Goal: Task Accomplishment & Management: Contribute content

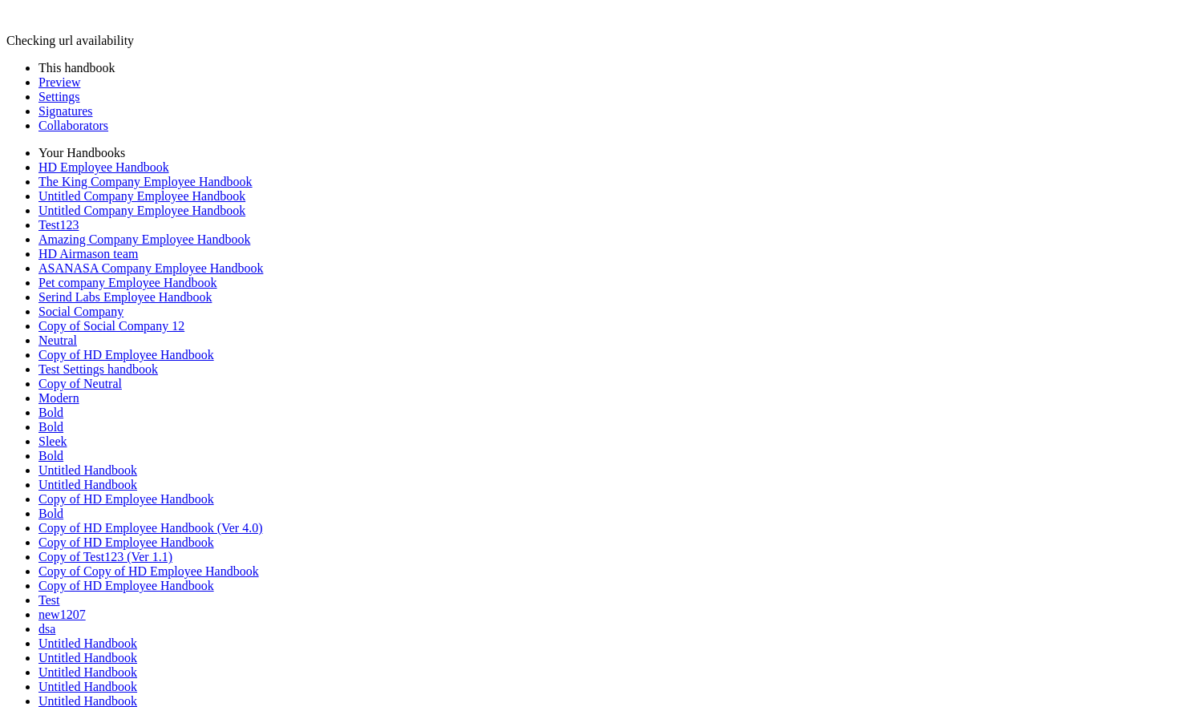
type input "********"
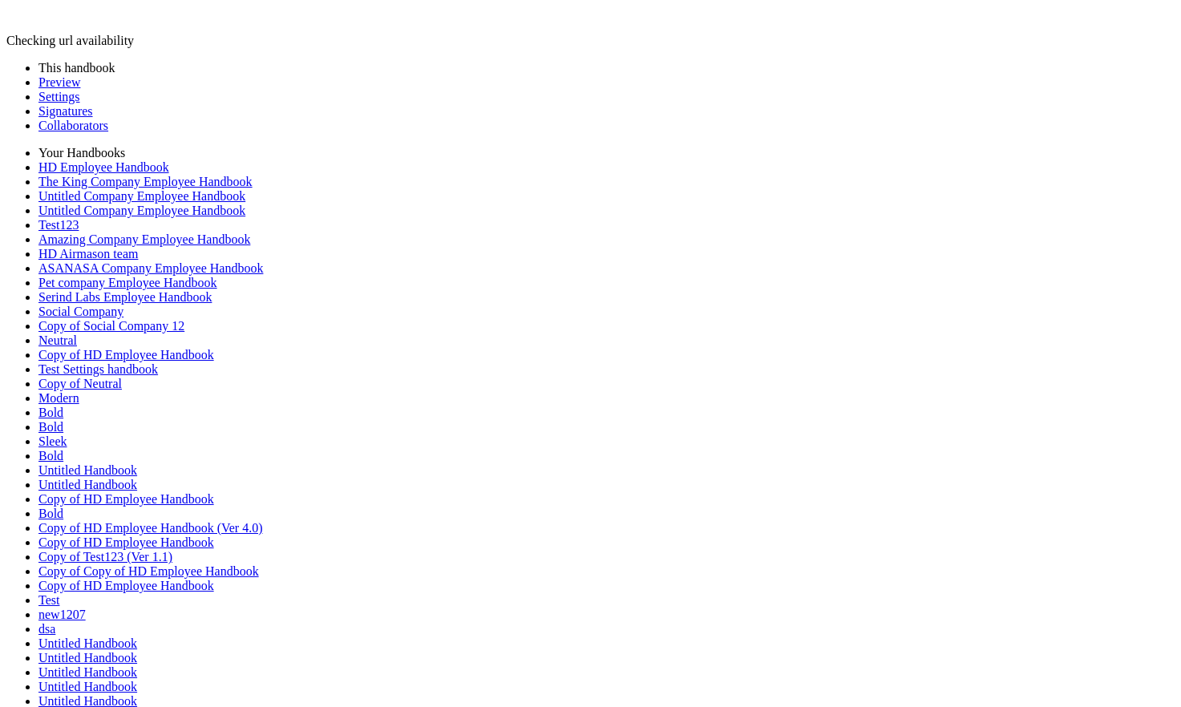
type input "********"
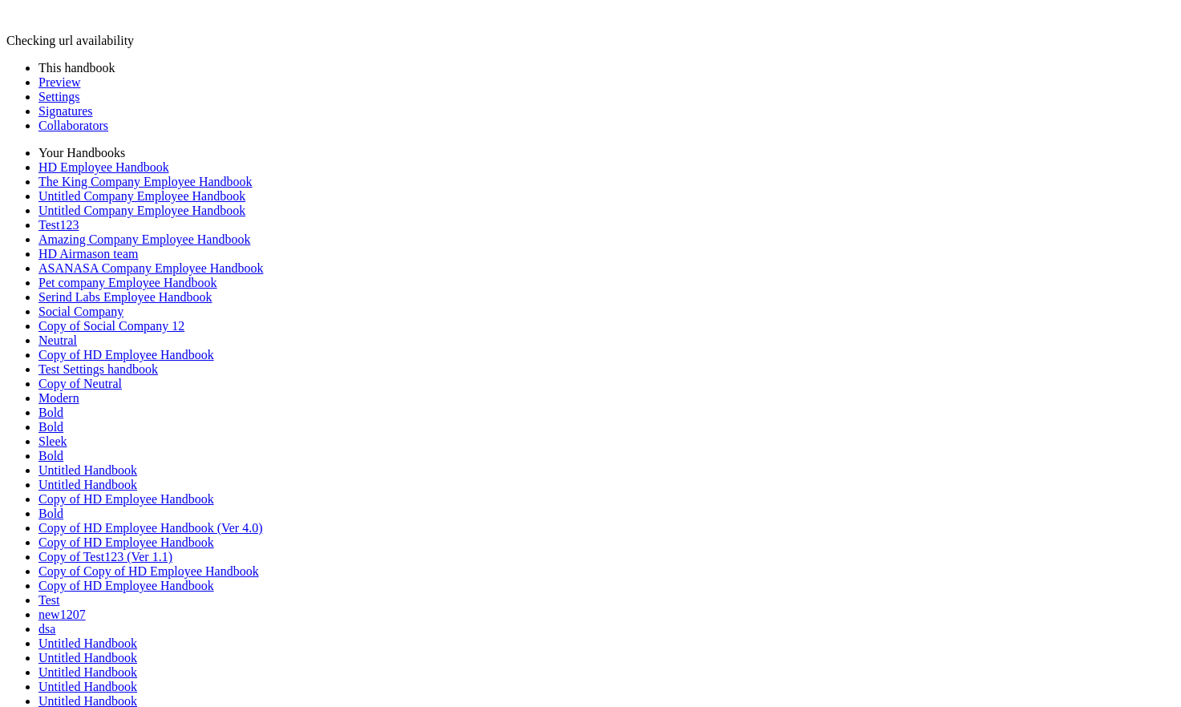
type input "********"
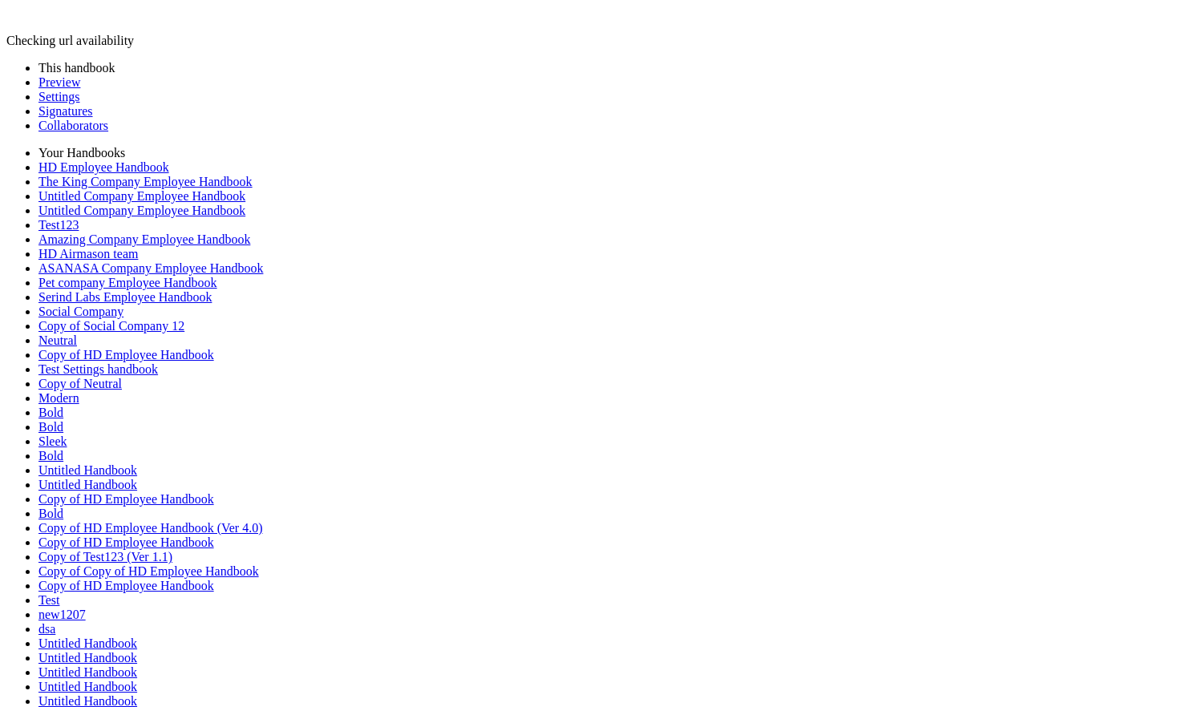
type input "********"
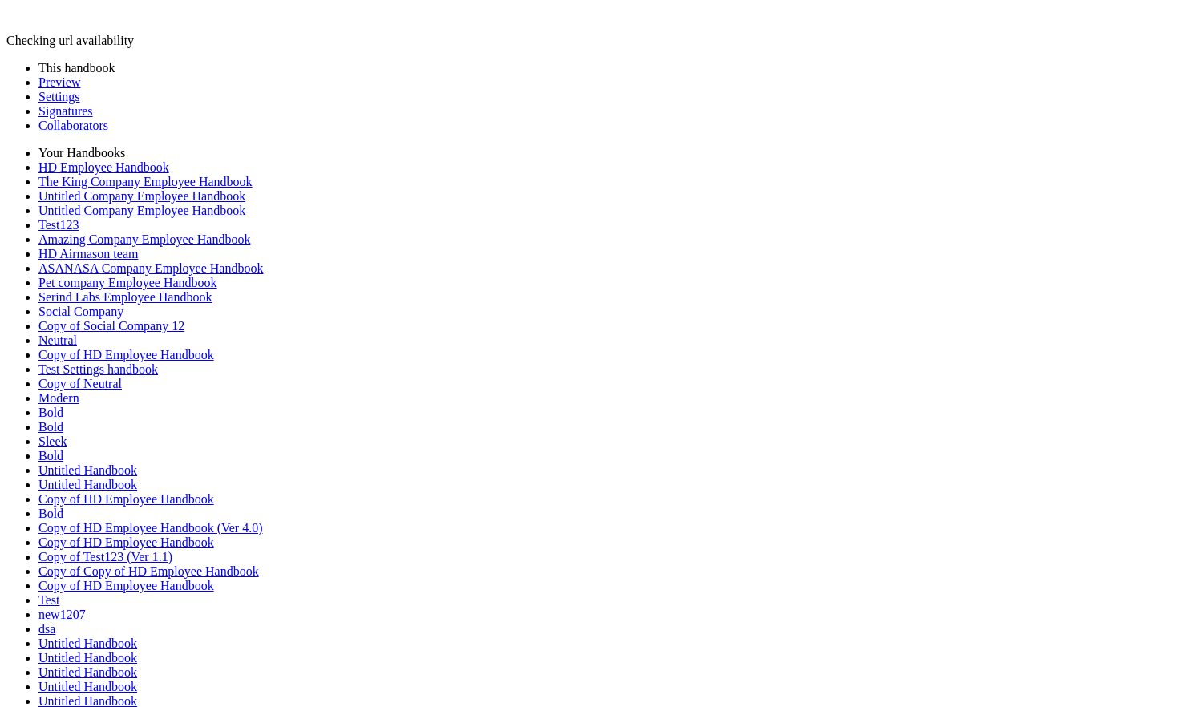
type input "********"
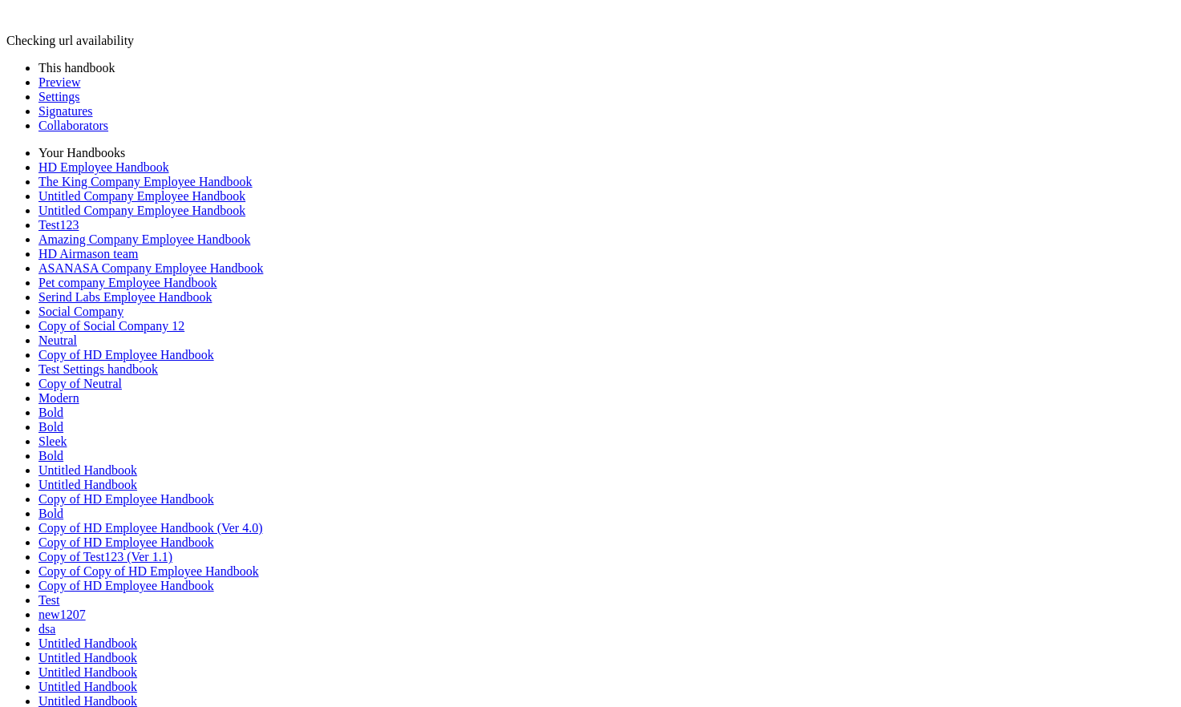
type input "********"
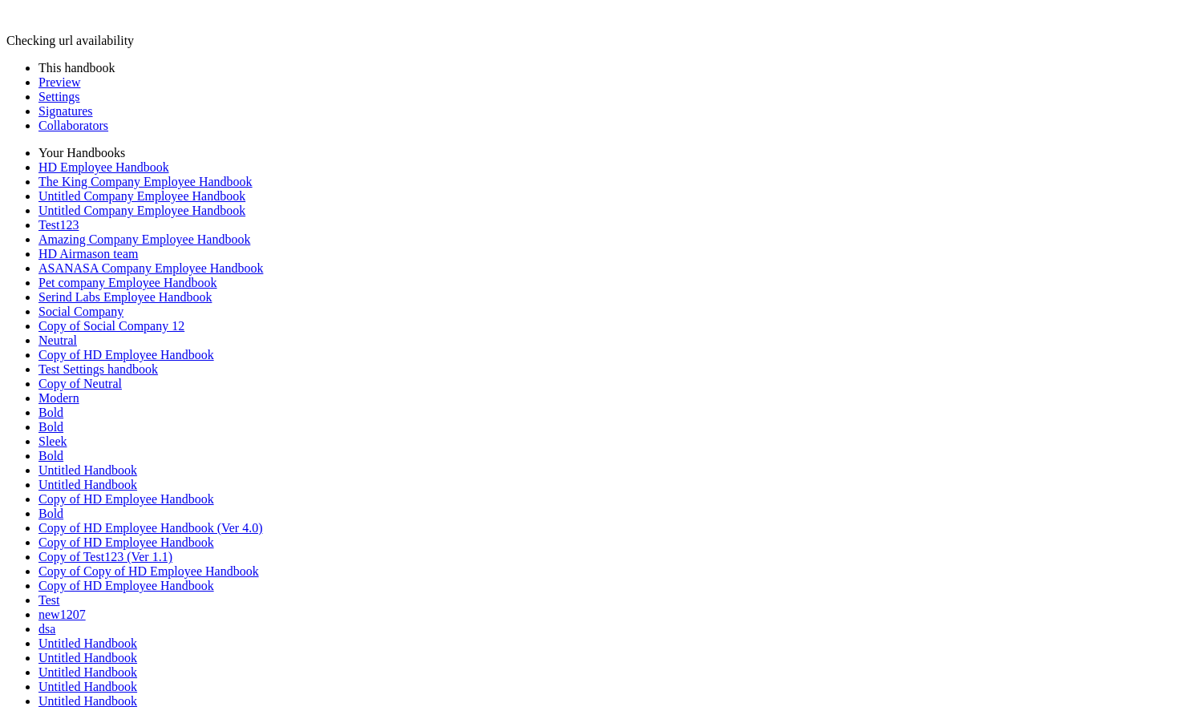
type input "********"
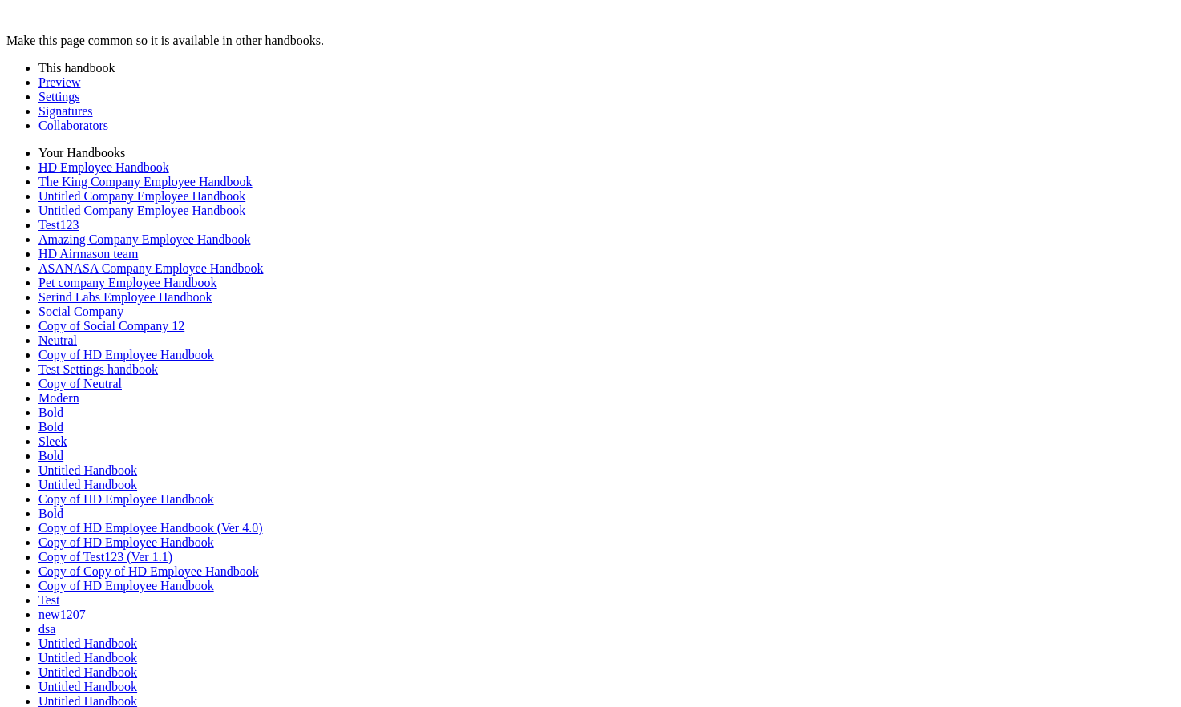
scroll to position [56, 0]
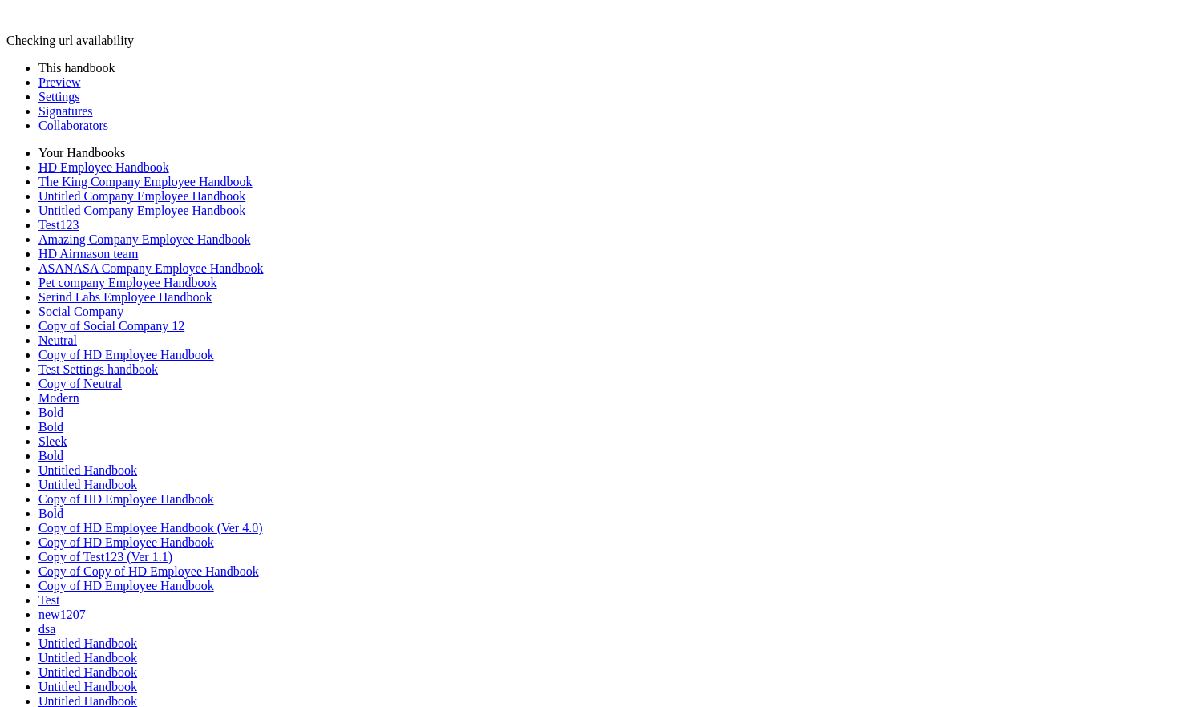
type input "********"
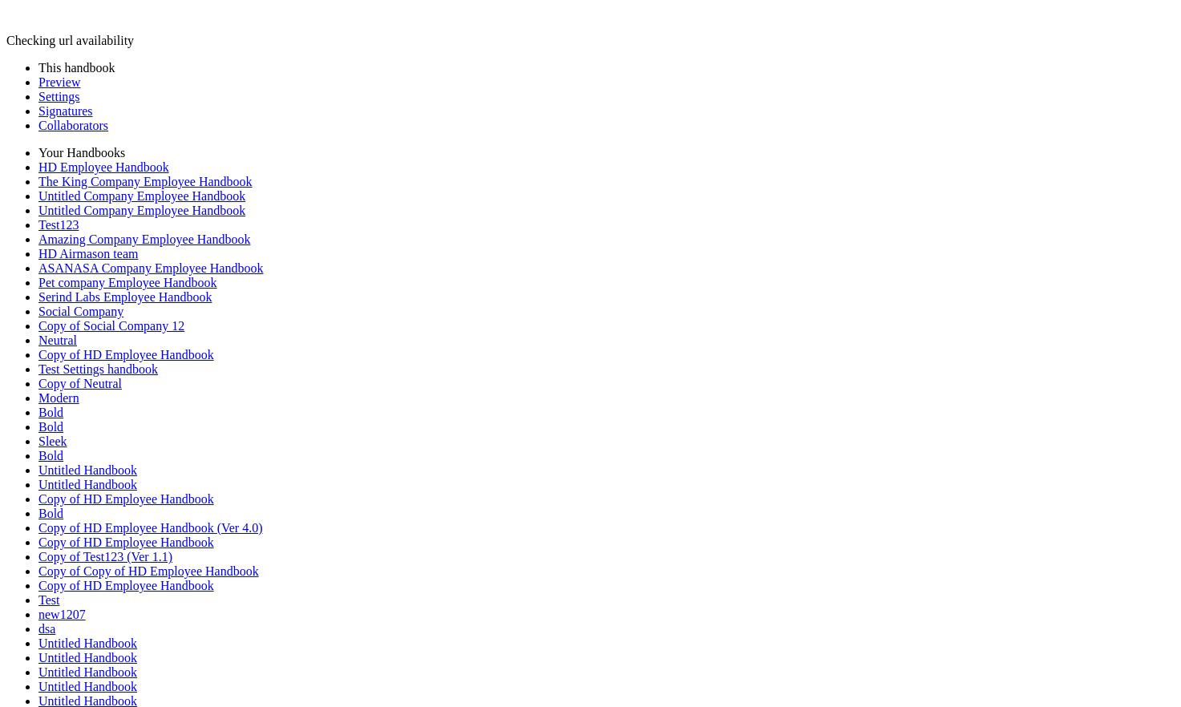
type input "********"
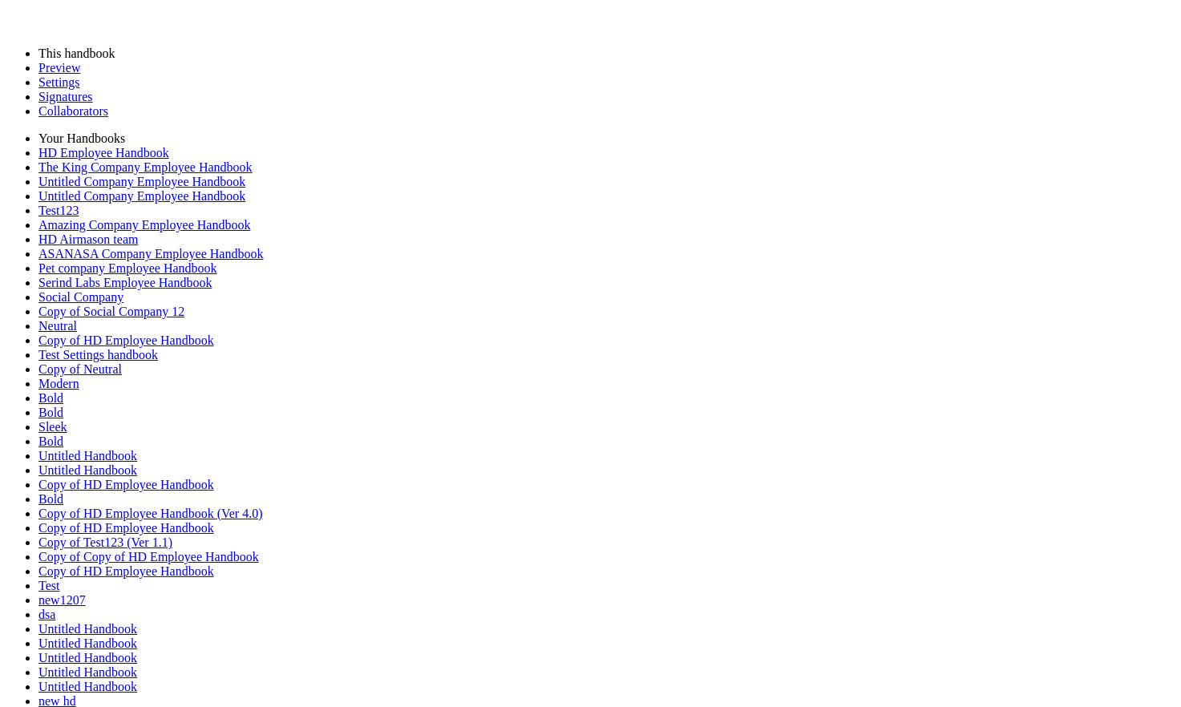
drag, startPoint x: 313, startPoint y: 285, endPoint x: 863, endPoint y: 389, distance: 559.9
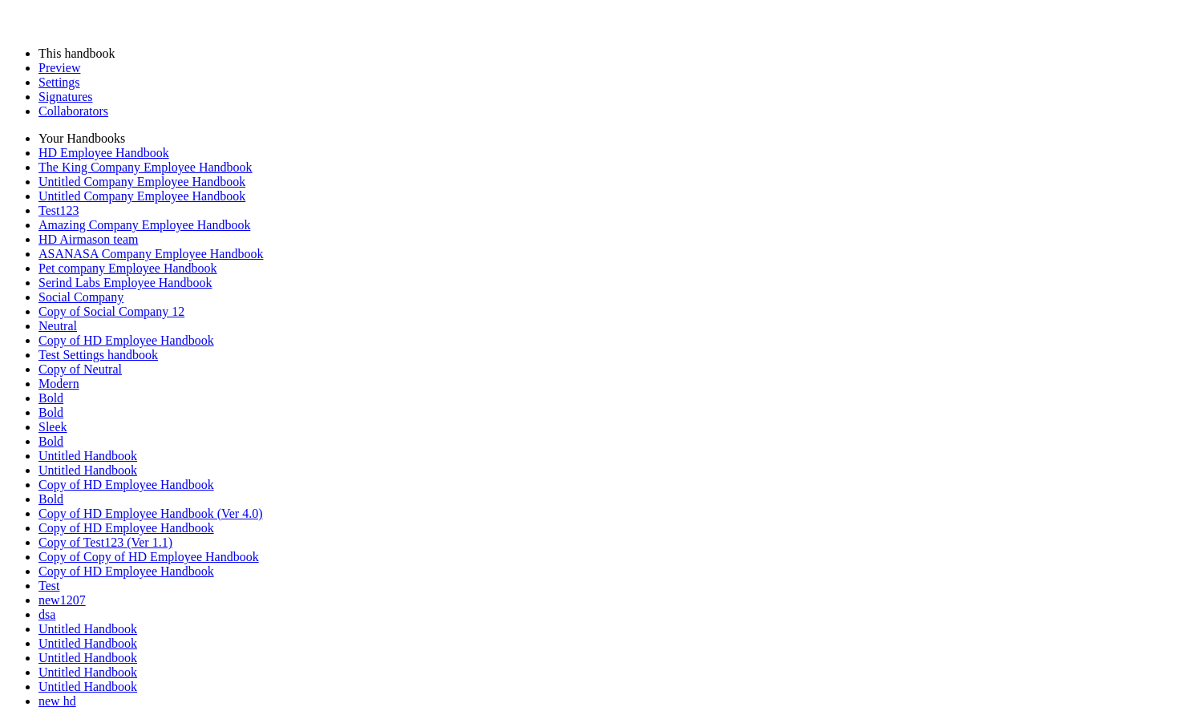
paste div "1 / 3"
drag, startPoint x: 735, startPoint y: 396, endPoint x: 601, endPoint y: 257, distance: 192.8
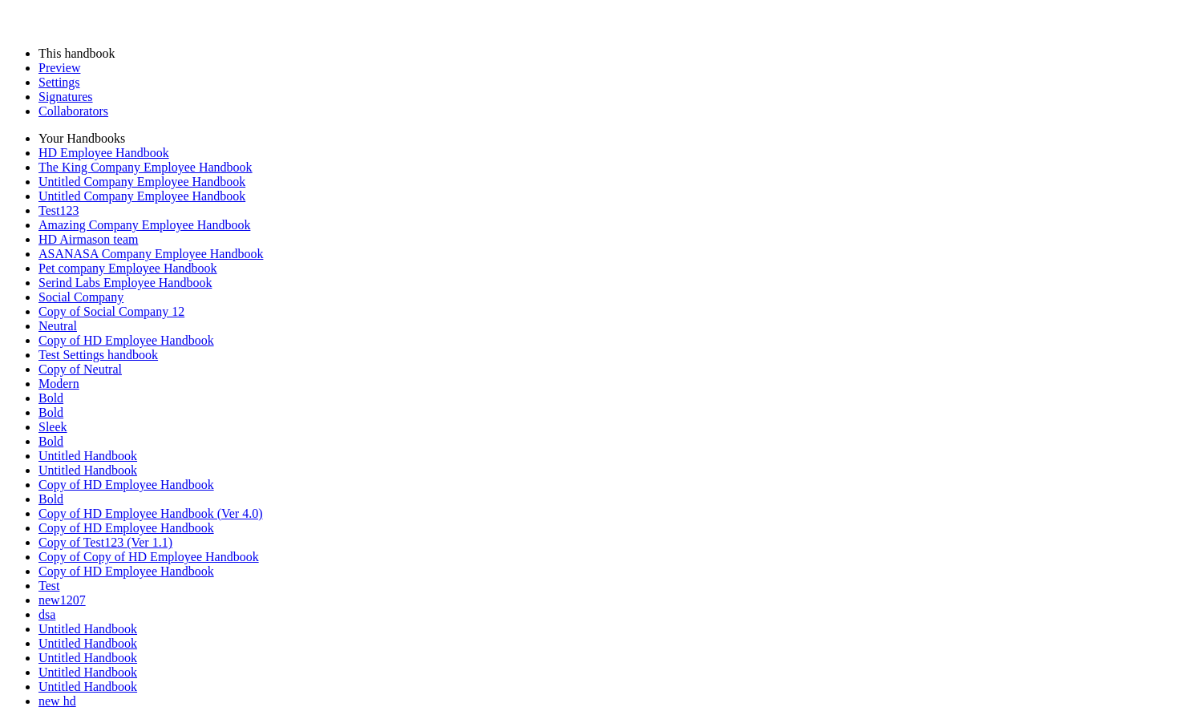
copy div "**********"
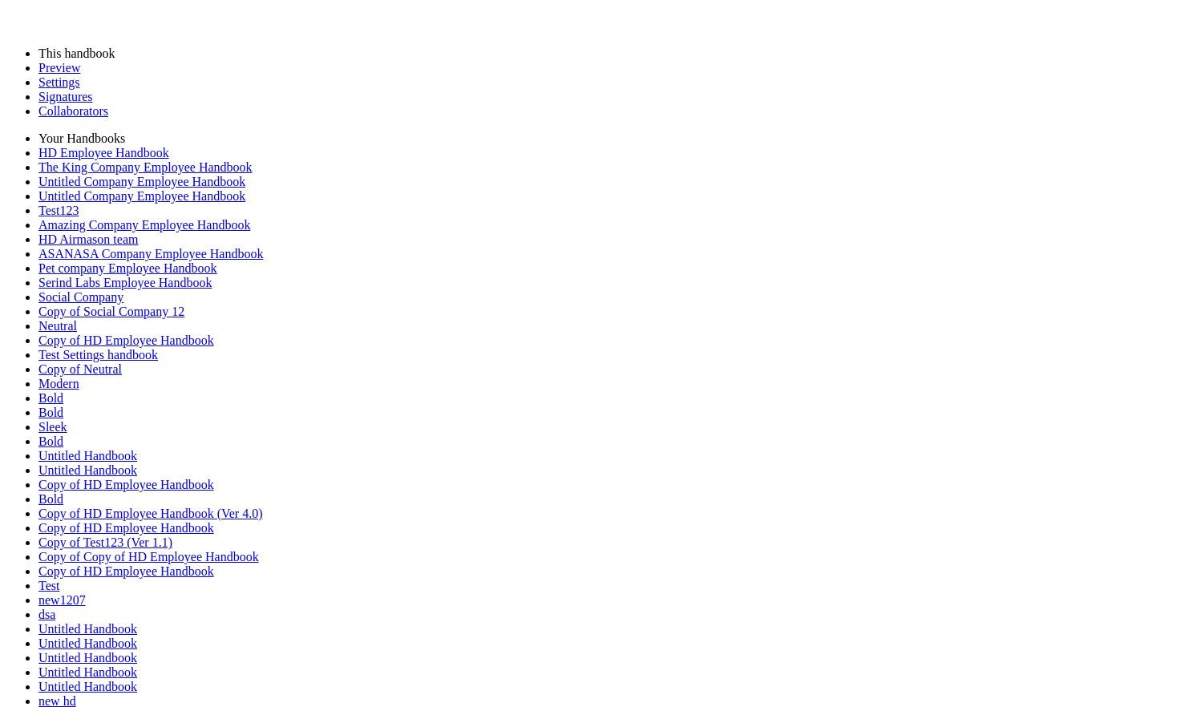
paste div "2 / 3"
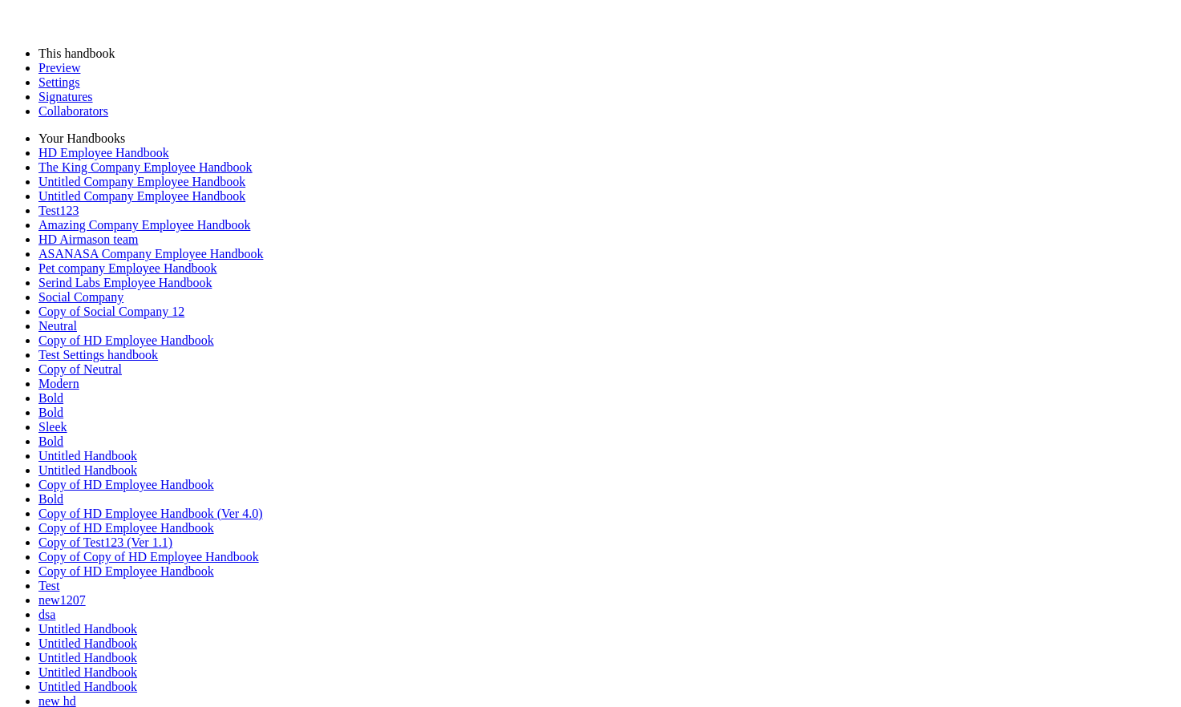
scroll to position [894, 0]
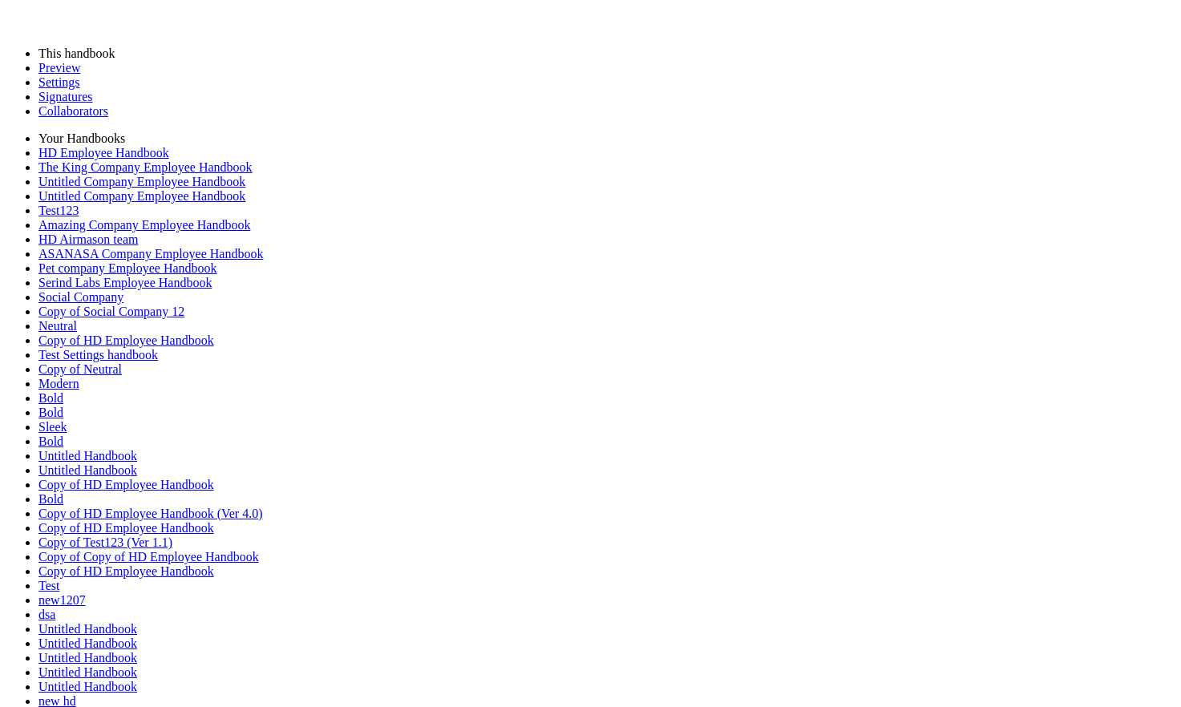
paste div "3 / 3"
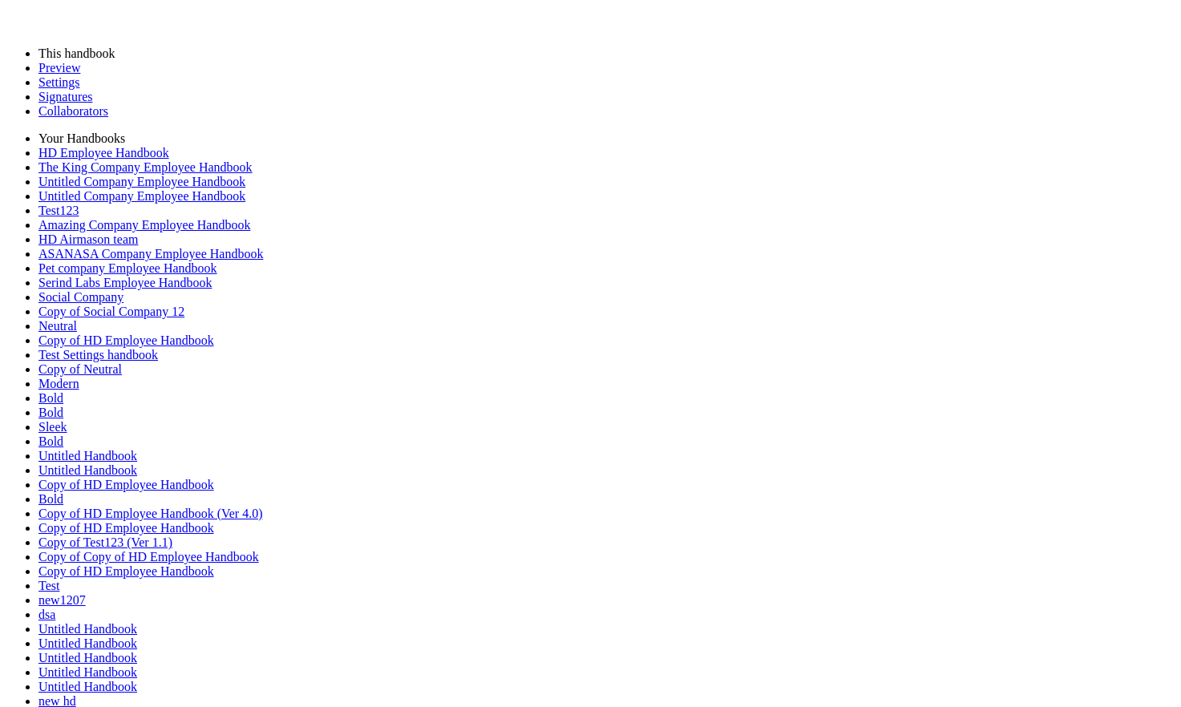
scroll to position [4133, 0]
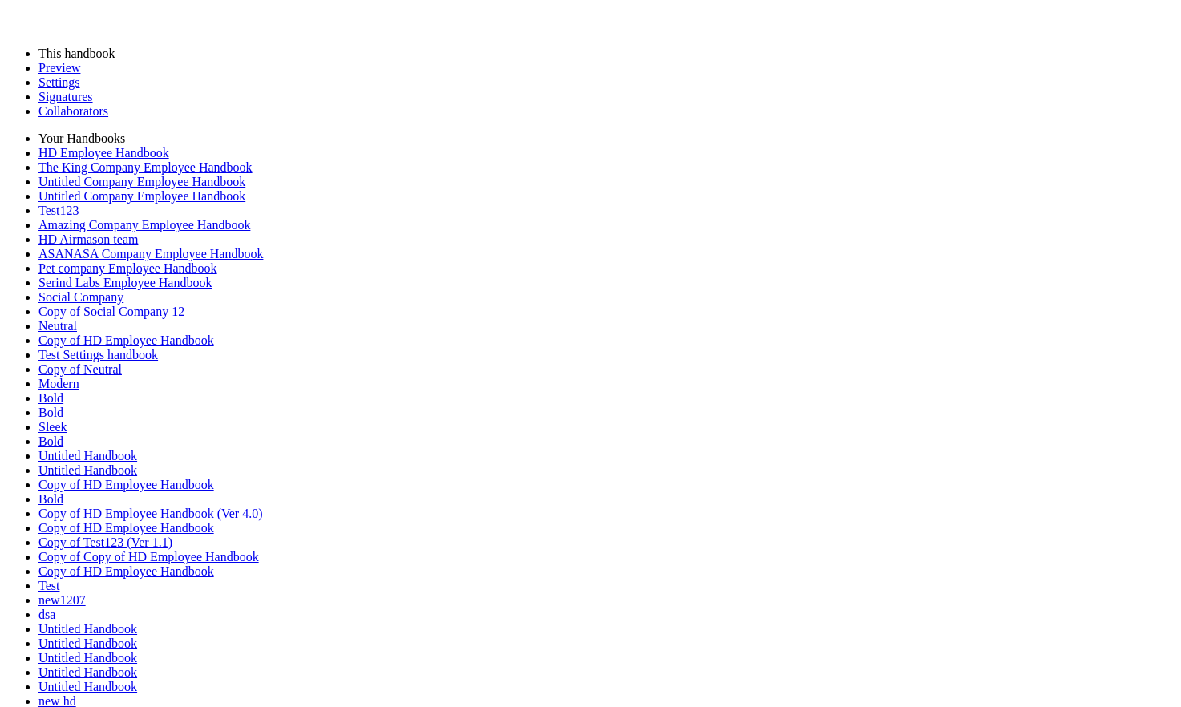
scroll to position [351, 0]
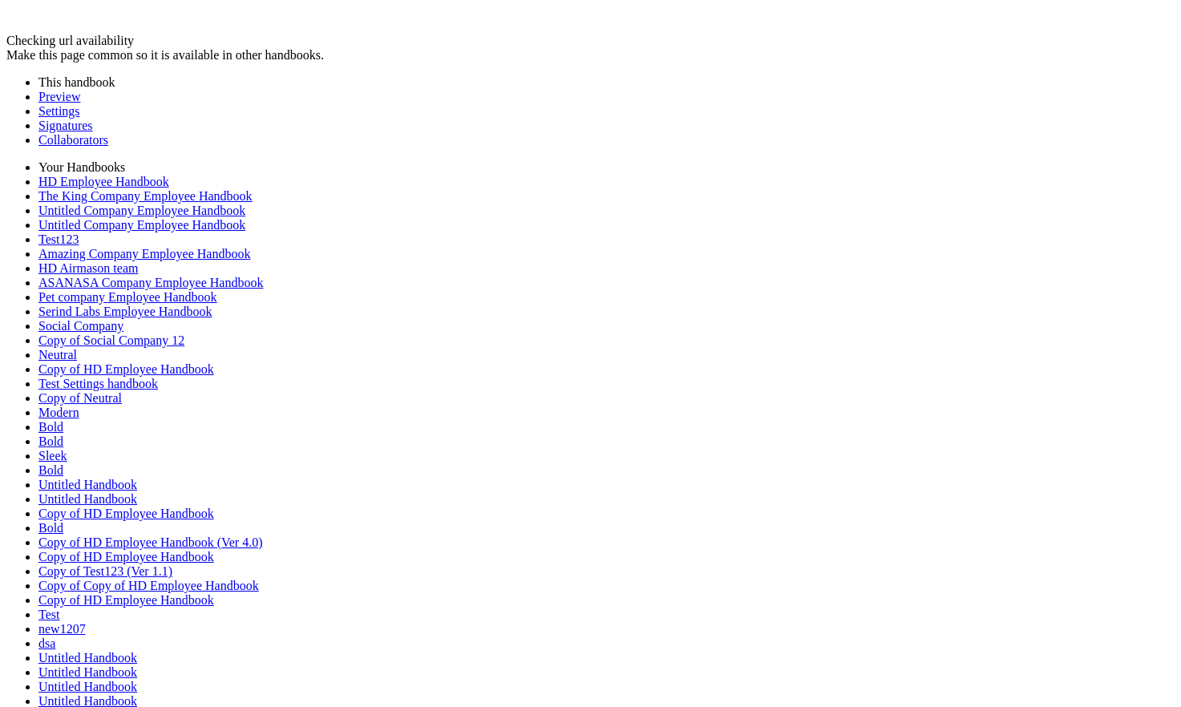
paste div
drag, startPoint x: 653, startPoint y: 448, endPoint x: 148, endPoint y: 448, distance: 504.4
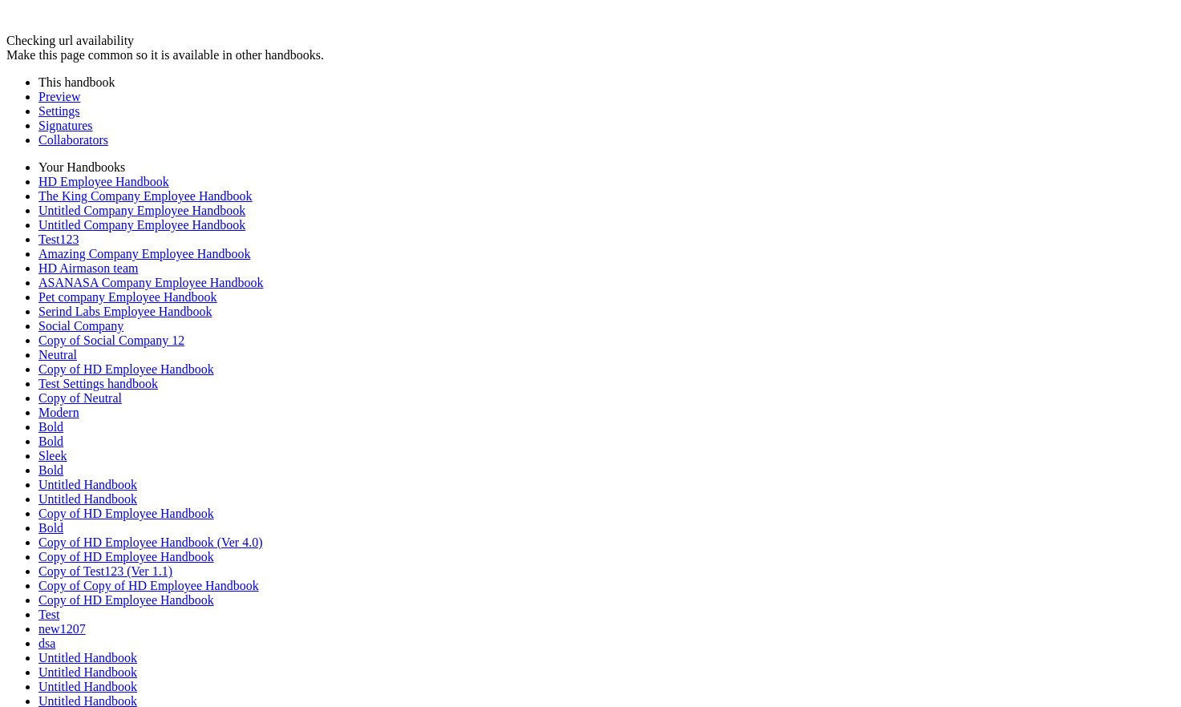
scroll to position [755, 0]
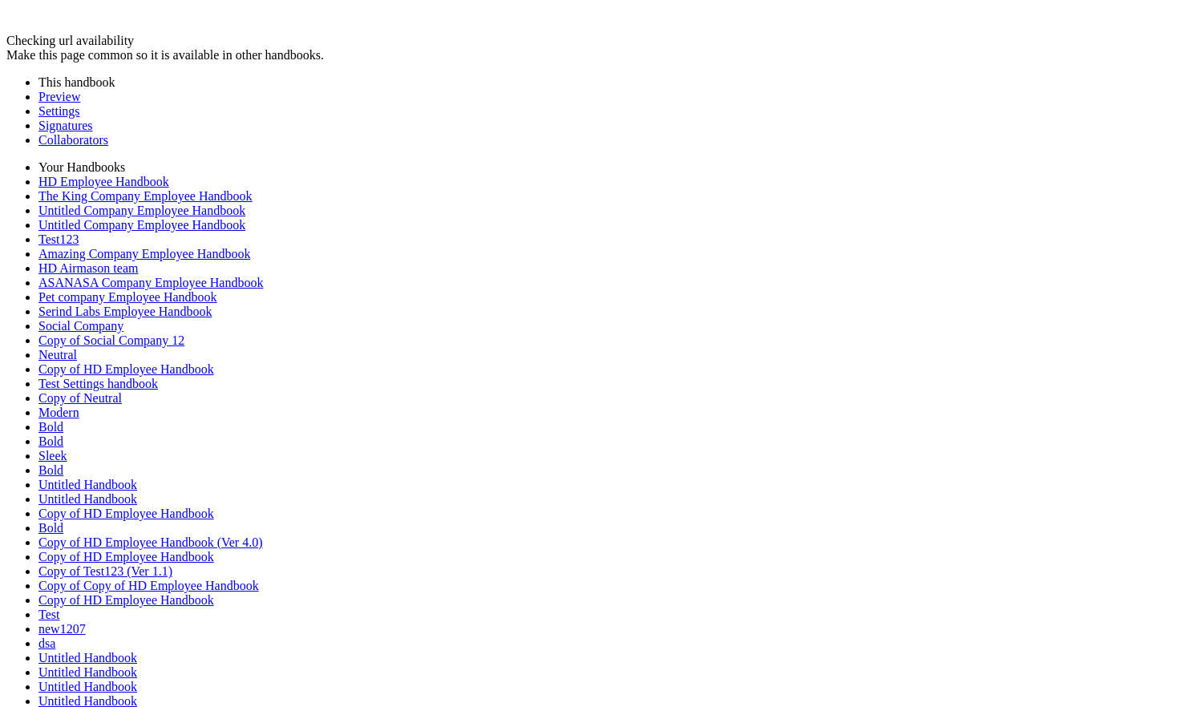
type input "********"
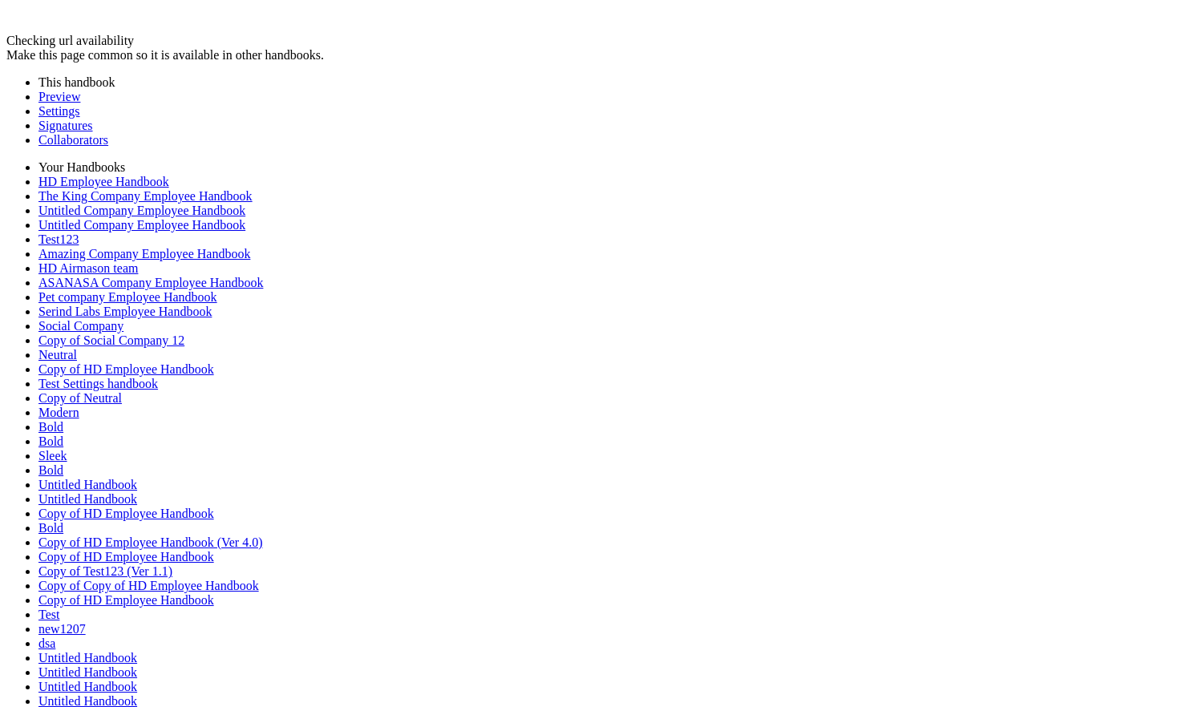
type input "********"
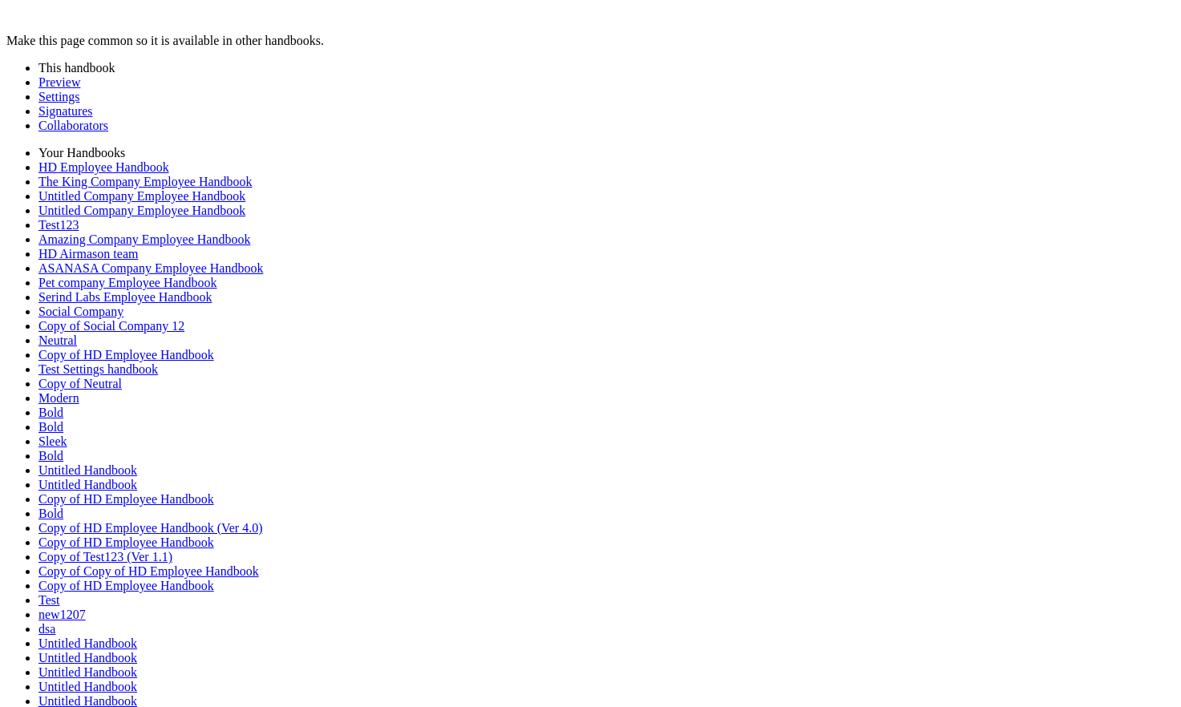
click at [78, 88] on link "Preview" at bounding box center [59, 82] width 42 height 14
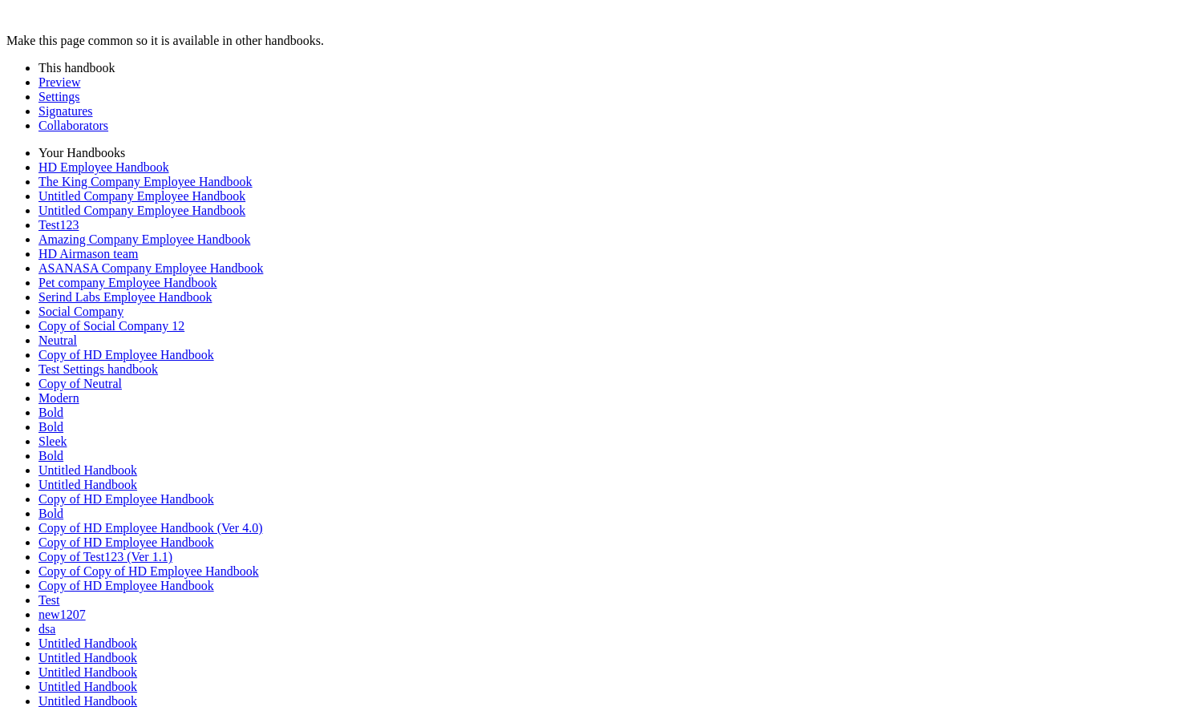
scroll to position [1250, 0]
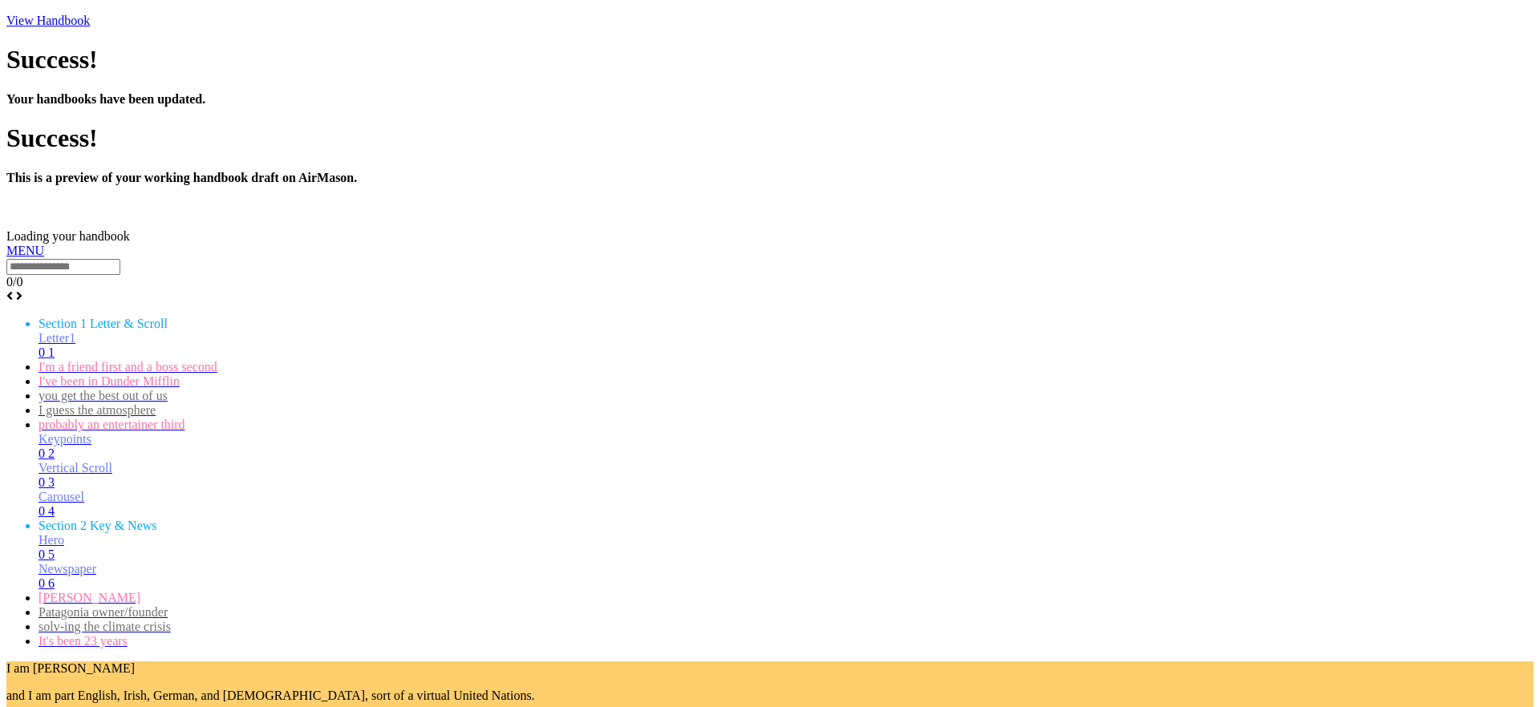
scroll to position [866, 0]
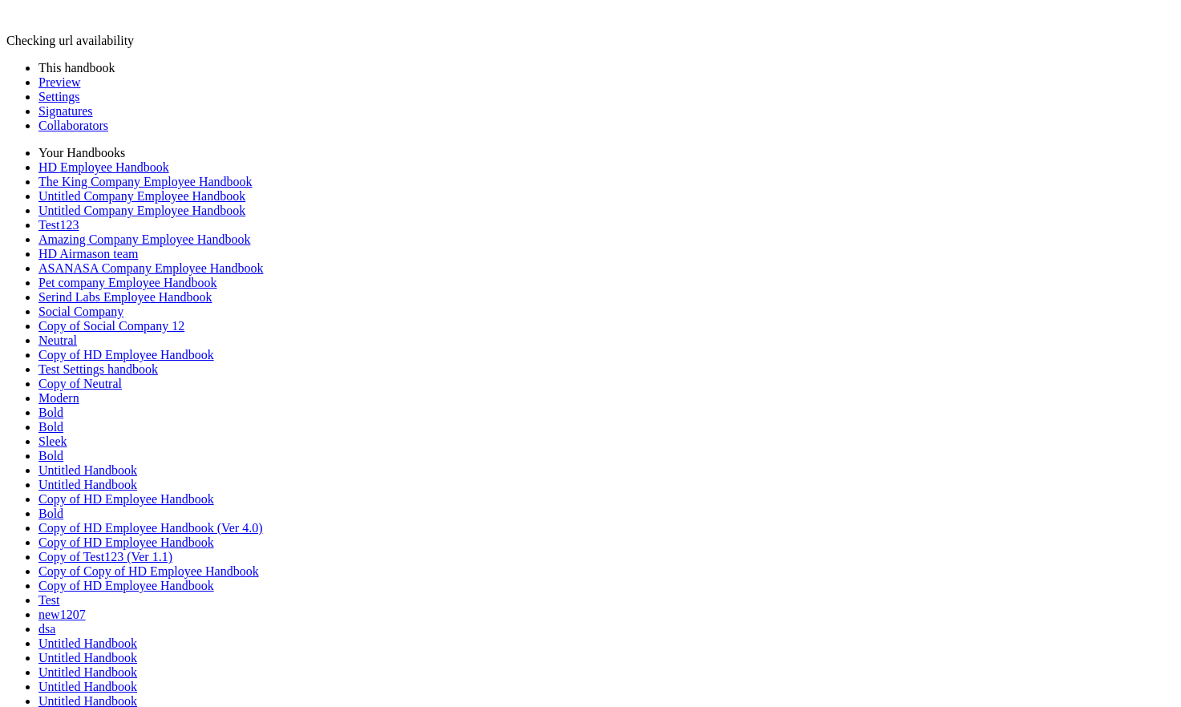
drag, startPoint x: 98, startPoint y: 246, endPoint x: 98, endPoint y: 268, distance: 21.6
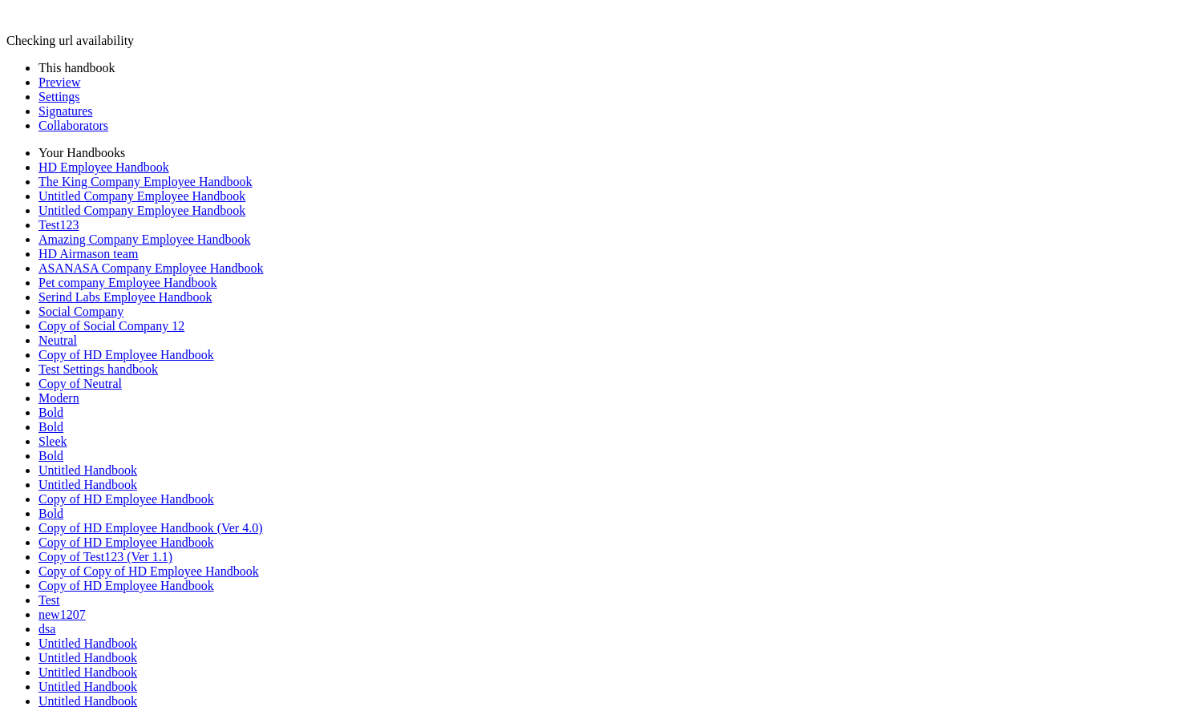
scroll to position [1277, 0]
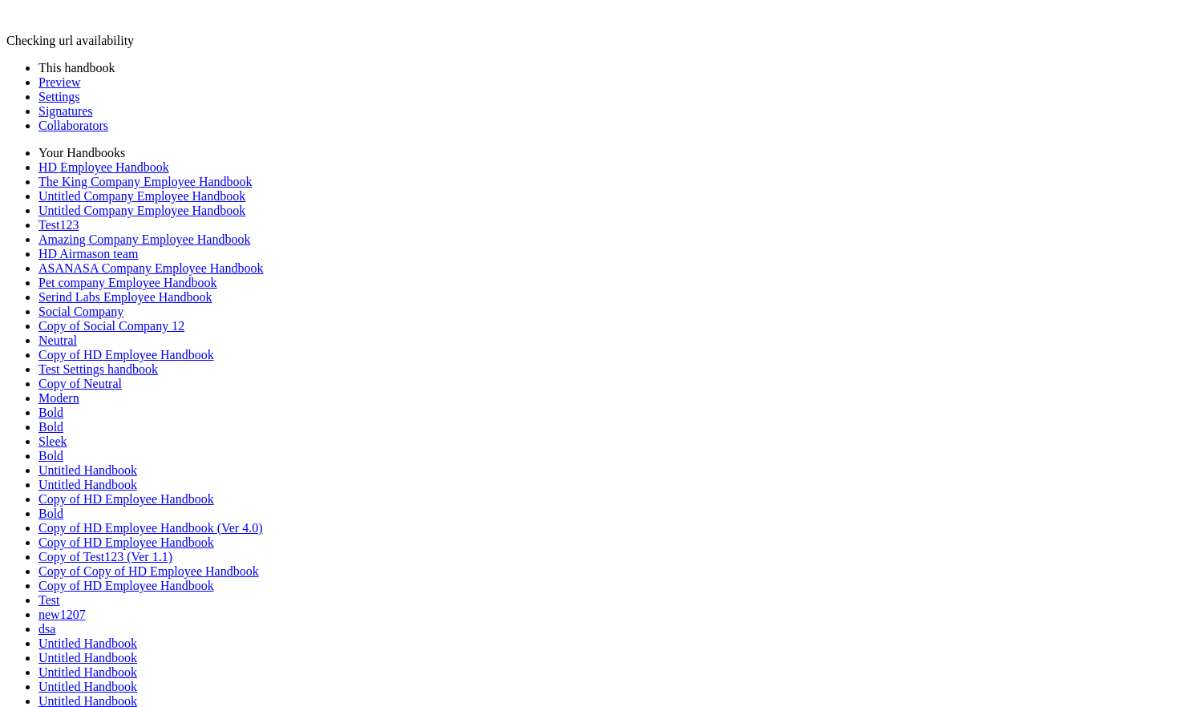
scroll to position [38, 0]
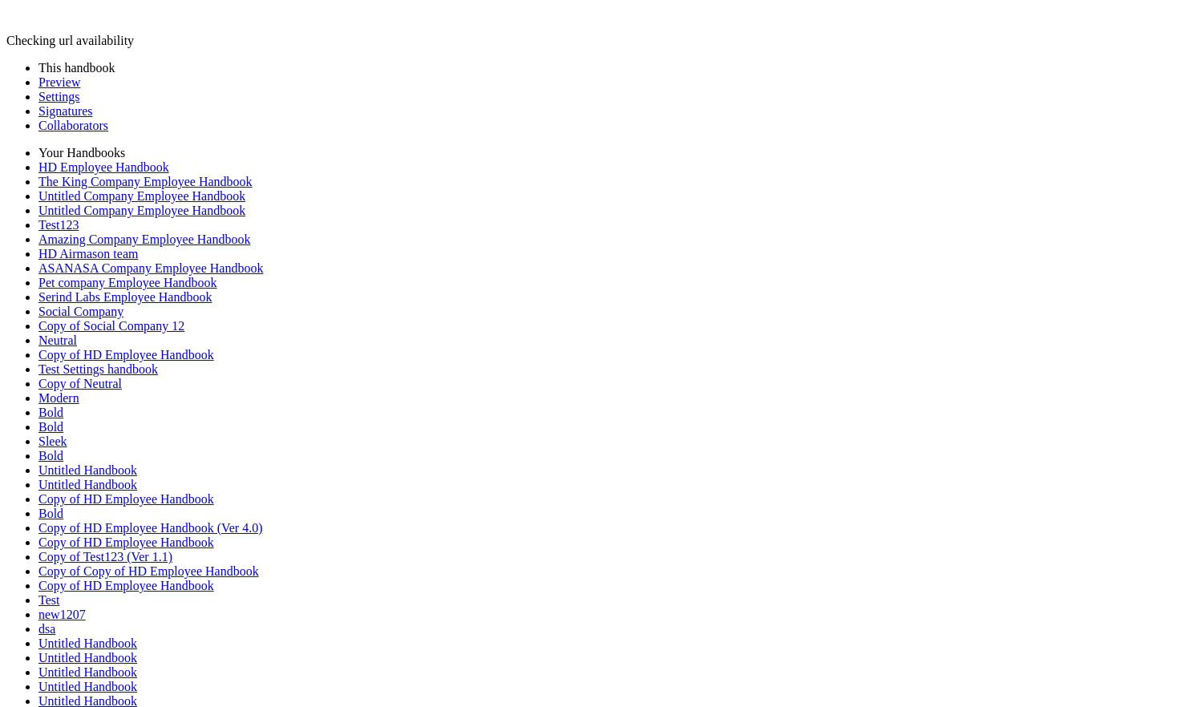
scroll to position [1082, 0]
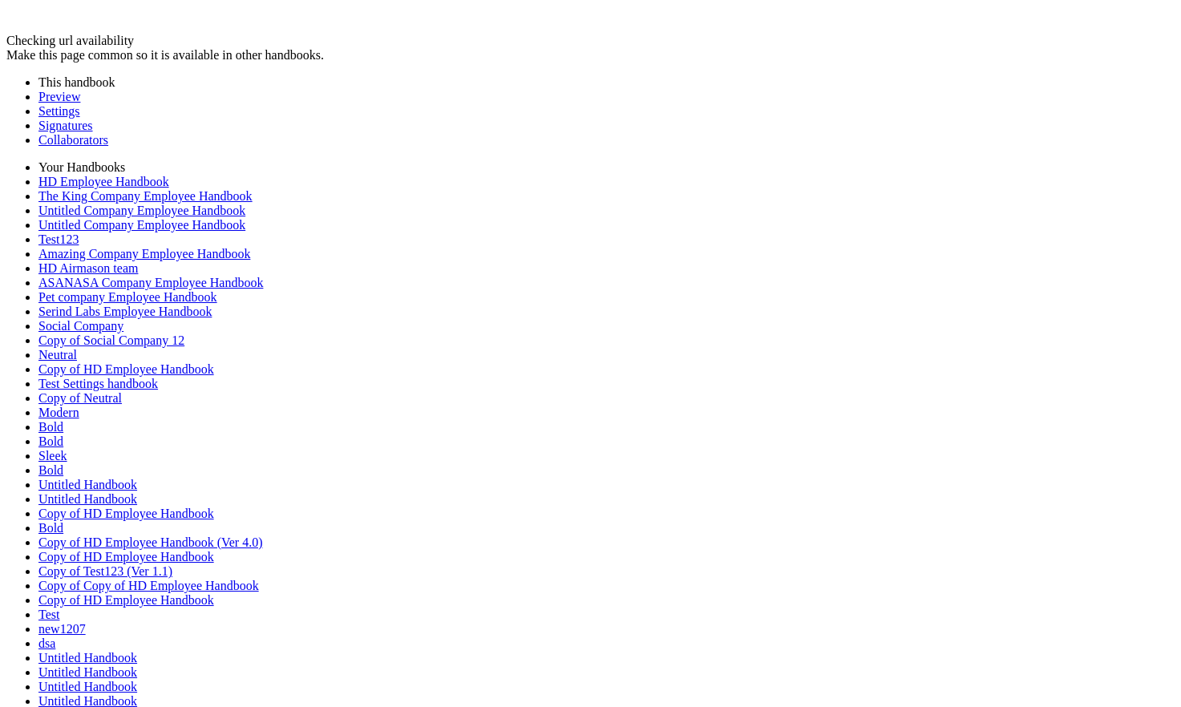
scroll to position [1209, 0]
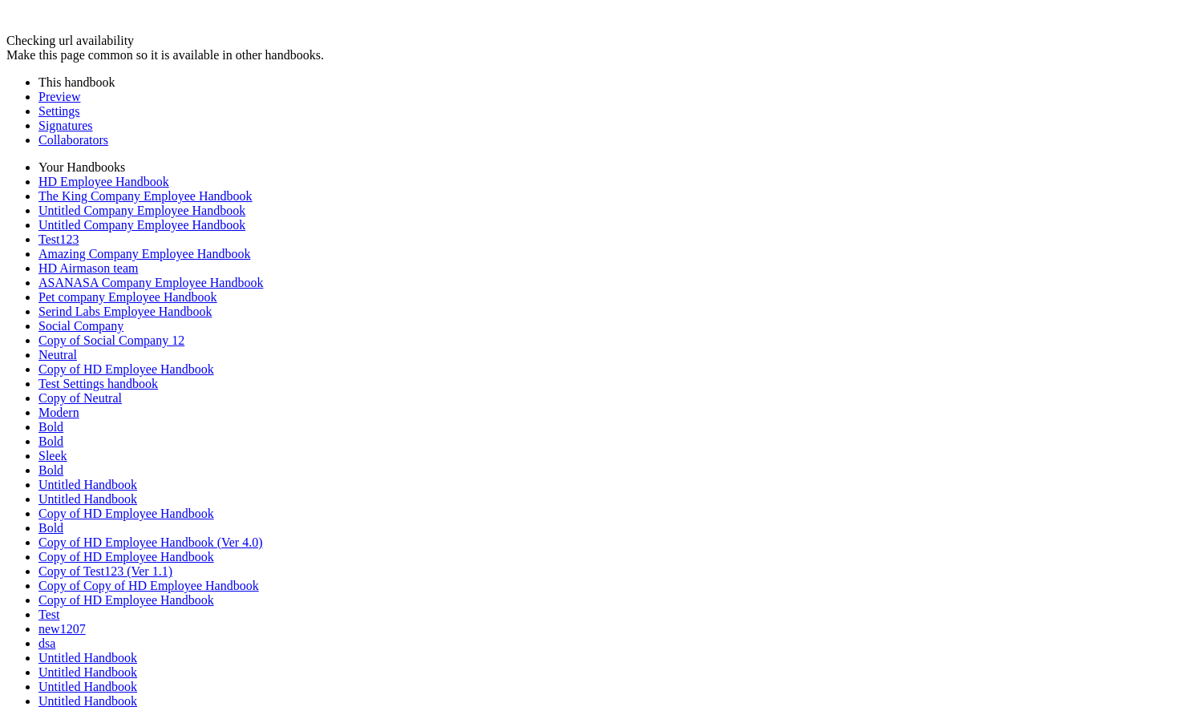
scroll to position [840, 0]
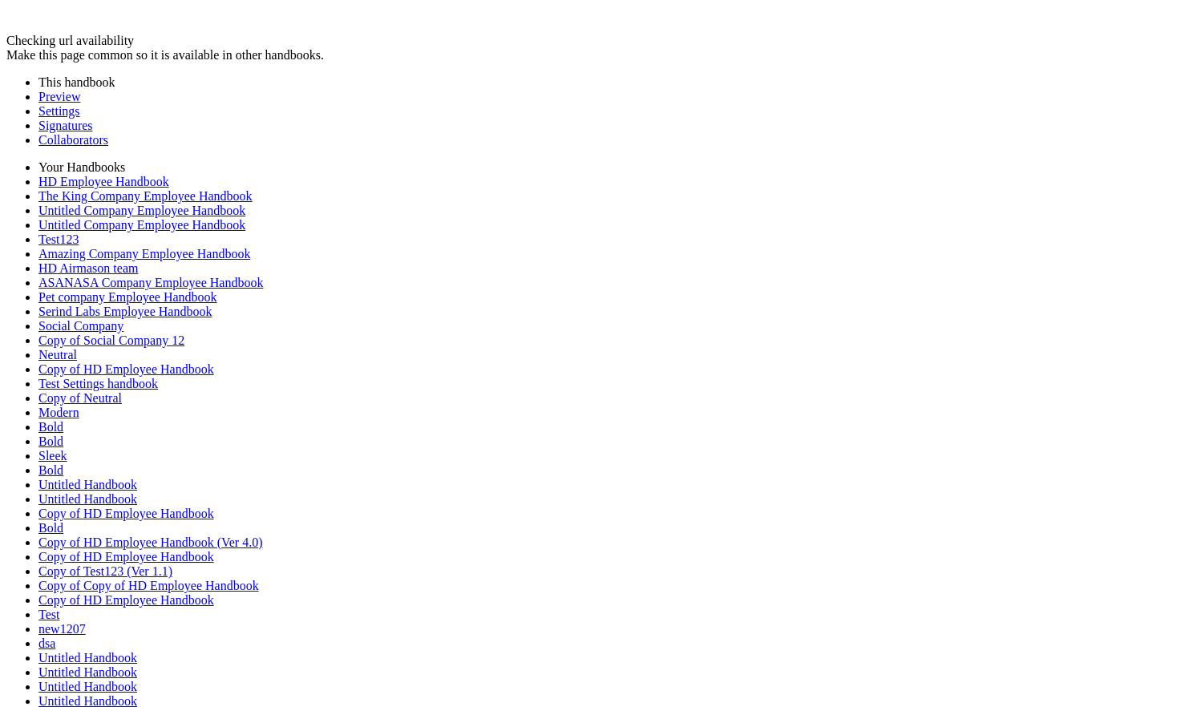
scroll to position [2695, 0]
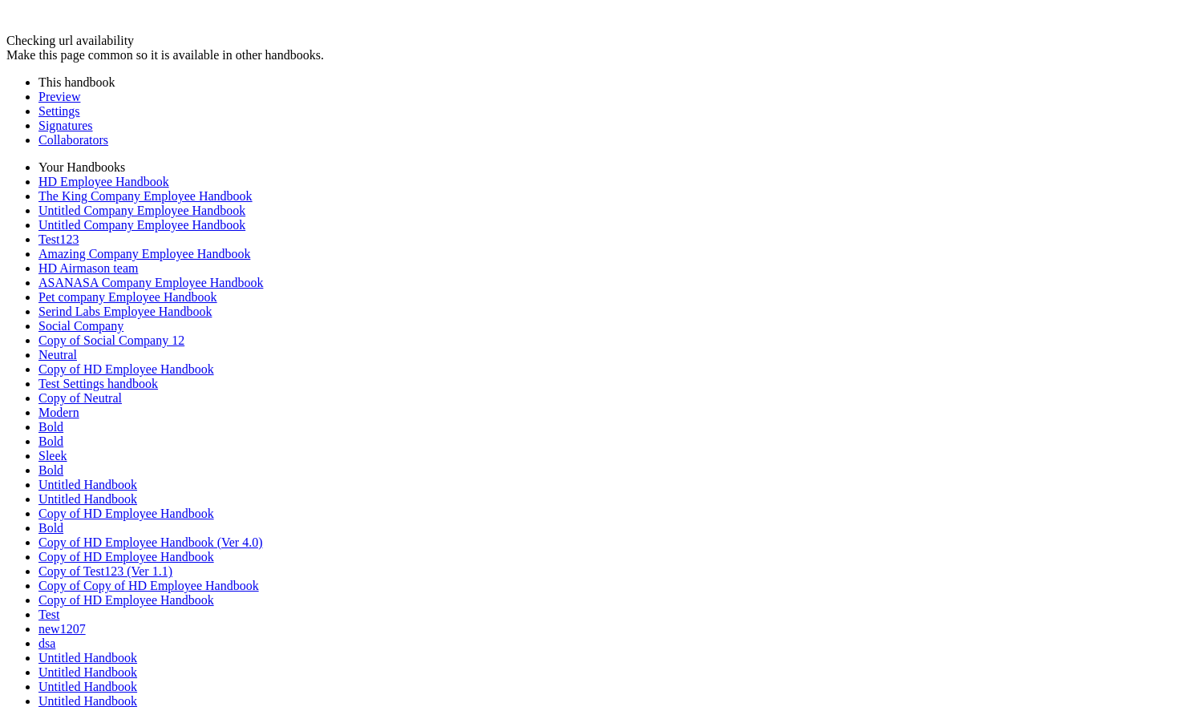
copy p "**********"
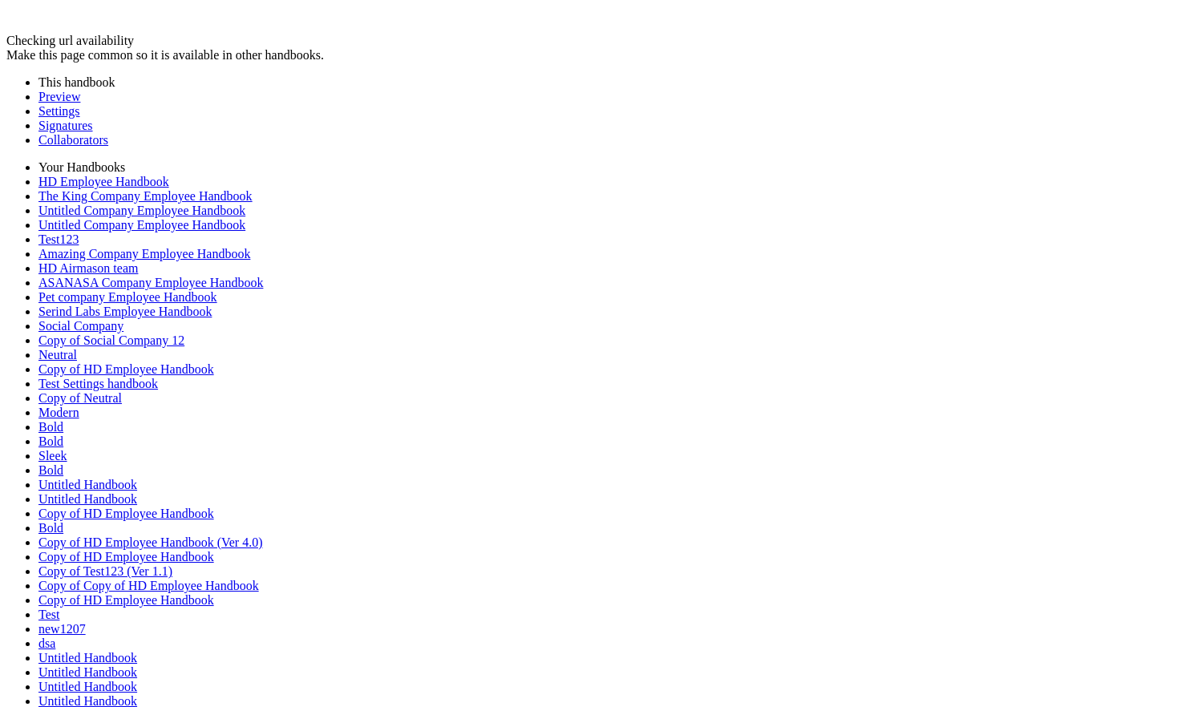
scroll to position [133, 0]
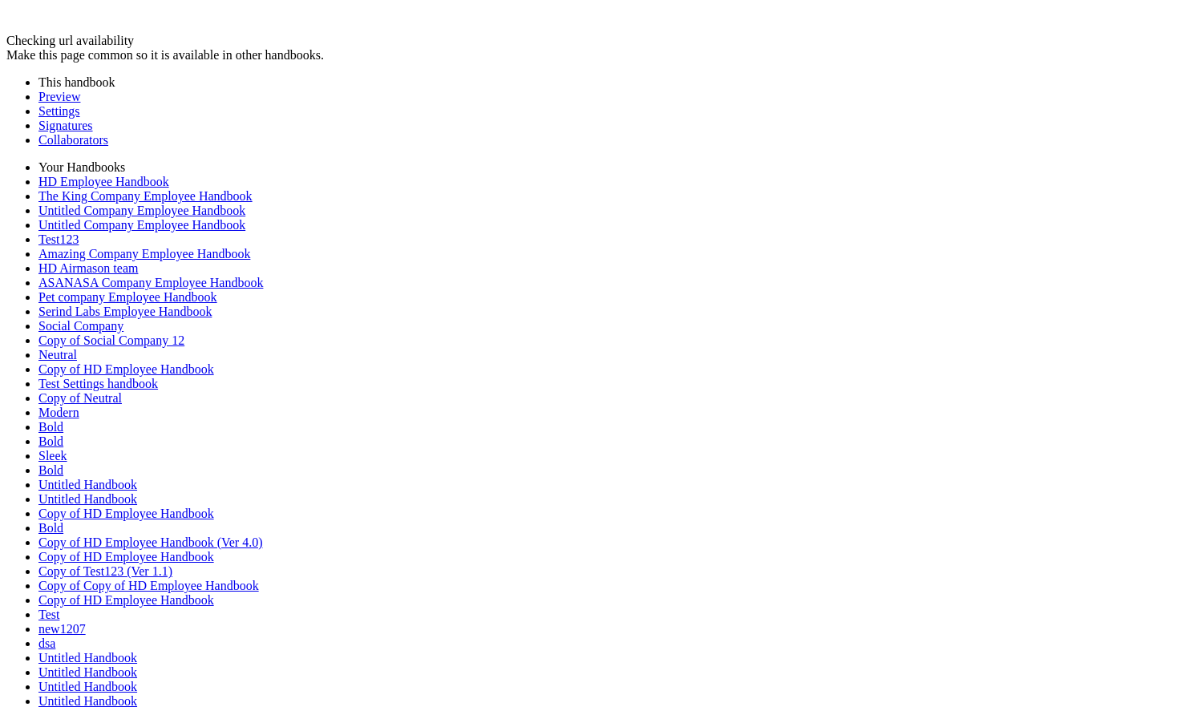
scroll to position [0, 0]
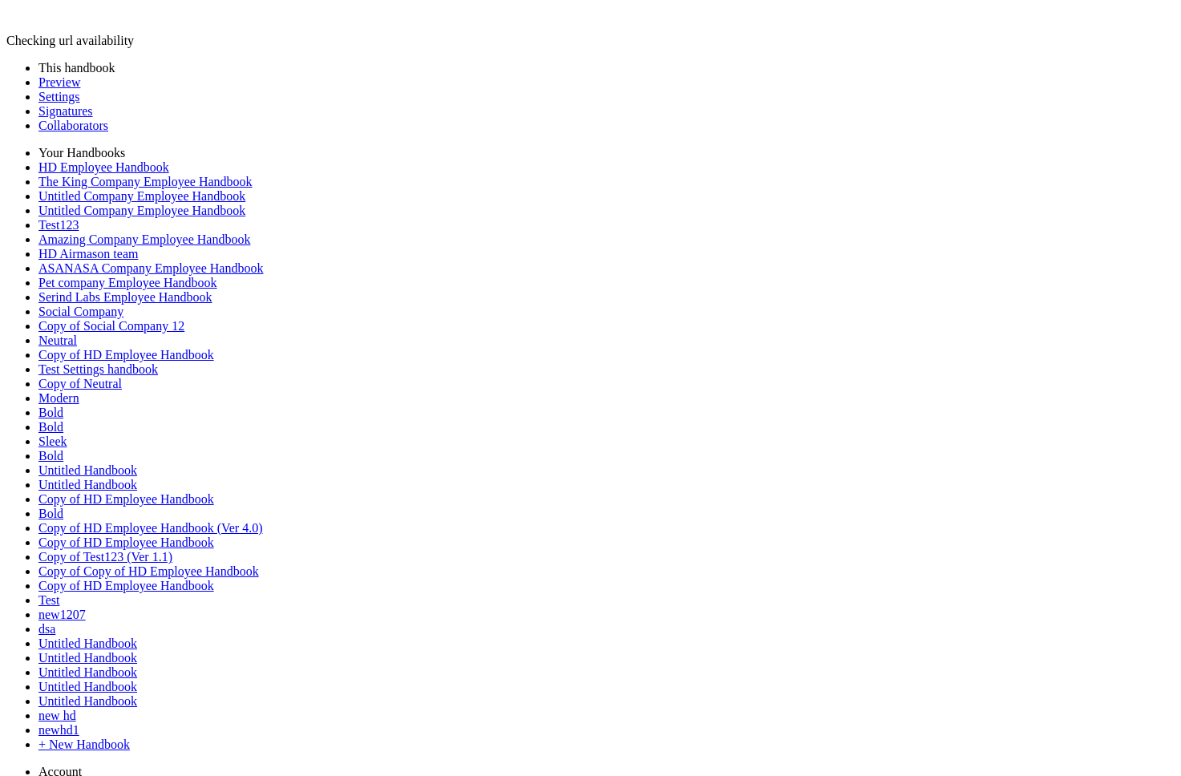
scroll to position [777, 0]
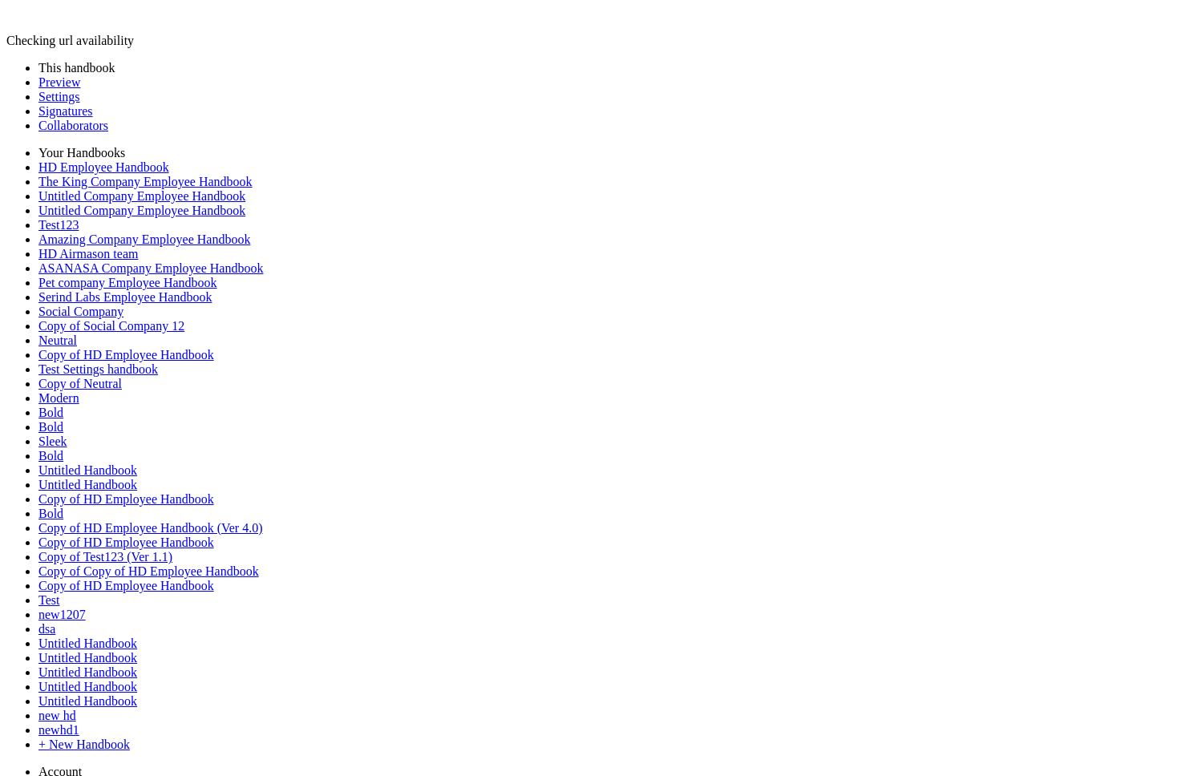
scroll to position [815, 0]
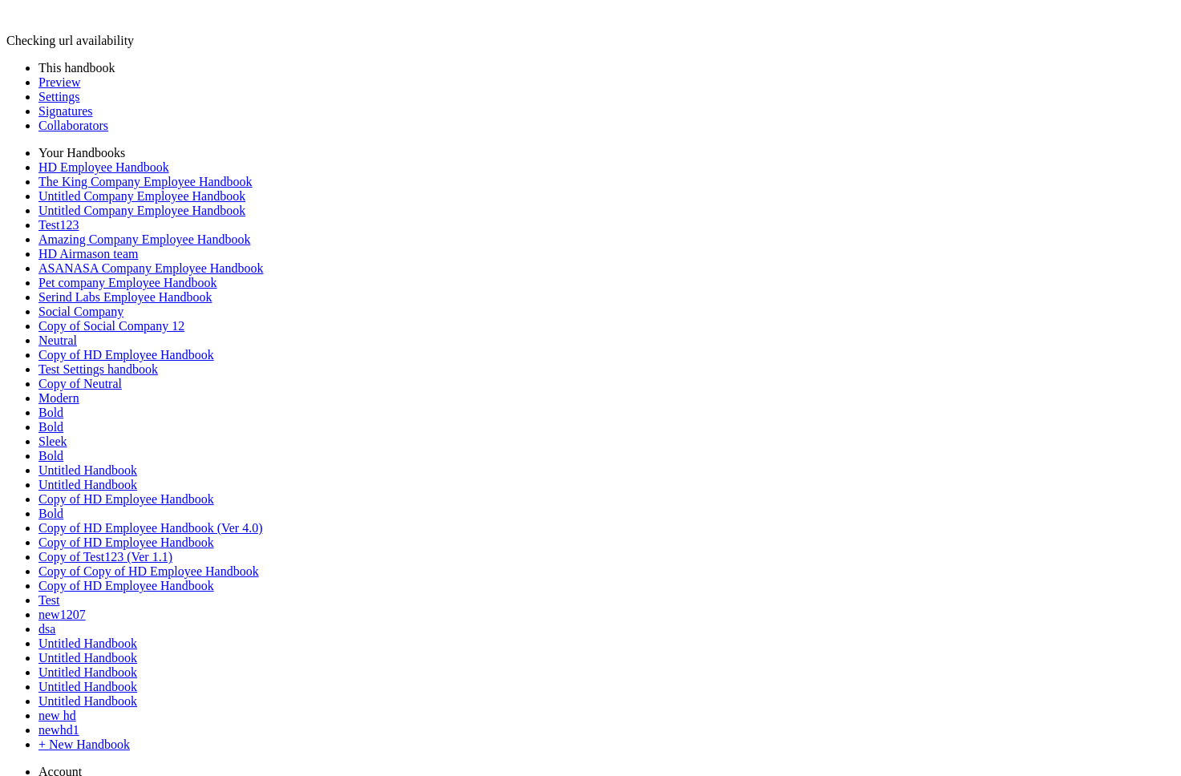
click at [80, 89] on link "Preview" at bounding box center [59, 82] width 42 height 14
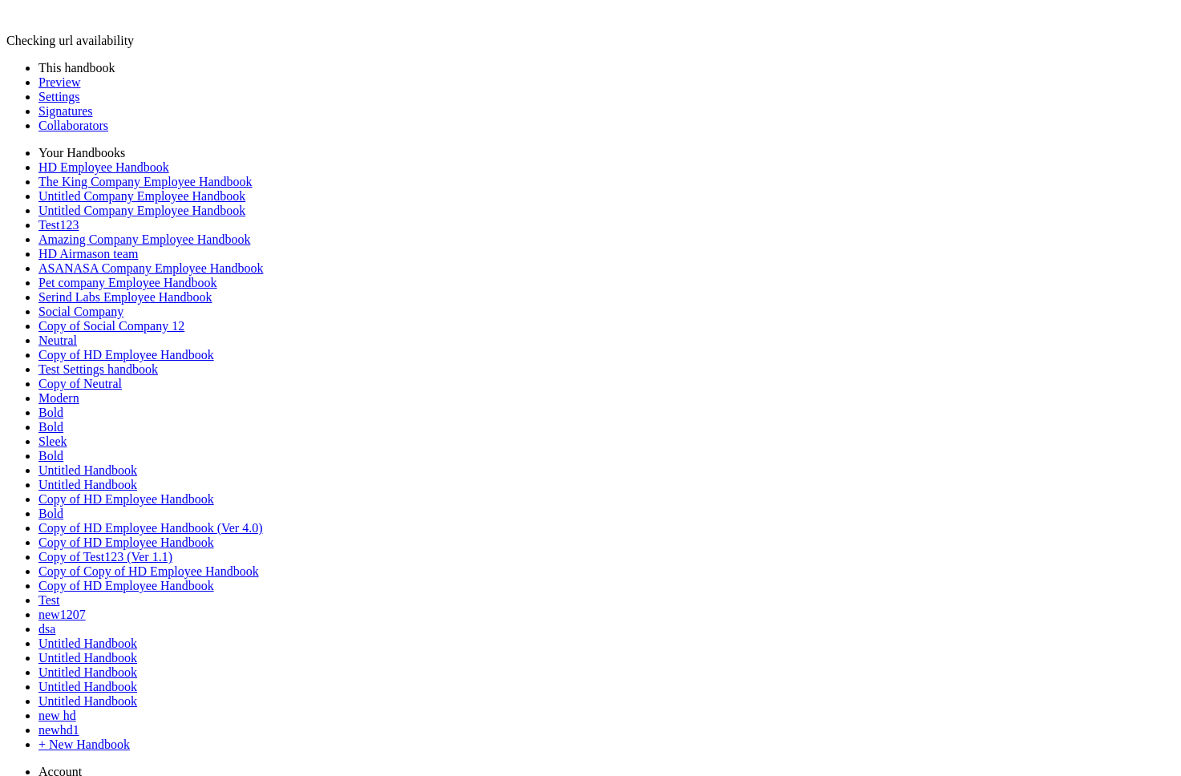
scroll to position [3632, 0]
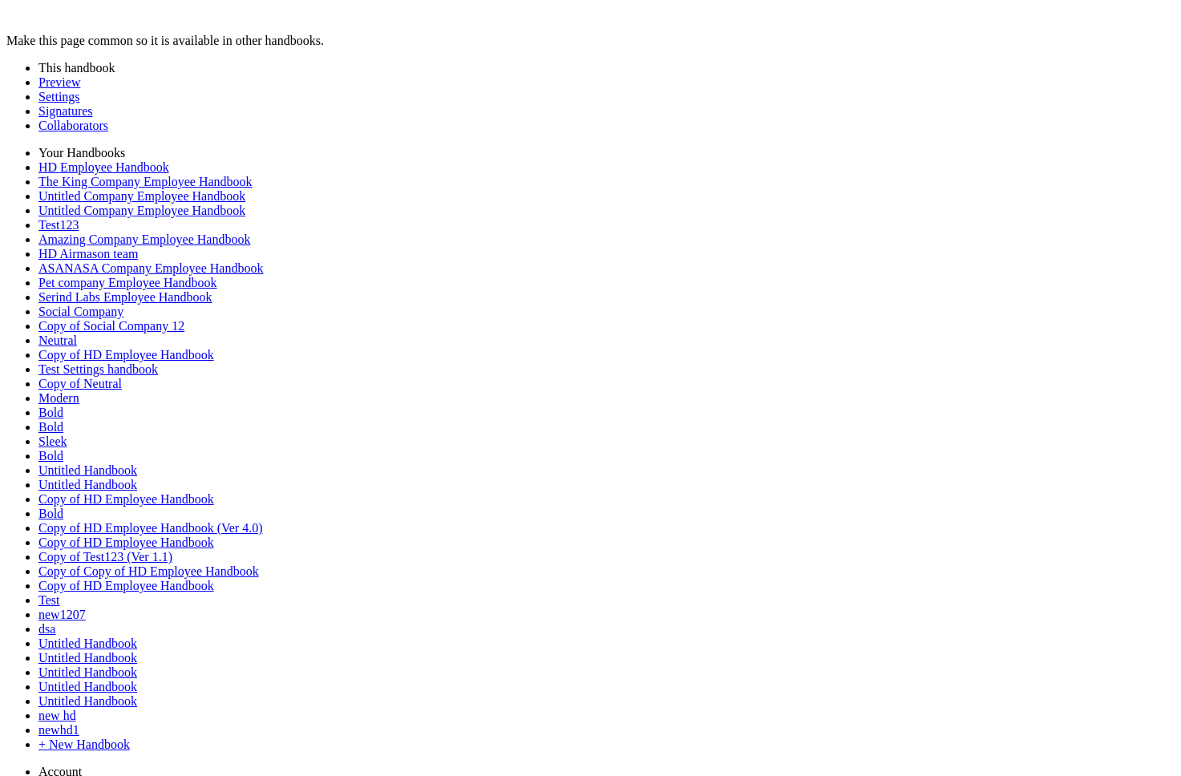
scroll to position [3818, 0]
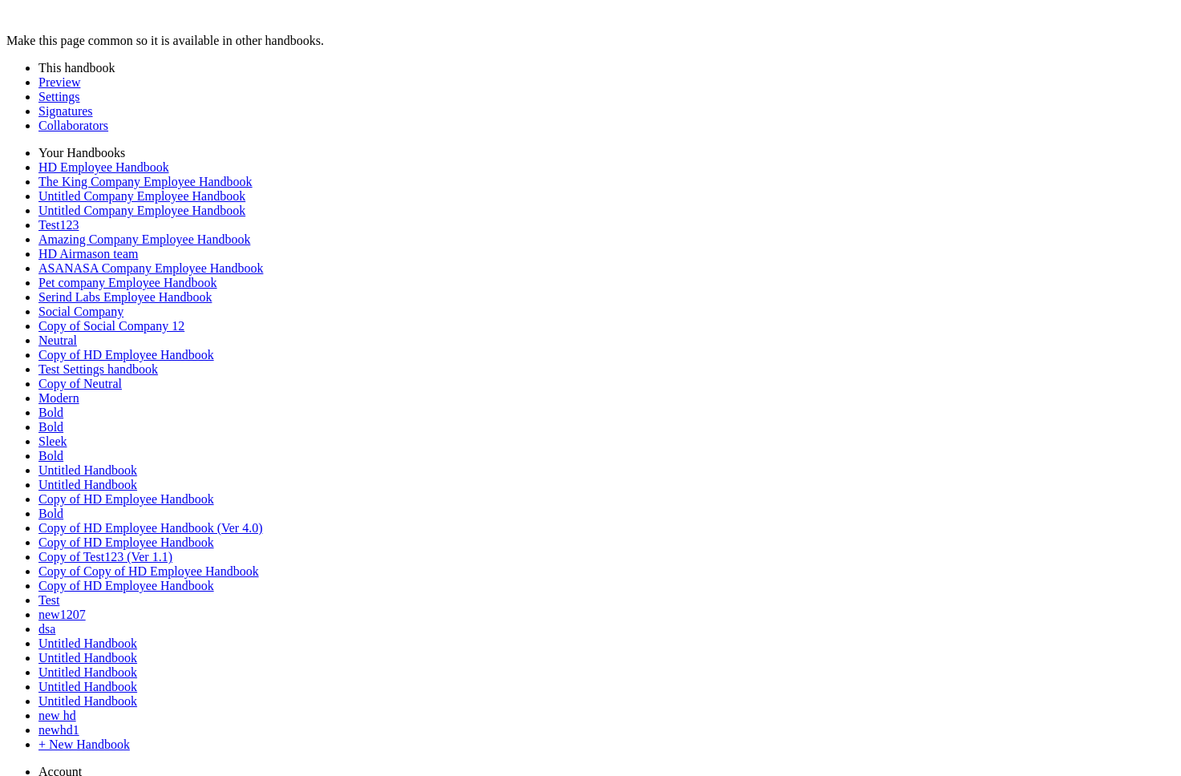
drag, startPoint x: 859, startPoint y: 654, endPoint x: 324, endPoint y: 654, distance: 534.8
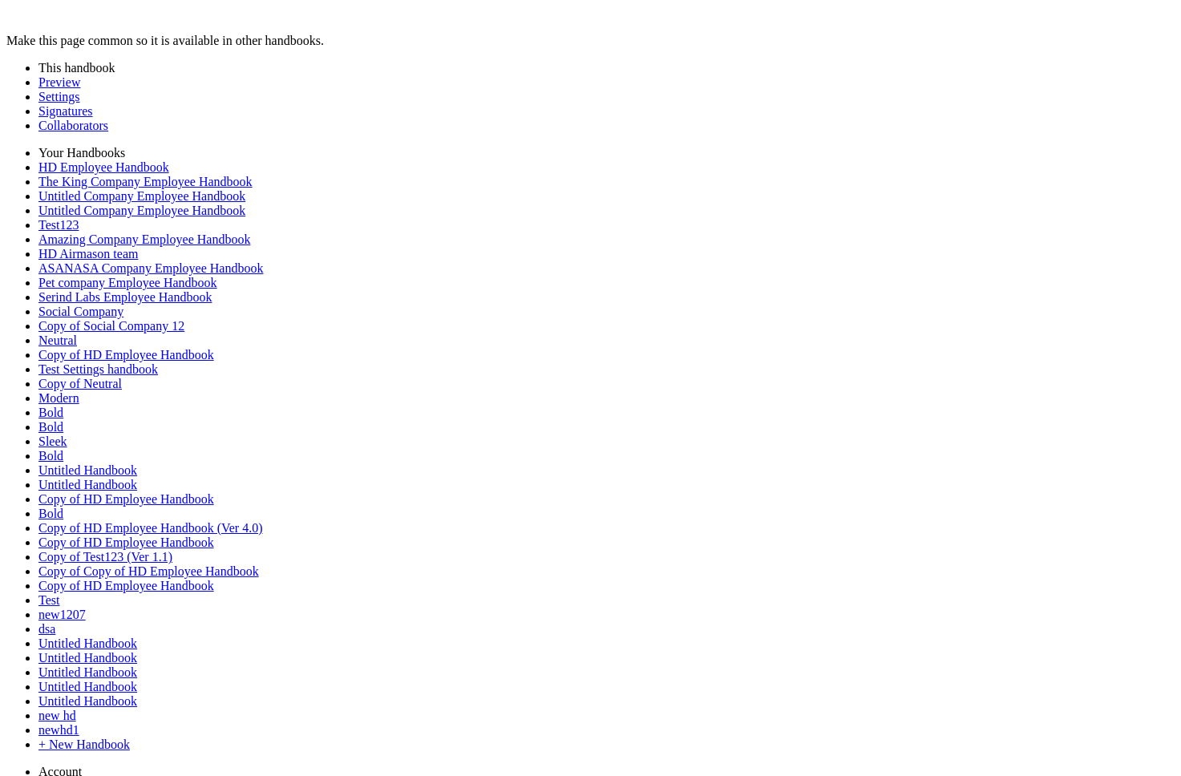
scroll to position [1511, 0]
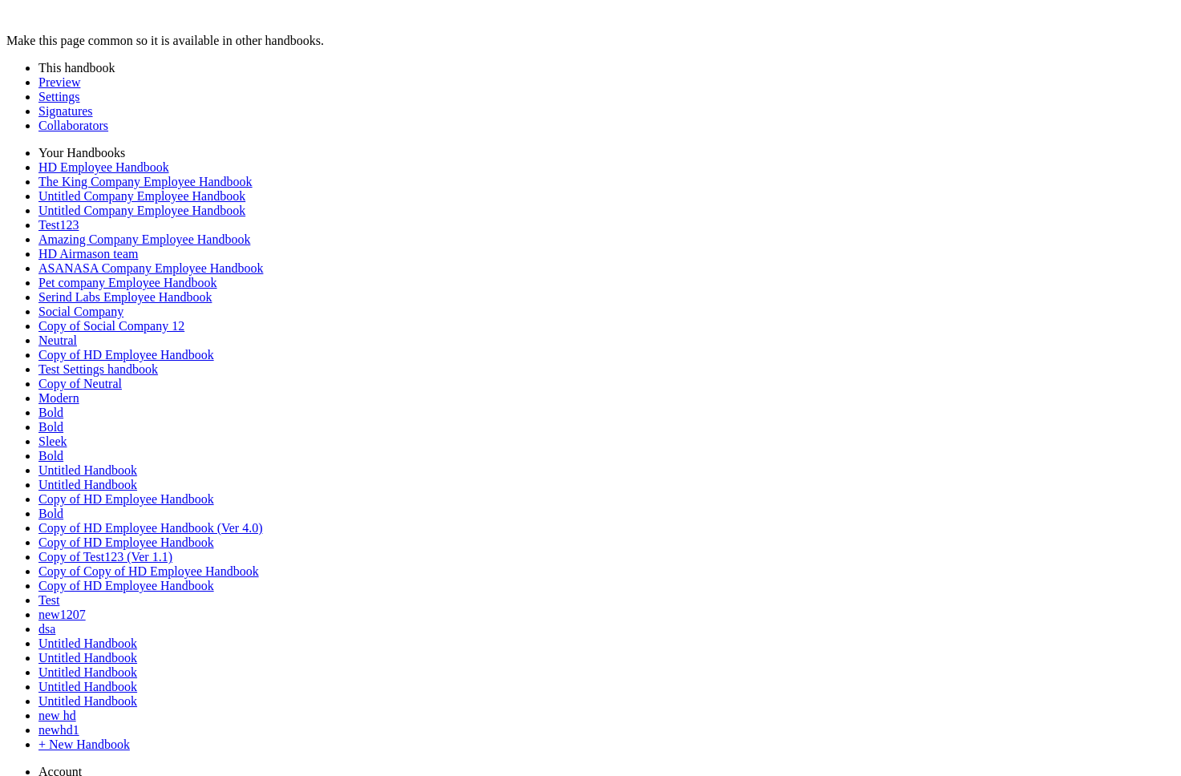
scroll to position [2183, 0]
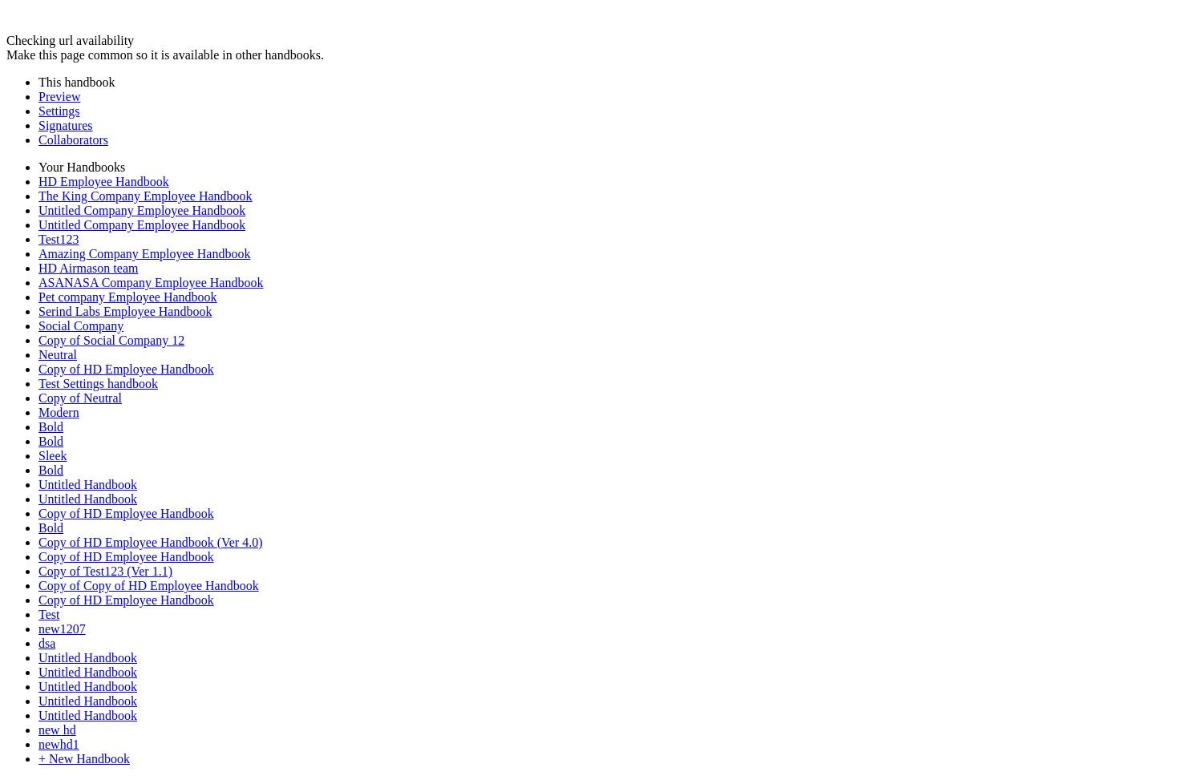
scroll to position [733, 0]
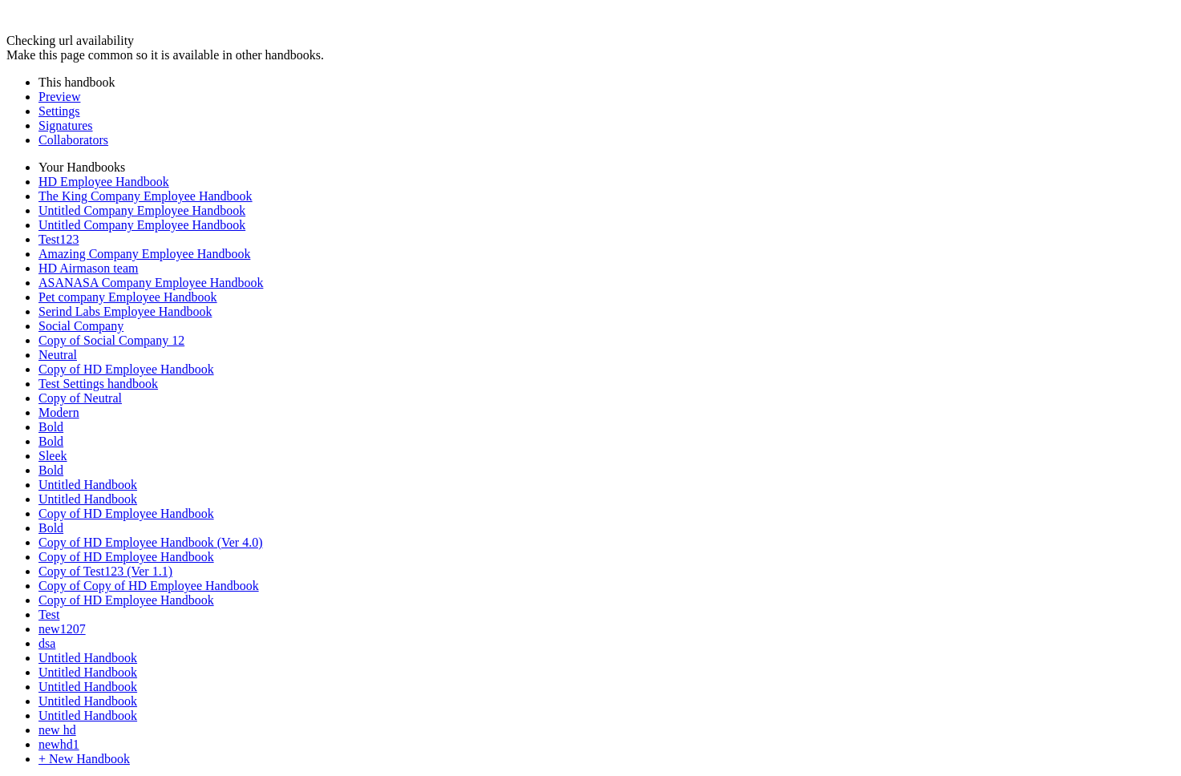
scroll to position [983, 0]
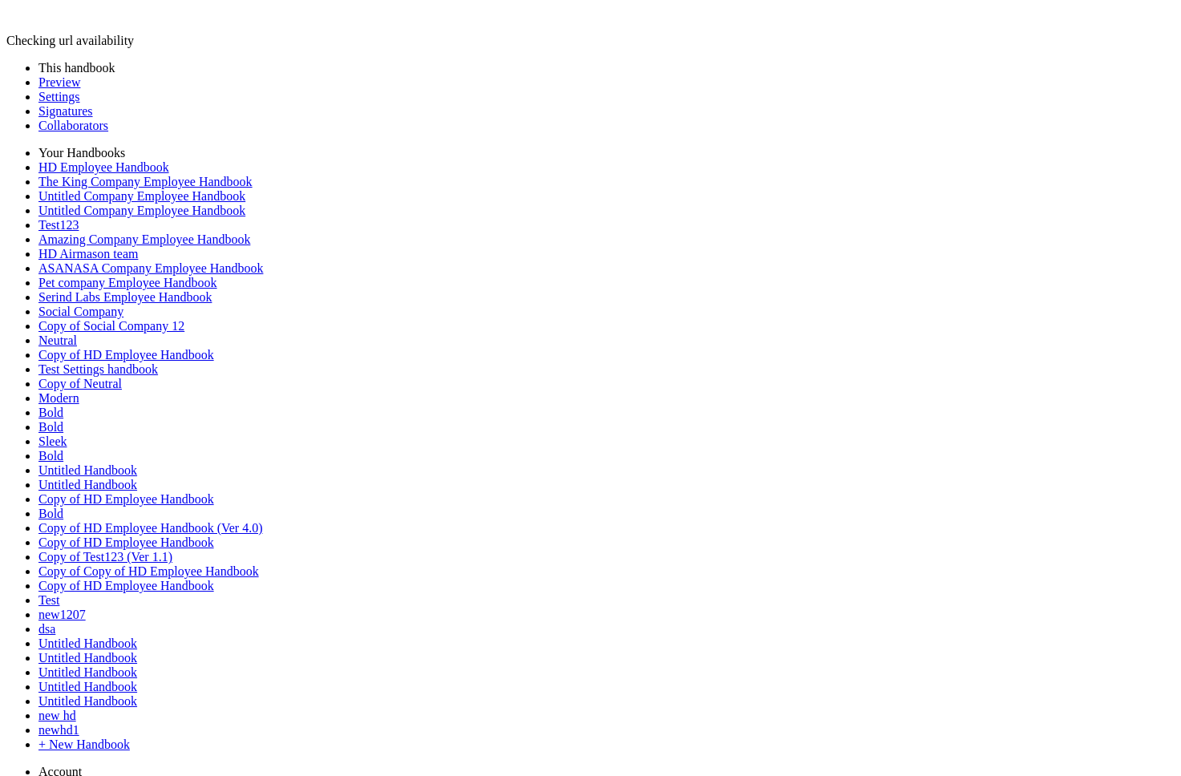
scroll to position [1062, 0]
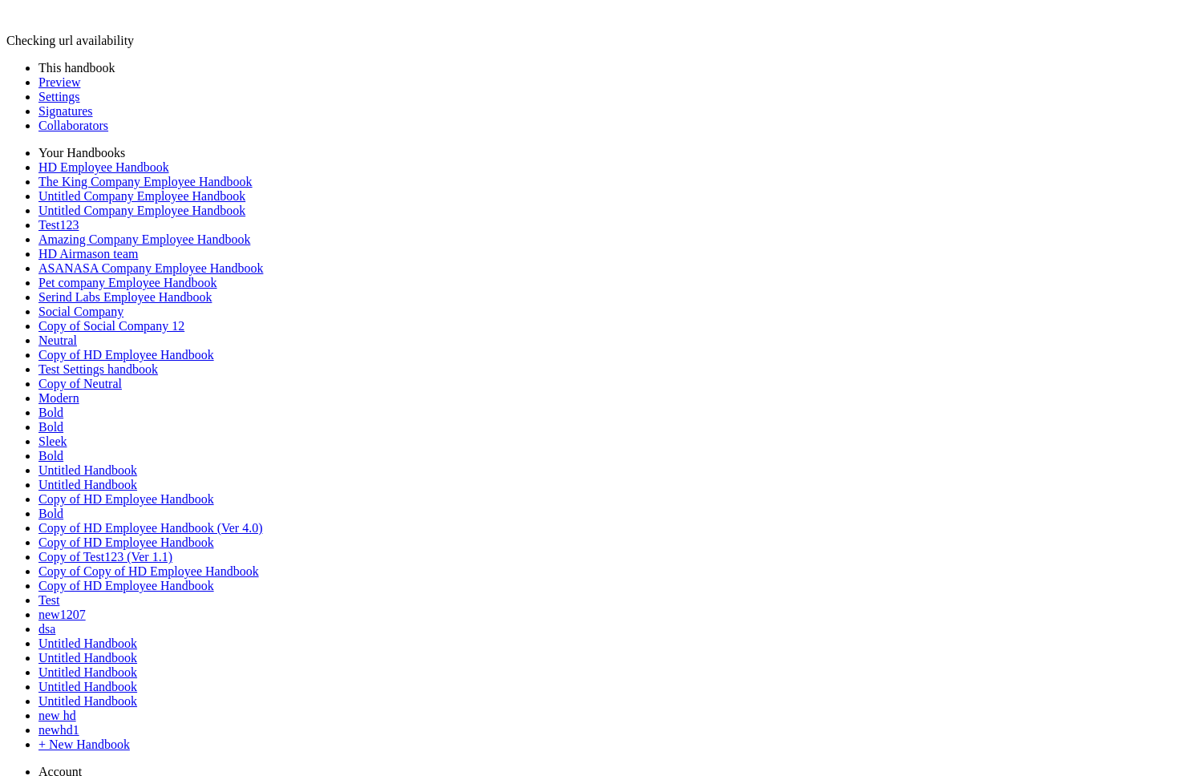
scroll to position [686, 0]
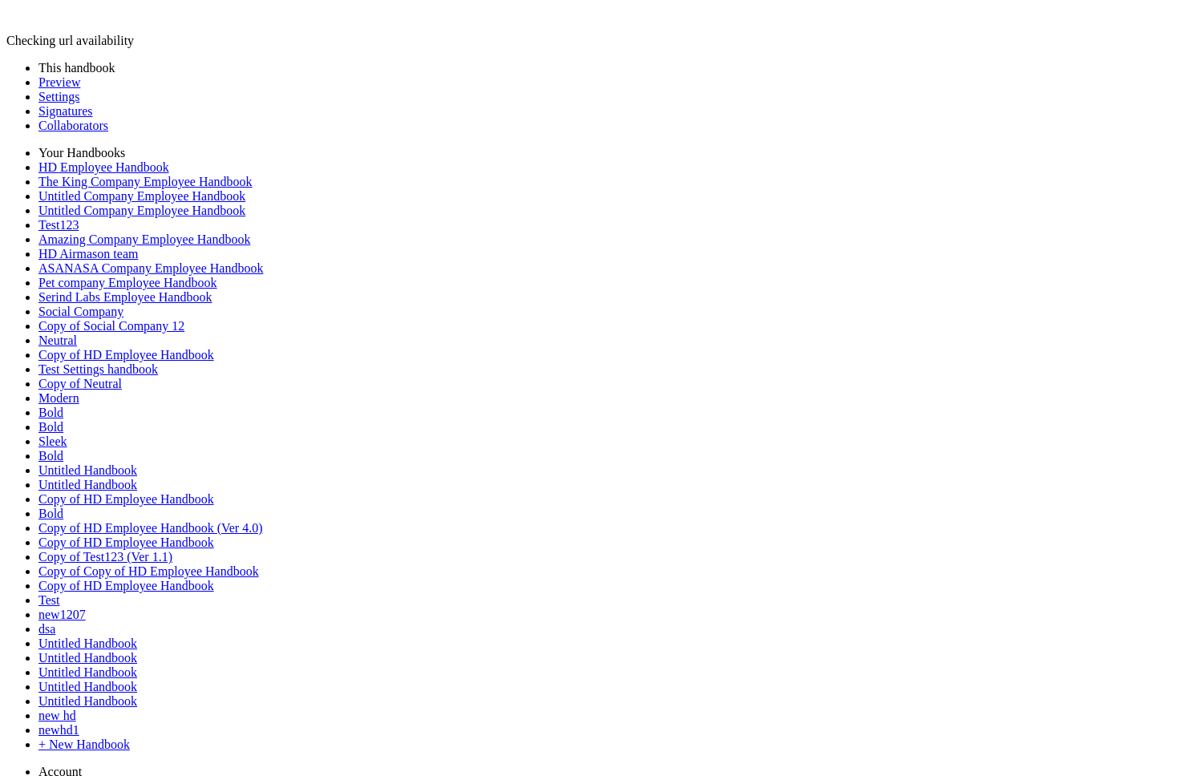
scroll to position [2641, 0]
drag, startPoint x: 883, startPoint y: 554, endPoint x: 384, endPoint y: 499, distance: 501.8
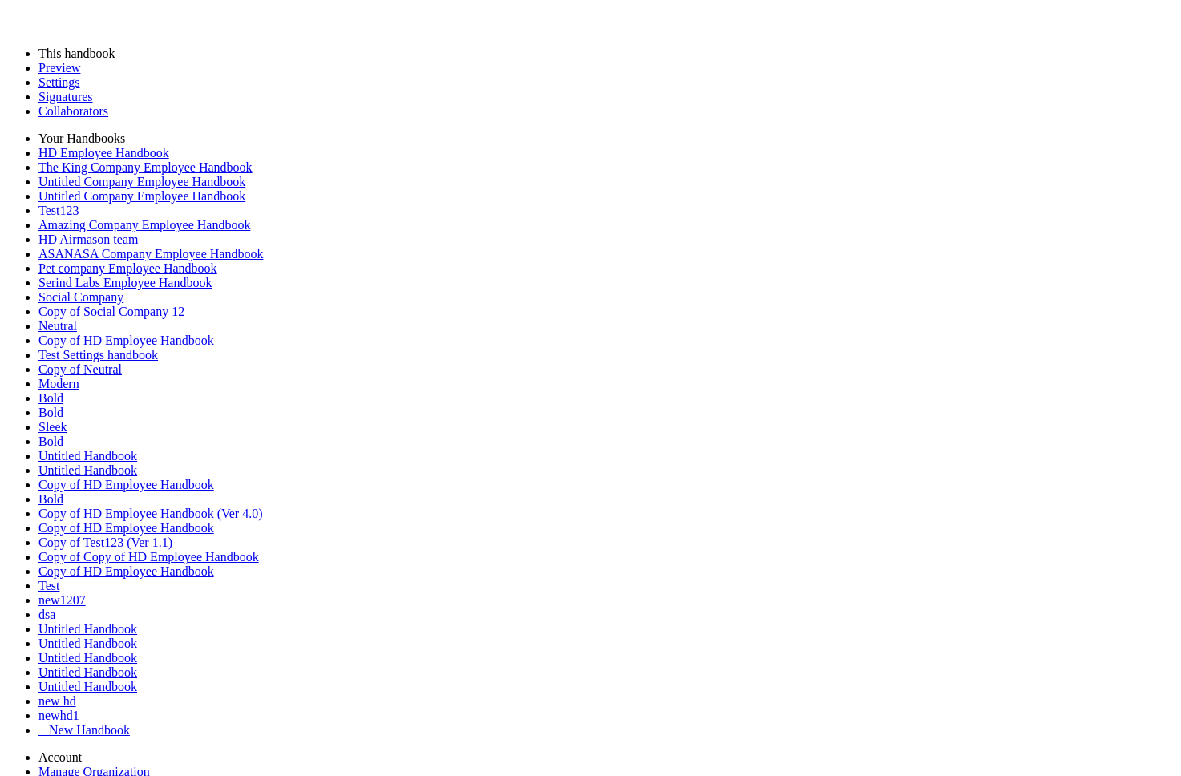
drag, startPoint x: 314, startPoint y: 561, endPoint x: 862, endPoint y: 656, distance: 556.6
copy div "**********"
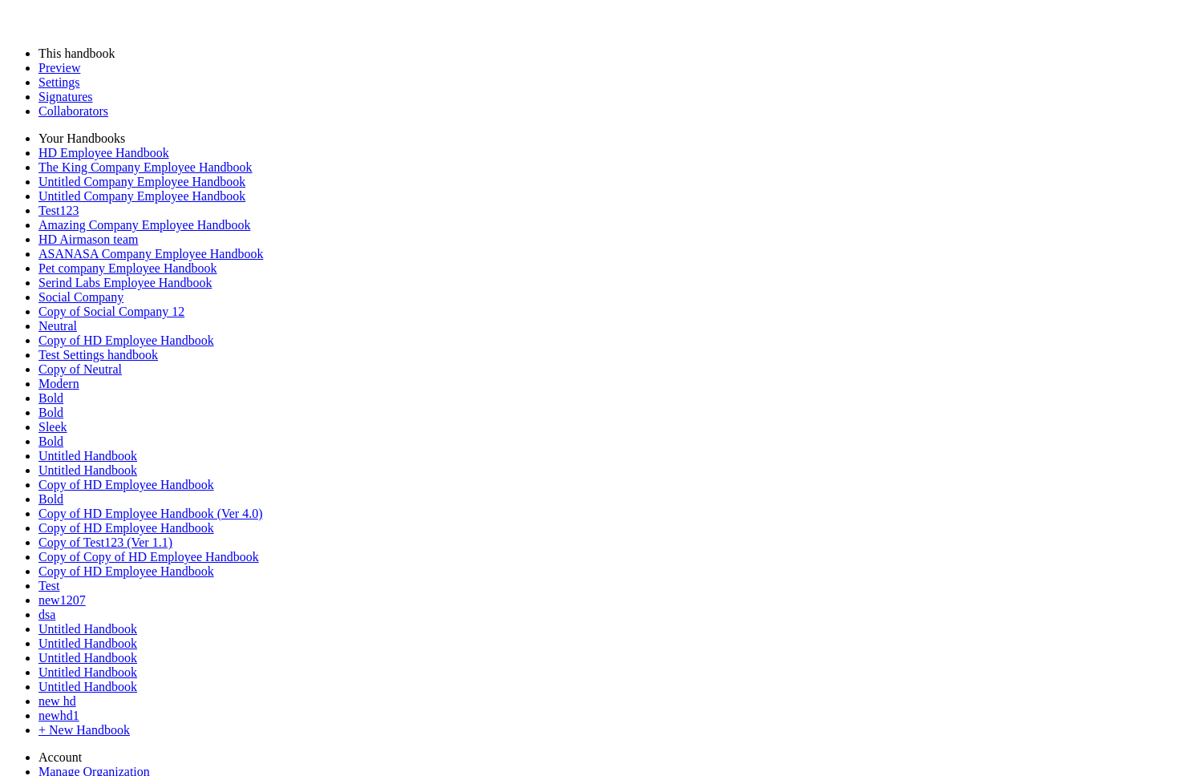
scroll to position [2611, 0]
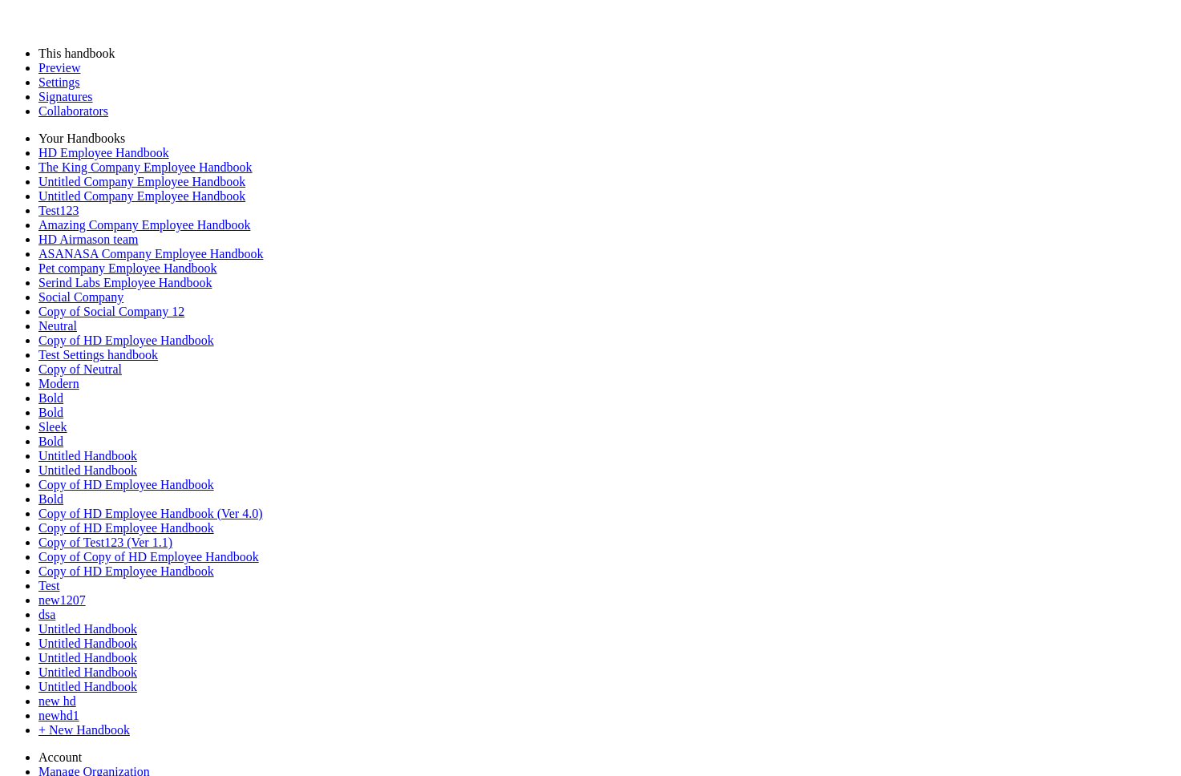
scroll to position [2648, 0]
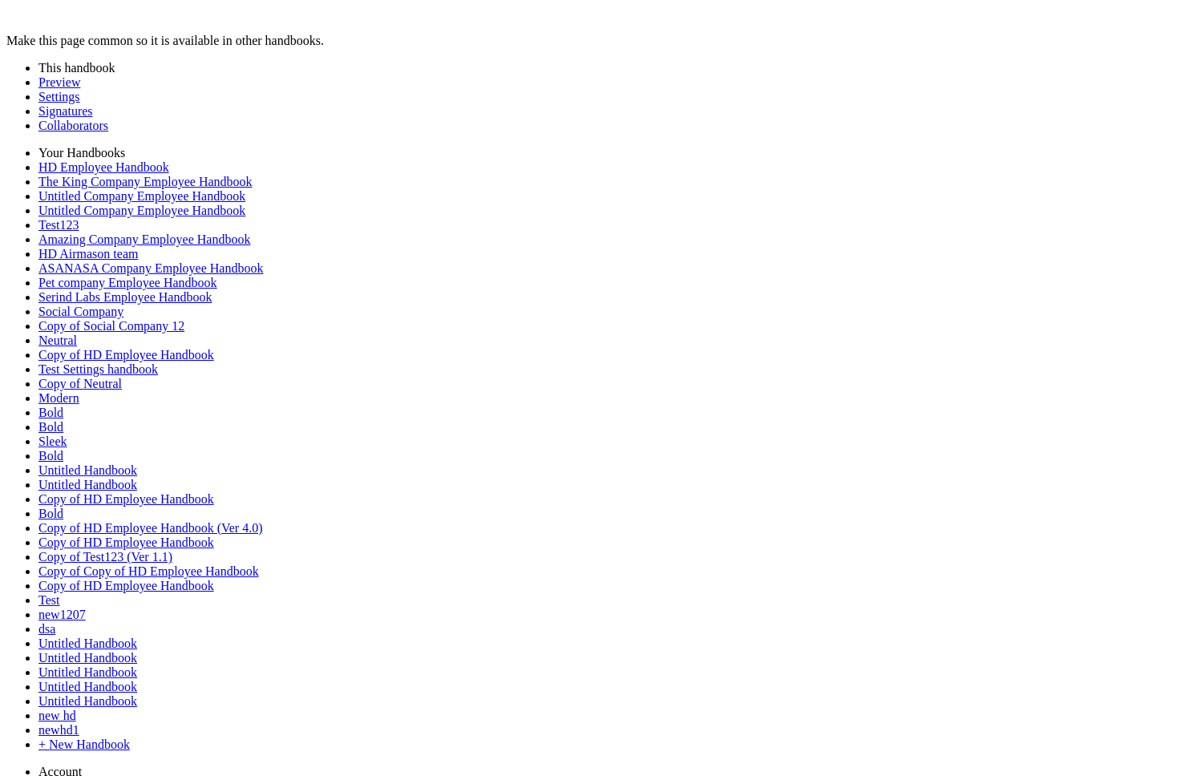
scroll to position [2683, 0]
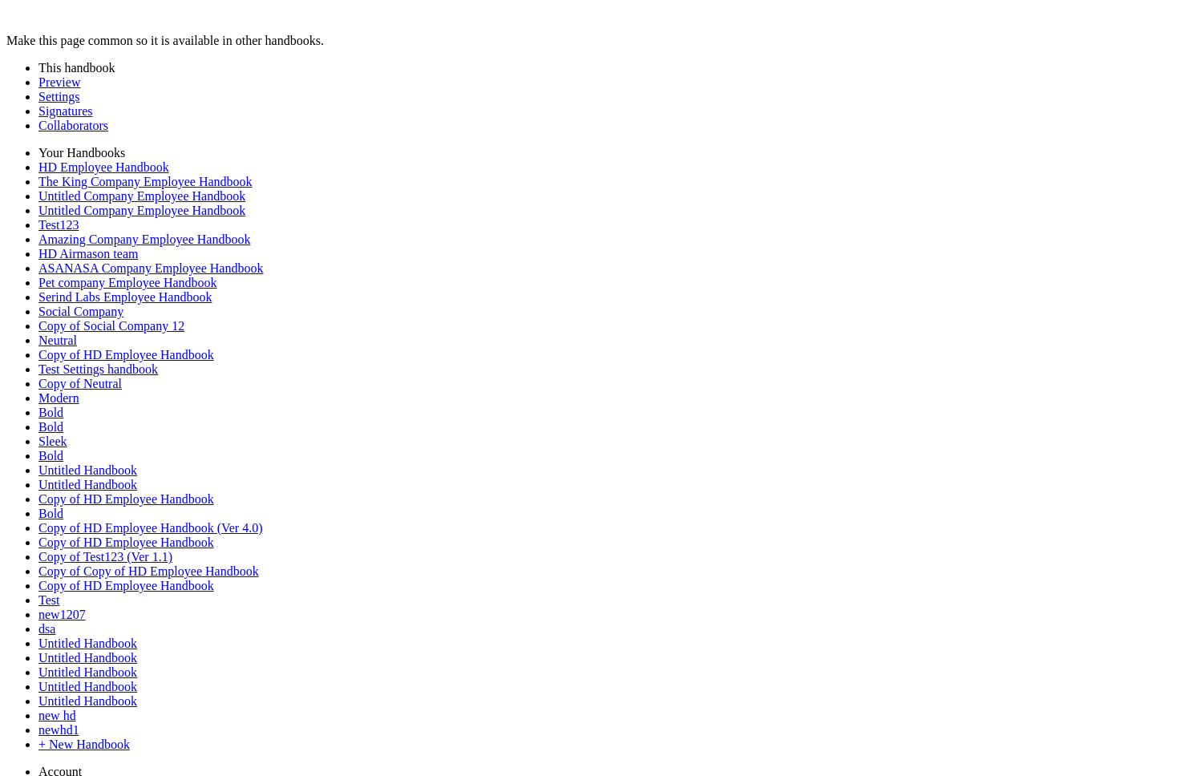
scroll to position [2648, 0]
drag, startPoint x: 564, startPoint y: 480, endPoint x: 240, endPoint y: 215, distance: 418.8
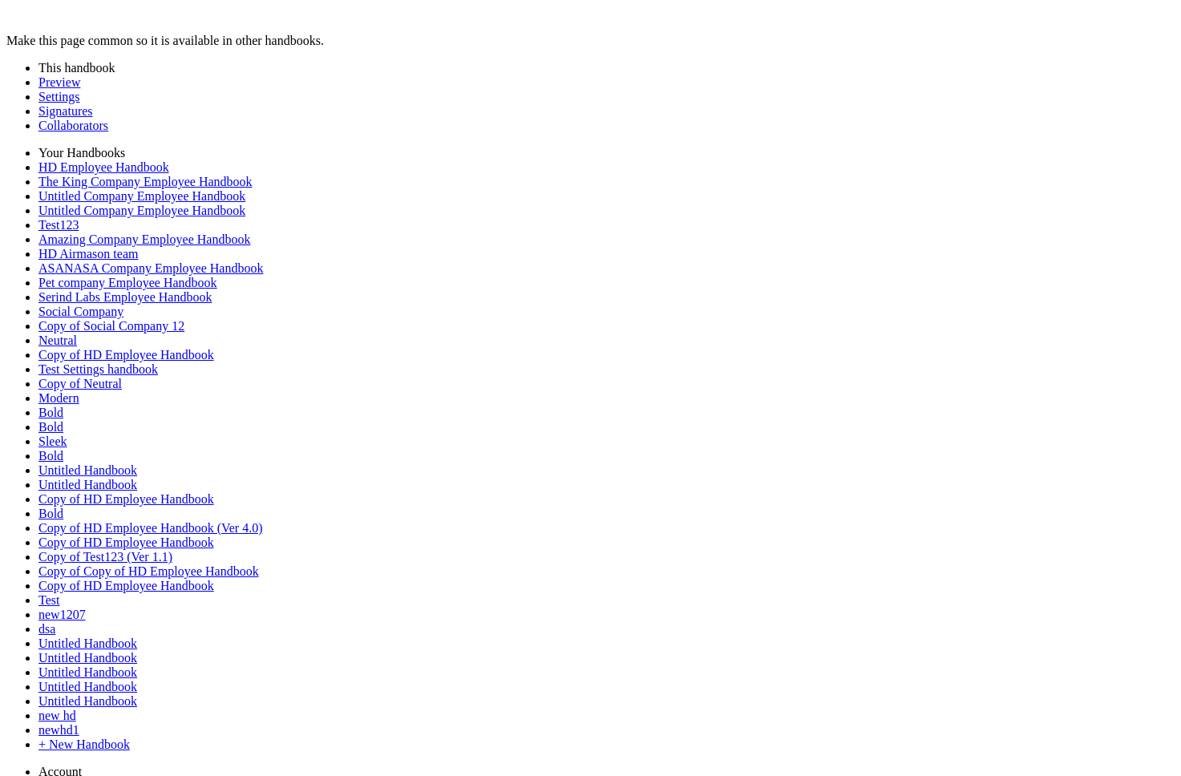
scroll to position [2649, 0]
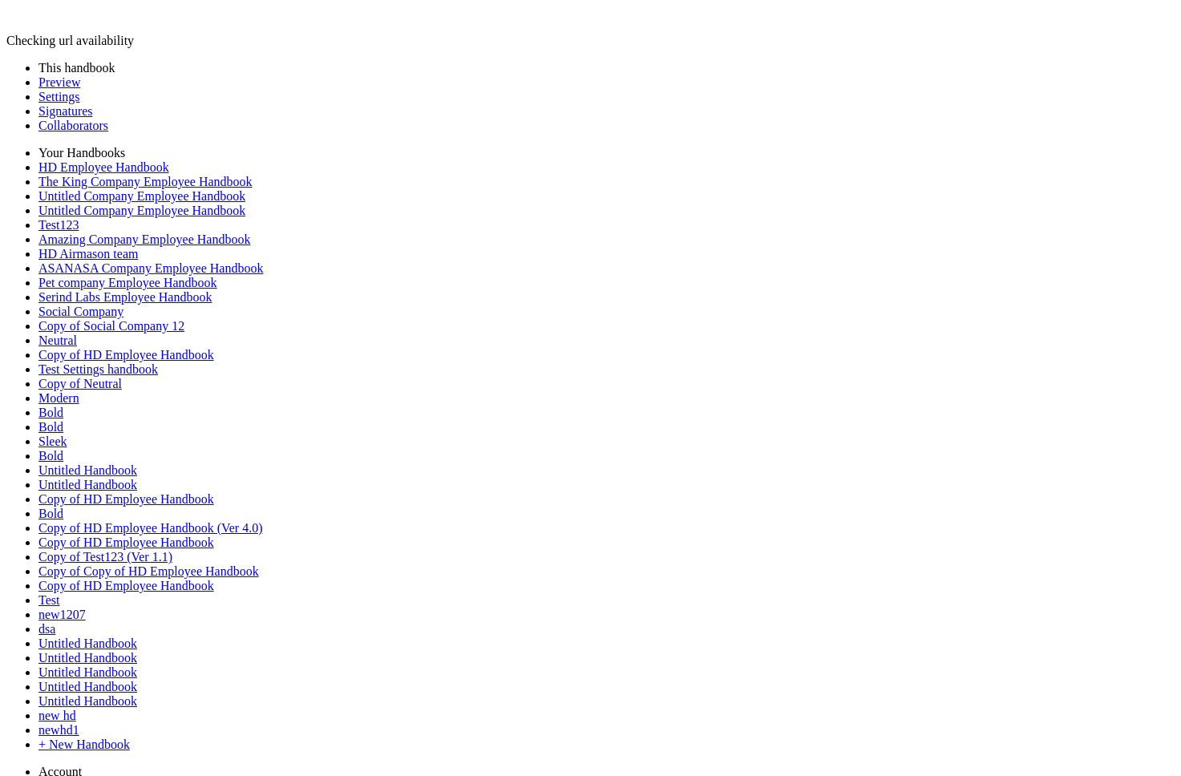
drag, startPoint x: 470, startPoint y: 530, endPoint x: 269, endPoint y: 410, distance: 234.5
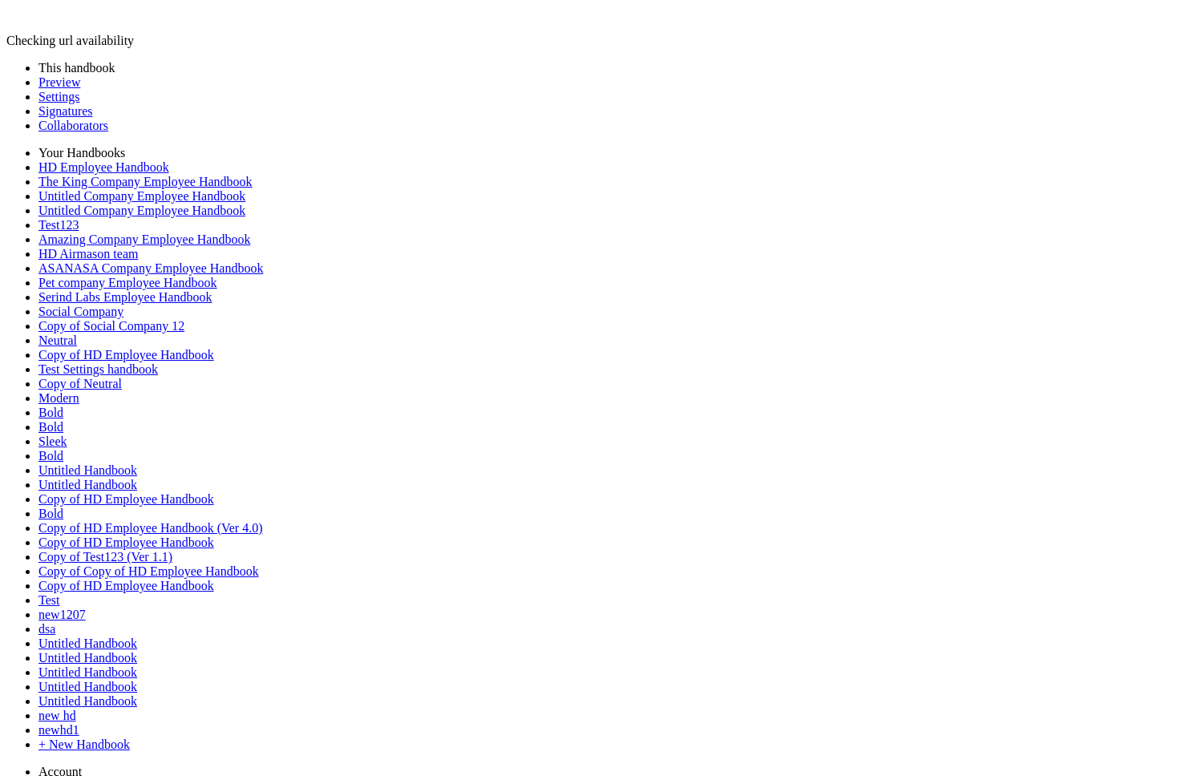
scroll to position [119, 0]
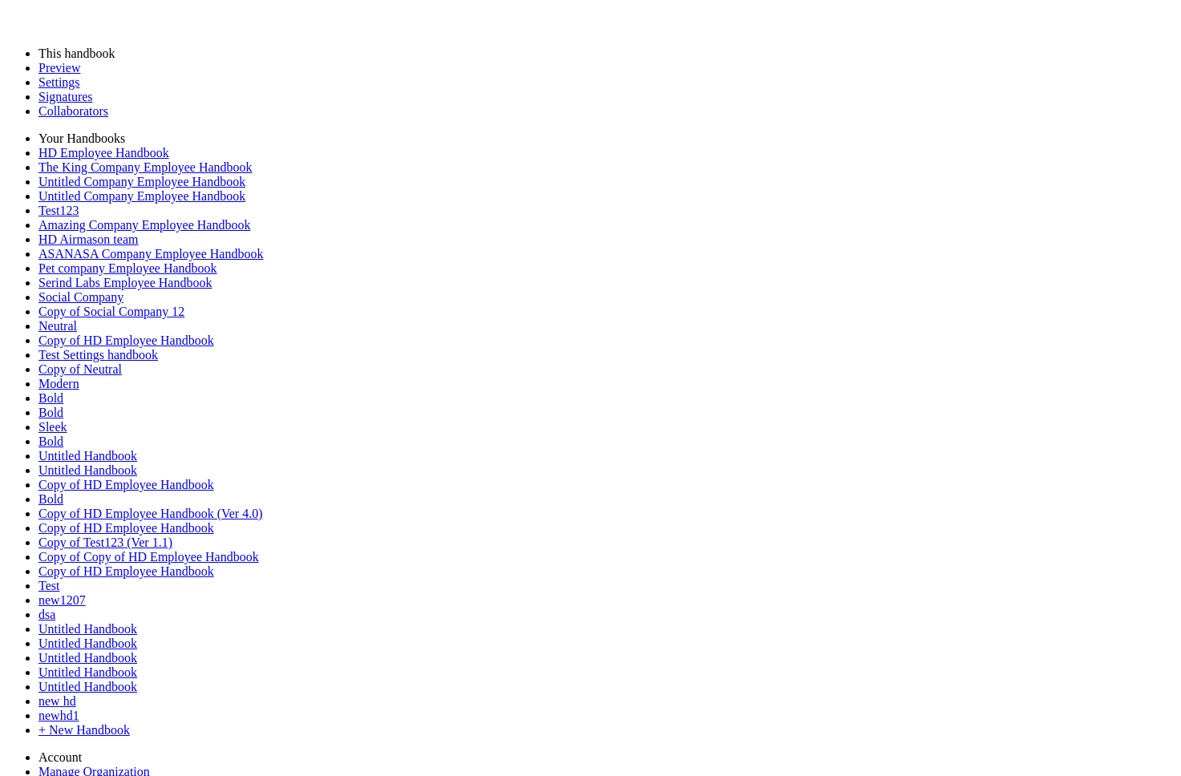
scroll to position [1758, 0]
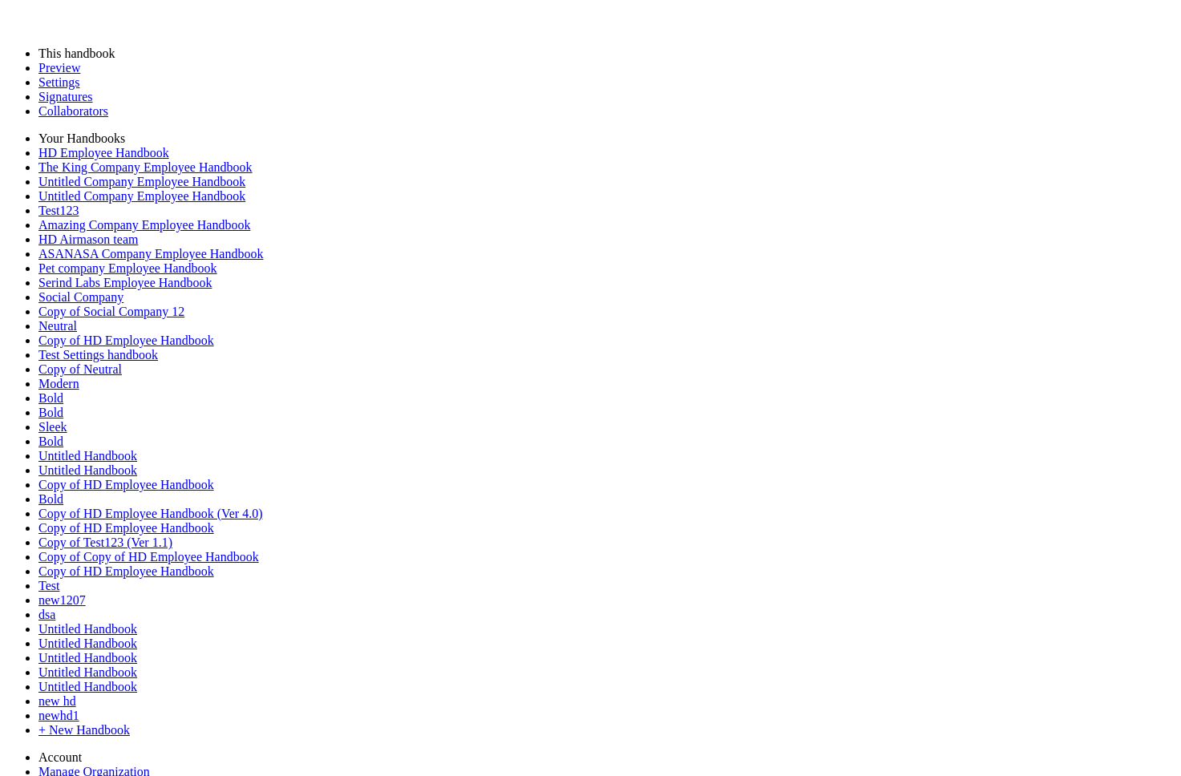
drag, startPoint x: 642, startPoint y: 281, endPoint x: 843, endPoint y: 340, distance: 209.1
drag, startPoint x: 833, startPoint y: 312, endPoint x: 591, endPoint y: 286, distance: 243.5
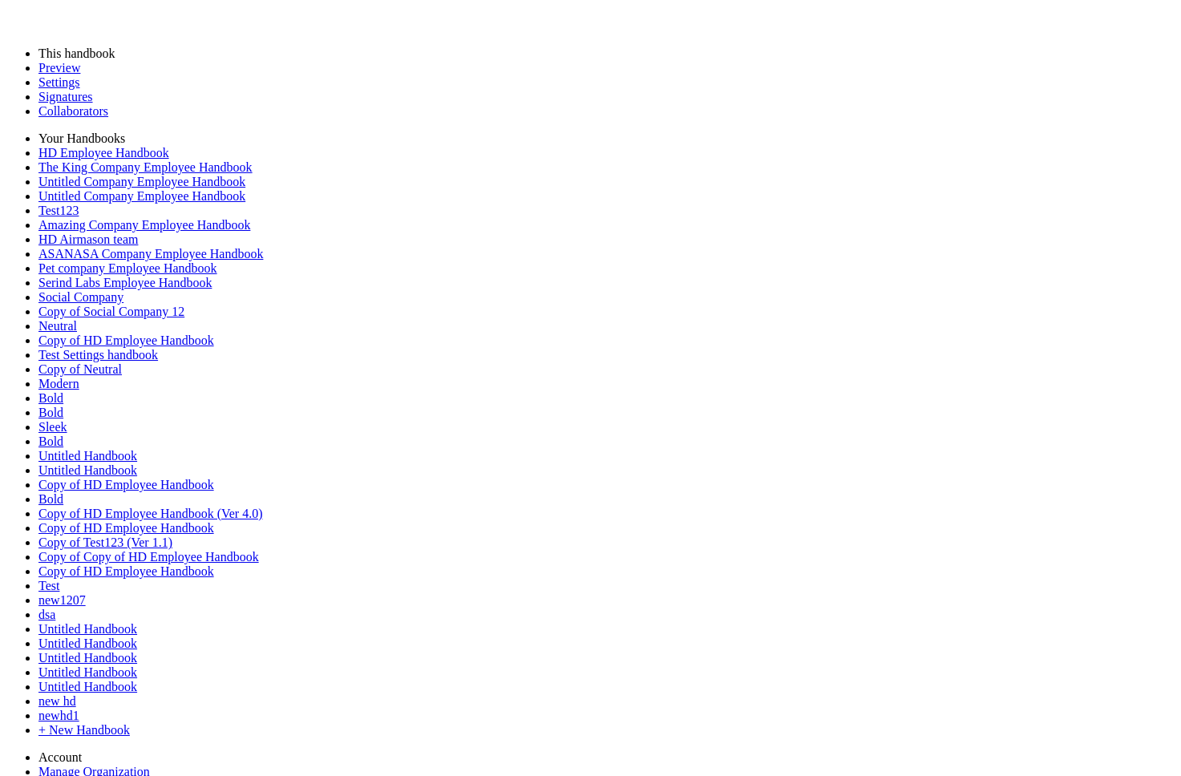
copy p "**********"
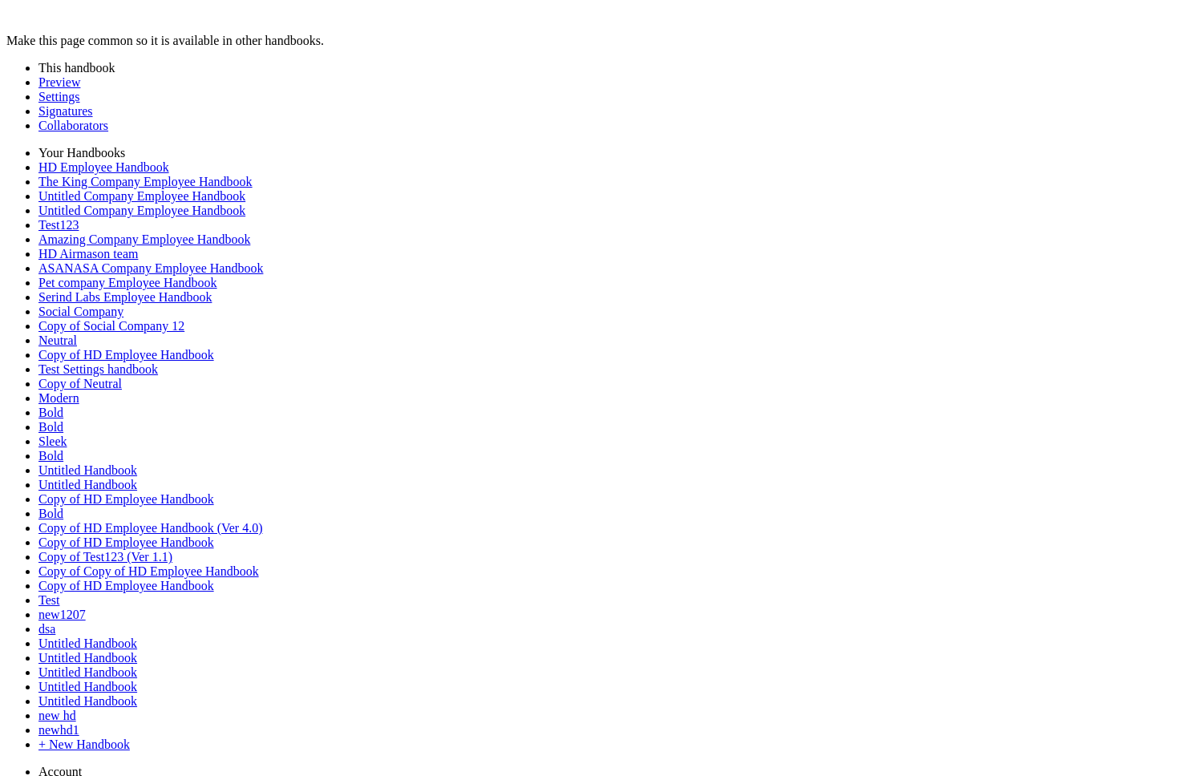
scroll to position [2078, 0]
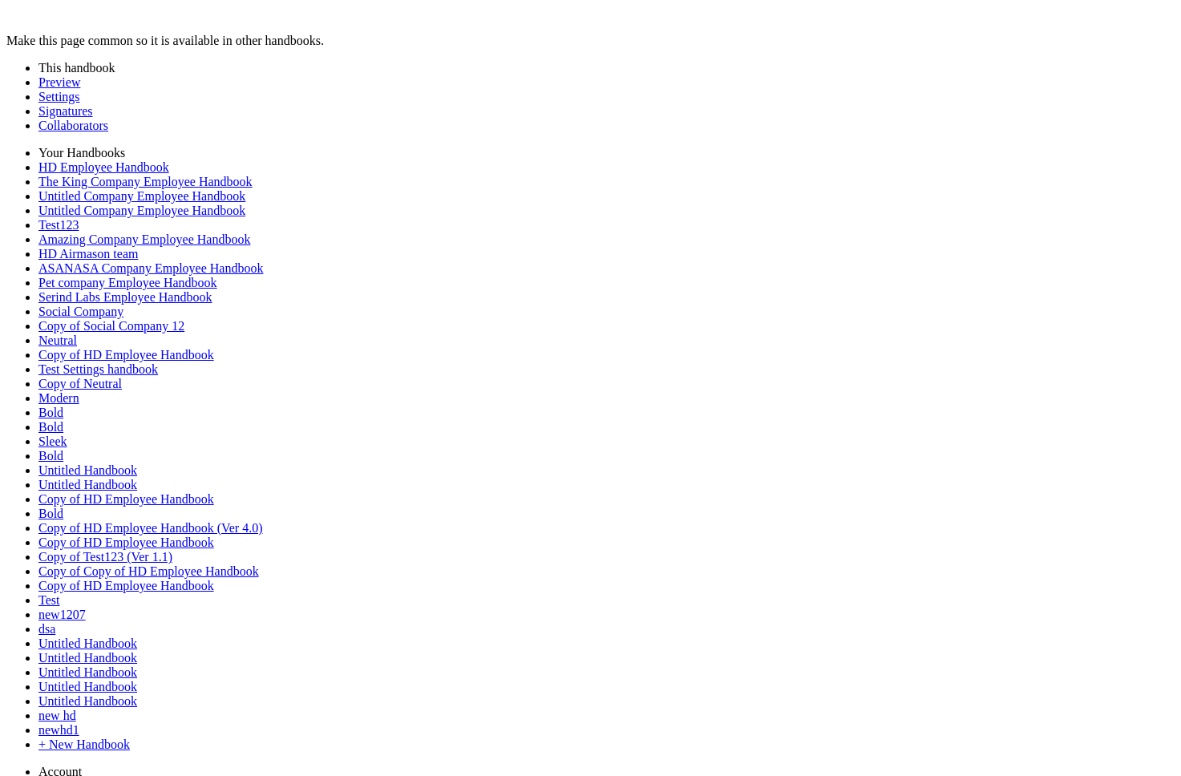
scroll to position [770, 0]
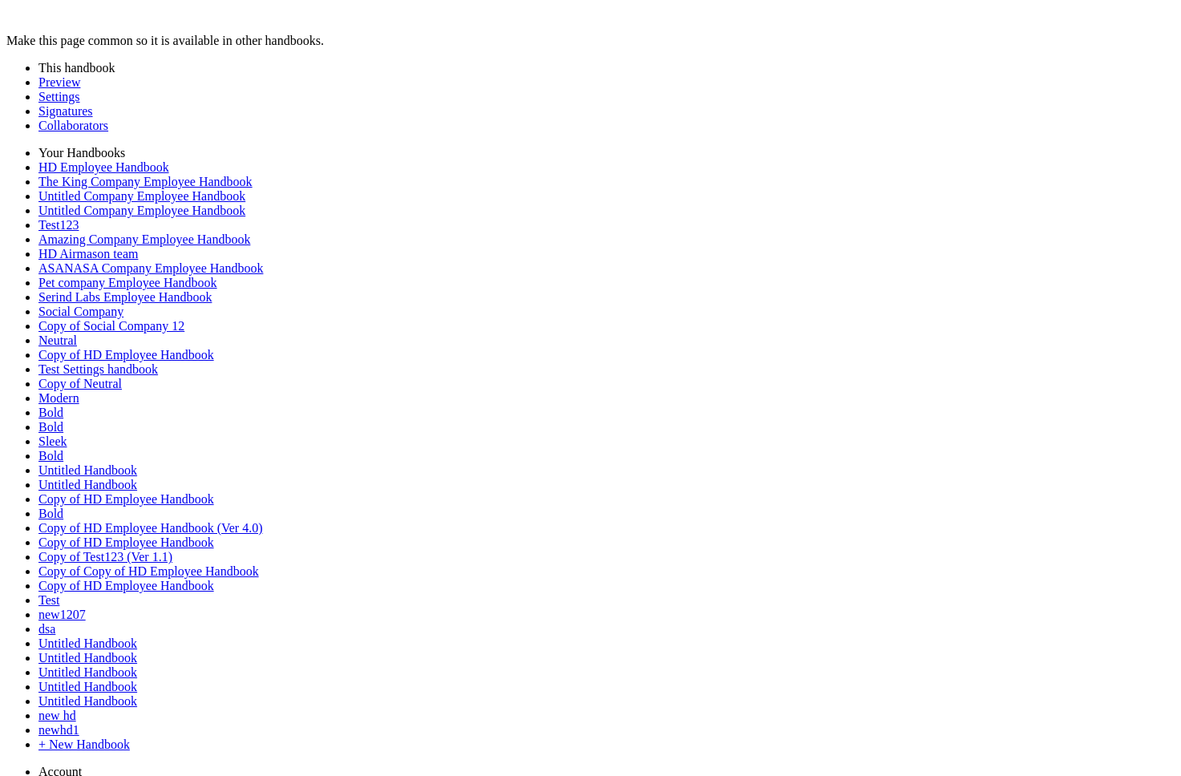
copy h1 "**********"
paste div
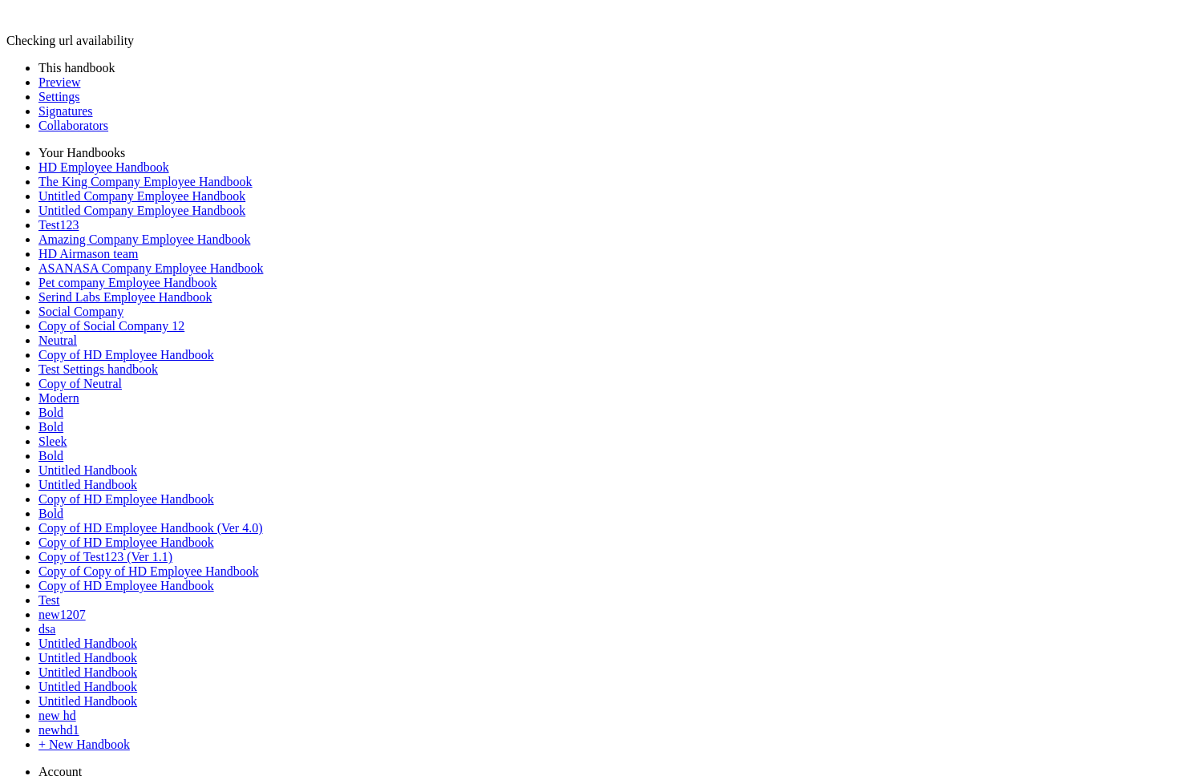
drag, startPoint x: 710, startPoint y: 382, endPoint x: 263, endPoint y: 349, distance: 448.7
copy p "**********"
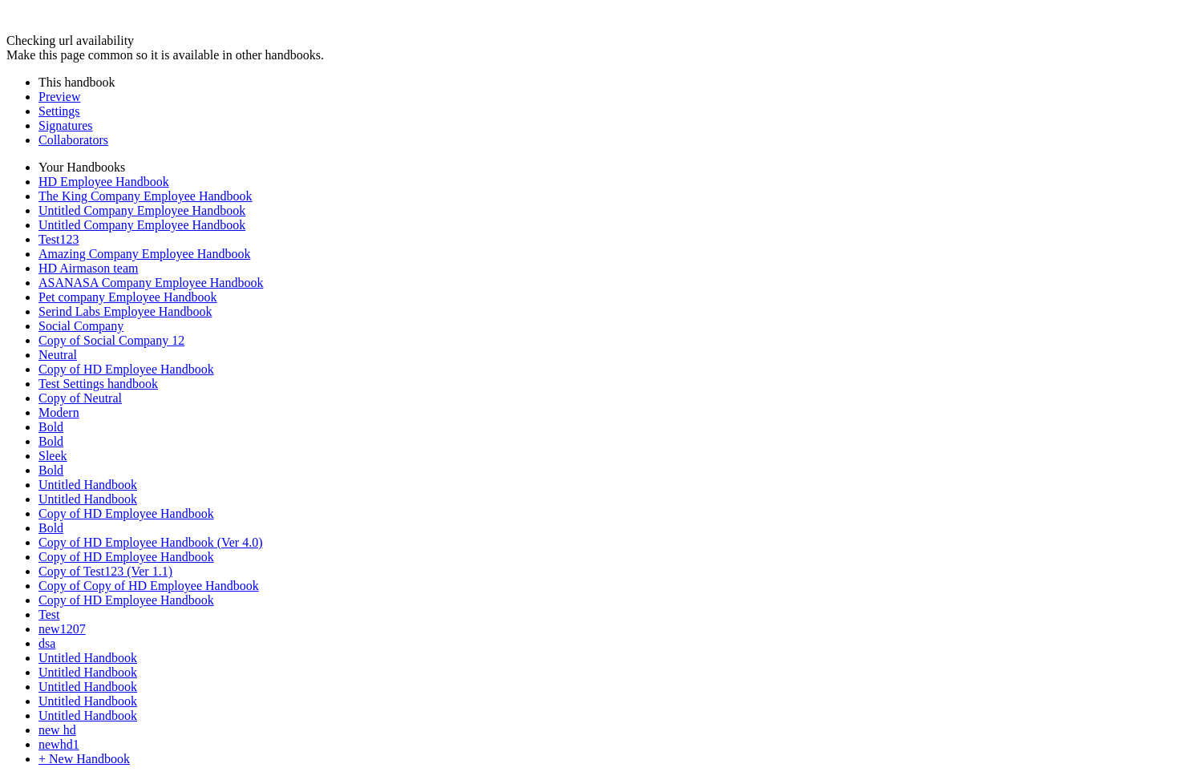
drag, startPoint x: 646, startPoint y: 603, endPoint x: 264, endPoint y: 419, distance: 424.3
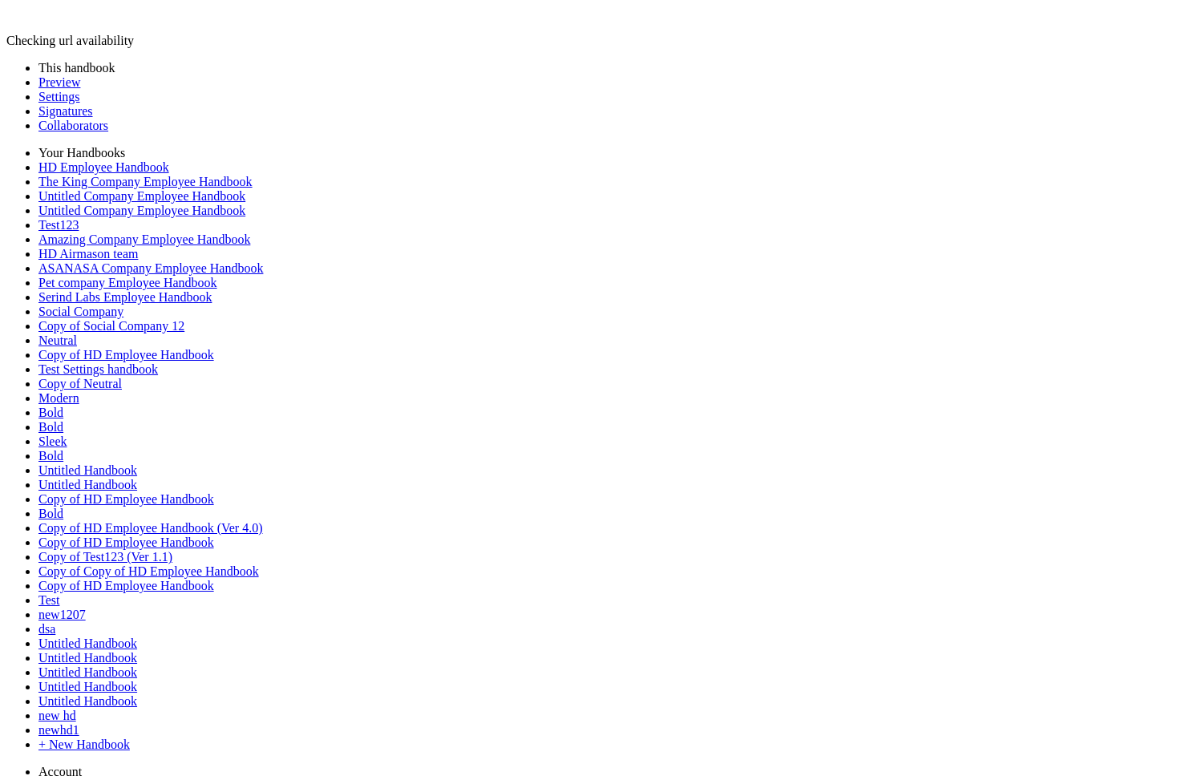
scroll to position [692, 0]
drag, startPoint x: 659, startPoint y: 496, endPoint x: 267, endPoint y: 390, distance: 405.9
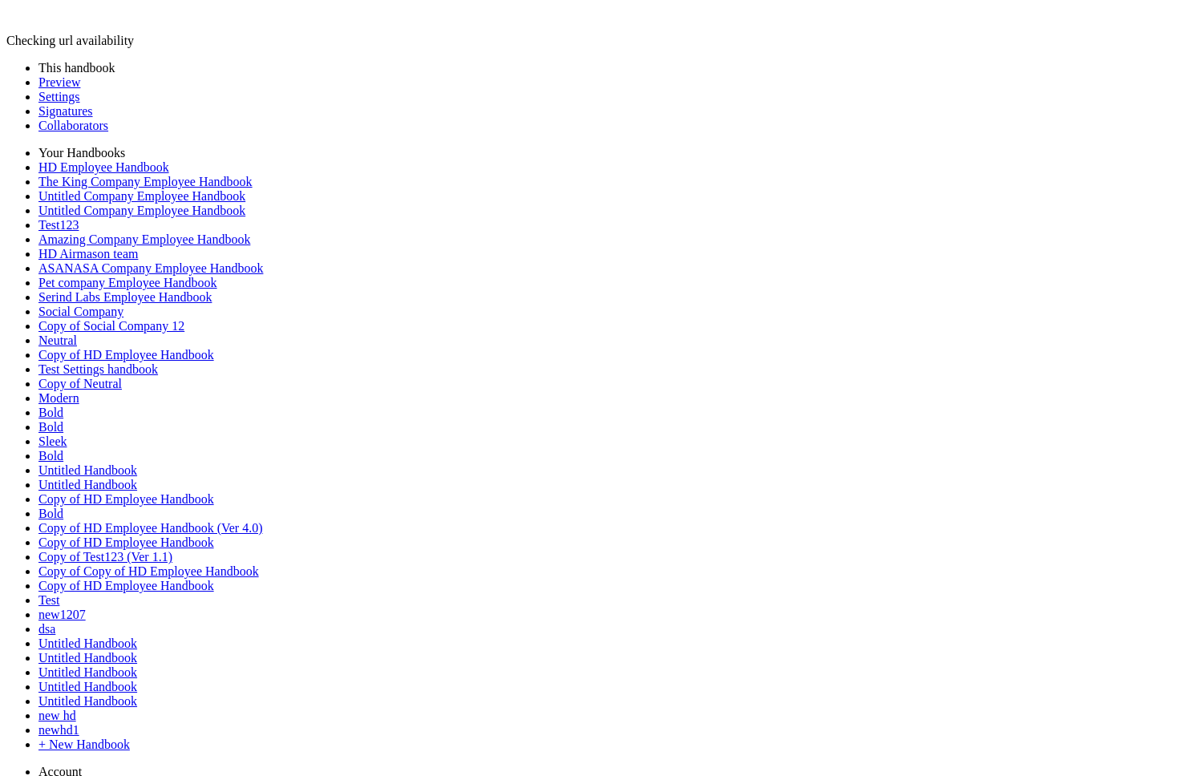
scroll to position [779, 0]
drag, startPoint x: 632, startPoint y: 242, endPoint x: 249, endPoint y: 215, distance: 383.5
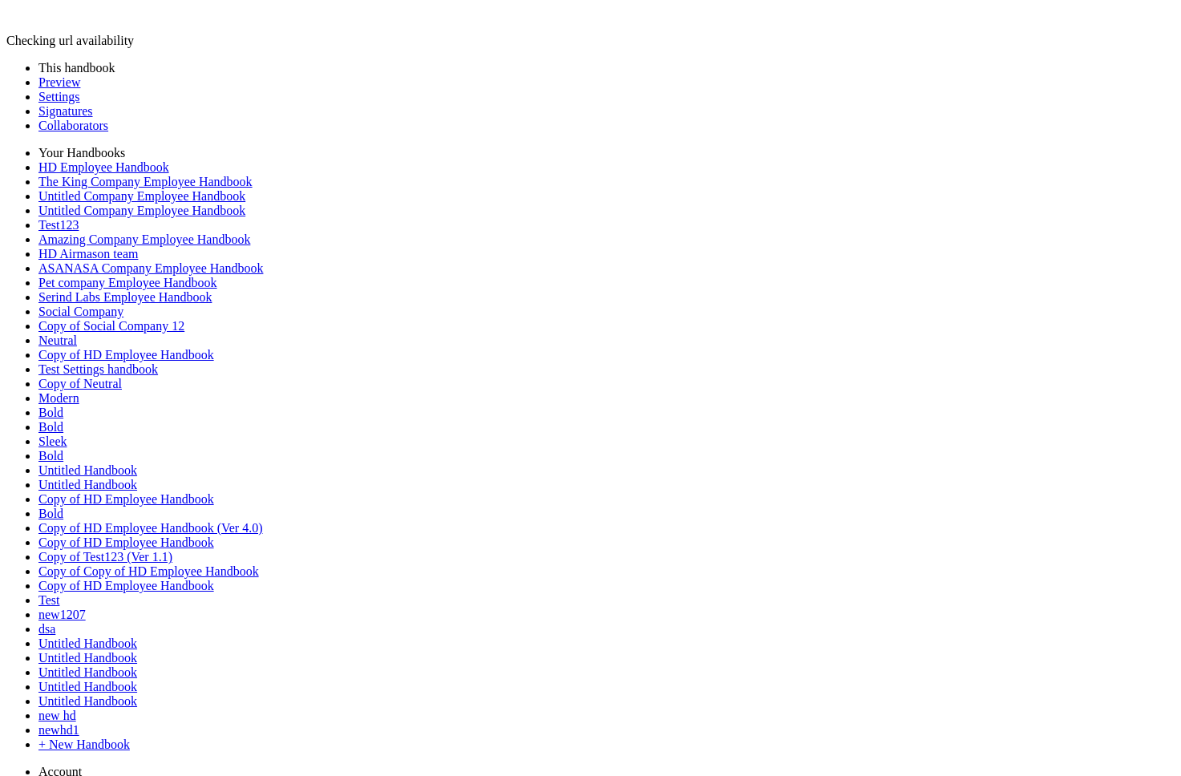
scroll to position [1309, 0]
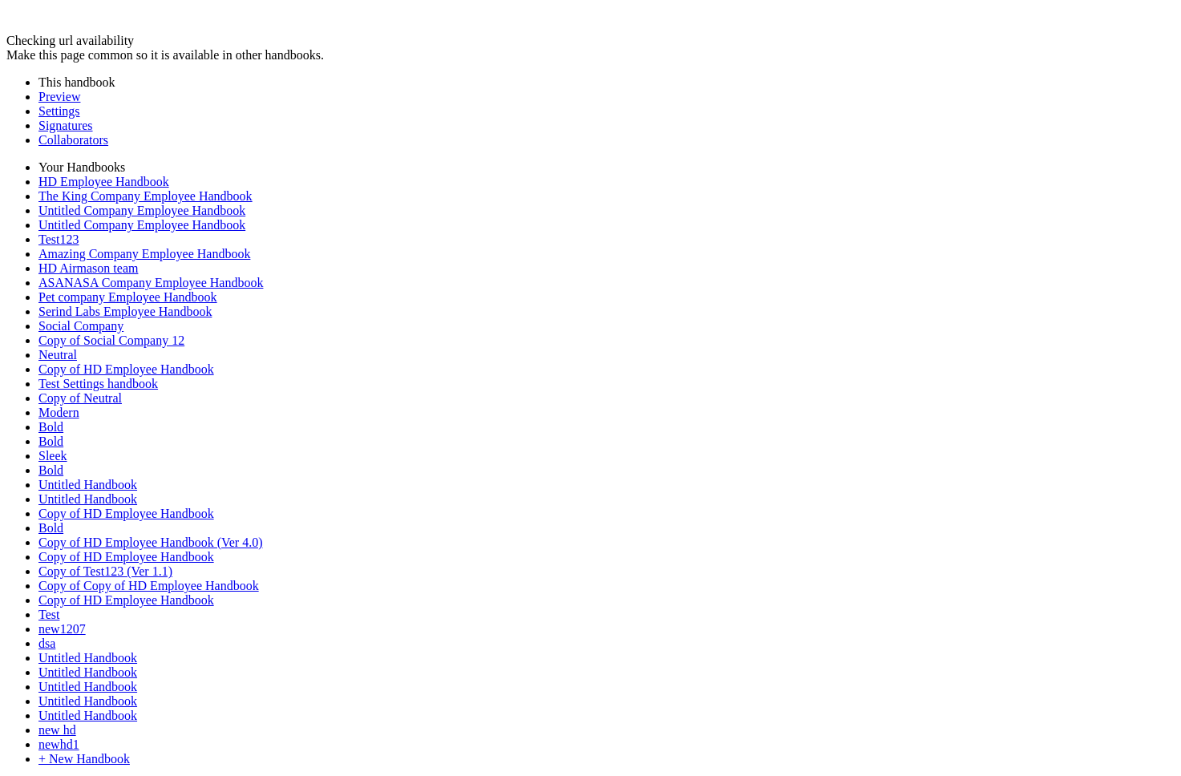
drag, startPoint x: 614, startPoint y: 454, endPoint x: 371, endPoint y: 399, distance: 249.2
drag, startPoint x: 566, startPoint y: 501, endPoint x: 235, endPoint y: 334, distance: 370.8
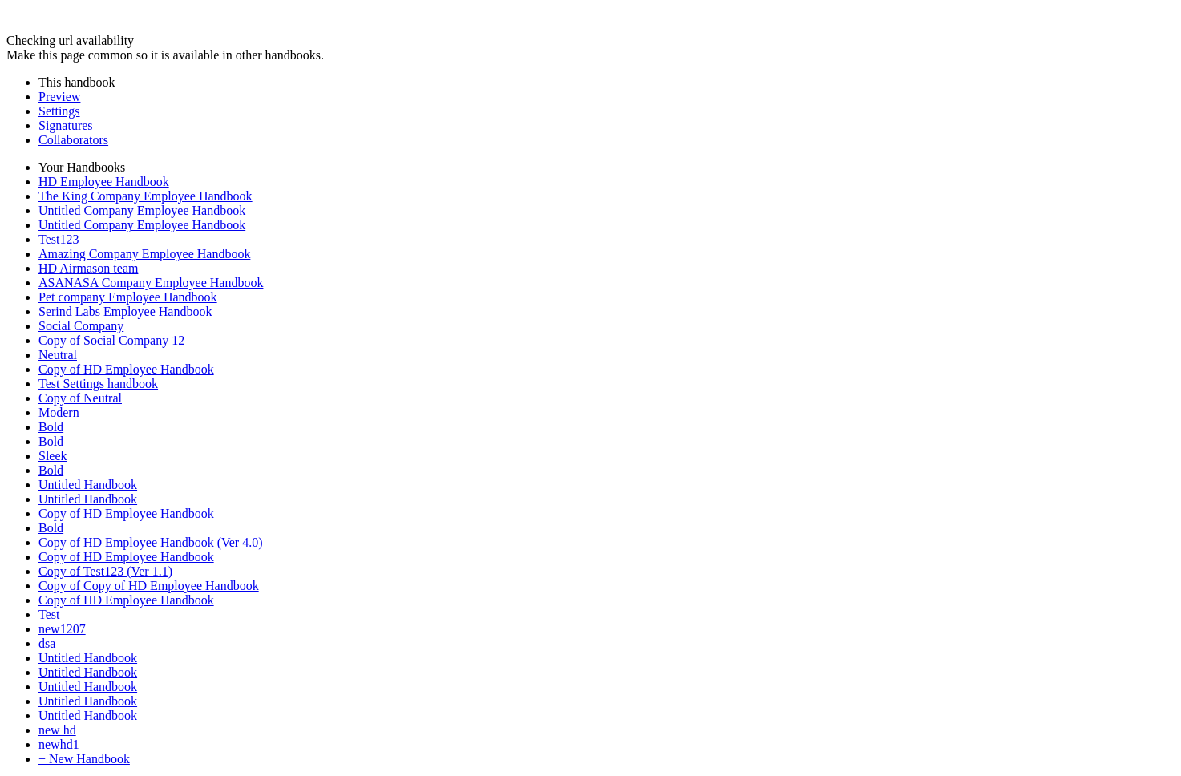
scroll to position [1969, 0]
drag, startPoint x: 582, startPoint y: 388, endPoint x: 241, endPoint y: 351, distance: 343.6
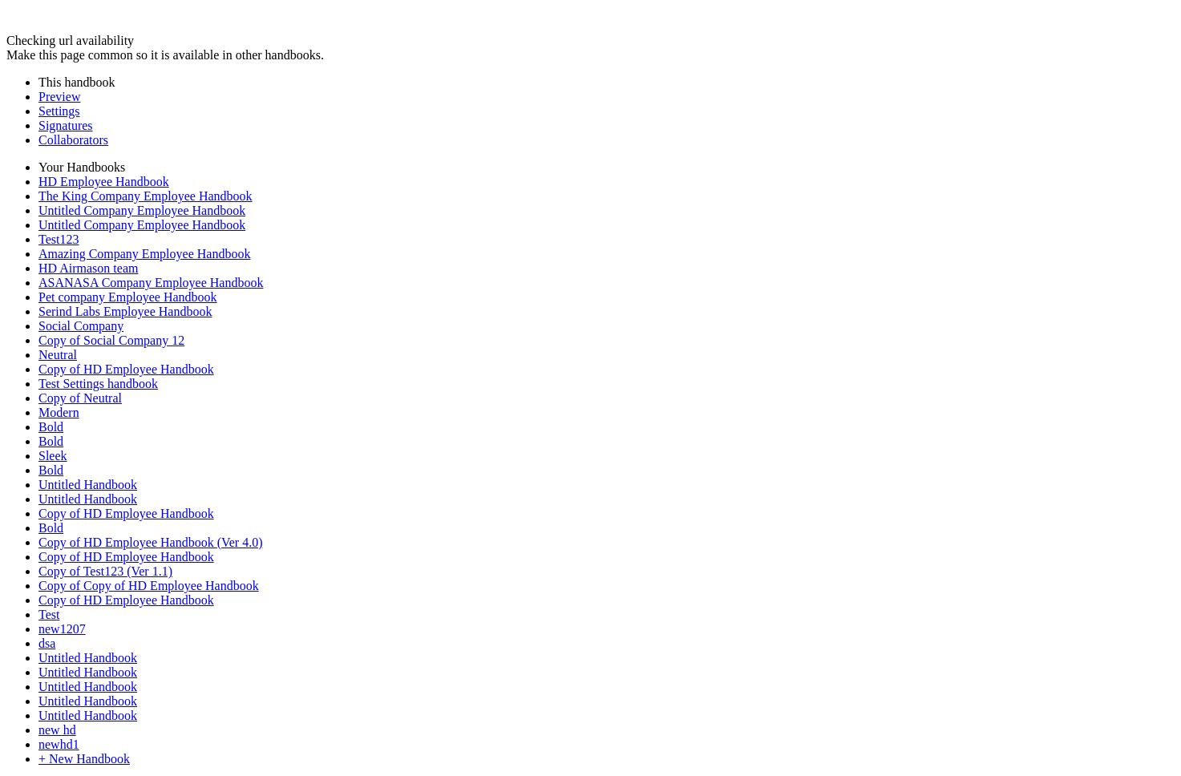
drag, startPoint x: 641, startPoint y: 468, endPoint x: 271, endPoint y: 443, distance: 370.5
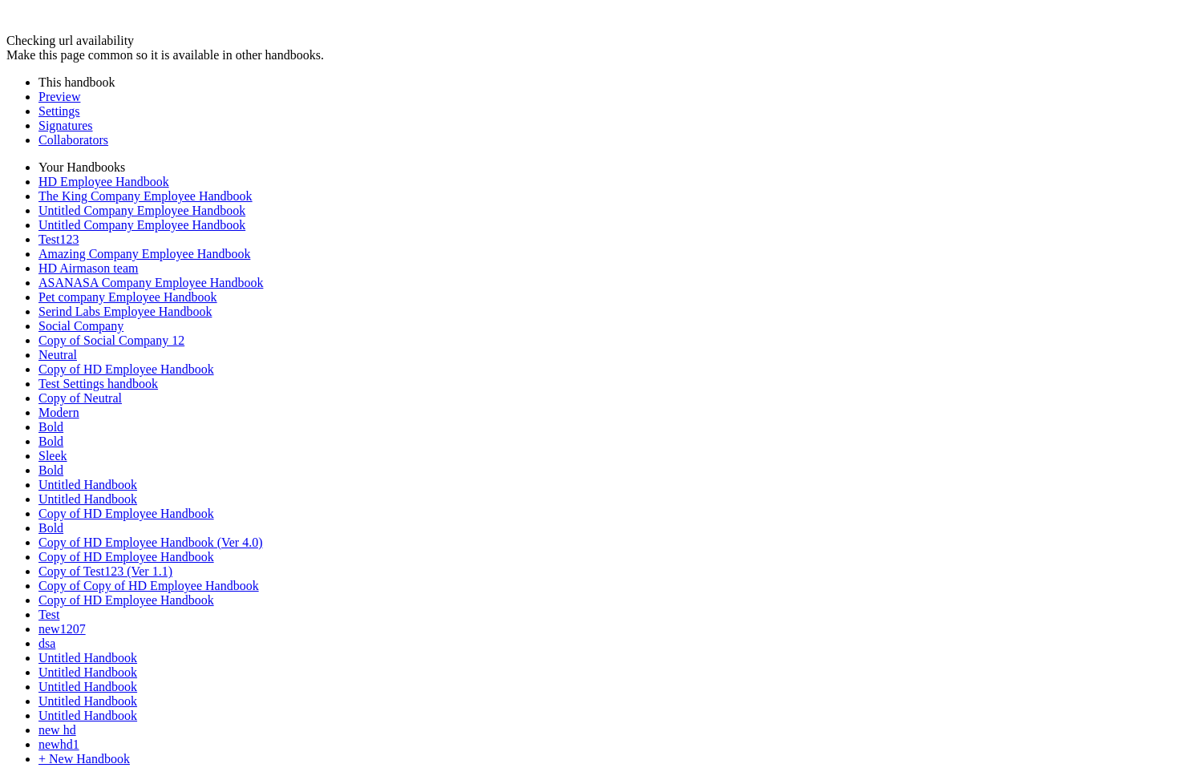
scroll to position [760, 0]
drag, startPoint x: 655, startPoint y: 346, endPoint x: 300, endPoint y: 317, distance: 356.4
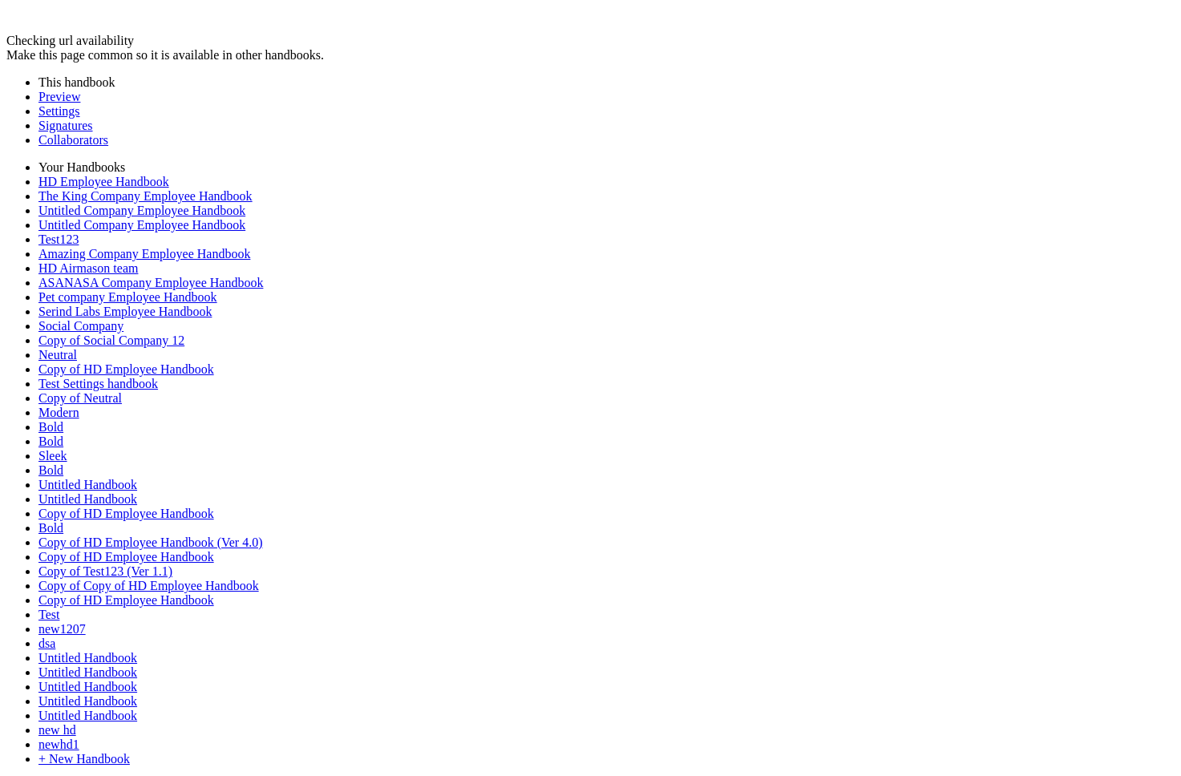
drag, startPoint x: 637, startPoint y: 354, endPoint x: 273, endPoint y: 318, distance: 366.5
copy p "**********"
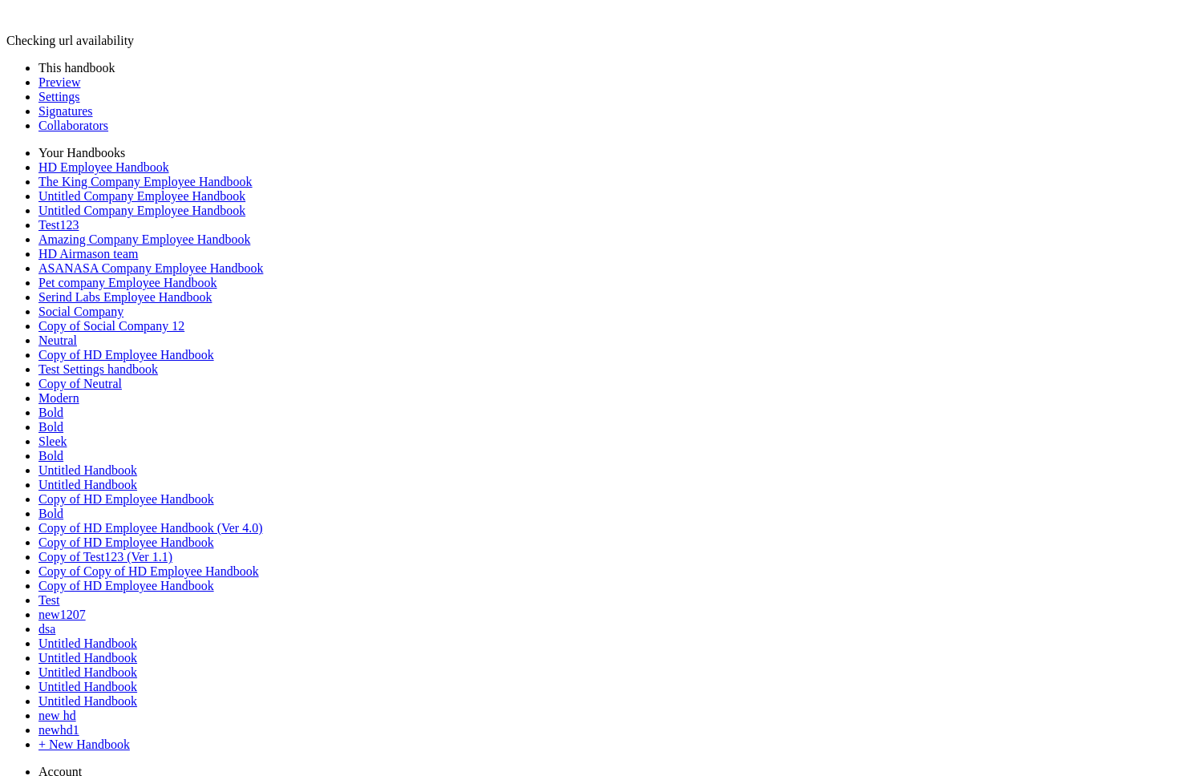
scroll to position [585, 0]
drag, startPoint x: 674, startPoint y: 597, endPoint x: 269, endPoint y: 573, distance: 405.7
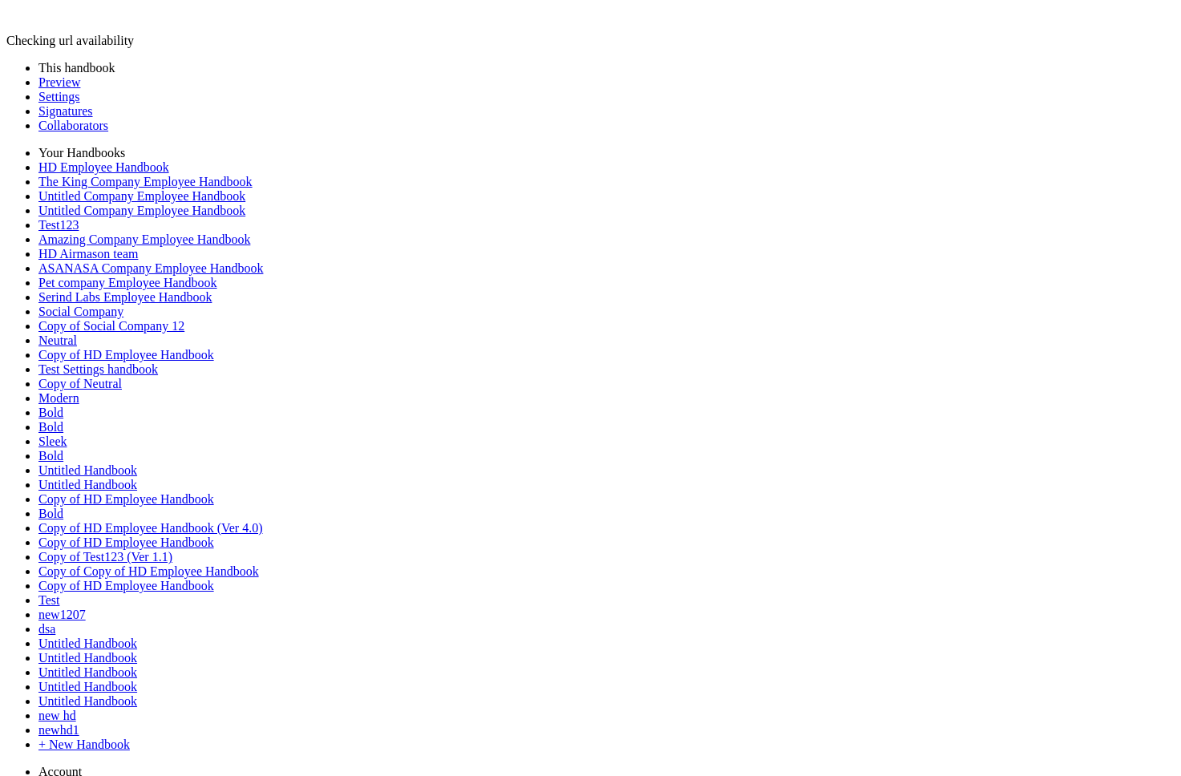
scroll to position [974, 0]
drag, startPoint x: 407, startPoint y: 189, endPoint x: 250, endPoint y: 189, distance: 156.4
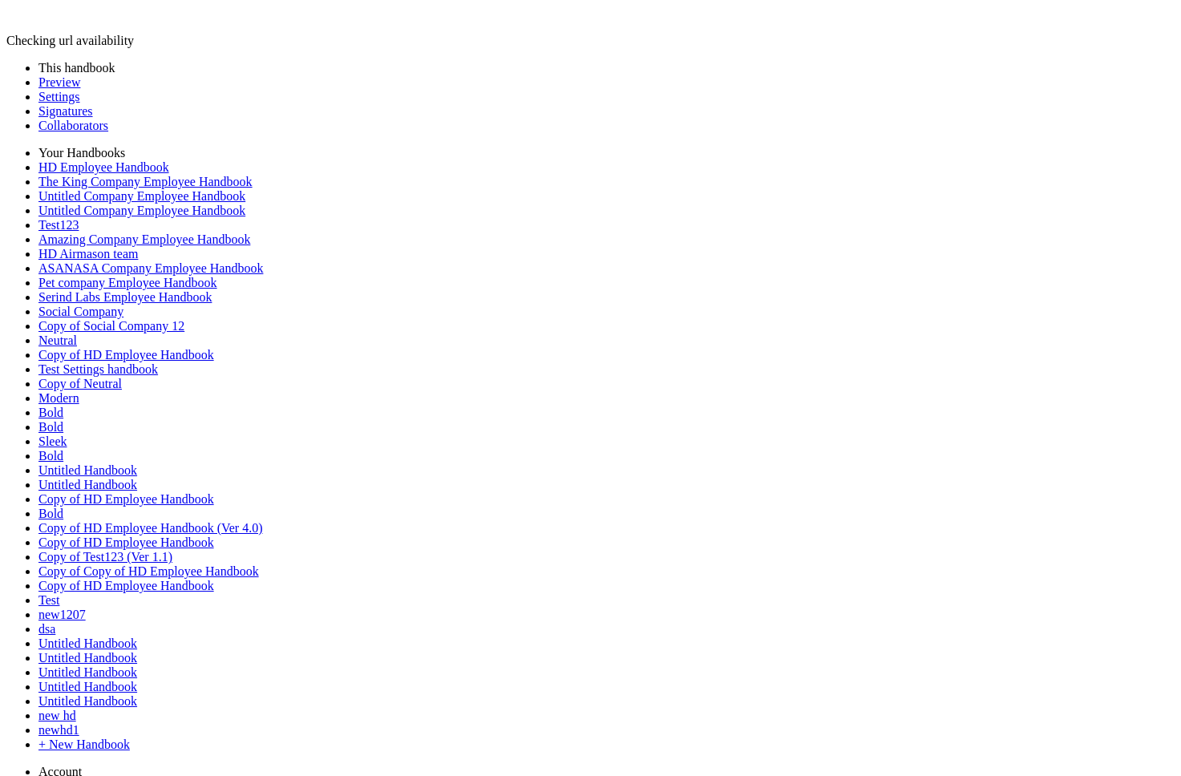
drag, startPoint x: 639, startPoint y: 212, endPoint x: 241, endPoint y: 208, distance: 398.5
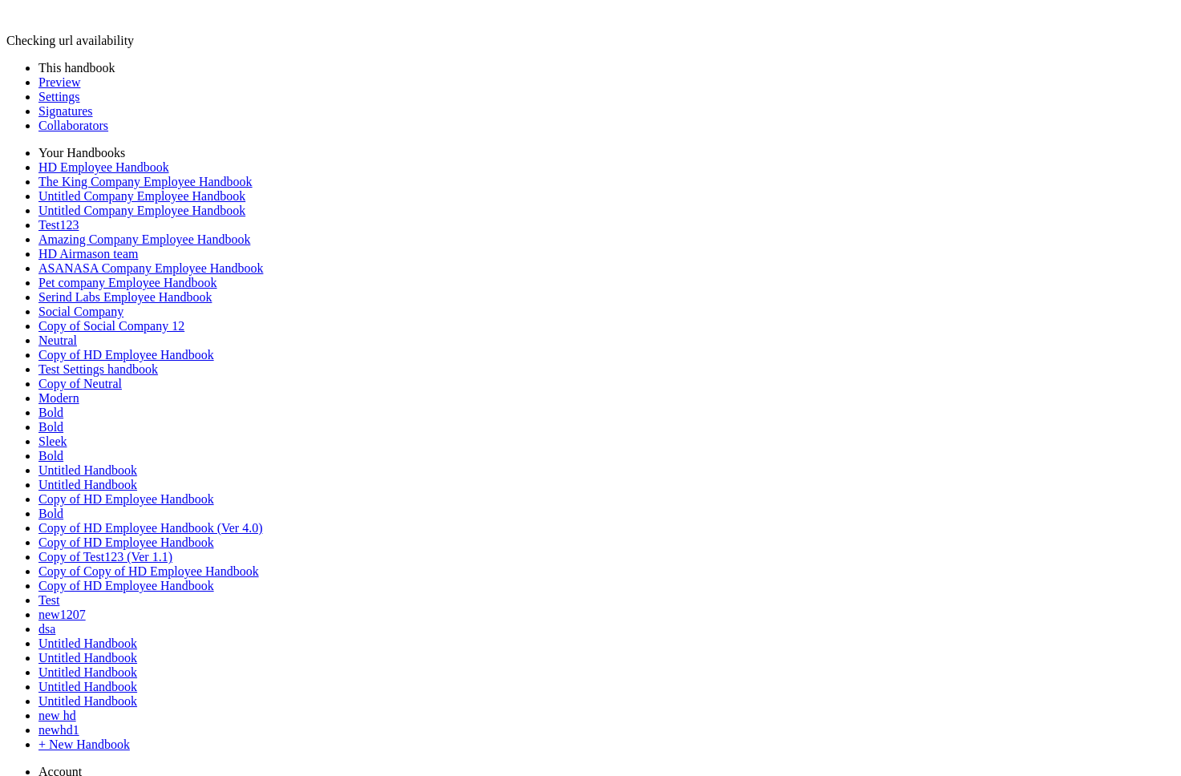
drag, startPoint x: 413, startPoint y: 210, endPoint x: 819, endPoint y: 216, distance: 406.6
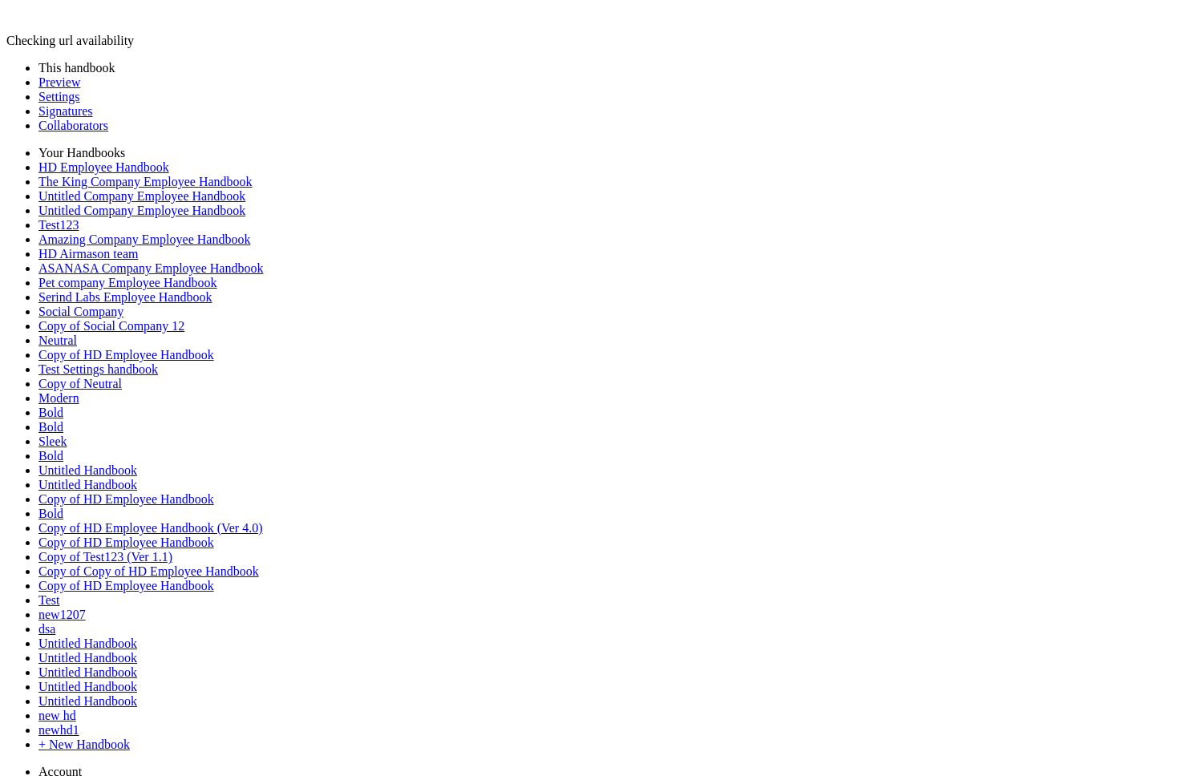
drag, startPoint x: 681, startPoint y: 241, endPoint x: 260, endPoint y: 238, distance: 421.0
drag, startPoint x: 826, startPoint y: 210, endPoint x: 921, endPoint y: 252, distance: 103.4
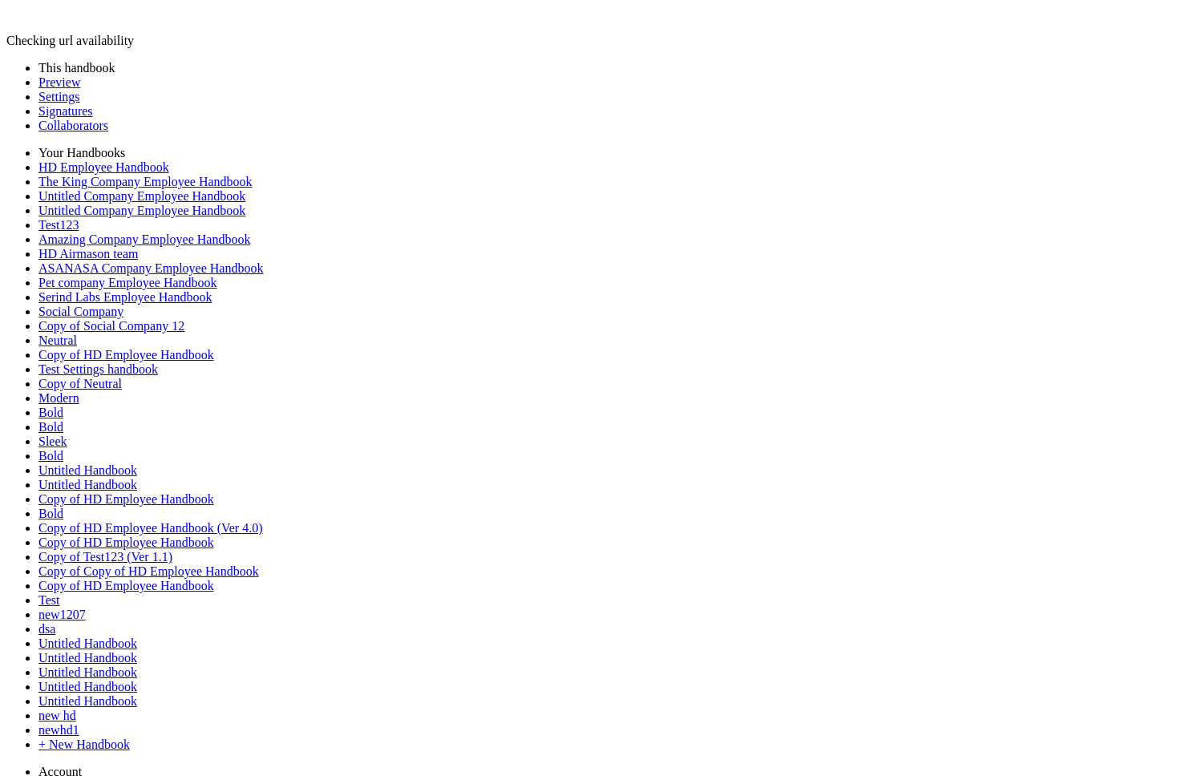
drag, startPoint x: 409, startPoint y: 191, endPoint x: 267, endPoint y: 189, distance: 141.9
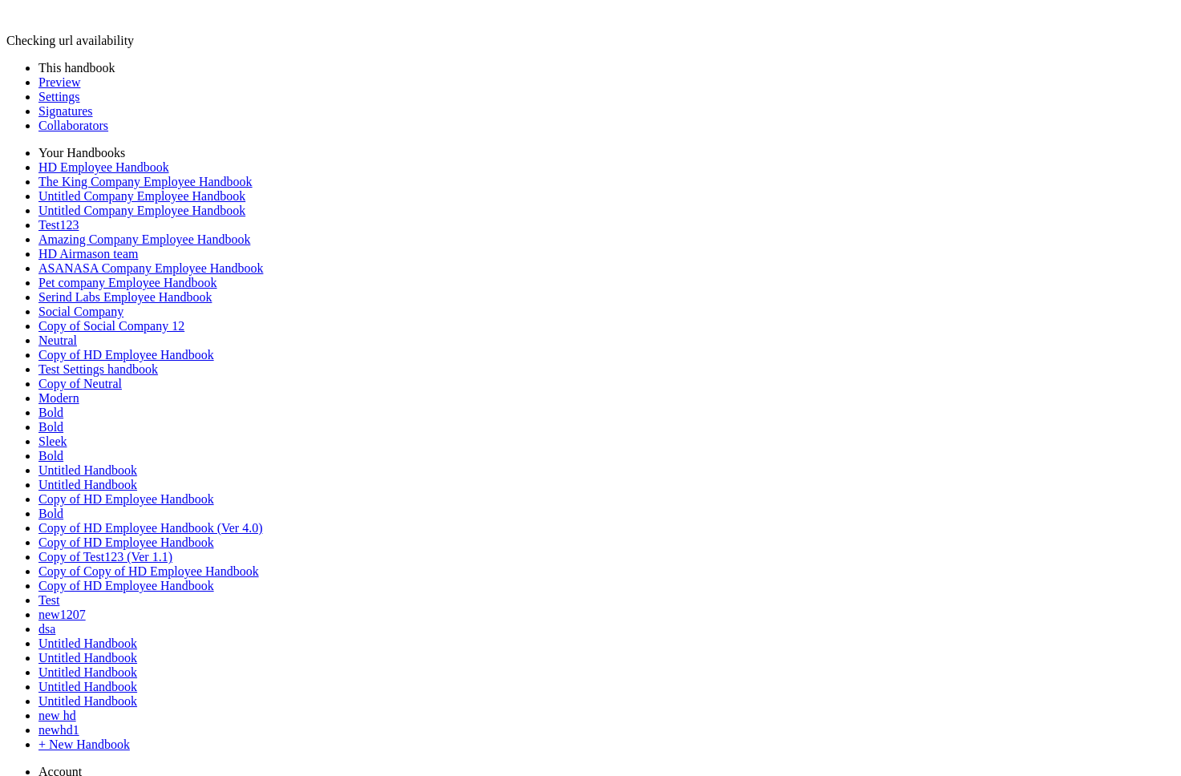
drag, startPoint x: 404, startPoint y: 211, endPoint x: 247, endPoint y: 209, distance: 157.2
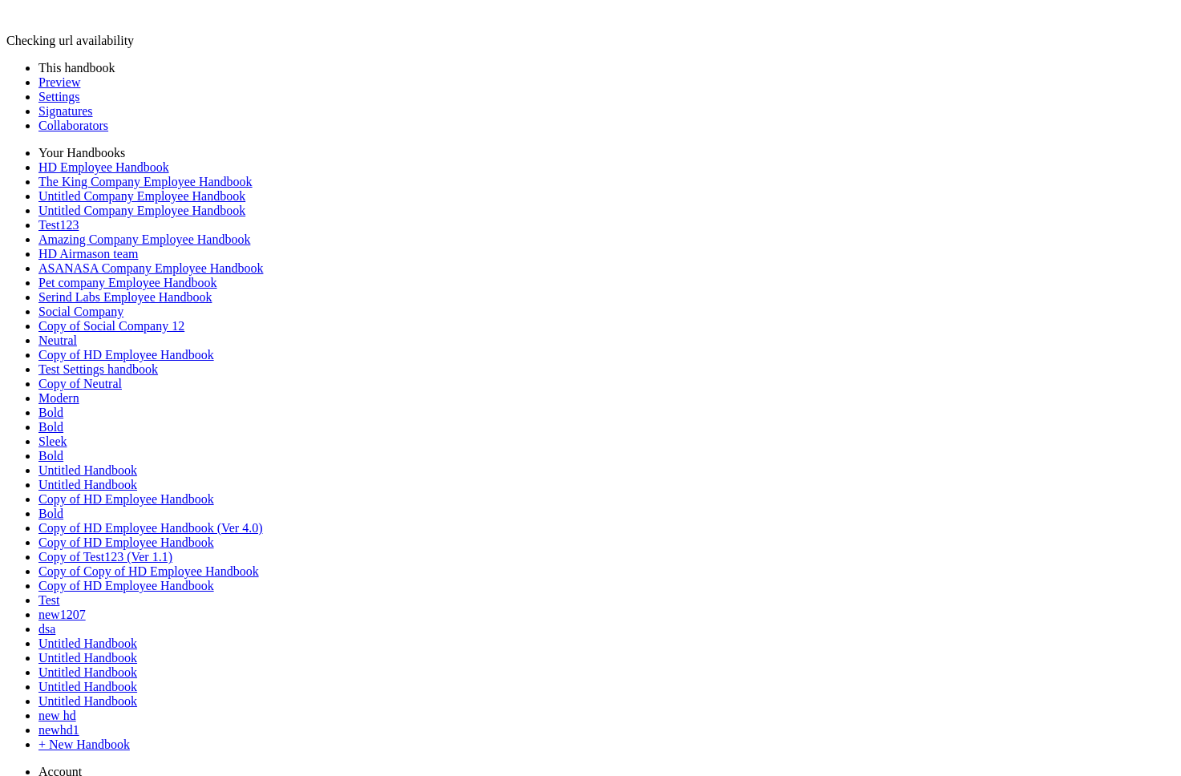
drag, startPoint x: 404, startPoint y: 215, endPoint x: 270, endPoint y: 208, distance: 134.1
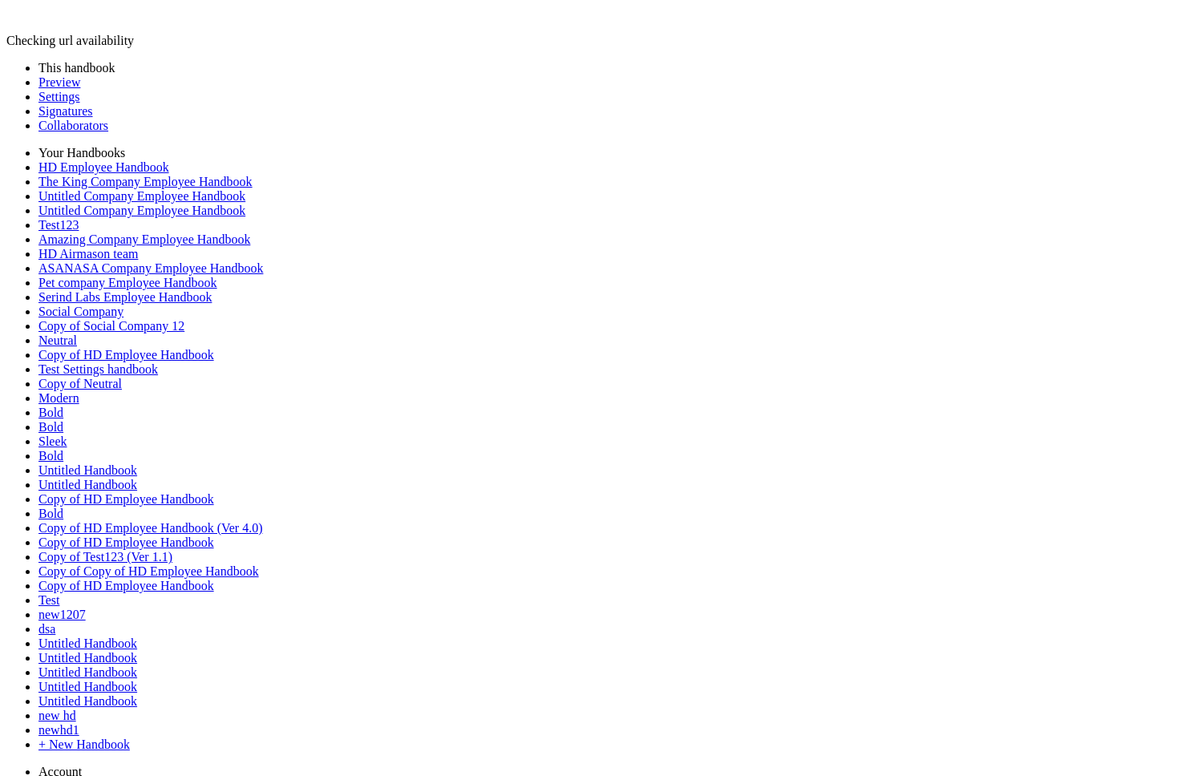
scroll to position [1180, 0]
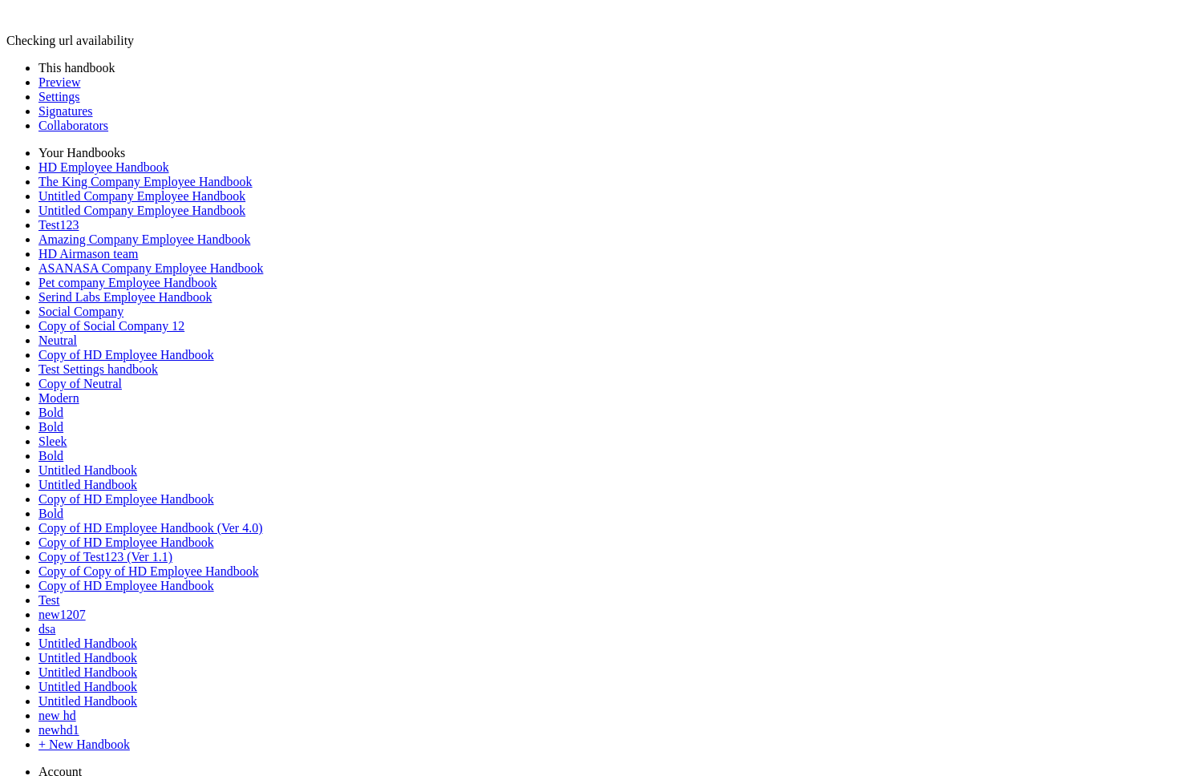
drag, startPoint x: 745, startPoint y: 251, endPoint x: 263, endPoint y: 251, distance: 481.9
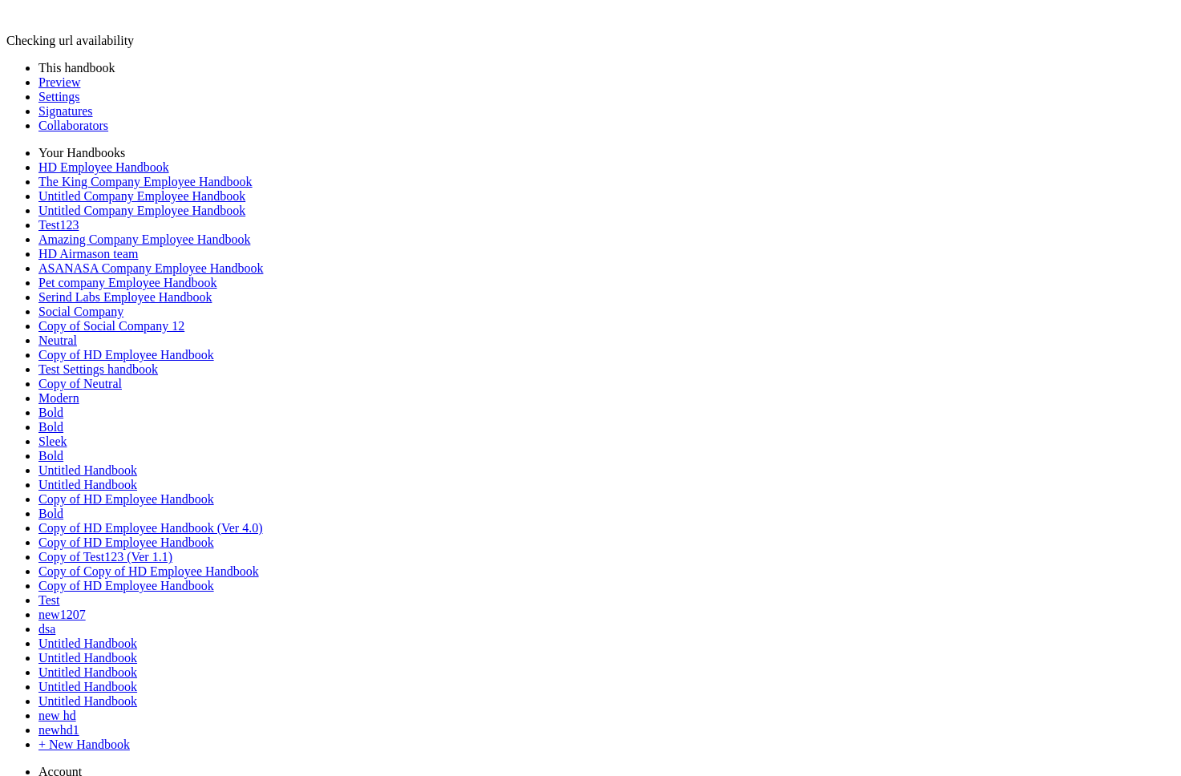
scroll to position [1030, 0]
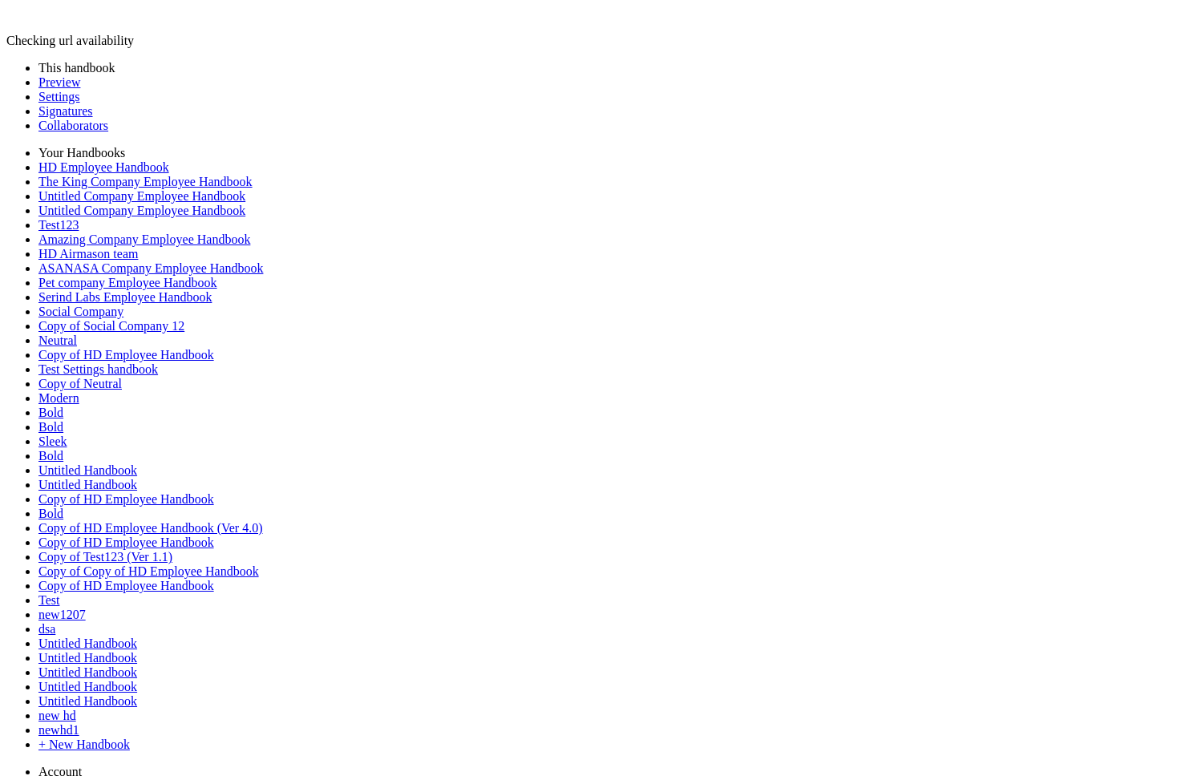
scroll to position [577, 0]
drag, startPoint x: 677, startPoint y: 455, endPoint x: 269, endPoint y: 417, distance: 409.9
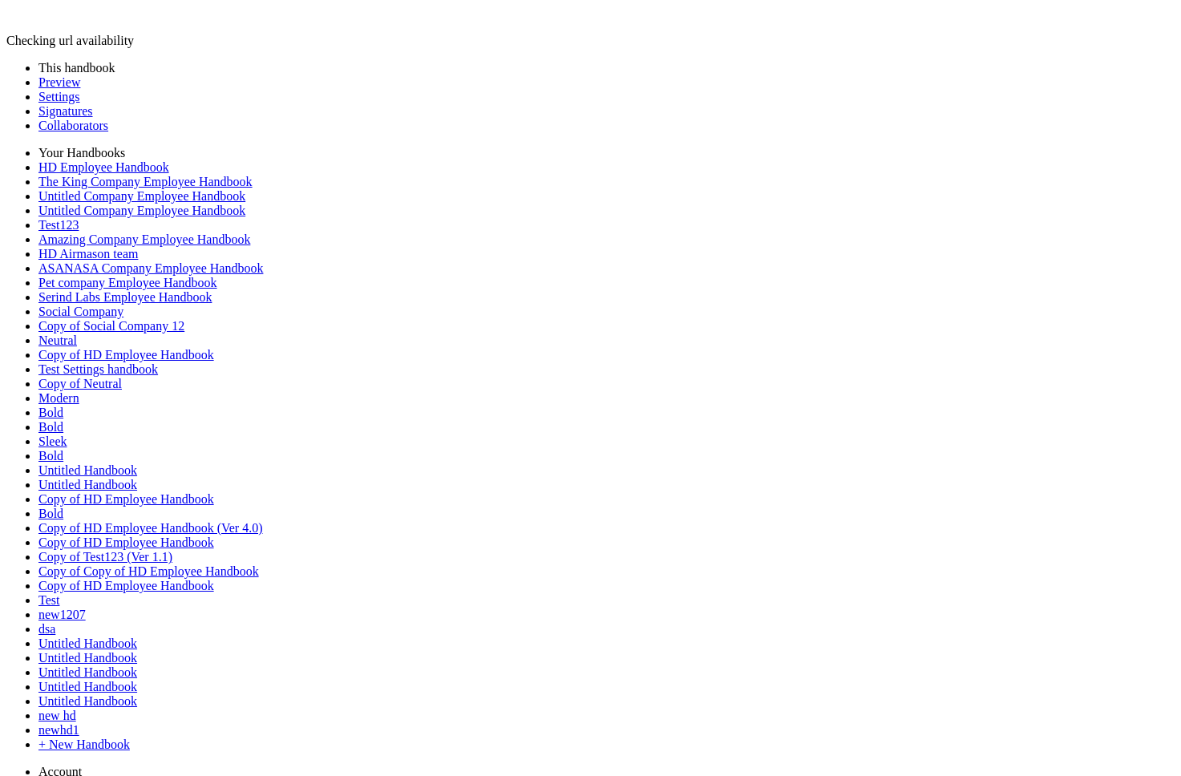
drag, startPoint x: 654, startPoint y: 378, endPoint x: 266, endPoint y: 349, distance: 388.4
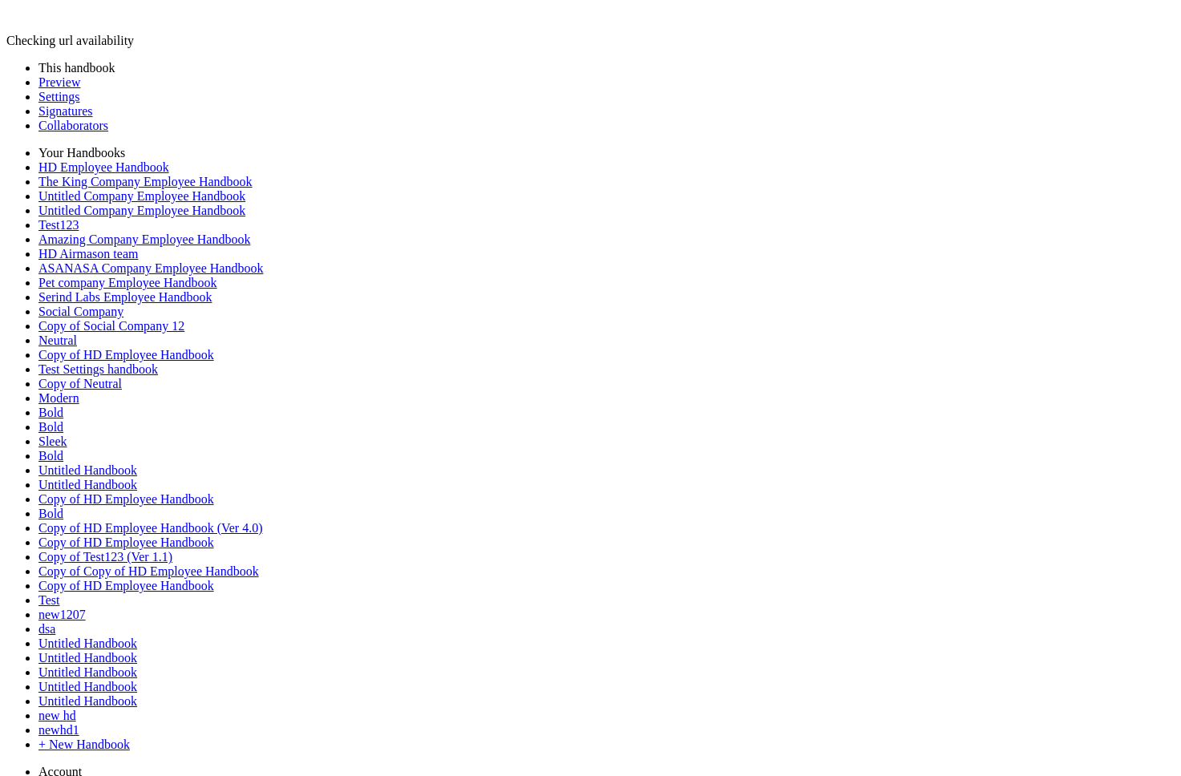
drag, startPoint x: 653, startPoint y: 297, endPoint x: 256, endPoint y: 297, distance: 396.9
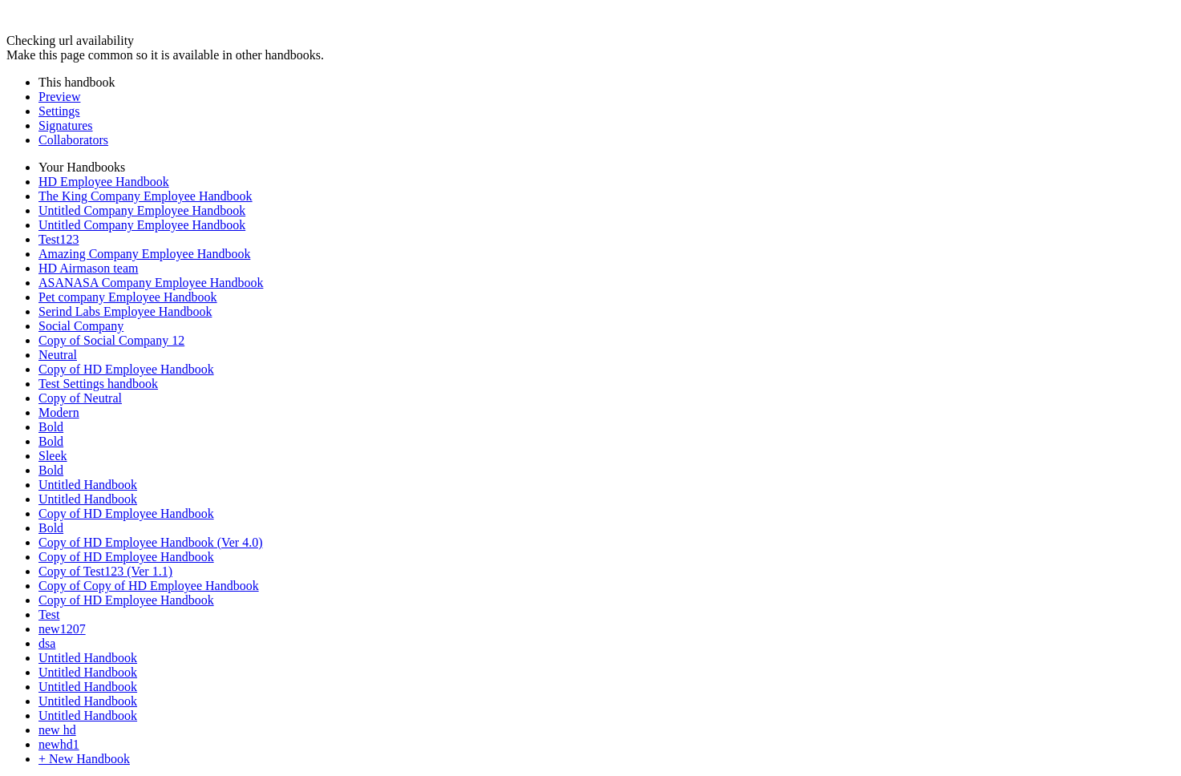
drag, startPoint x: 715, startPoint y: 285, endPoint x: 268, endPoint y: 262, distance: 448.0
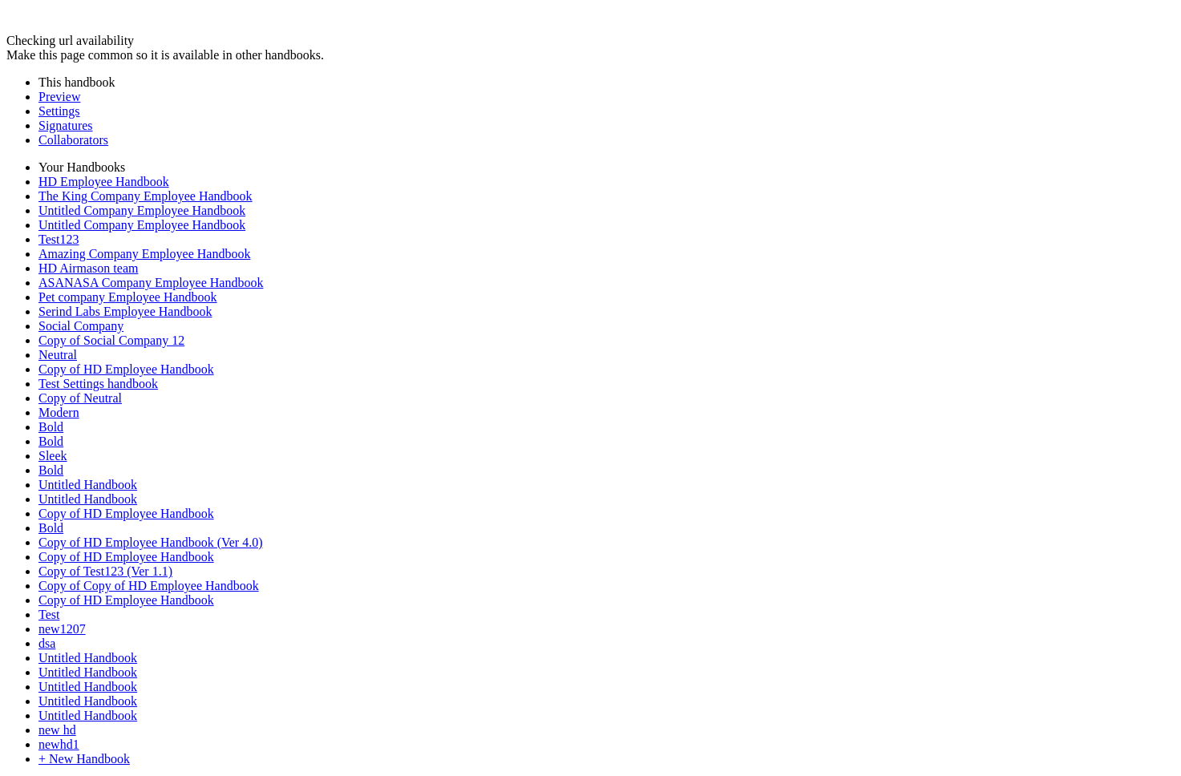
scroll to position [2917, 0]
drag, startPoint x: 490, startPoint y: 184, endPoint x: 227, endPoint y: 184, distance: 263.0
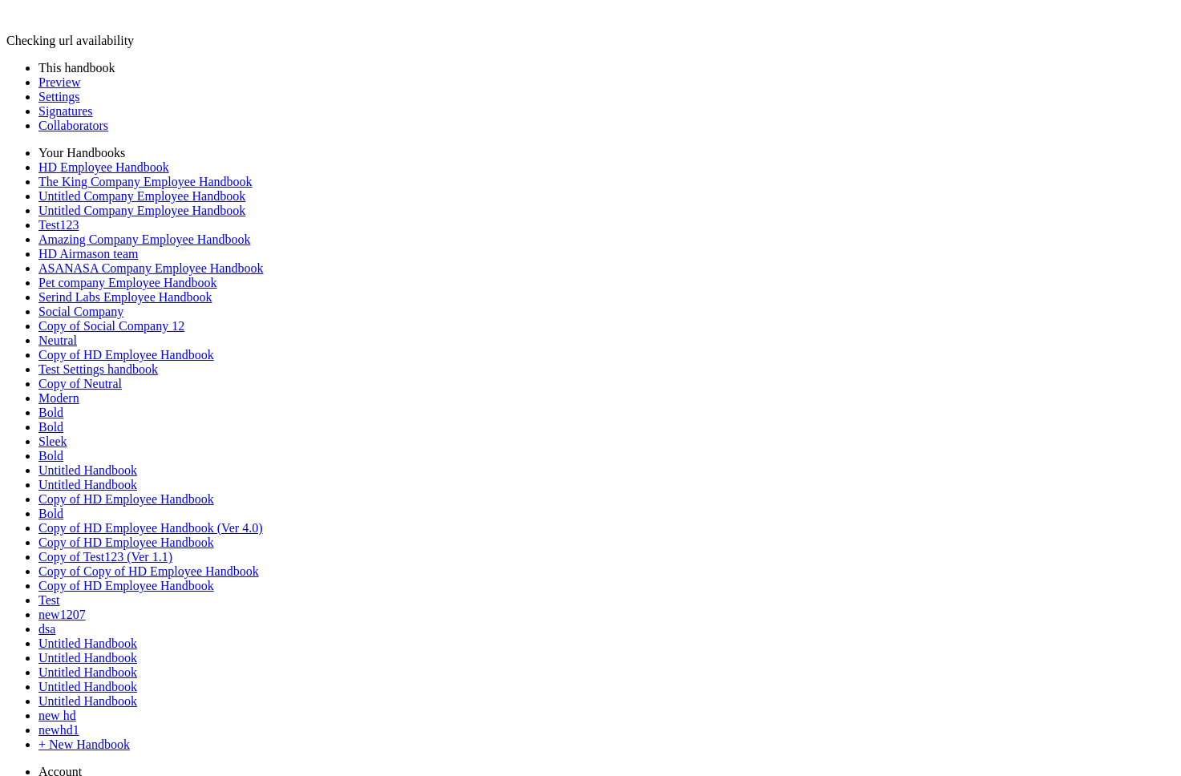
drag, startPoint x: 486, startPoint y: 209, endPoint x: 259, endPoint y: 208, distance: 226.9
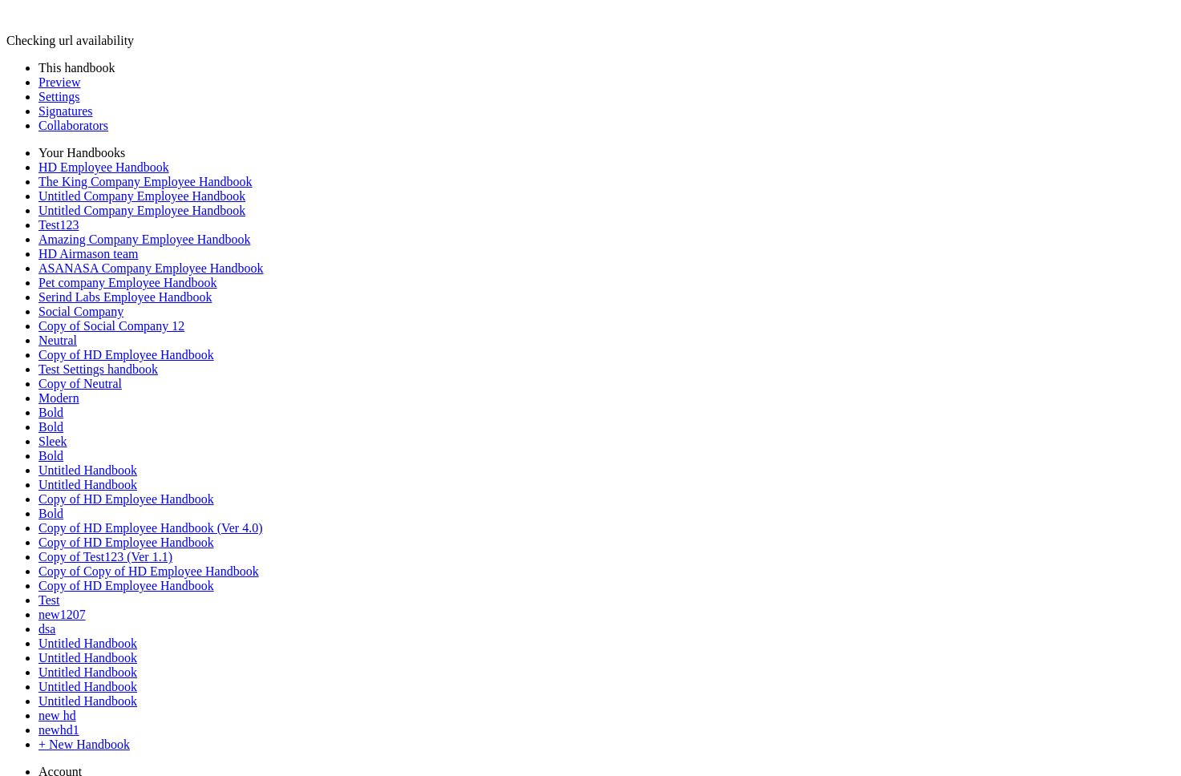
scroll to position [2962, 0]
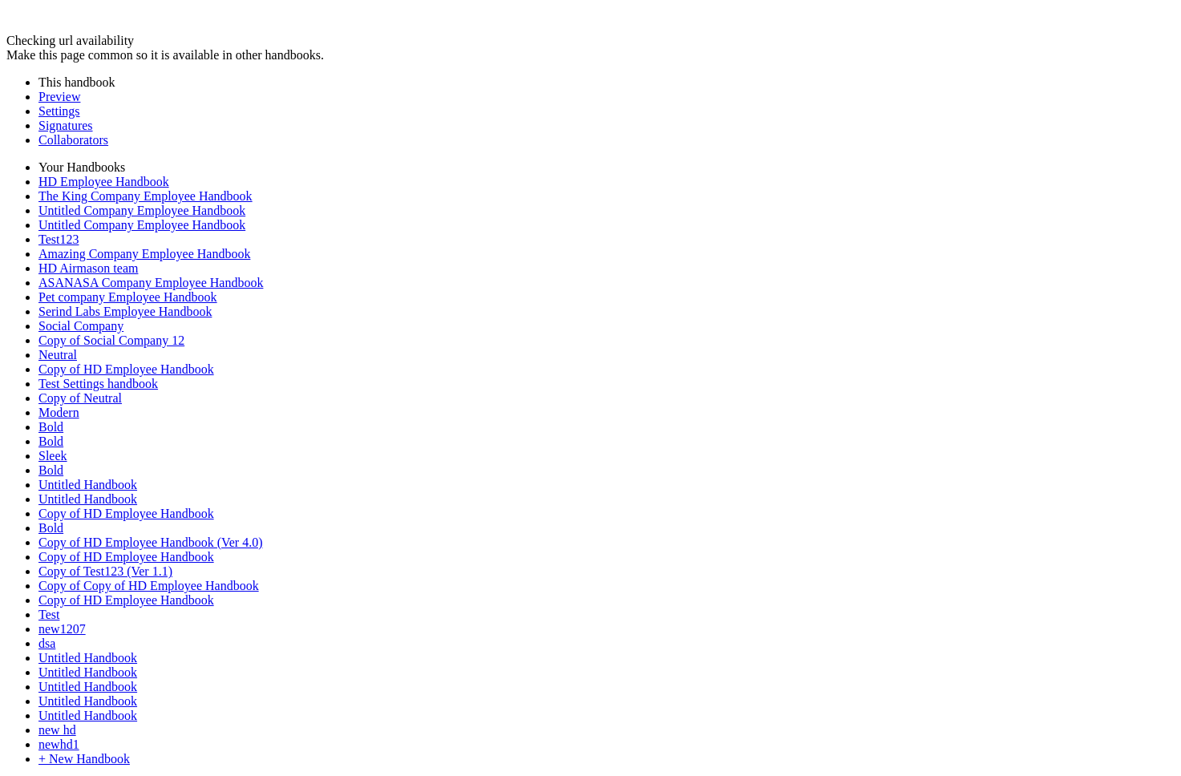
scroll to position [728, 0]
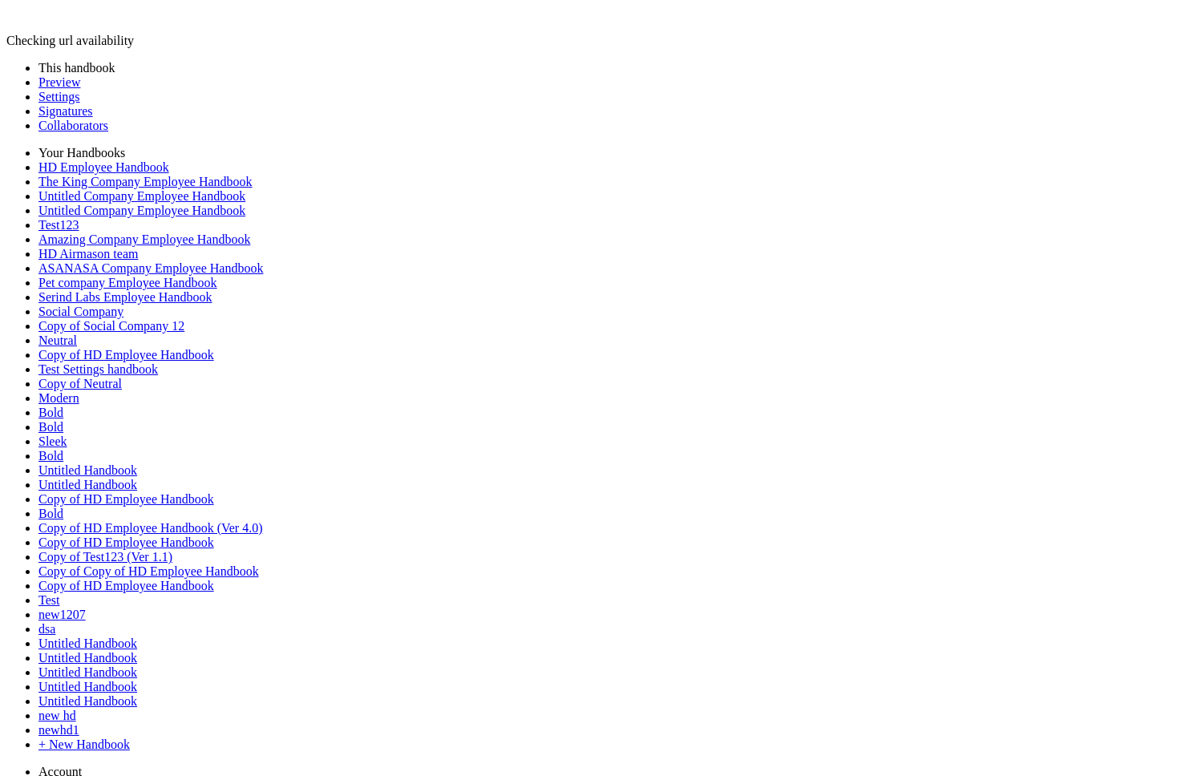
drag, startPoint x: 641, startPoint y: 273, endPoint x: 268, endPoint y: 196, distance: 381.5
drag, startPoint x: 831, startPoint y: 129, endPoint x: 450, endPoint y: 129, distance: 380.9
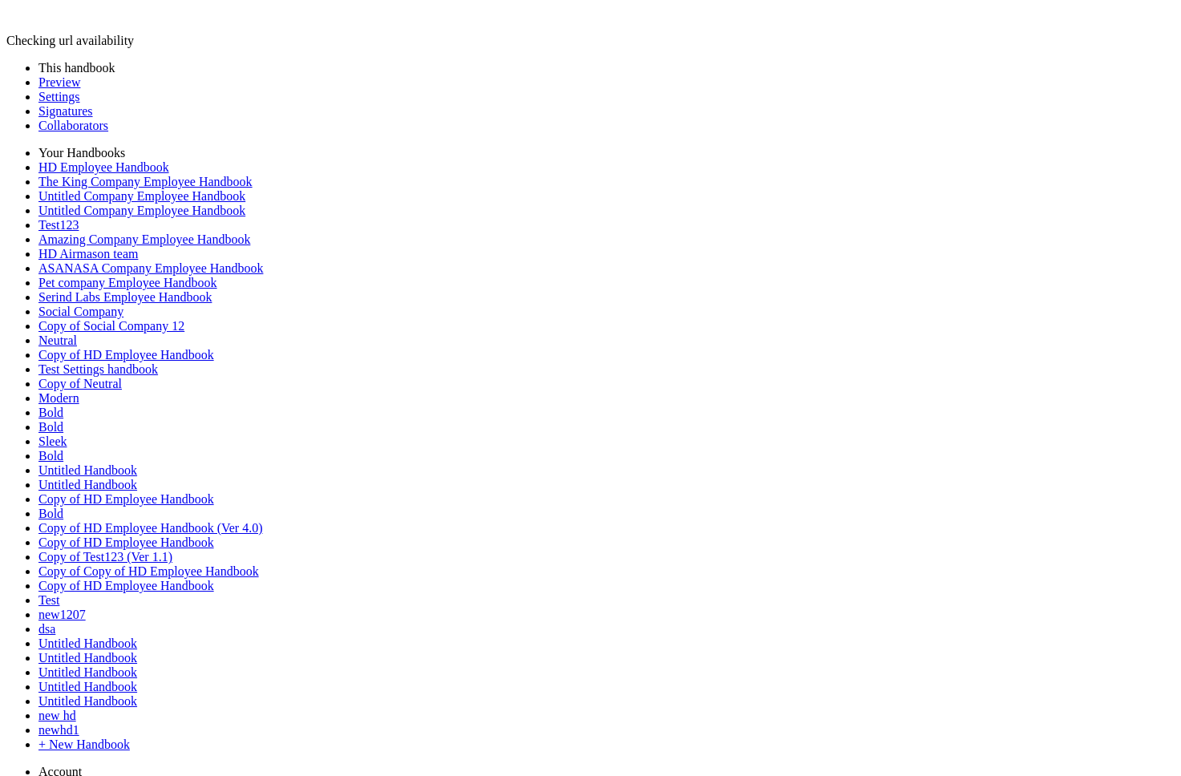
scroll to position [564, 0]
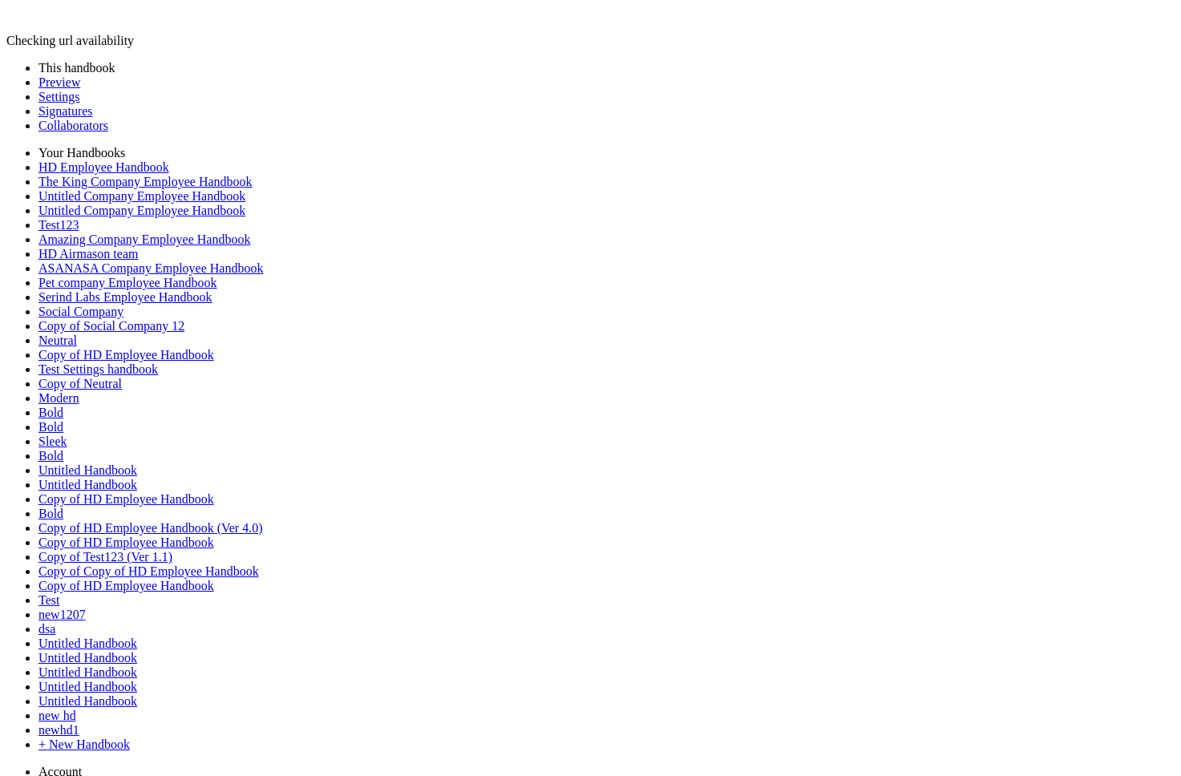
scroll to position [633, 0]
drag, startPoint x: 868, startPoint y: 240, endPoint x: 474, endPoint y: 240, distance: 393.7
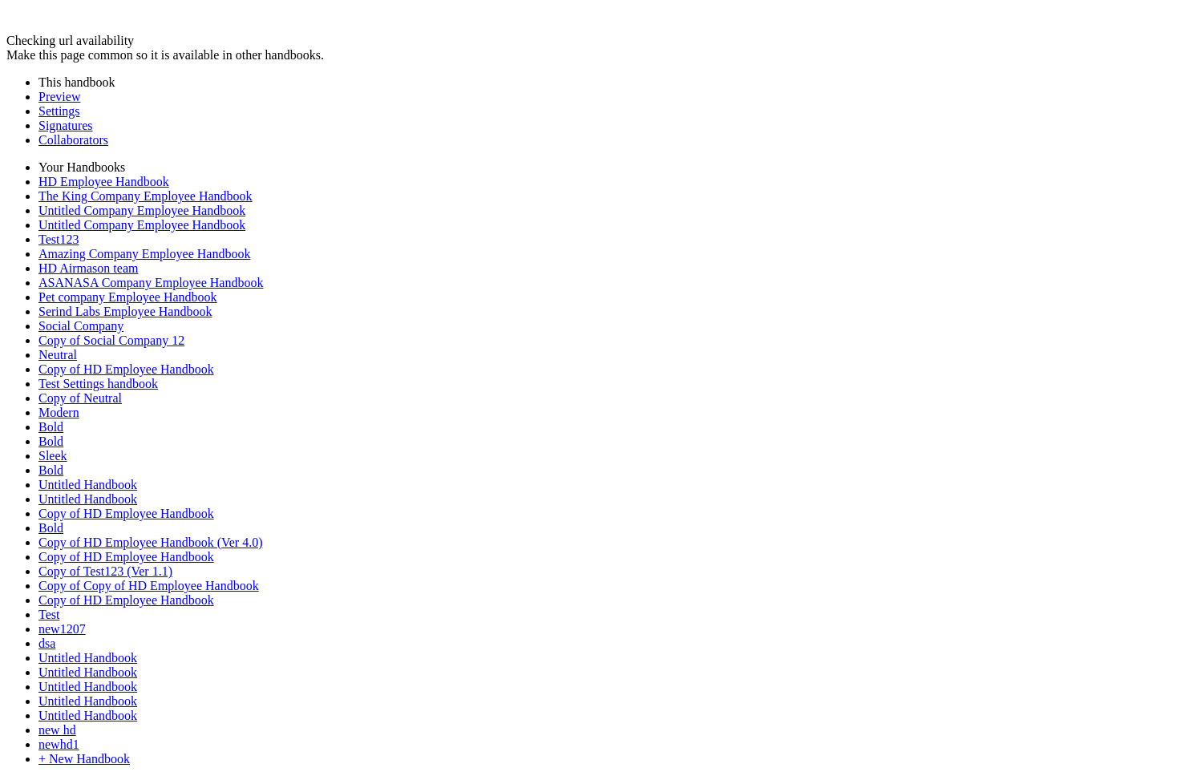
drag, startPoint x: 883, startPoint y: 228, endPoint x: 495, endPoint y: 222, distance: 388.1
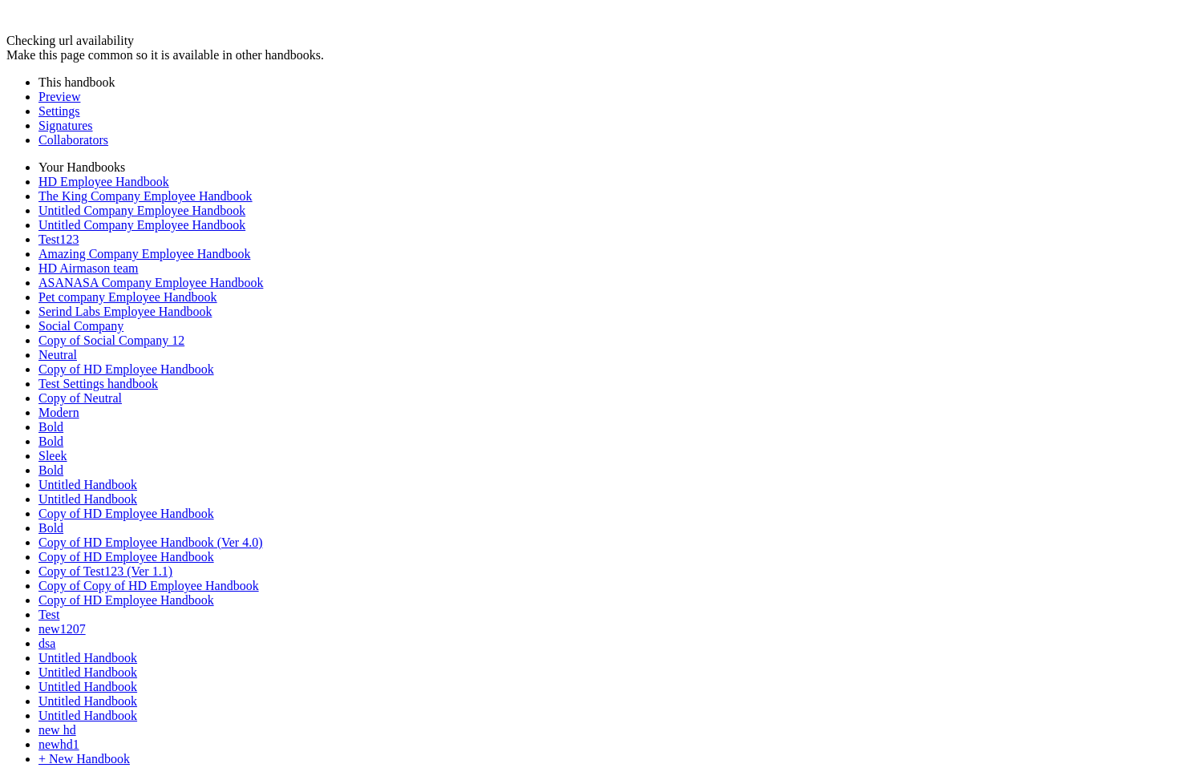
drag, startPoint x: 879, startPoint y: 240, endPoint x: 429, endPoint y: 237, distance: 449.8
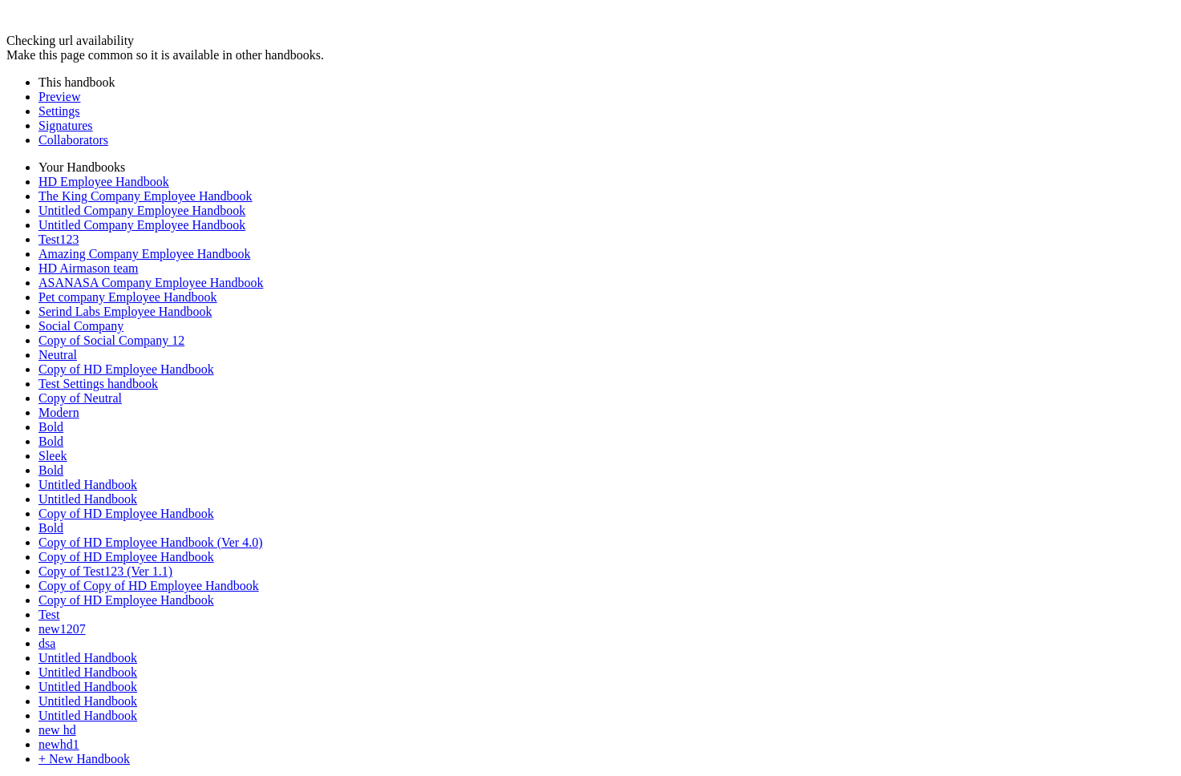
drag, startPoint x: 686, startPoint y: 509, endPoint x: 535, endPoint y: 408, distance: 182.1
copy p "**********"
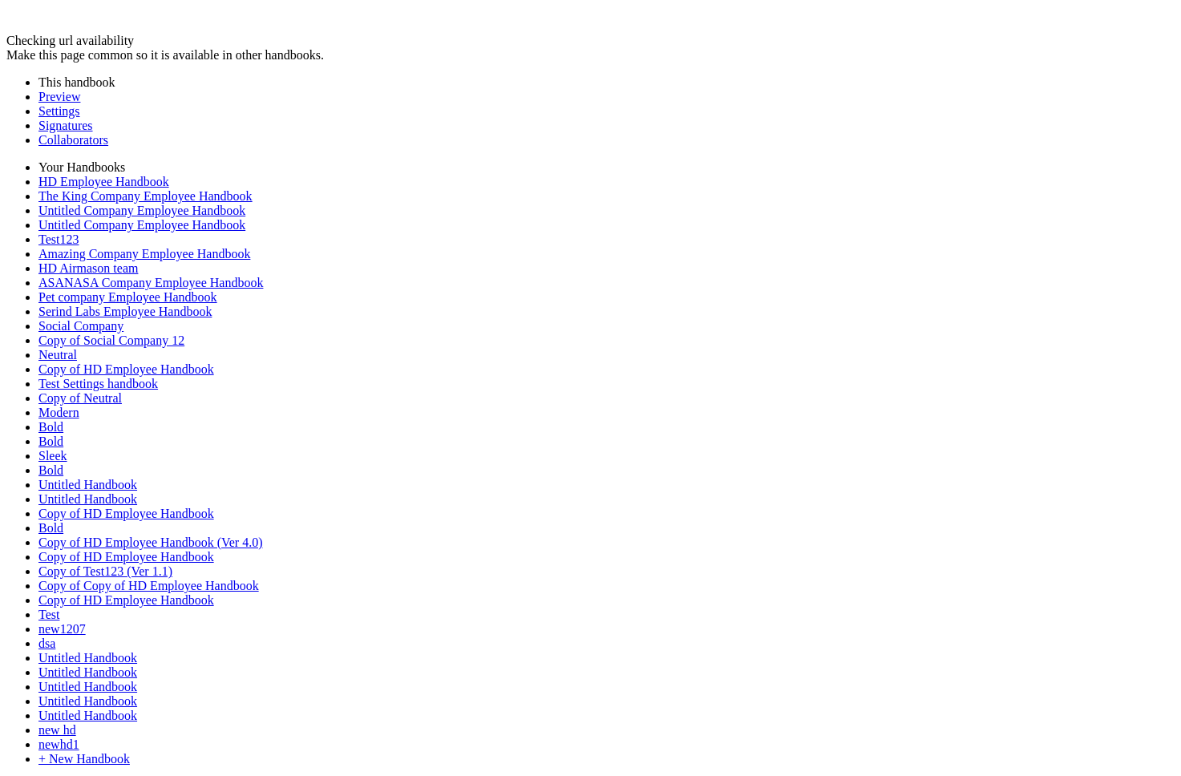
drag, startPoint x: 753, startPoint y: 267, endPoint x: 188, endPoint y: 267, distance: 564.5
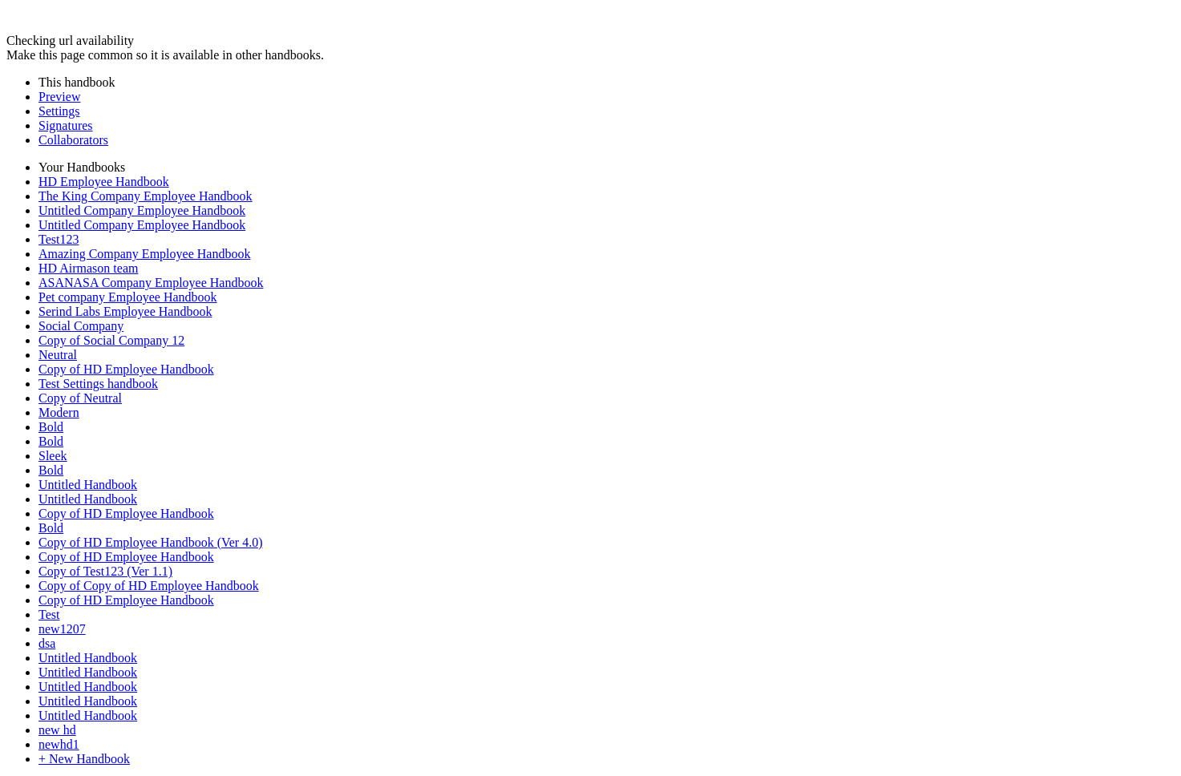
paste div
drag, startPoint x: 670, startPoint y: 262, endPoint x: 269, endPoint y: 237, distance: 401.7
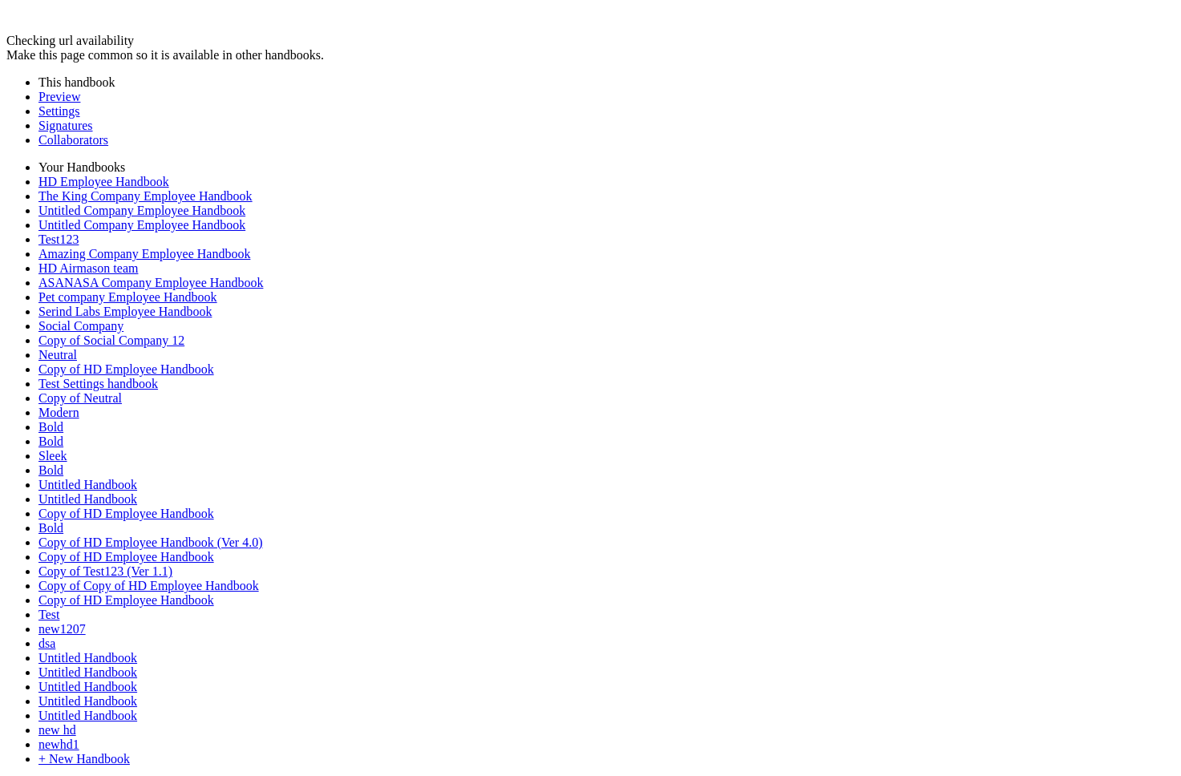
copy h1 "**********"
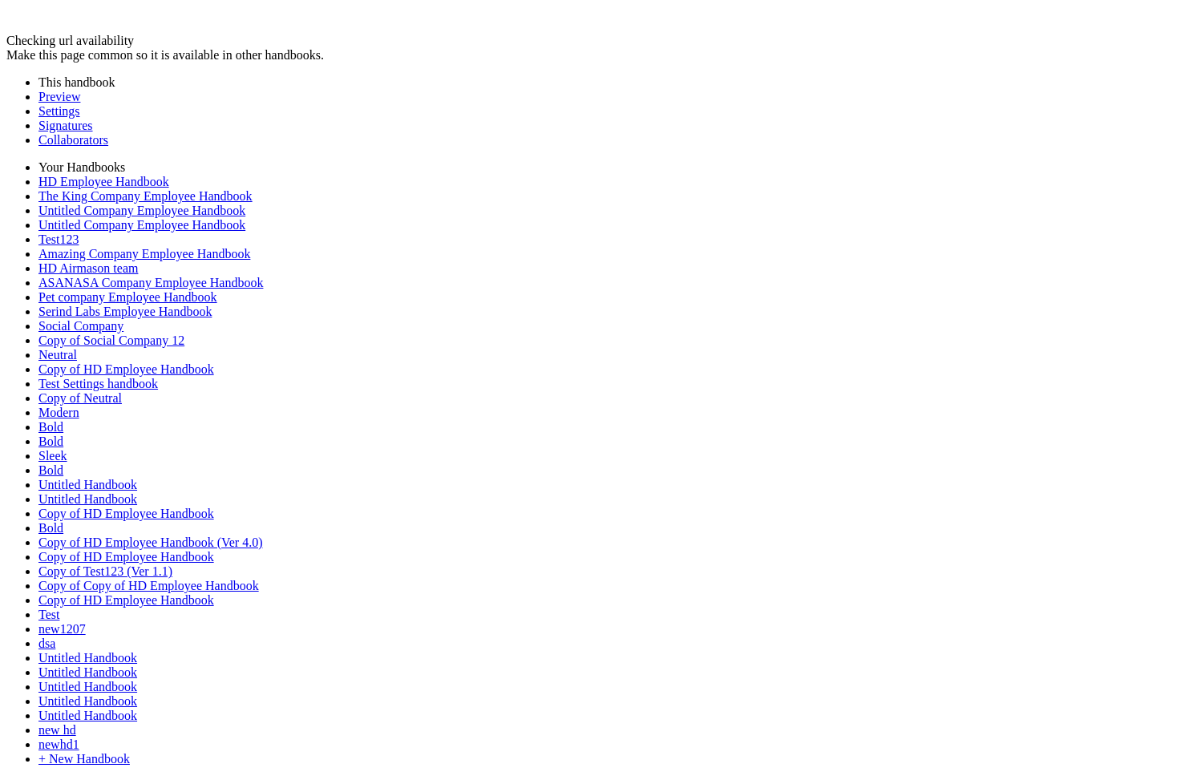
drag, startPoint x: 837, startPoint y: 305, endPoint x: 266, endPoint y: 305, distance: 570.9
drag, startPoint x: 621, startPoint y: 320, endPoint x: 250, endPoint y: 298, distance: 371.1
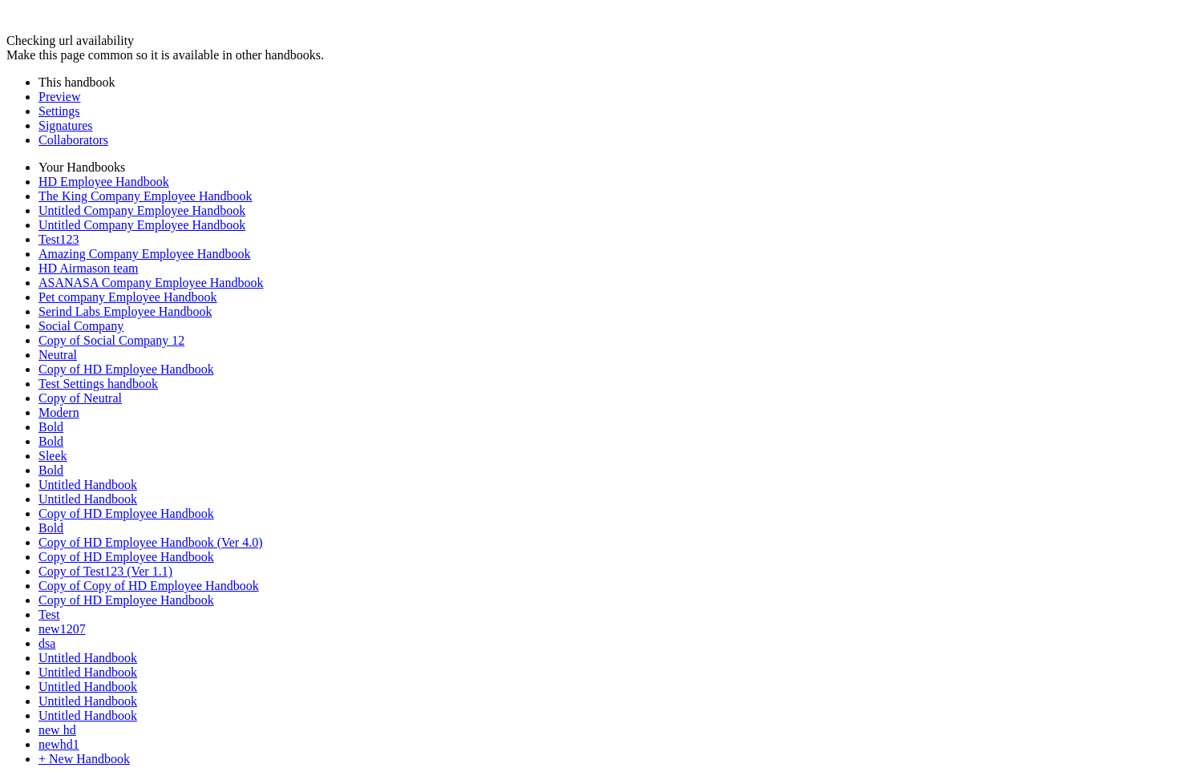
copy span "**********"
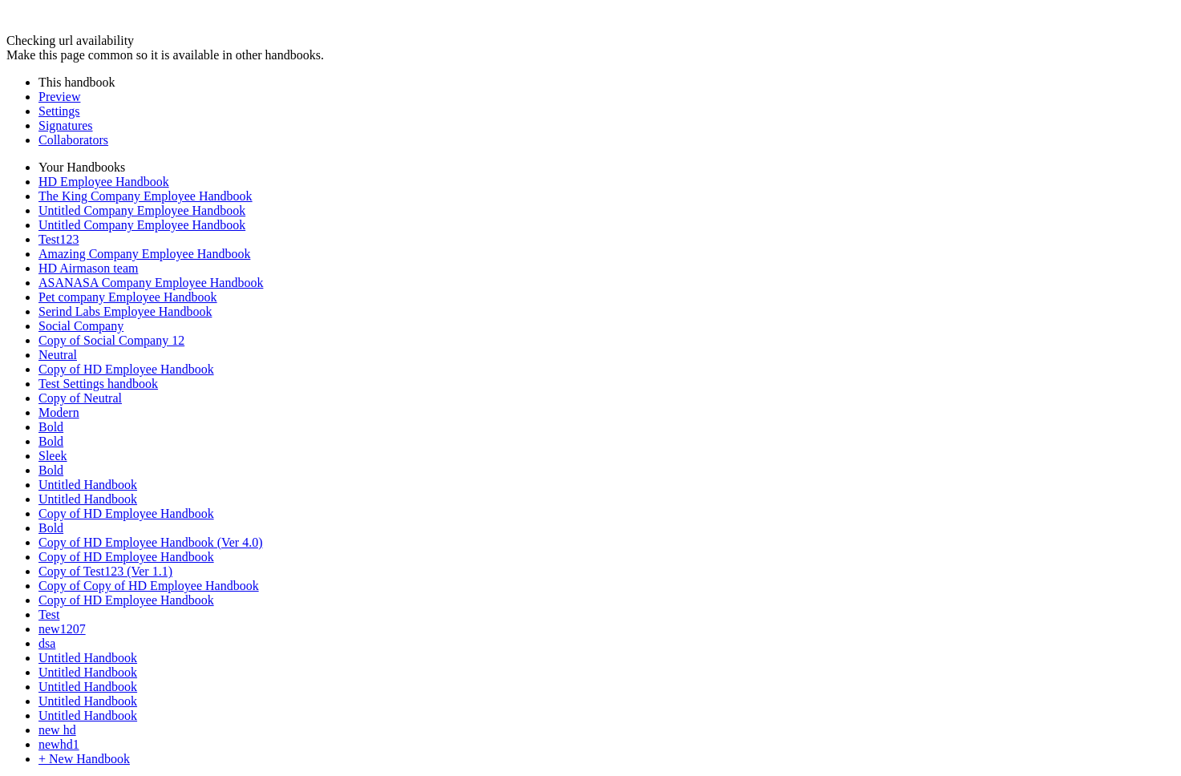
drag, startPoint x: 390, startPoint y: 216, endPoint x: 228, endPoint y: 214, distance: 162.0
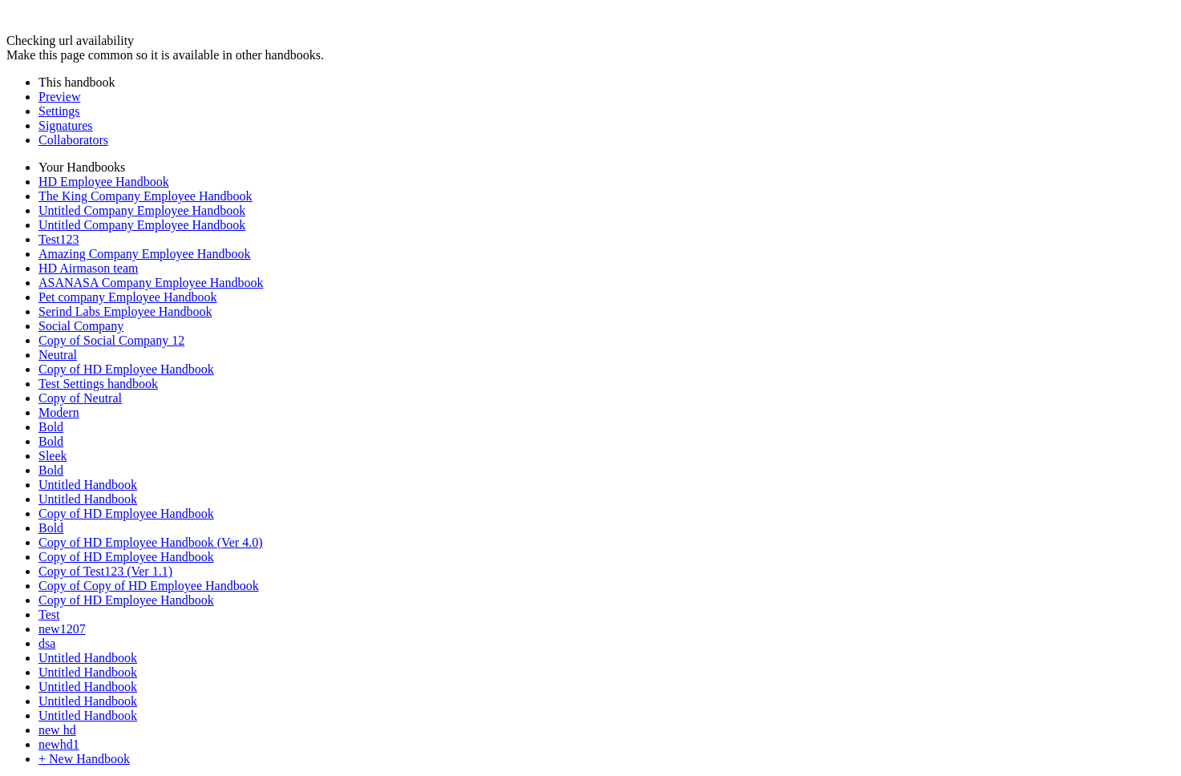
drag, startPoint x: 516, startPoint y: 419, endPoint x: 250, endPoint y: 399, distance: 266.2
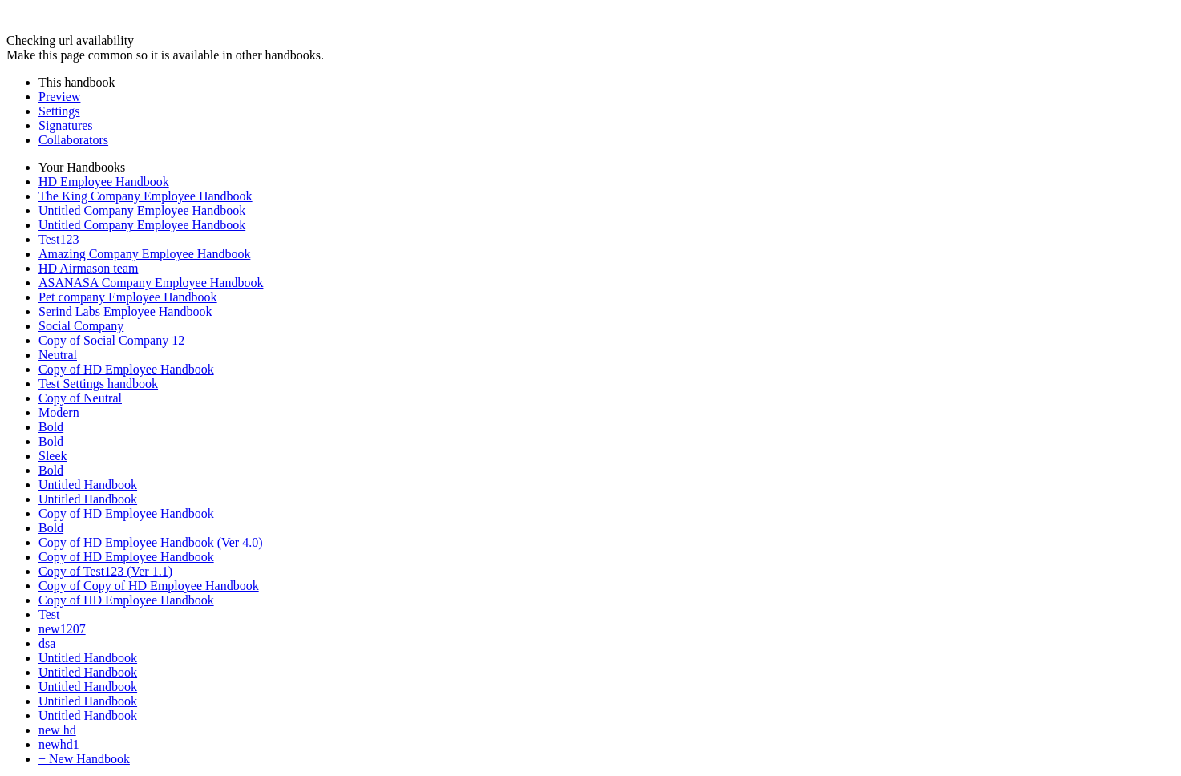
drag, startPoint x: 564, startPoint y: 482, endPoint x: 261, endPoint y: 453, distance: 303.7
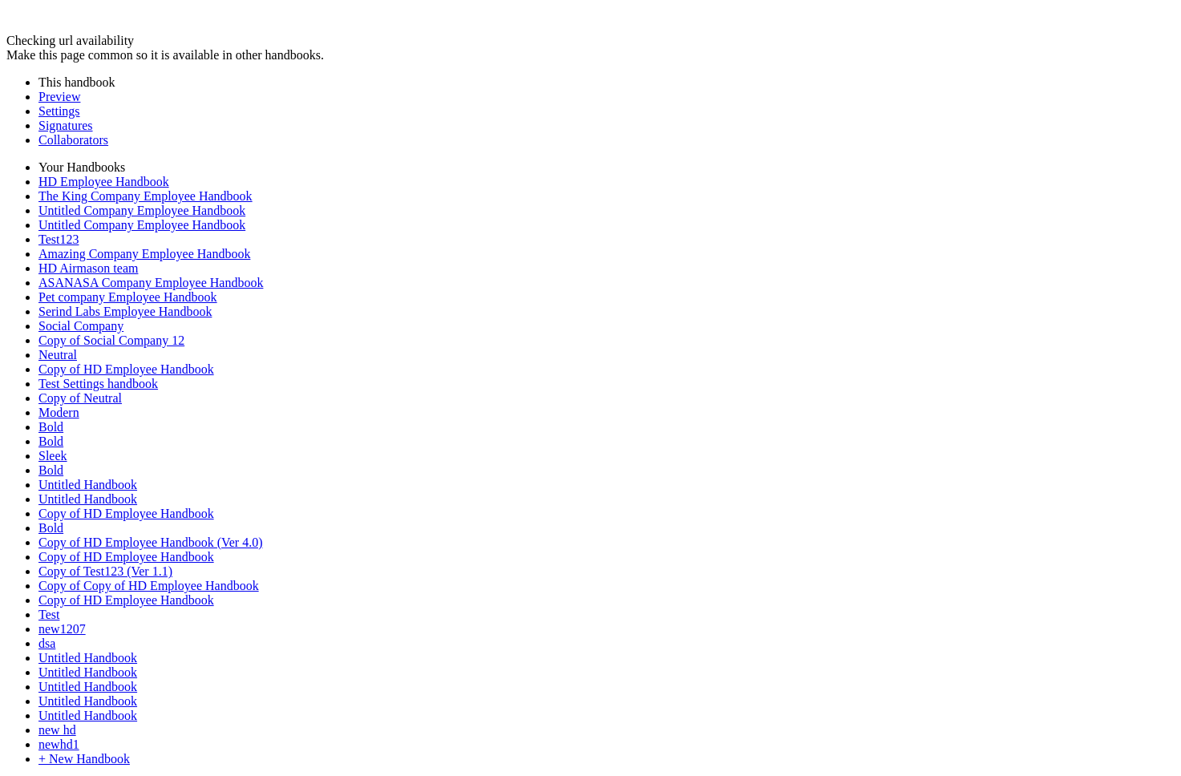
drag, startPoint x: 524, startPoint y: 484, endPoint x: 270, endPoint y: 465, distance: 254.9
drag, startPoint x: 535, startPoint y: 491, endPoint x: 270, endPoint y: 455, distance: 267.0
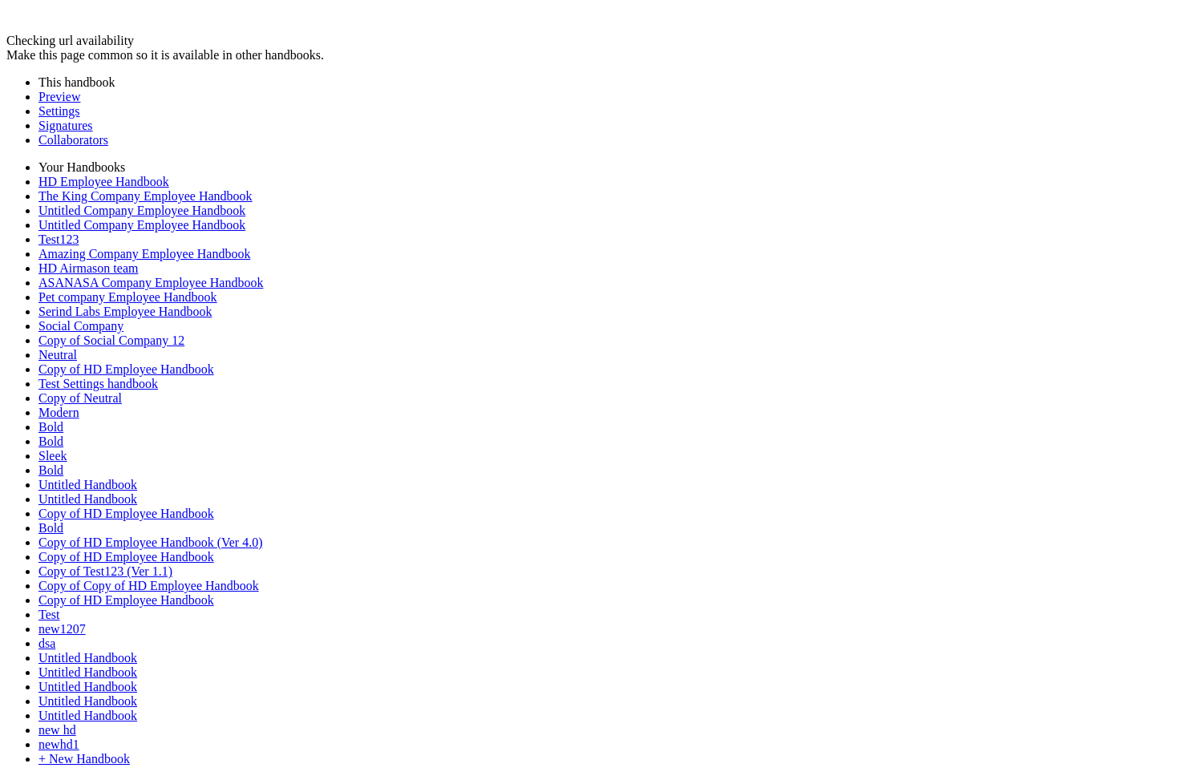
drag, startPoint x: 524, startPoint y: 312, endPoint x: 245, endPoint y: 297, distance: 279.5
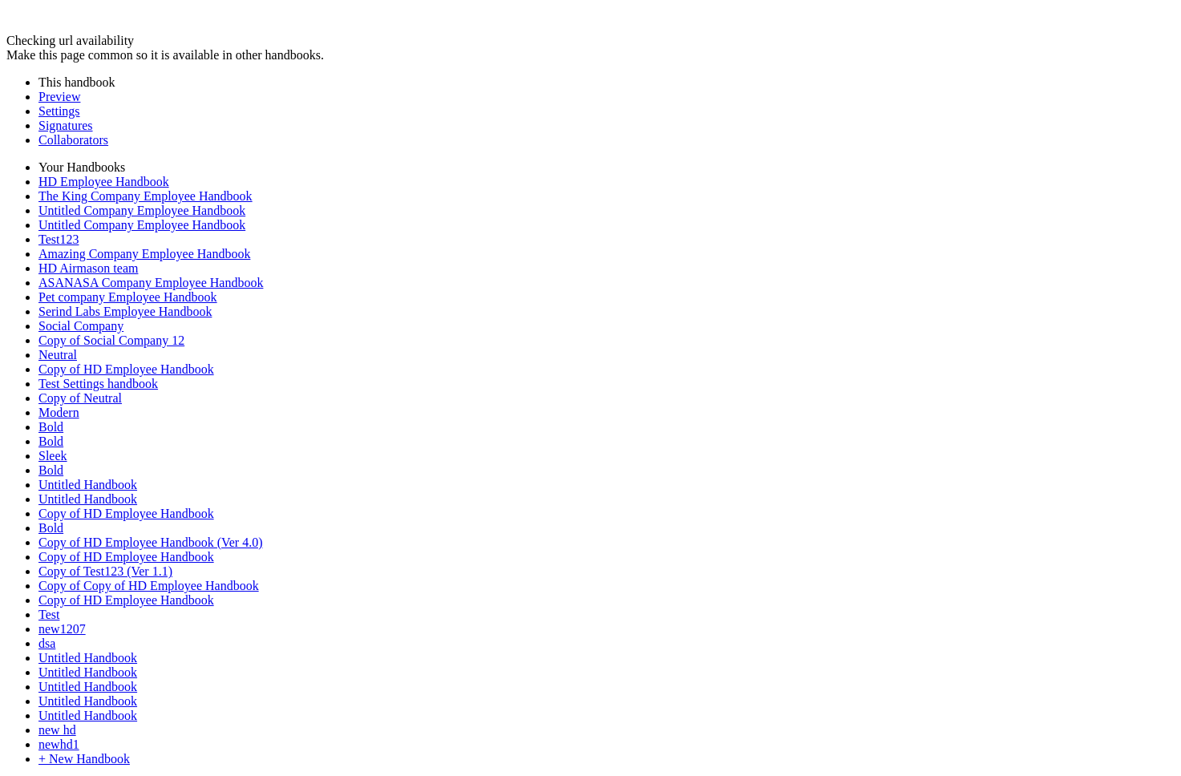
drag, startPoint x: 489, startPoint y: 192, endPoint x: 252, endPoint y: 192, distance: 237.3
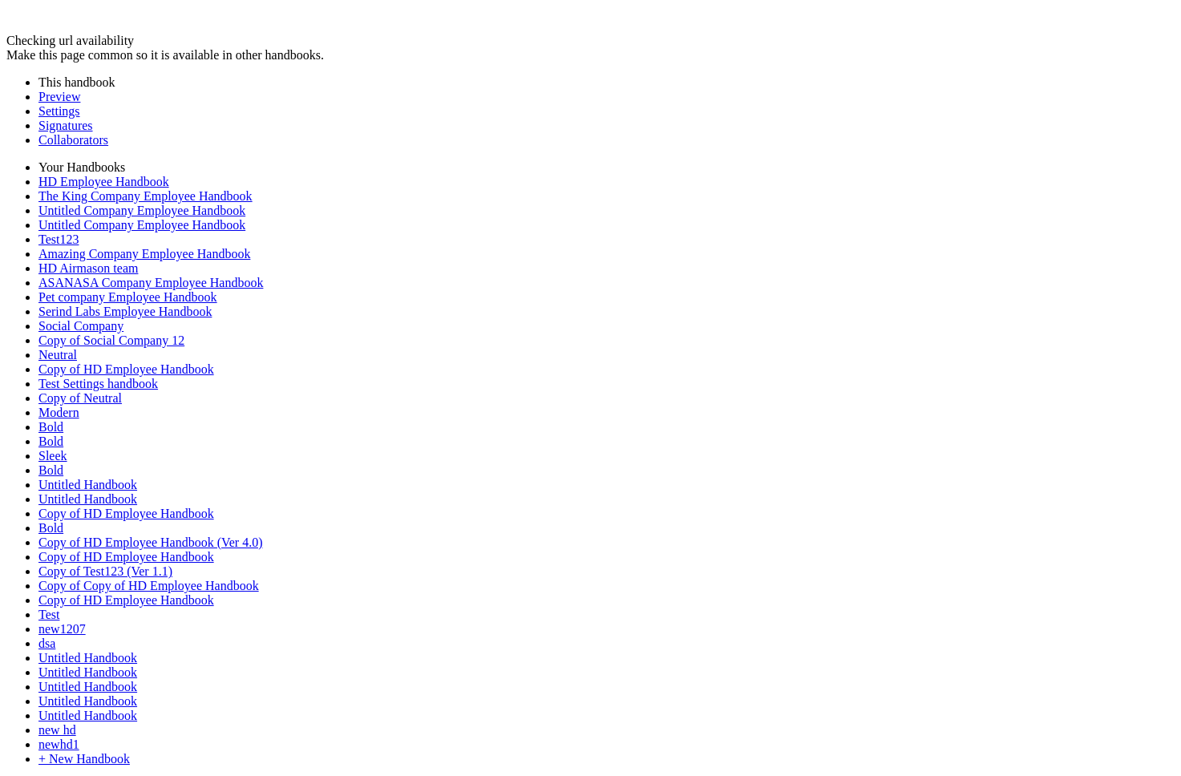
drag, startPoint x: 494, startPoint y: 299, endPoint x: 221, endPoint y: 299, distance: 272.6
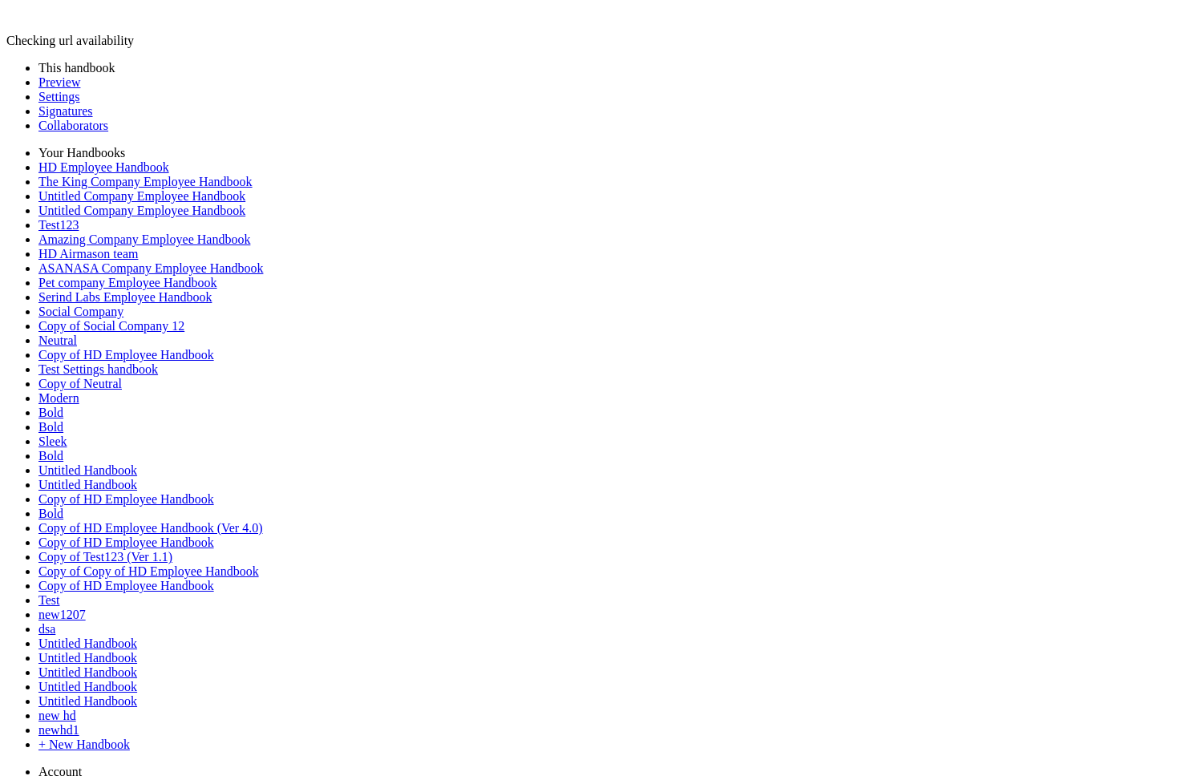
scroll to position [567, 0]
drag, startPoint x: 547, startPoint y: 395, endPoint x: 268, endPoint y: 365, distance: 280.7
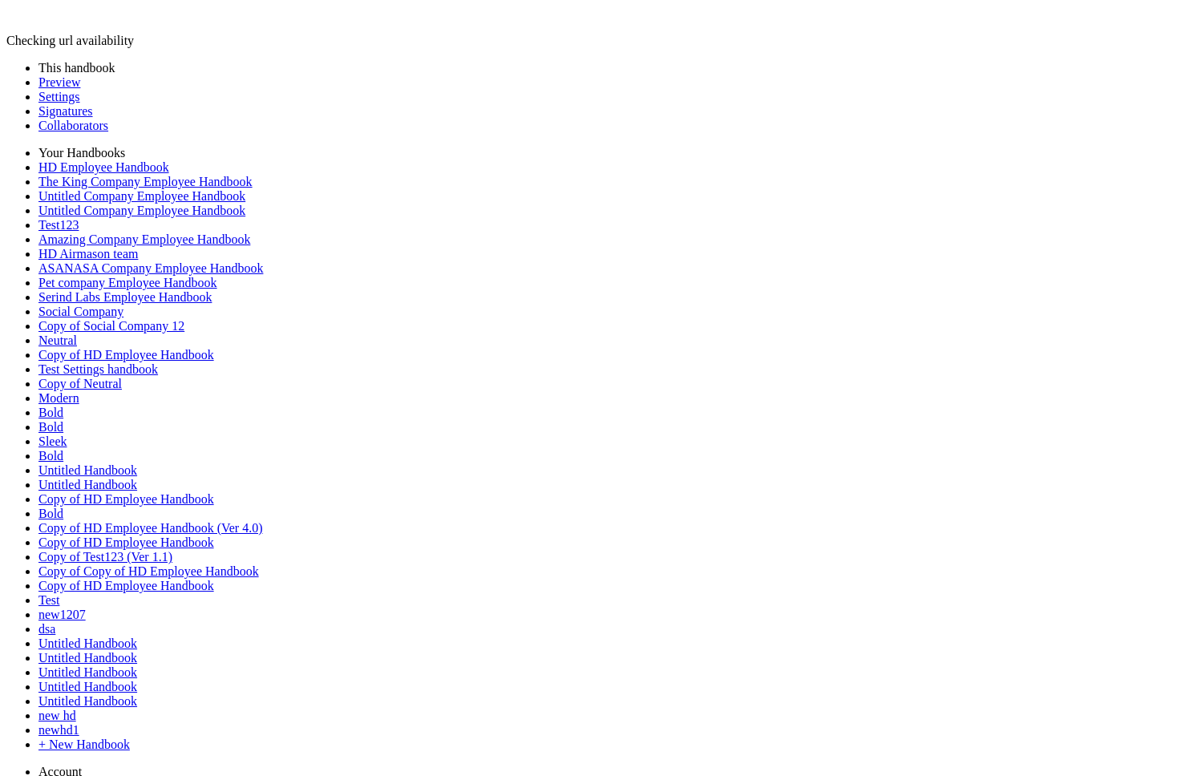
drag, startPoint x: 508, startPoint y: 465, endPoint x: 241, endPoint y: 435, distance: 268.7
drag, startPoint x: 494, startPoint y: 512, endPoint x: 225, endPoint y: 511, distance: 268.6
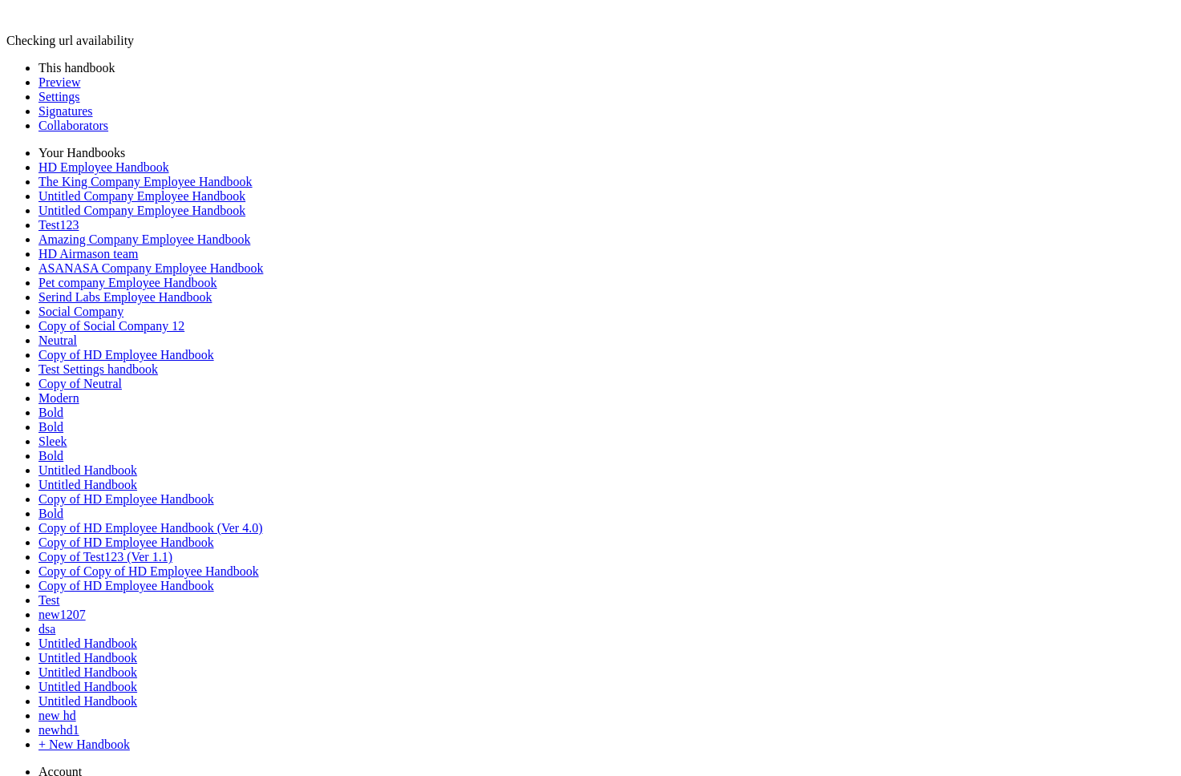
scroll to position [2952, 0]
drag, startPoint x: 488, startPoint y: 222, endPoint x: 269, endPoint y: 221, distance: 218.9
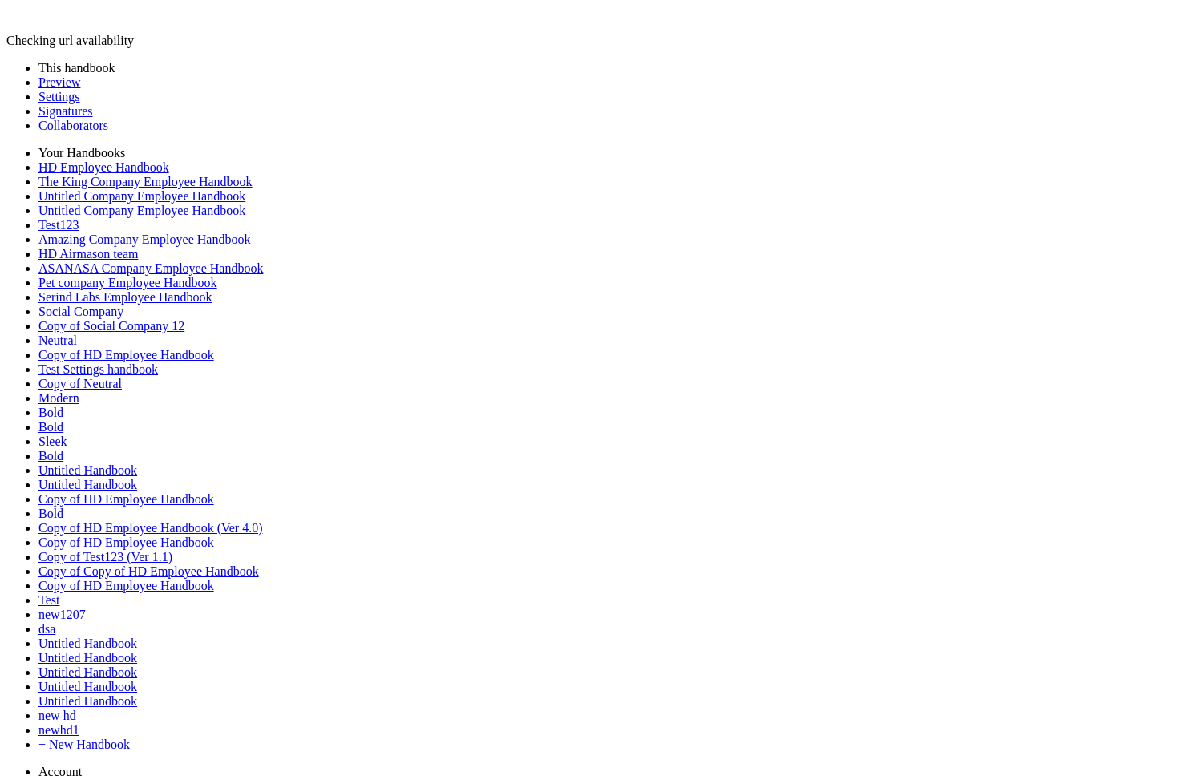
scroll to position [3311, 0]
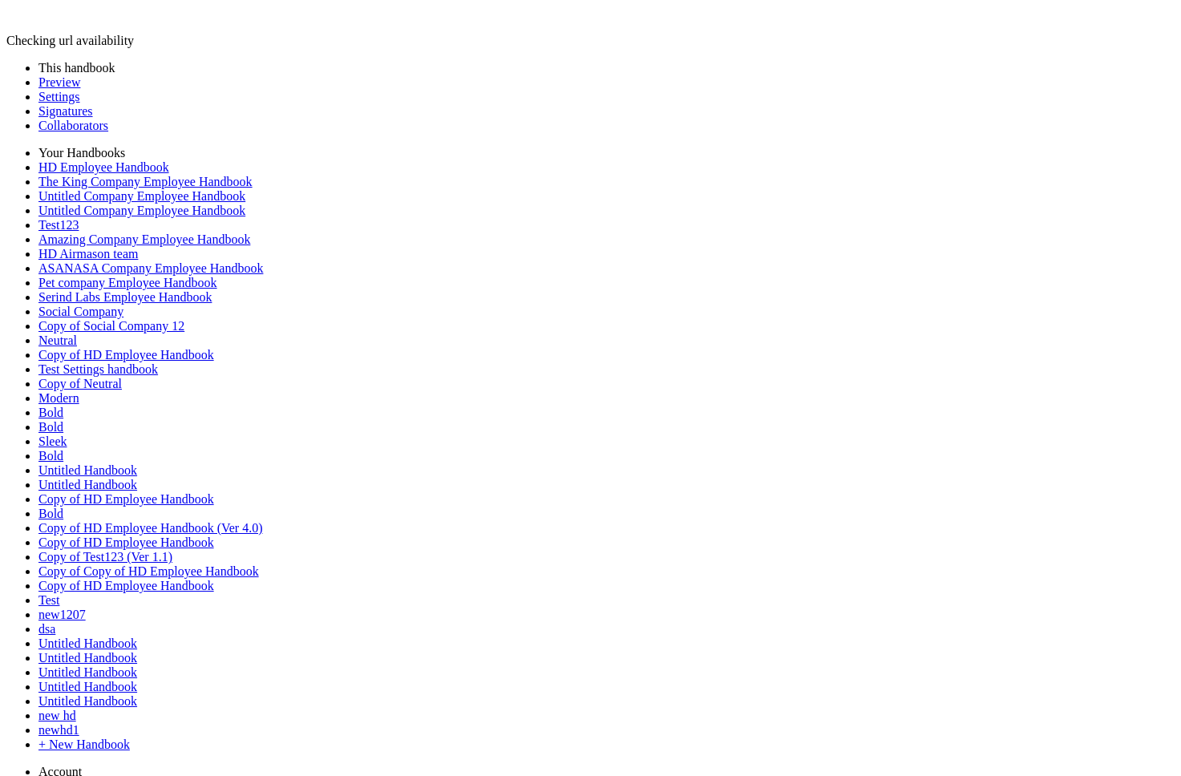
scroll to position [2949, 0]
drag, startPoint x: 489, startPoint y: 220, endPoint x: 278, endPoint y: 218, distance: 210.9
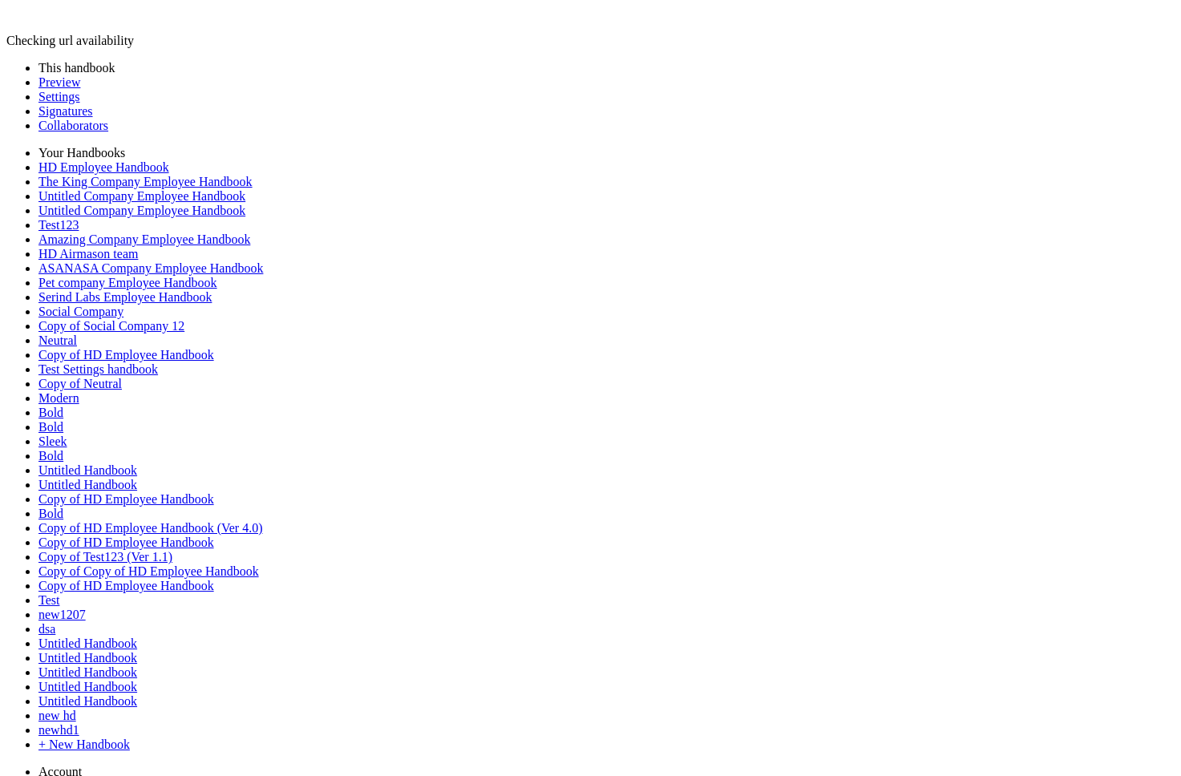
drag, startPoint x: 487, startPoint y: 193, endPoint x: 267, endPoint y: 192, distance: 219.7
drag, startPoint x: 487, startPoint y: 197, endPoint x: 249, endPoint y: 197, distance: 237.3
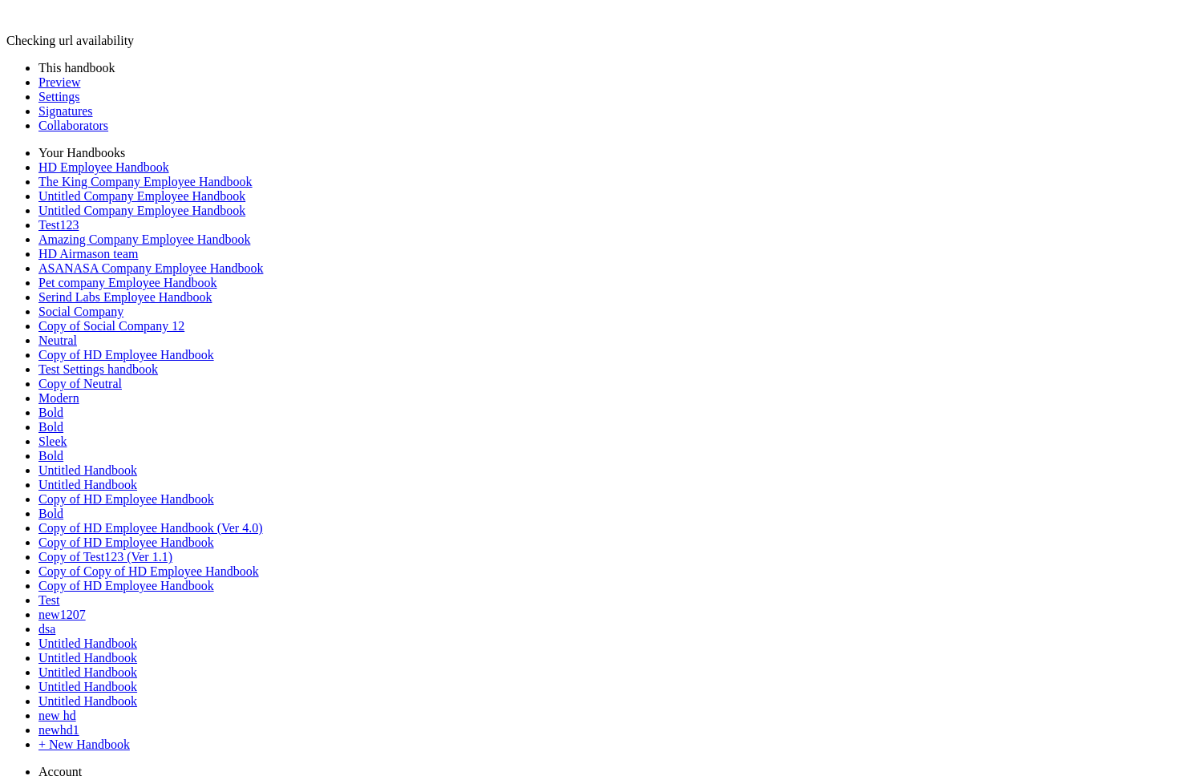
drag, startPoint x: 488, startPoint y: 276, endPoint x: 262, endPoint y: 274, distance: 226.1
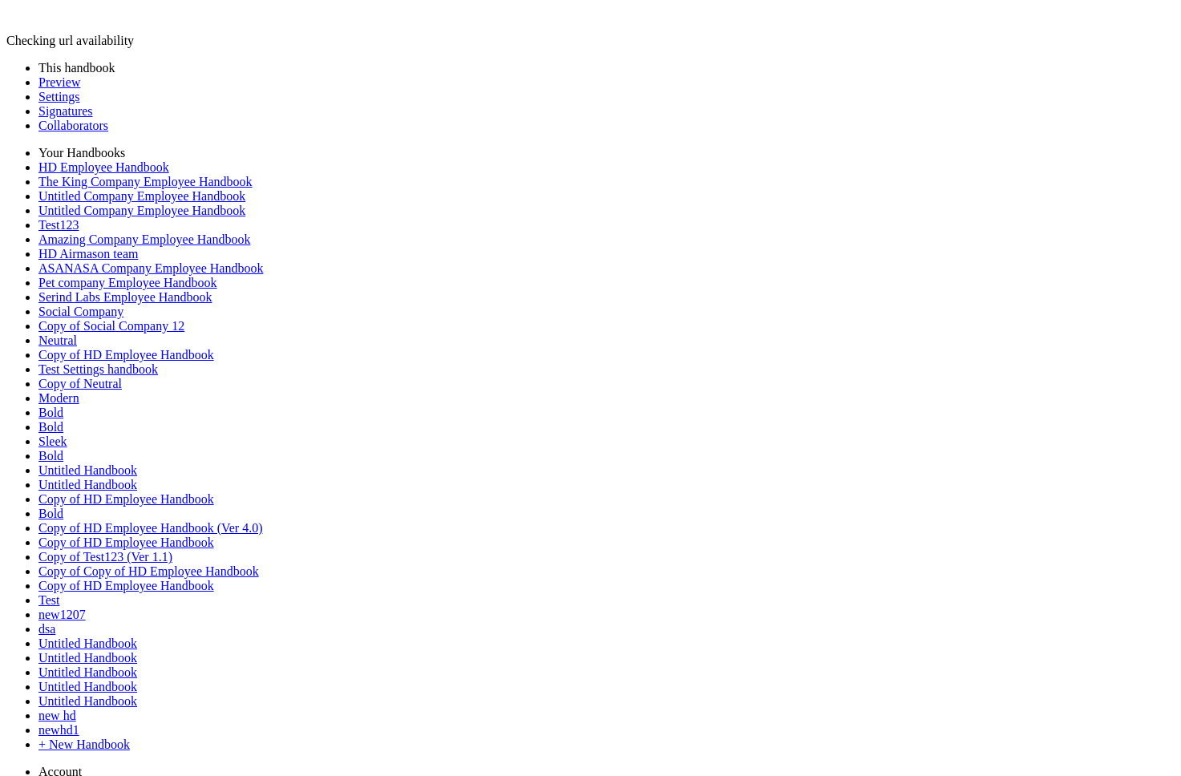
scroll to position [3140, 0]
click at [77, 89] on link "Preview" at bounding box center [59, 82] width 42 height 14
click at [66, 89] on link "Preview" at bounding box center [59, 82] width 42 height 14
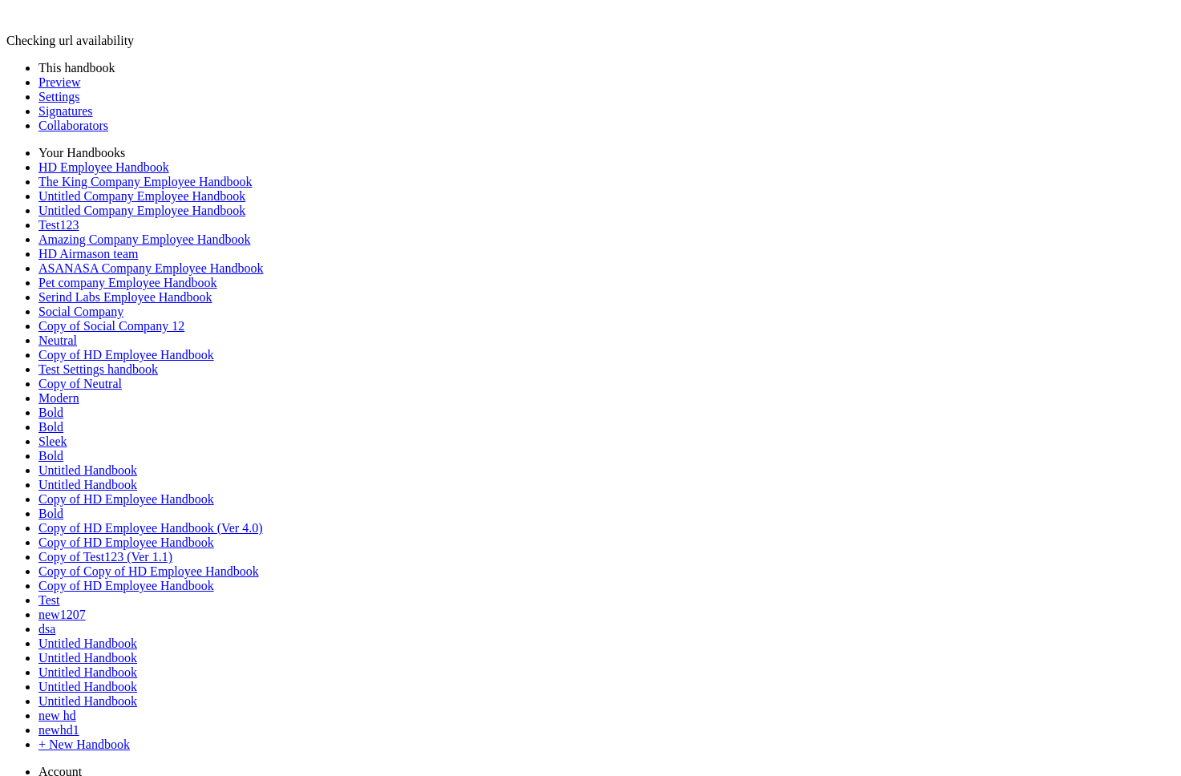
type input "********"
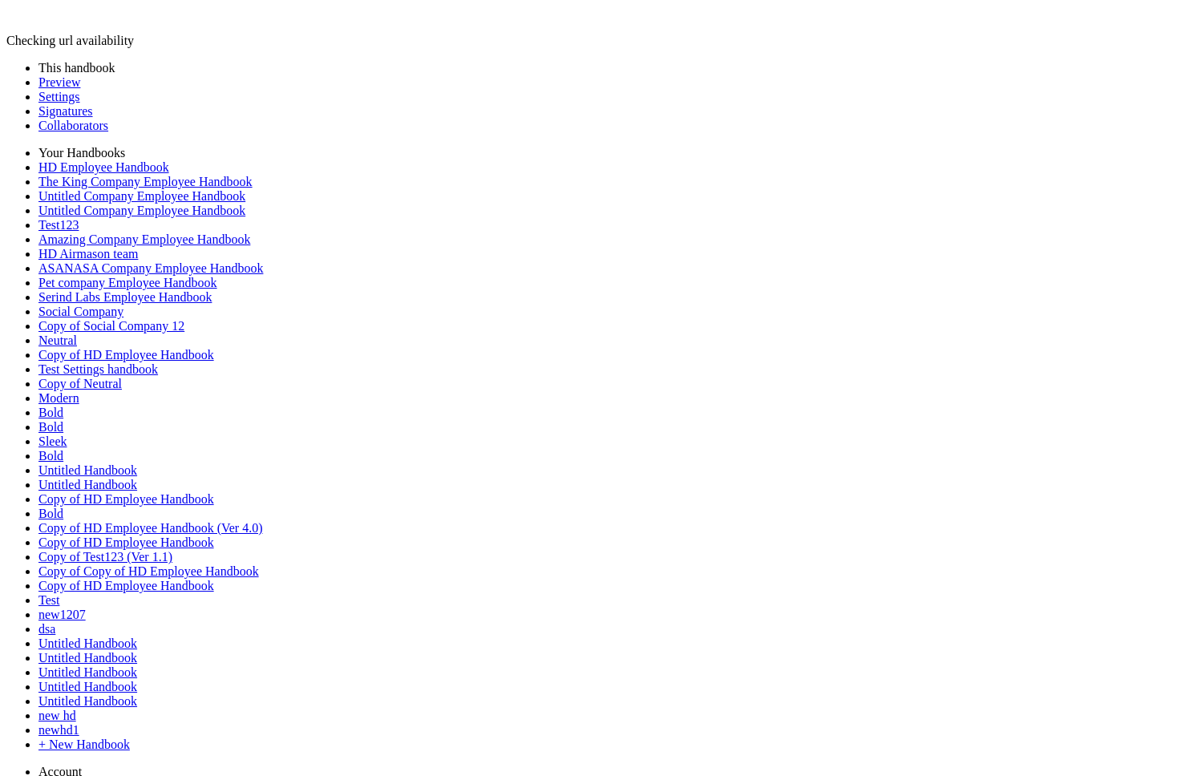
type input "********"
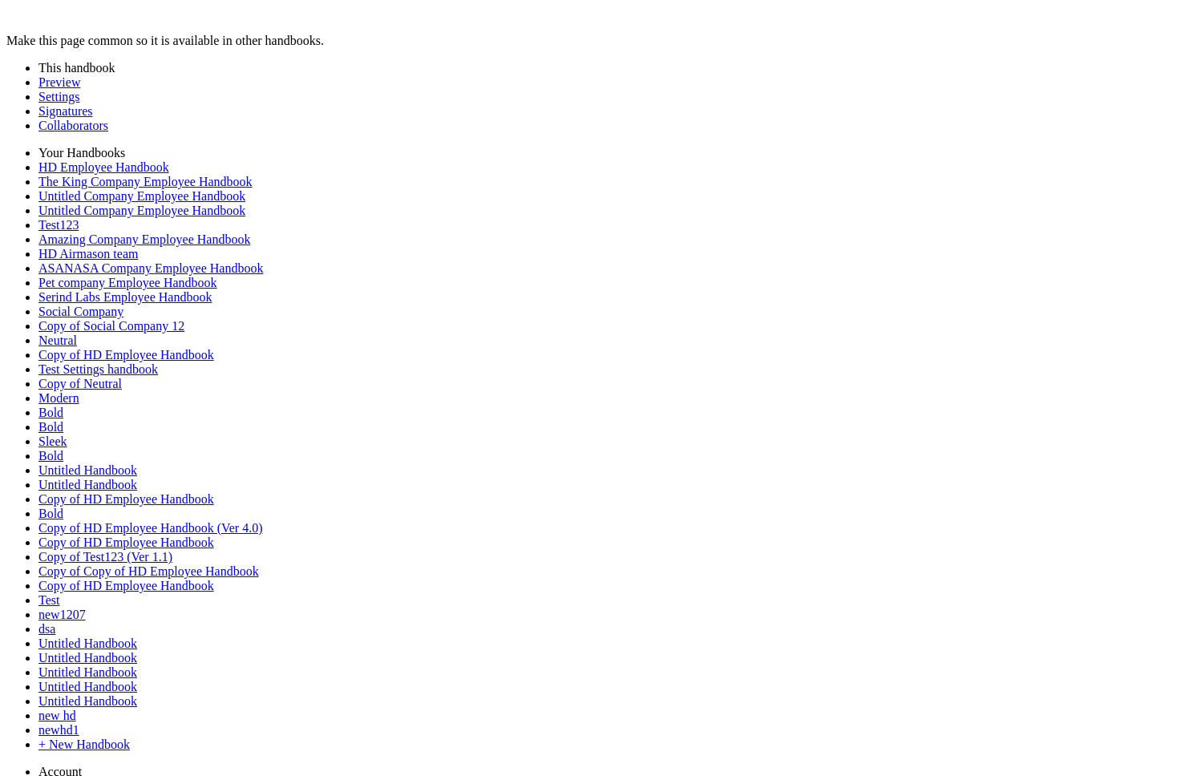
drag, startPoint x: 488, startPoint y: 244, endPoint x: 178, endPoint y: 244, distance: 309.5
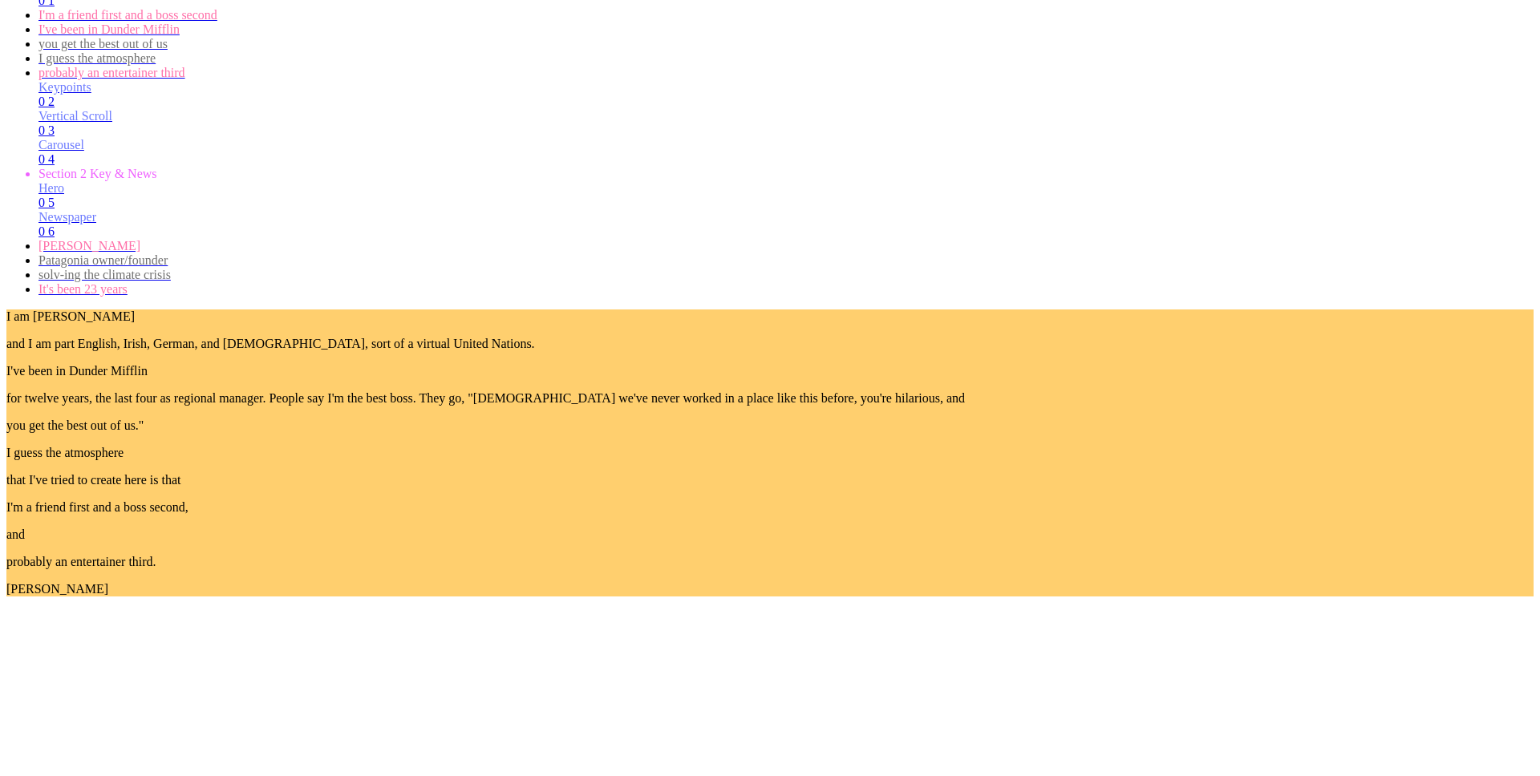
scroll to position [1156, 0]
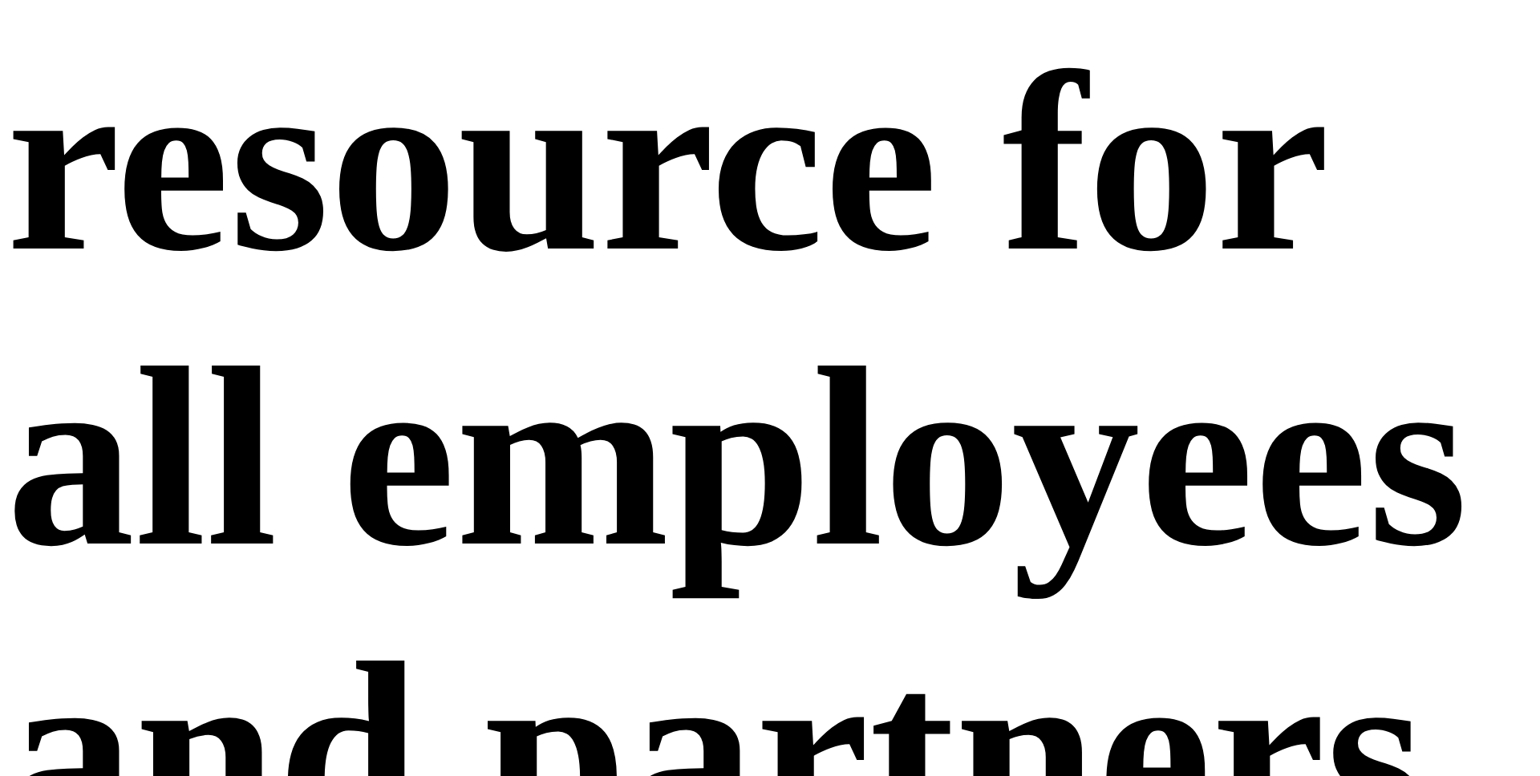
scroll to position [3314, 0]
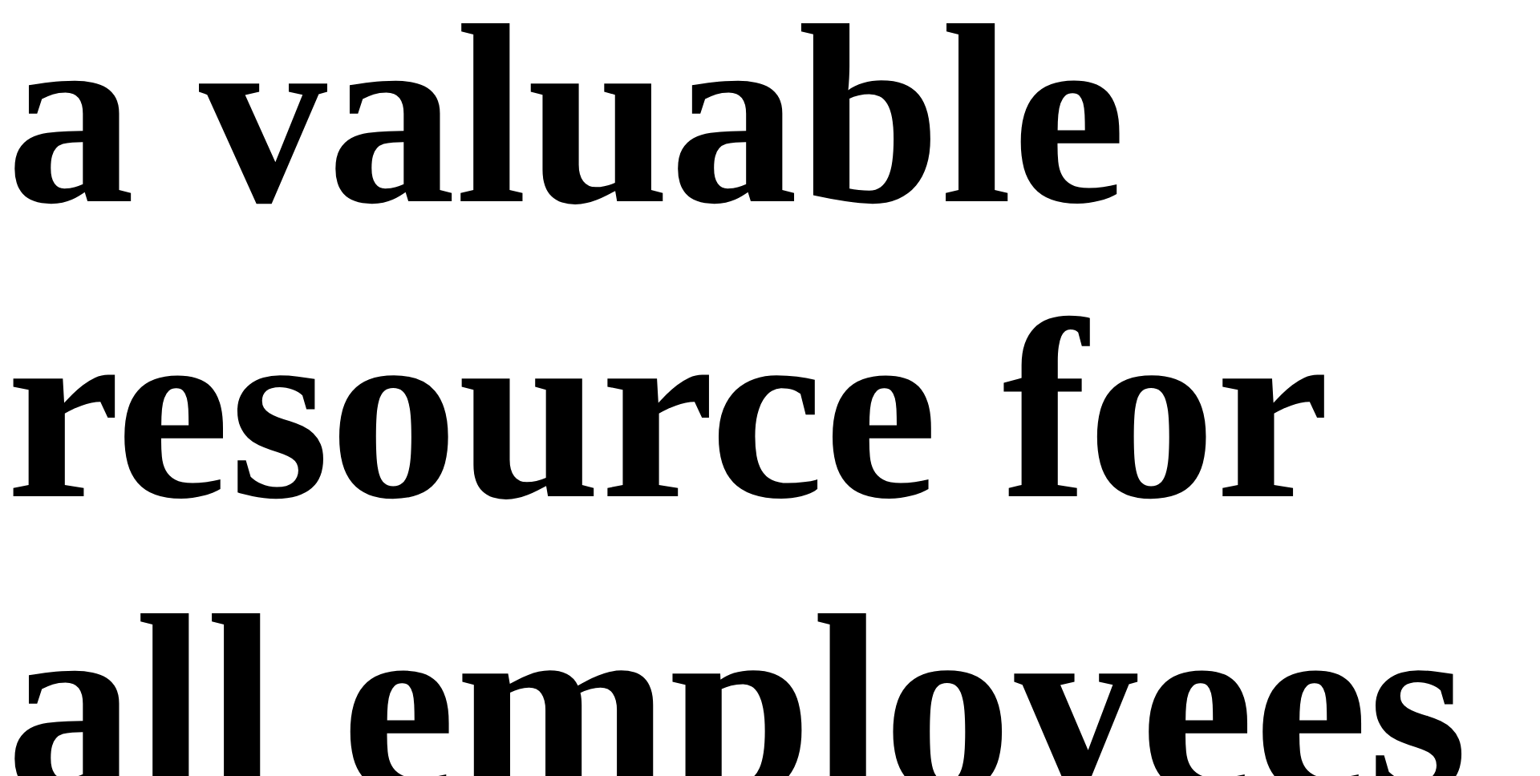
scroll to position [3138, 0]
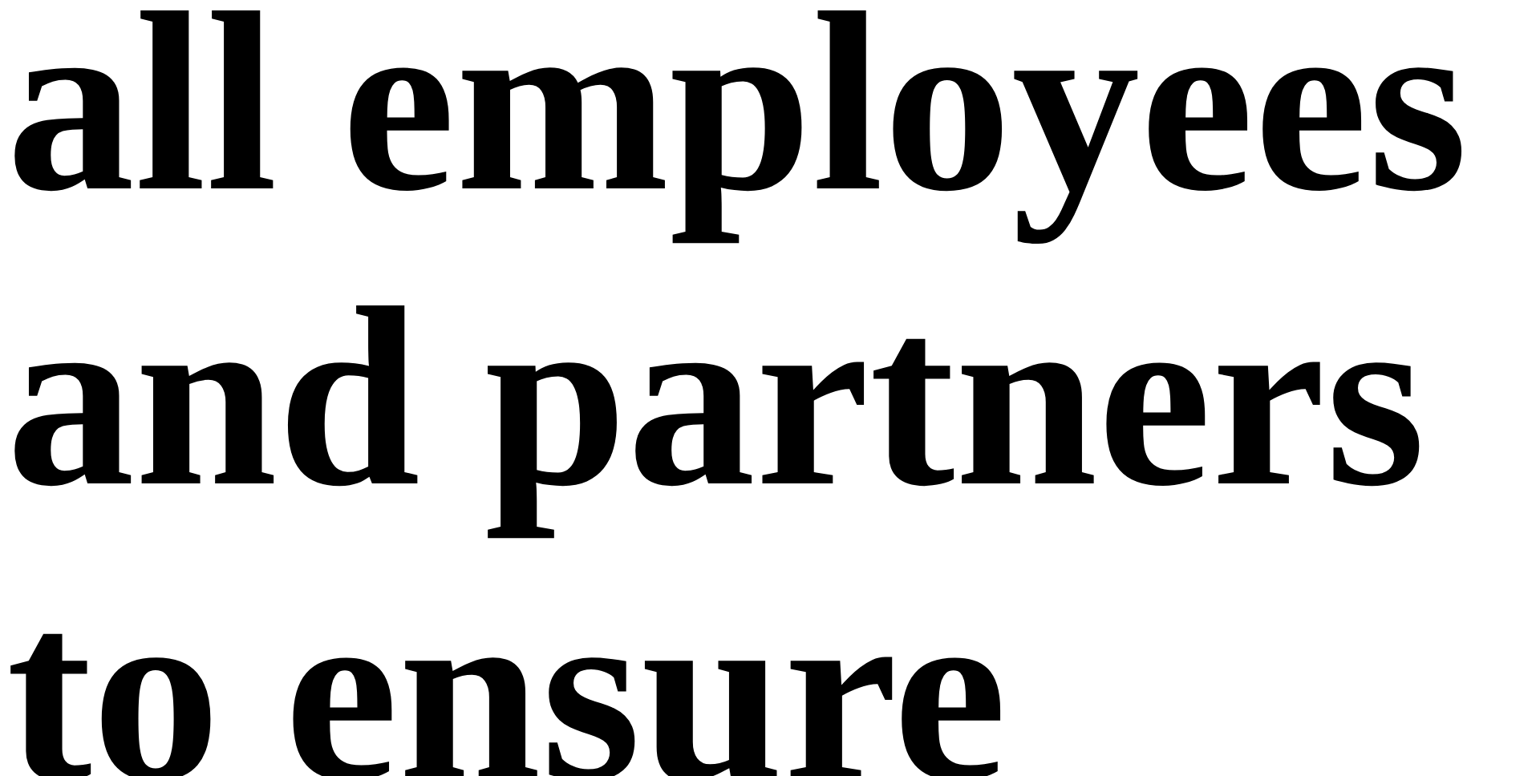
scroll to position [3620, 0]
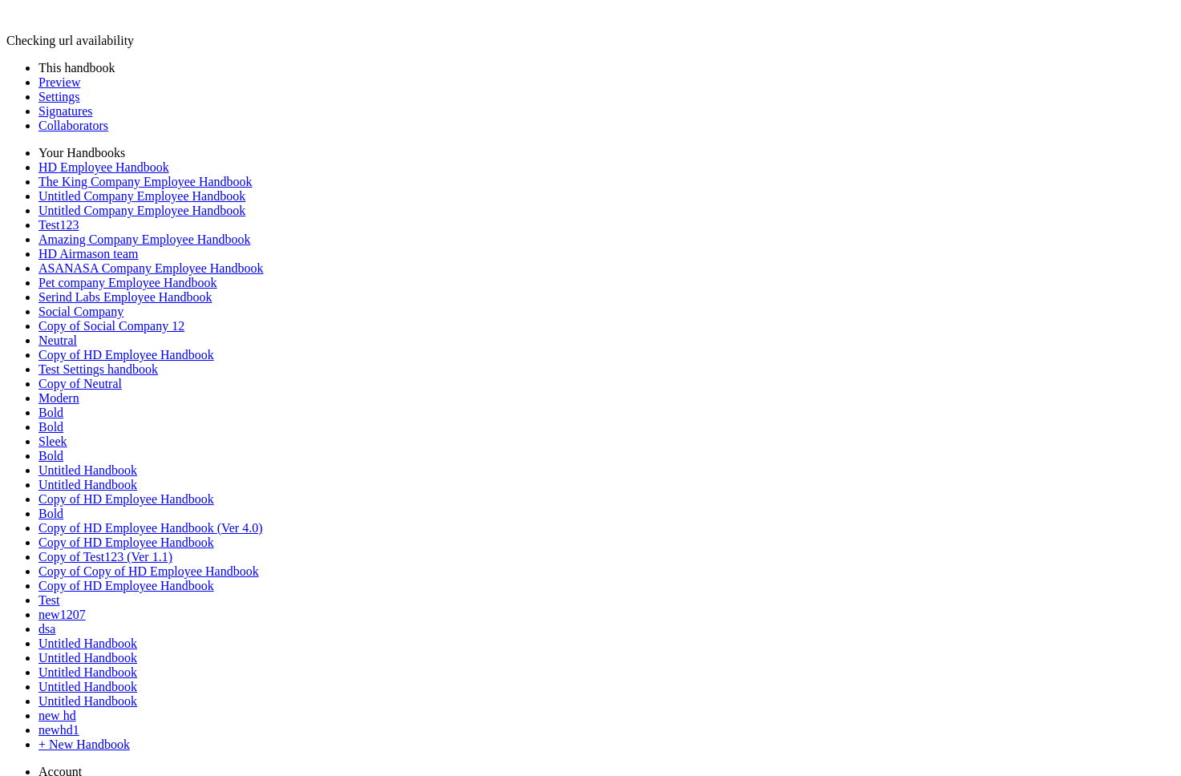
scroll to position [230, 0]
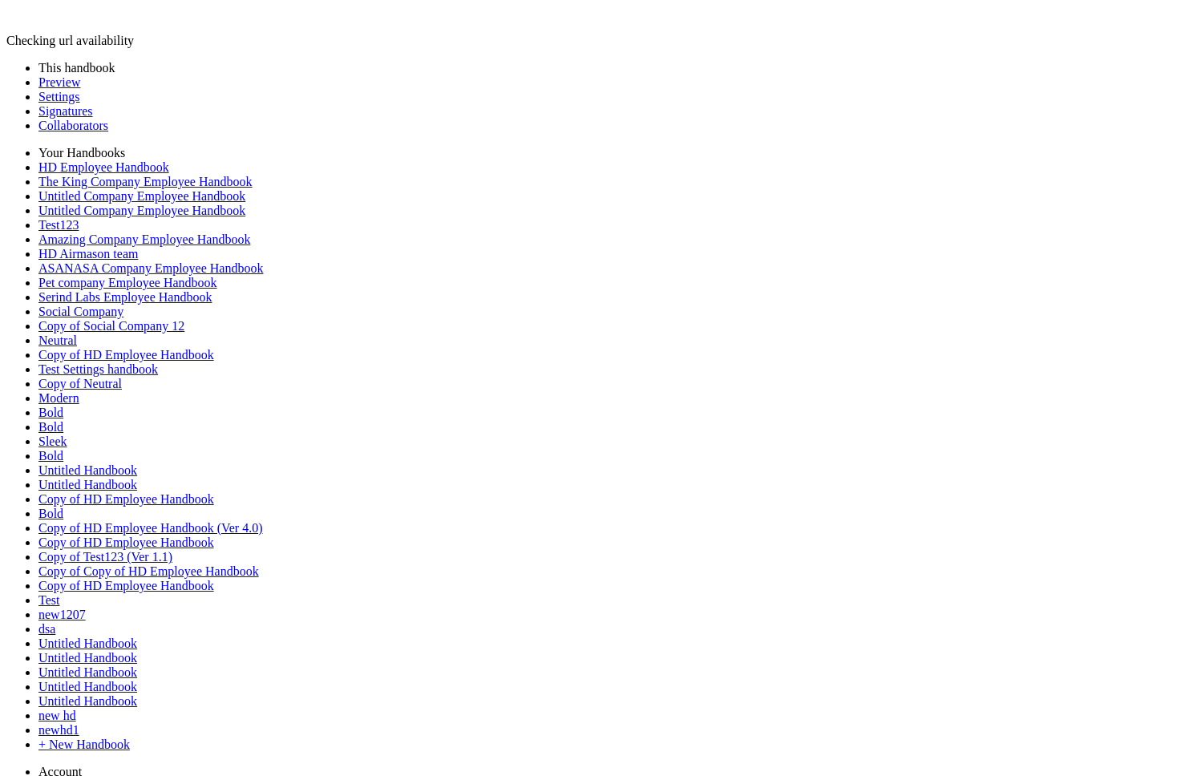
scroll to position [4367, 0]
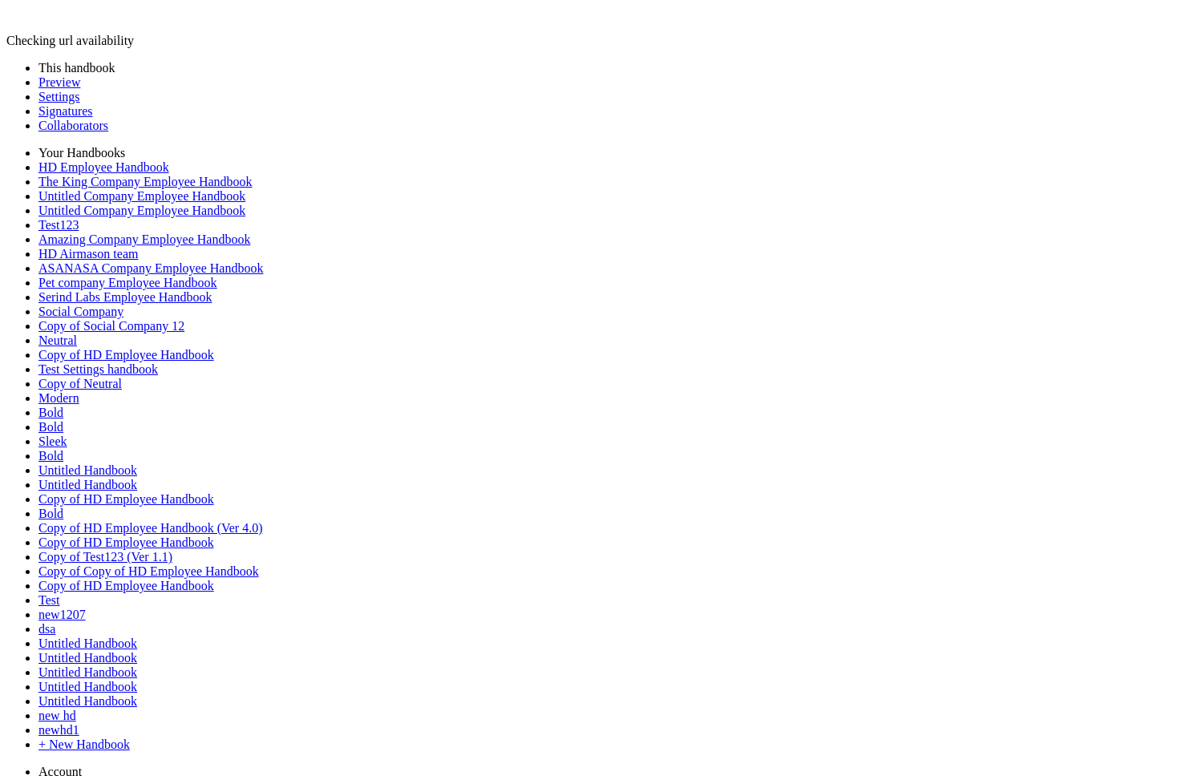
drag, startPoint x: 488, startPoint y: 281, endPoint x: 223, endPoint y: 281, distance: 264.6
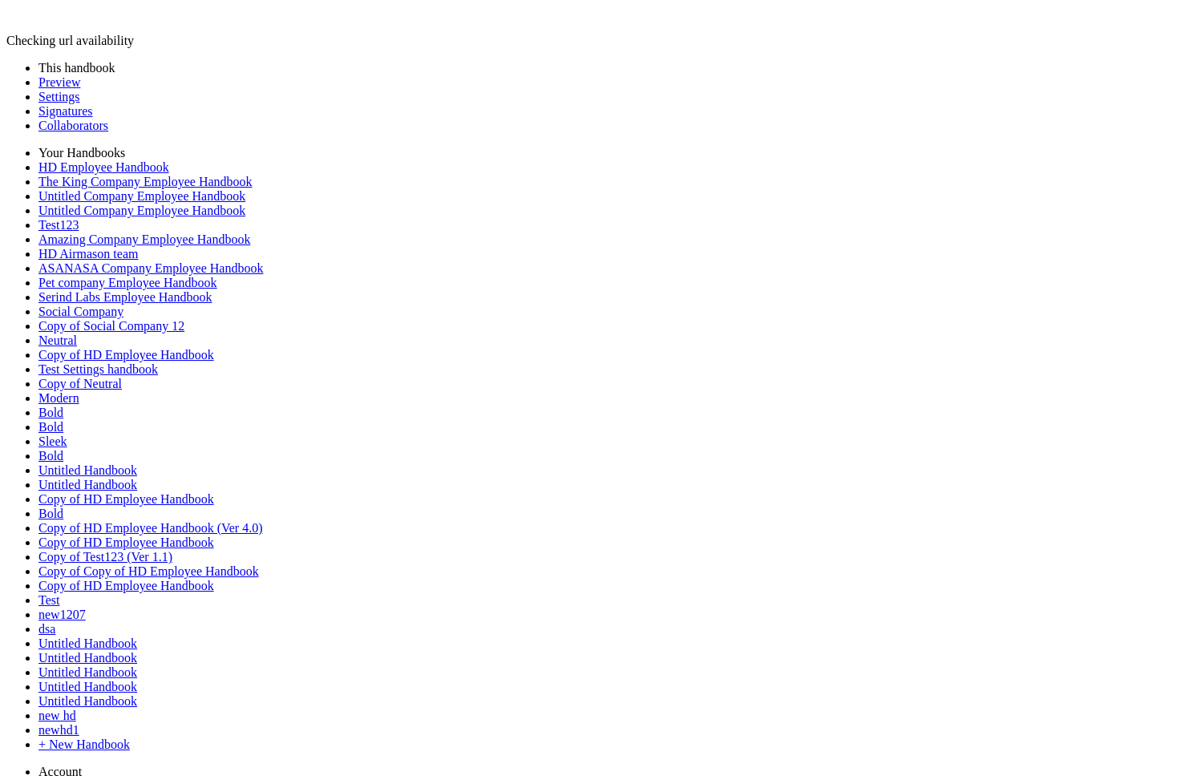
type input "********"
type input "*"
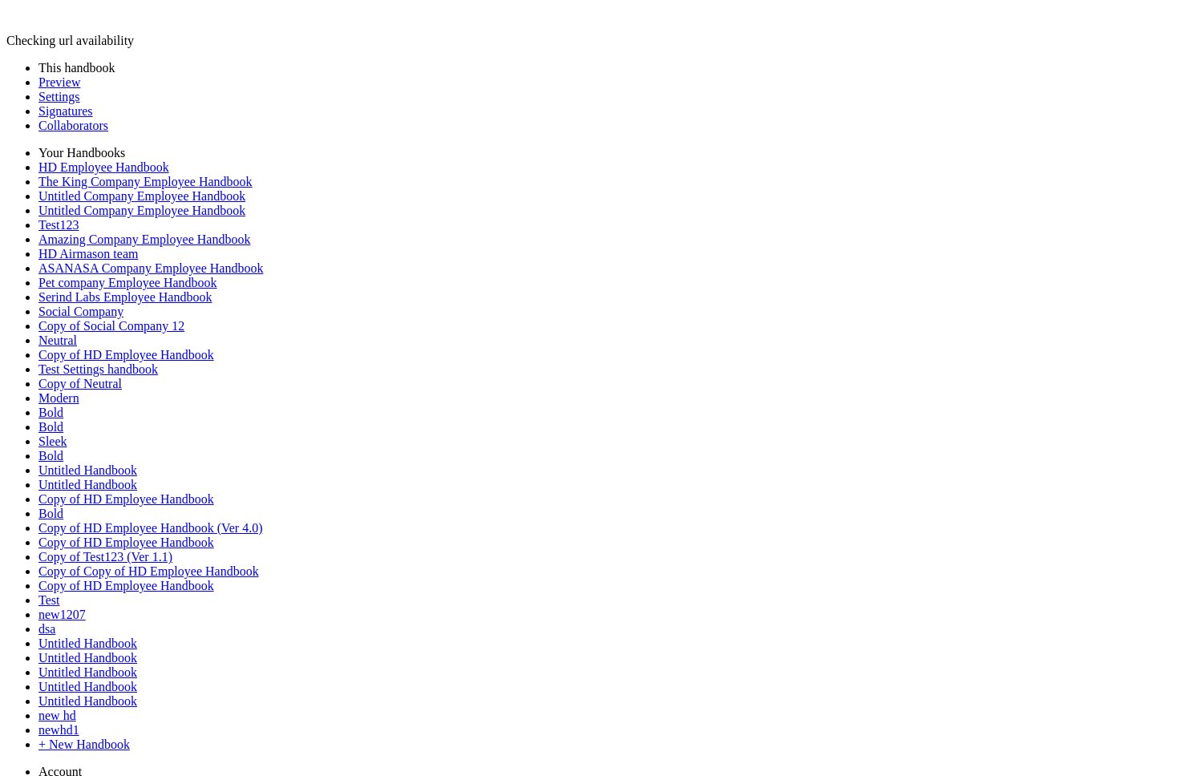
type input "**********"
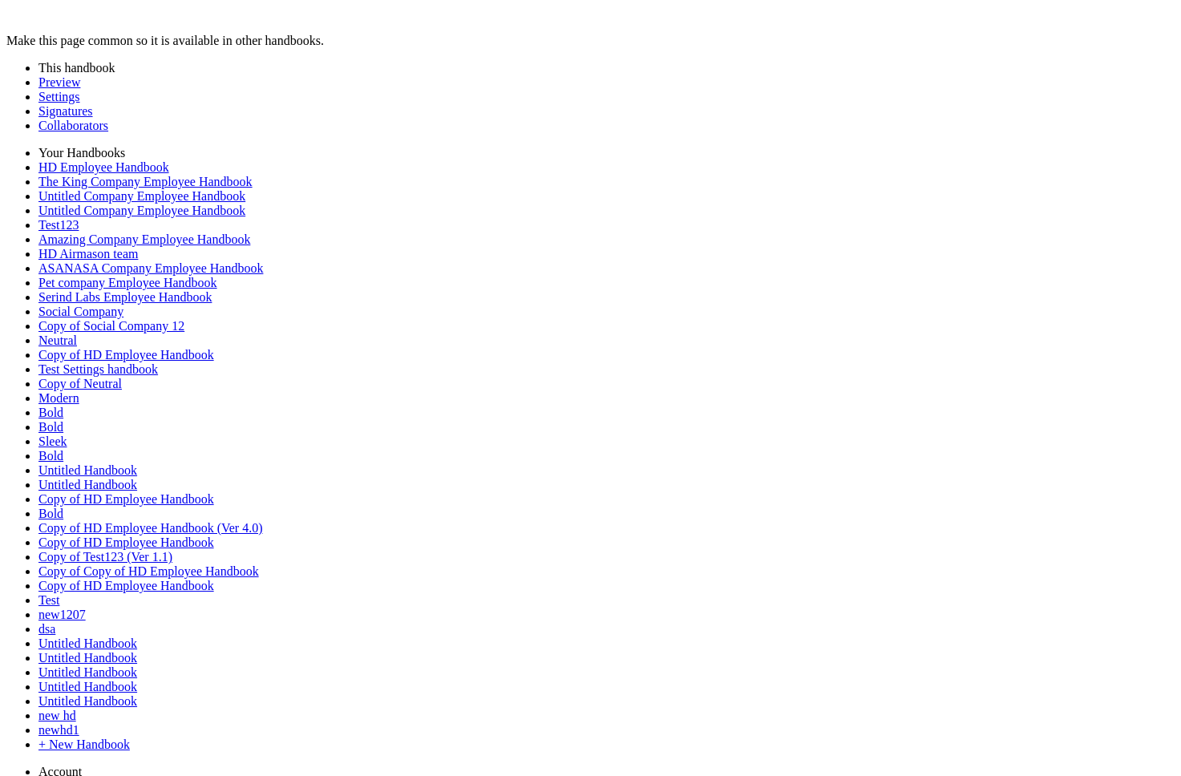
drag, startPoint x: 561, startPoint y: 386, endPoint x: 767, endPoint y: 495, distance: 232.4
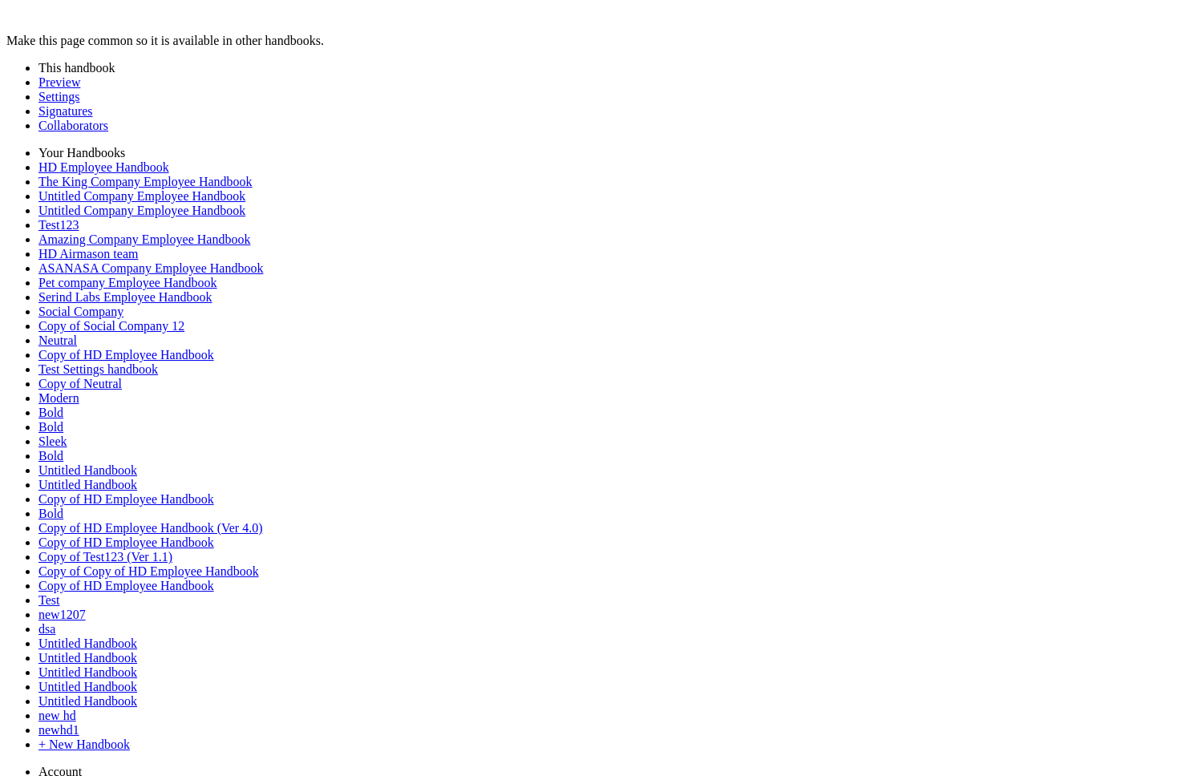
copy p "**********"
drag, startPoint x: 884, startPoint y: 405, endPoint x: 285, endPoint y: 270, distance: 613.2
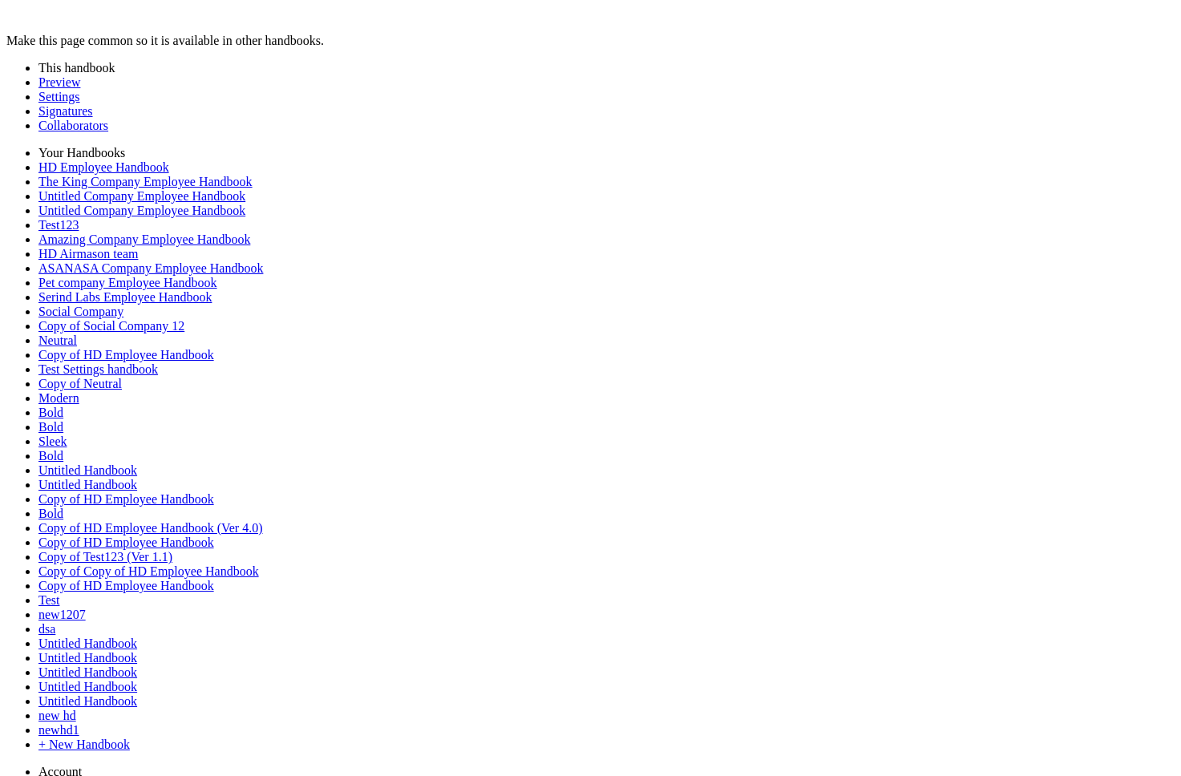
drag, startPoint x: 706, startPoint y: 226, endPoint x: 116, endPoint y: 226, distance: 590.2
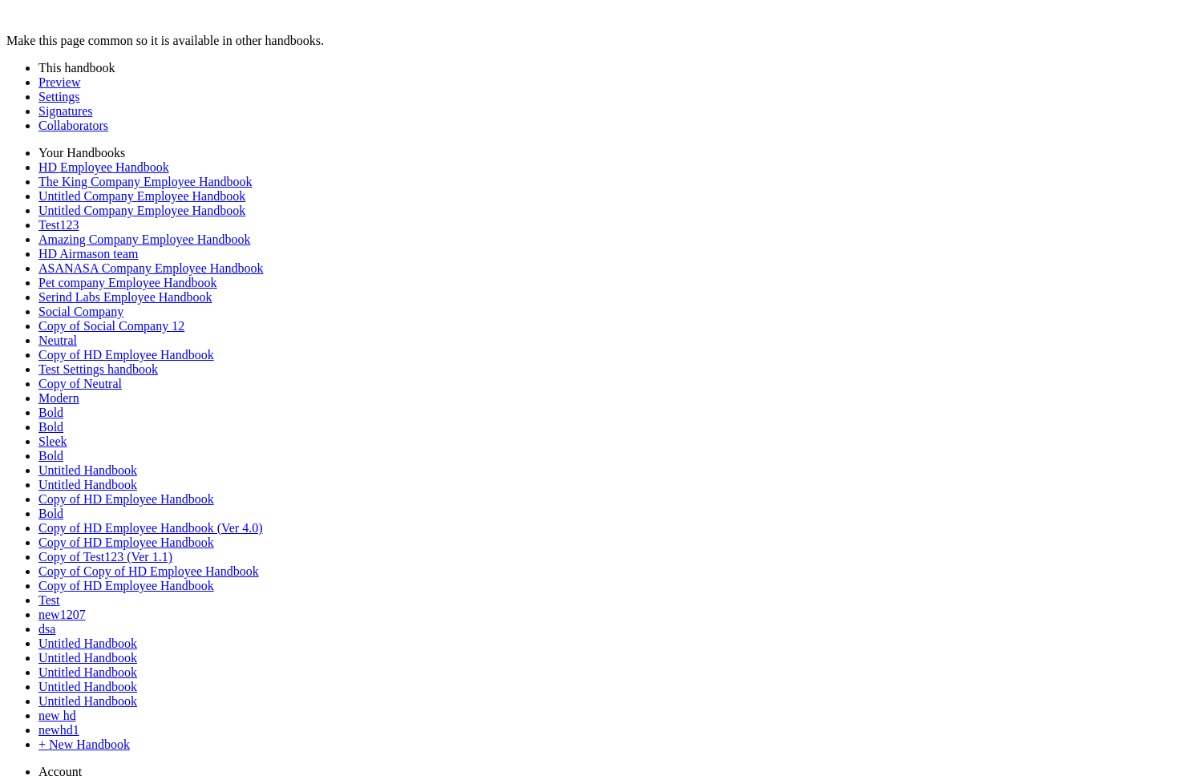
drag, startPoint x: 600, startPoint y: 122, endPoint x: 608, endPoint y: 144, distance: 23.1
drag, startPoint x: 806, startPoint y: 314, endPoint x: 272, endPoint y: 281, distance: 535.0
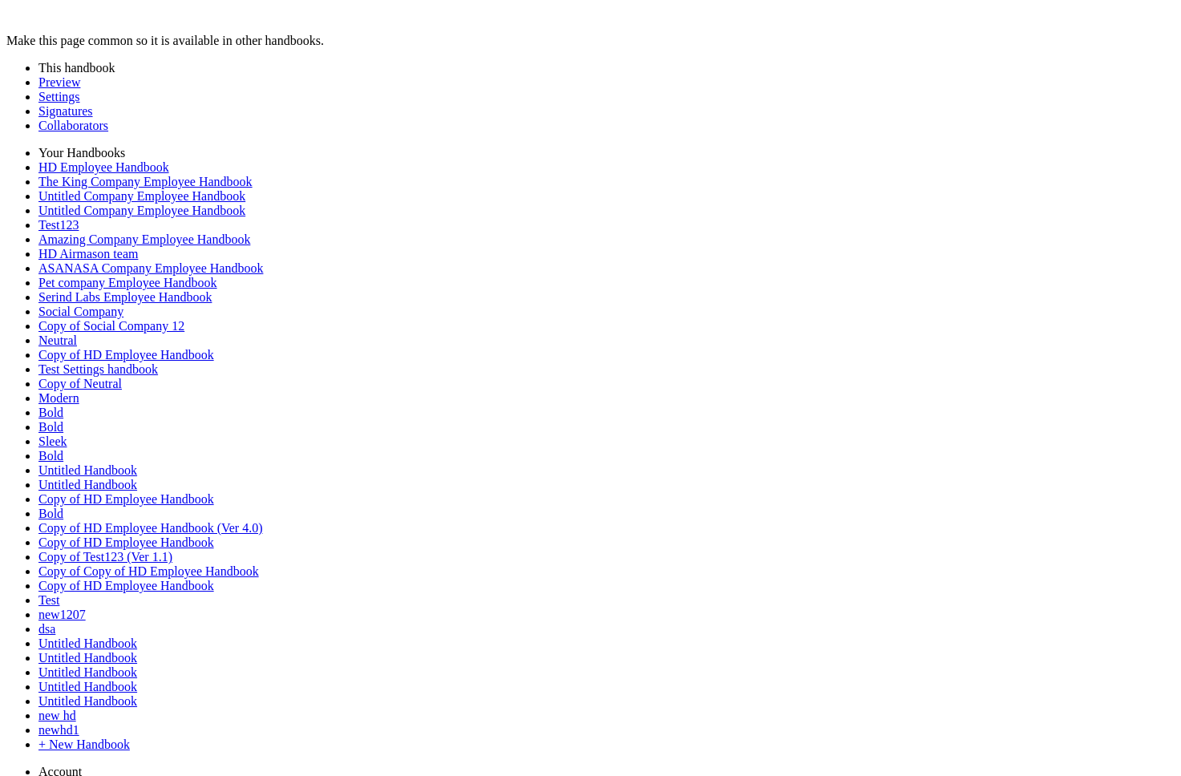
drag, startPoint x: 803, startPoint y: 314, endPoint x: 267, endPoint y: 275, distance: 537.1
copy span "**********"
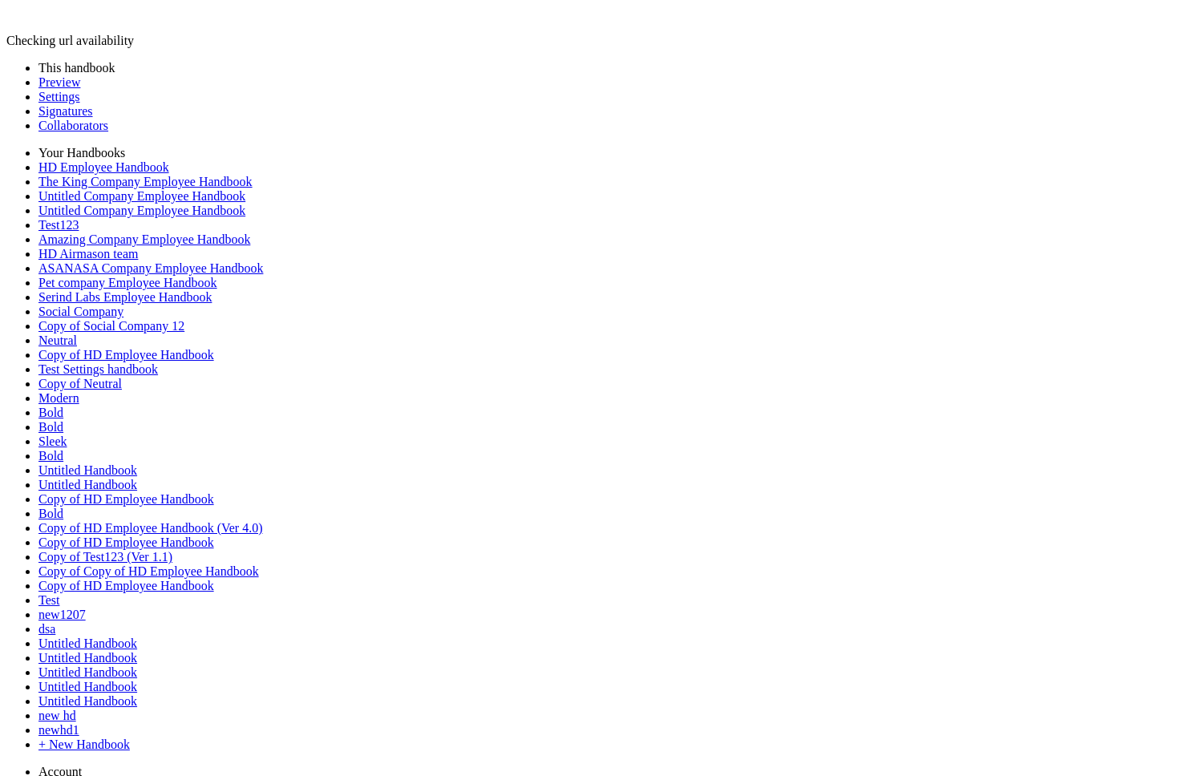
scroll to position [239, 0]
drag, startPoint x: 783, startPoint y: 366, endPoint x: 293, endPoint y: 323, distance: 491.8
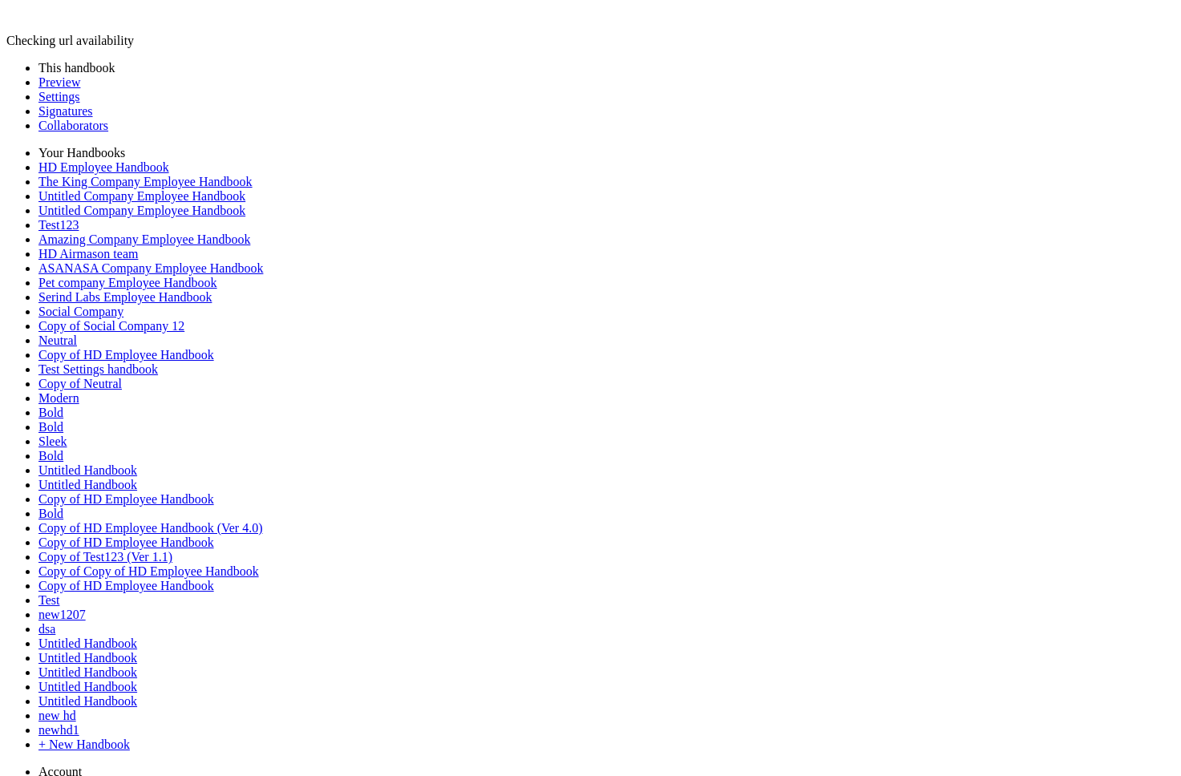
drag, startPoint x: 707, startPoint y: 455, endPoint x: 755, endPoint y: 496, distance: 62.5
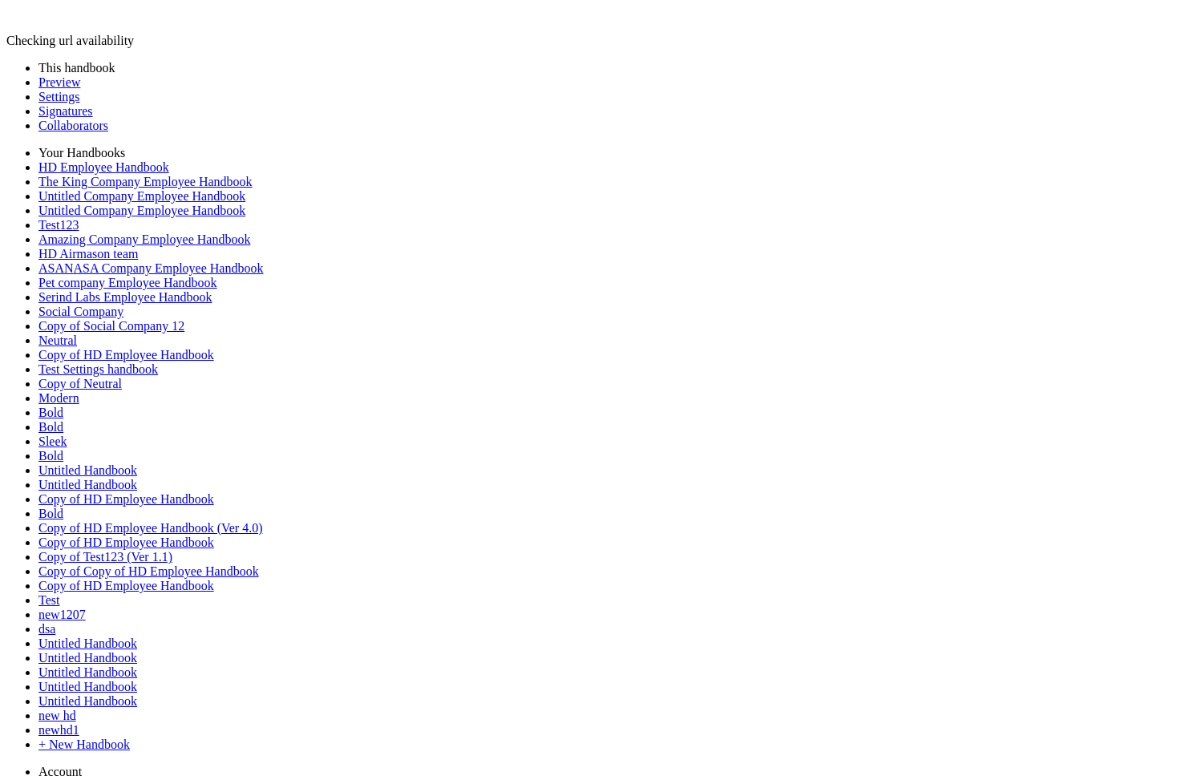
scroll to position [5156, 0]
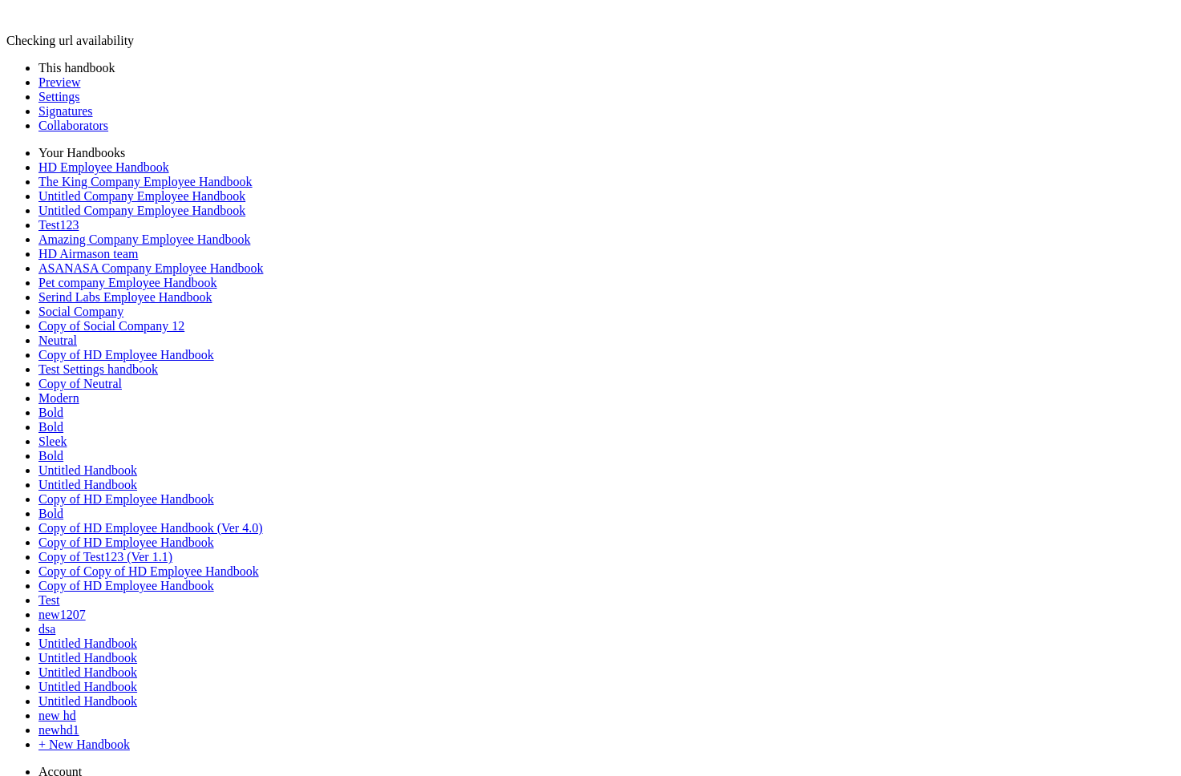
drag, startPoint x: 444, startPoint y: 276, endPoint x: 266, endPoint y: 276, distance: 178.0
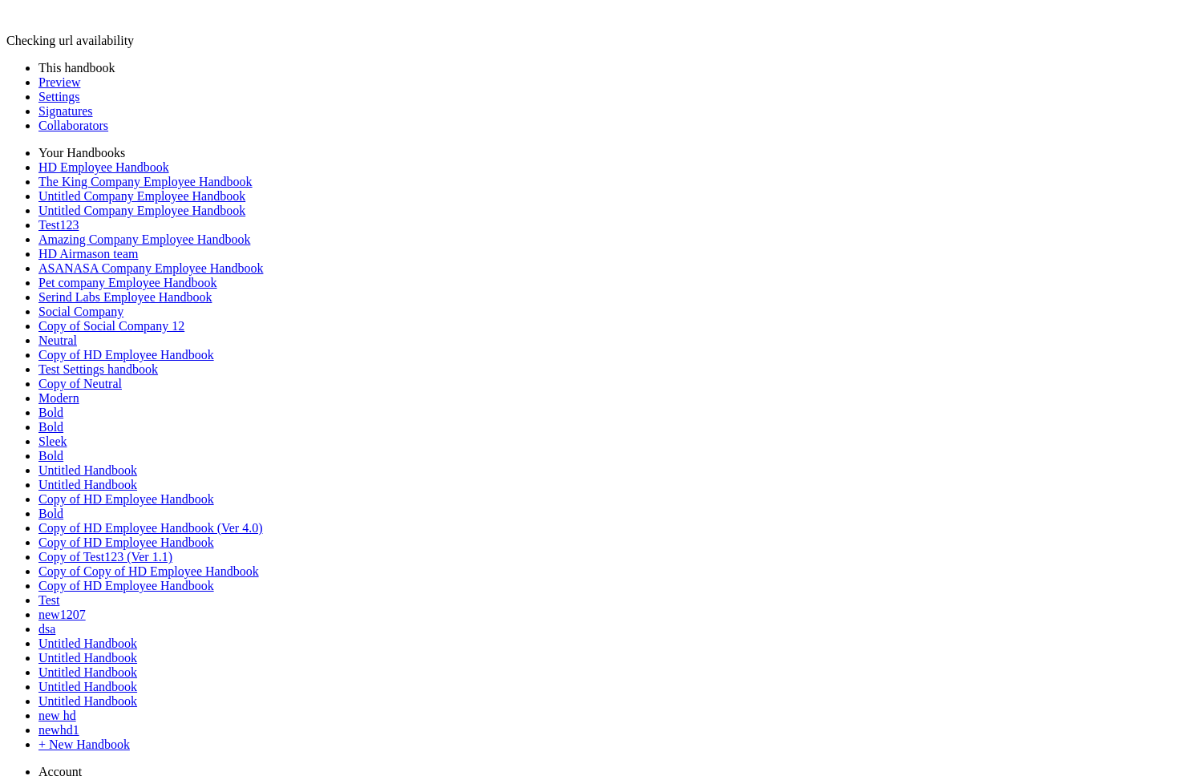
drag, startPoint x: 450, startPoint y: 269, endPoint x: 253, endPoint y: 268, distance: 196.5
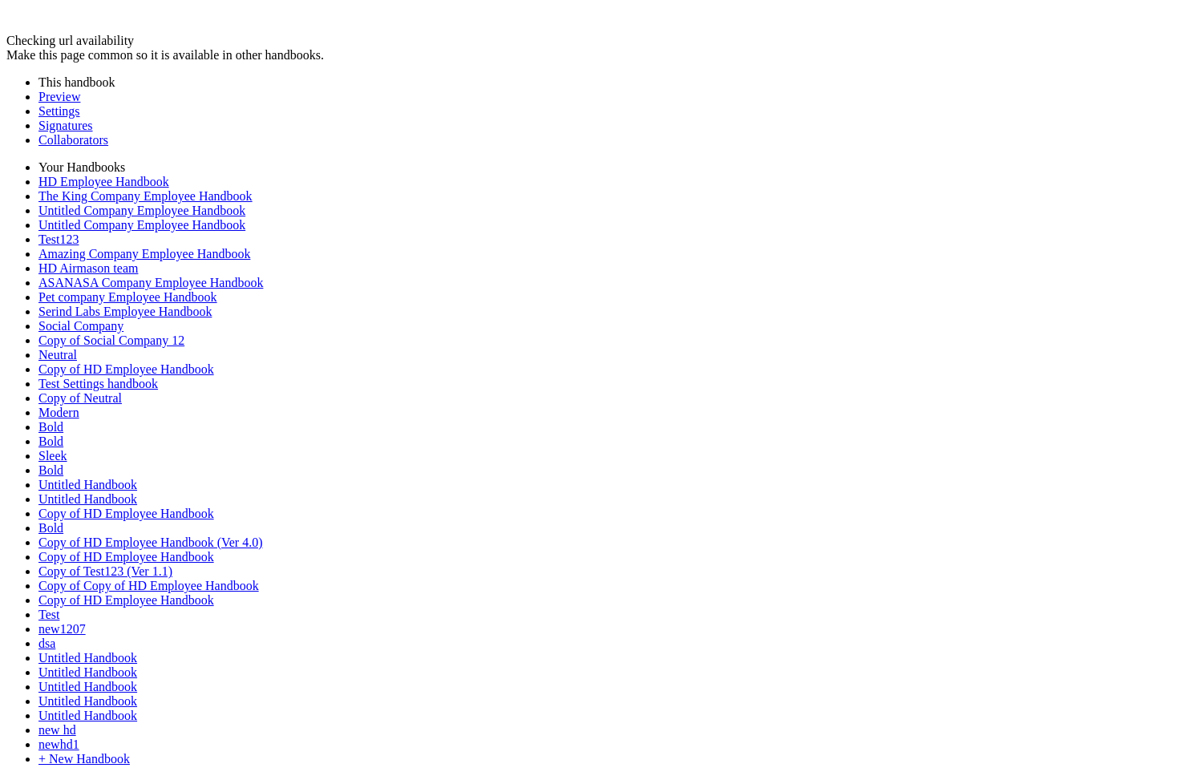
scroll to position [4854, 0]
drag, startPoint x: 404, startPoint y: 239, endPoint x: 294, endPoint y: 241, distance: 109.9
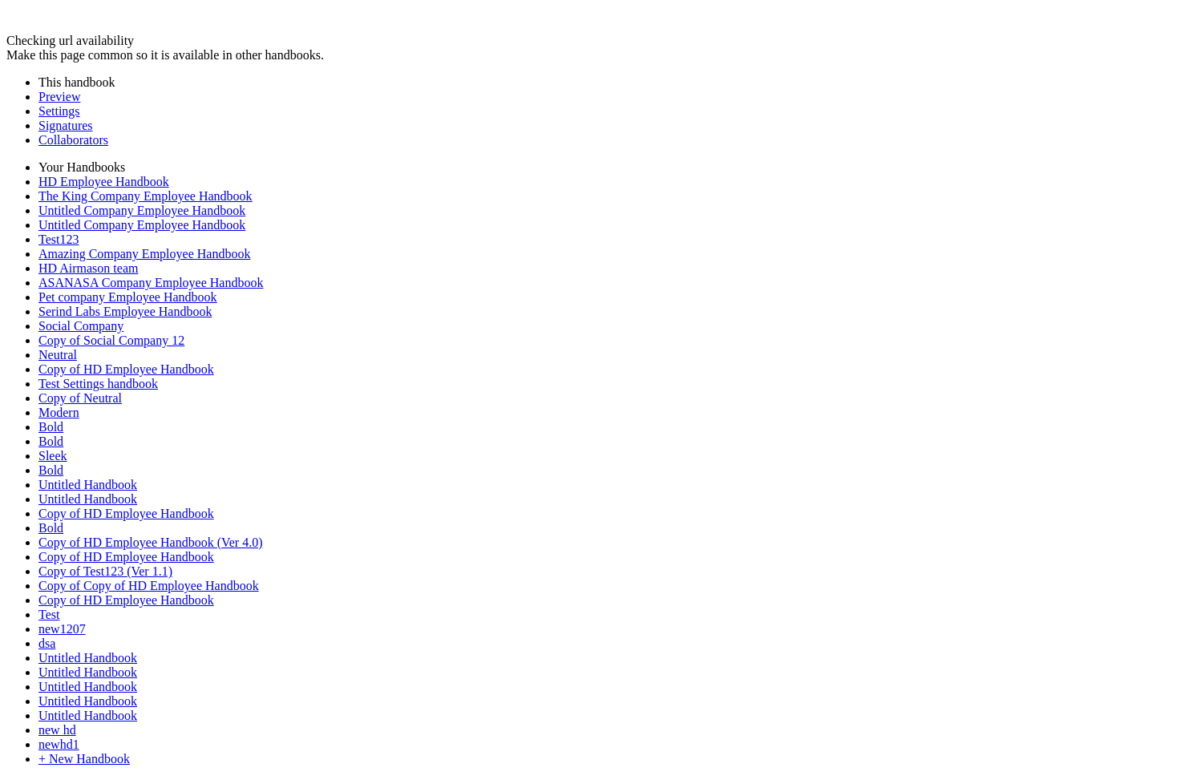
scroll to position [5189, 0]
drag, startPoint x: 448, startPoint y: 257, endPoint x: 208, endPoint y: 257, distance: 239.8
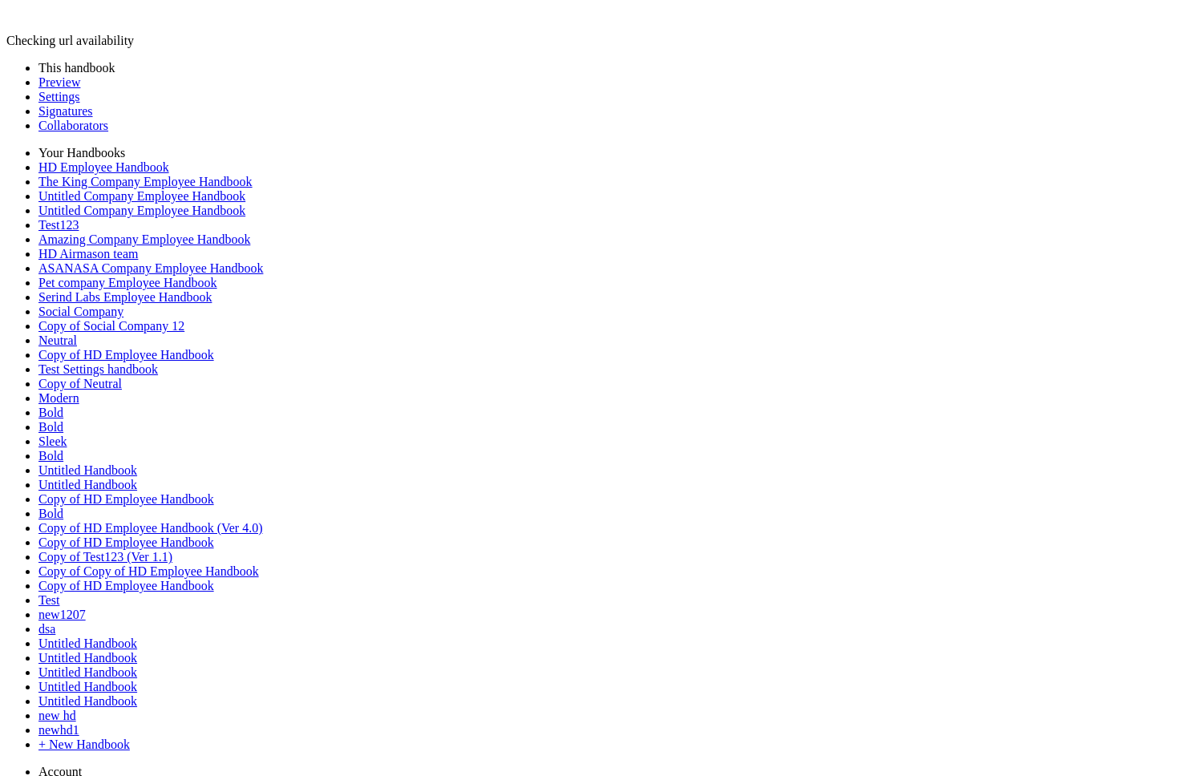
scroll to position [4978, 0]
type input "********"
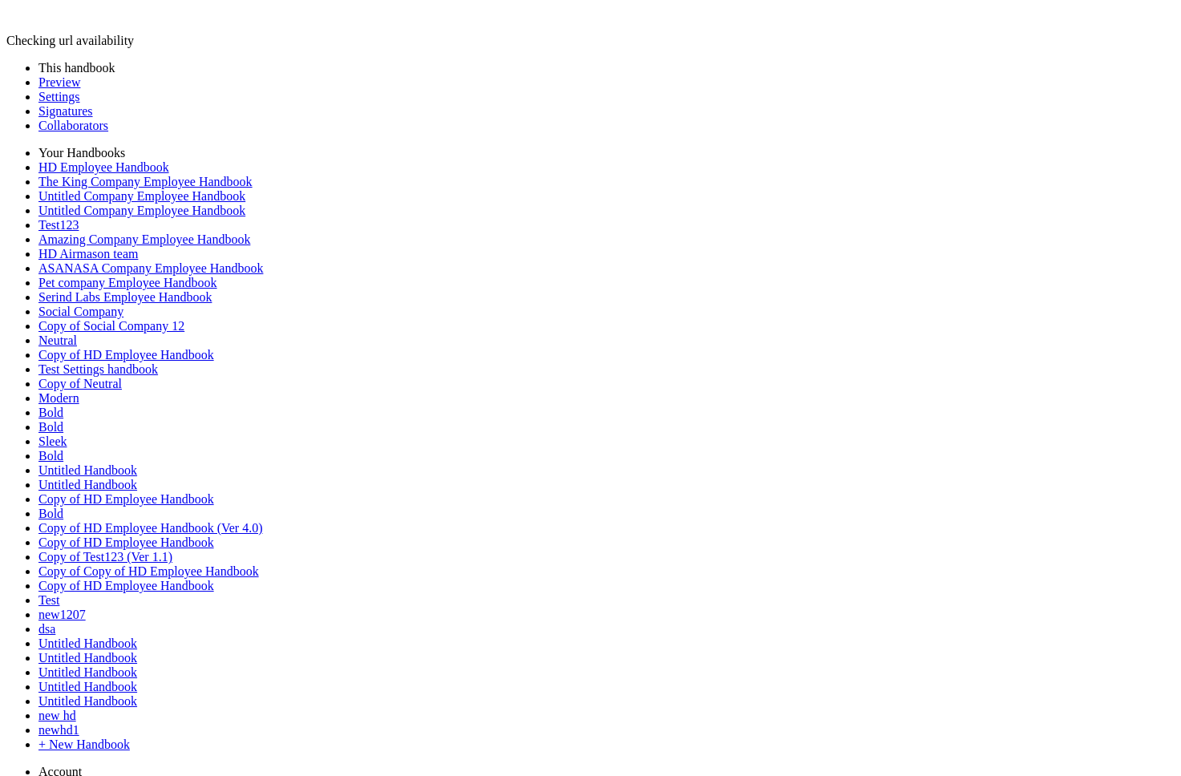
type input "*"
type input "********"
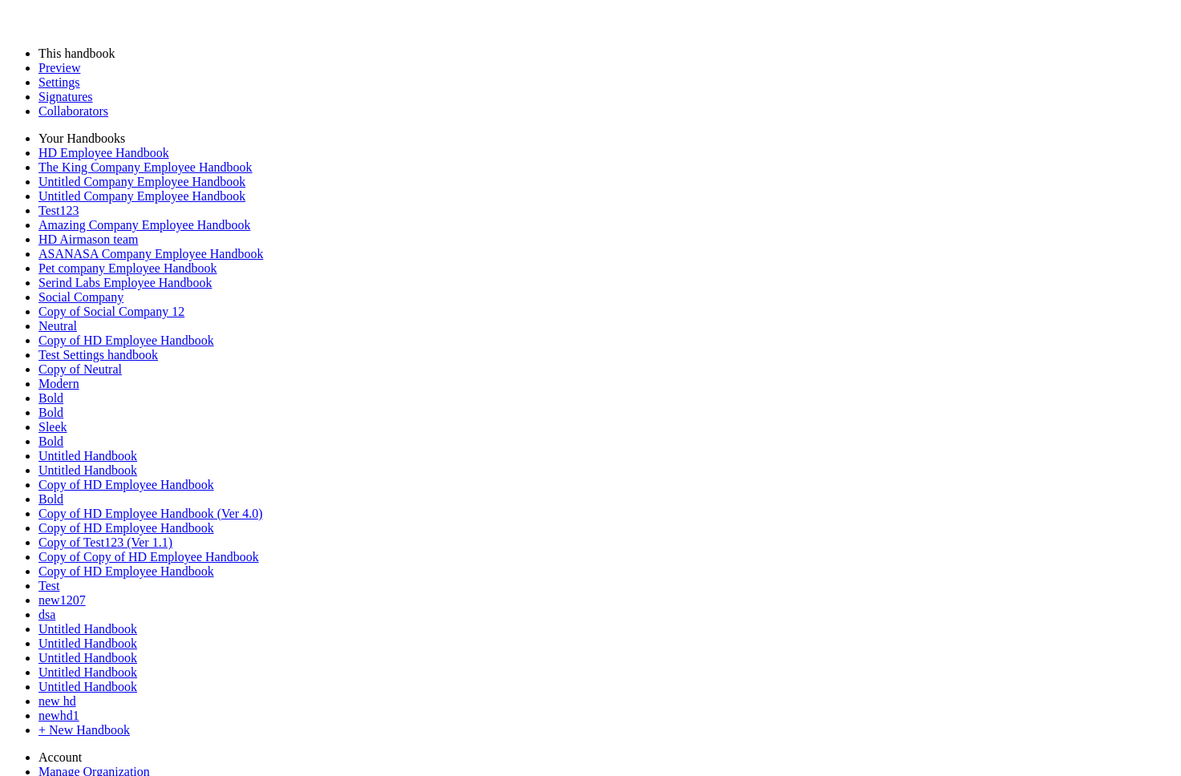
scroll to position [339, 0]
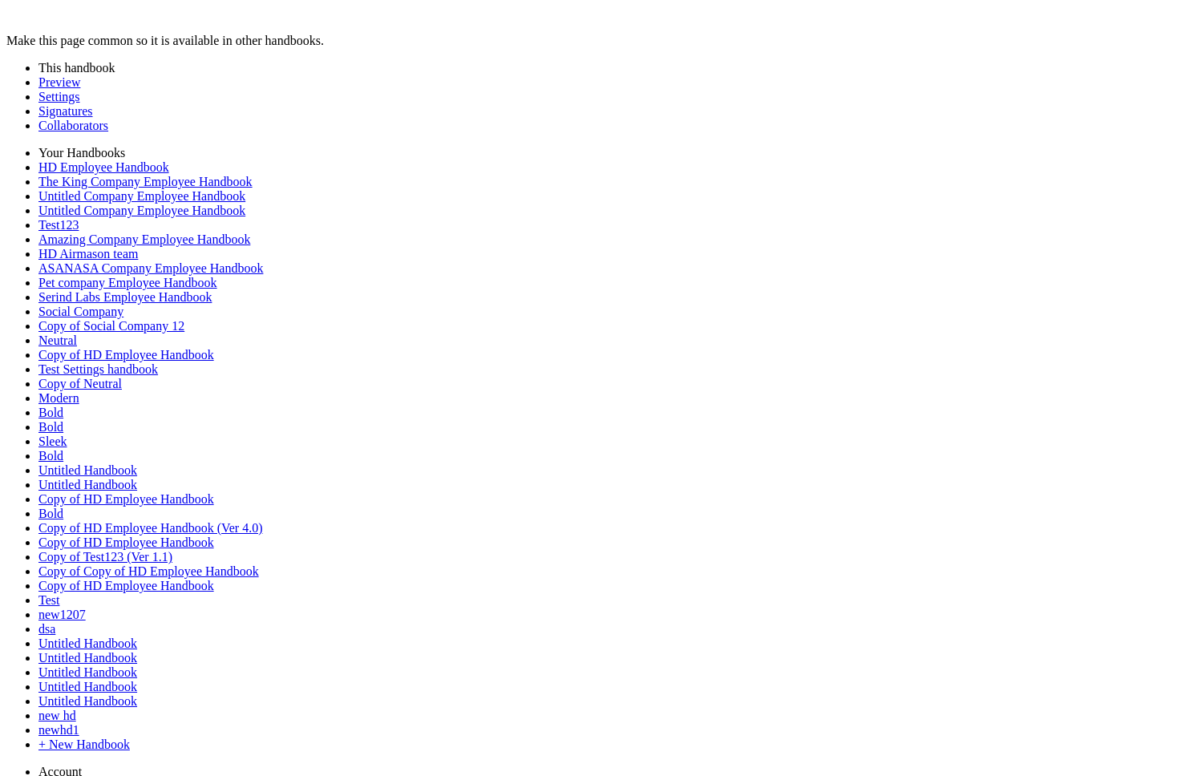
drag, startPoint x: 433, startPoint y: 183, endPoint x: 222, endPoint y: 183, distance: 210.9
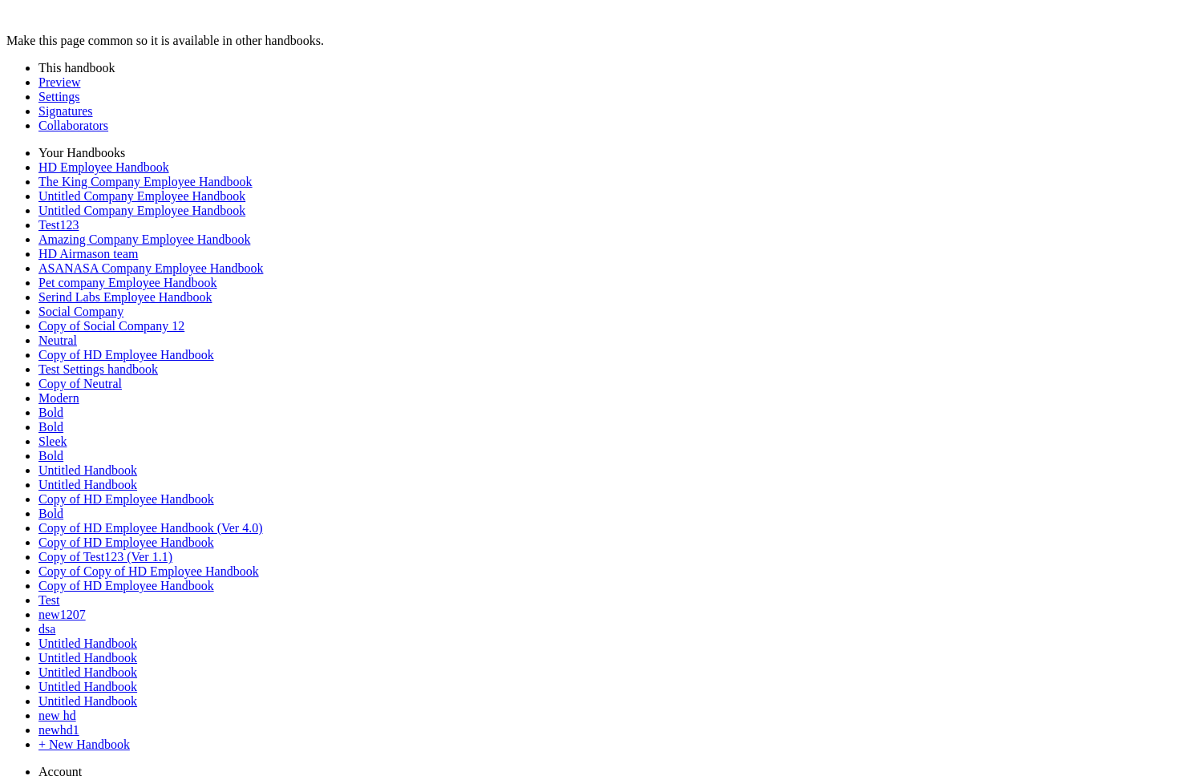
scroll to position [5653, 0]
drag, startPoint x: 459, startPoint y: 340, endPoint x: 285, endPoint y: 340, distance: 173.2
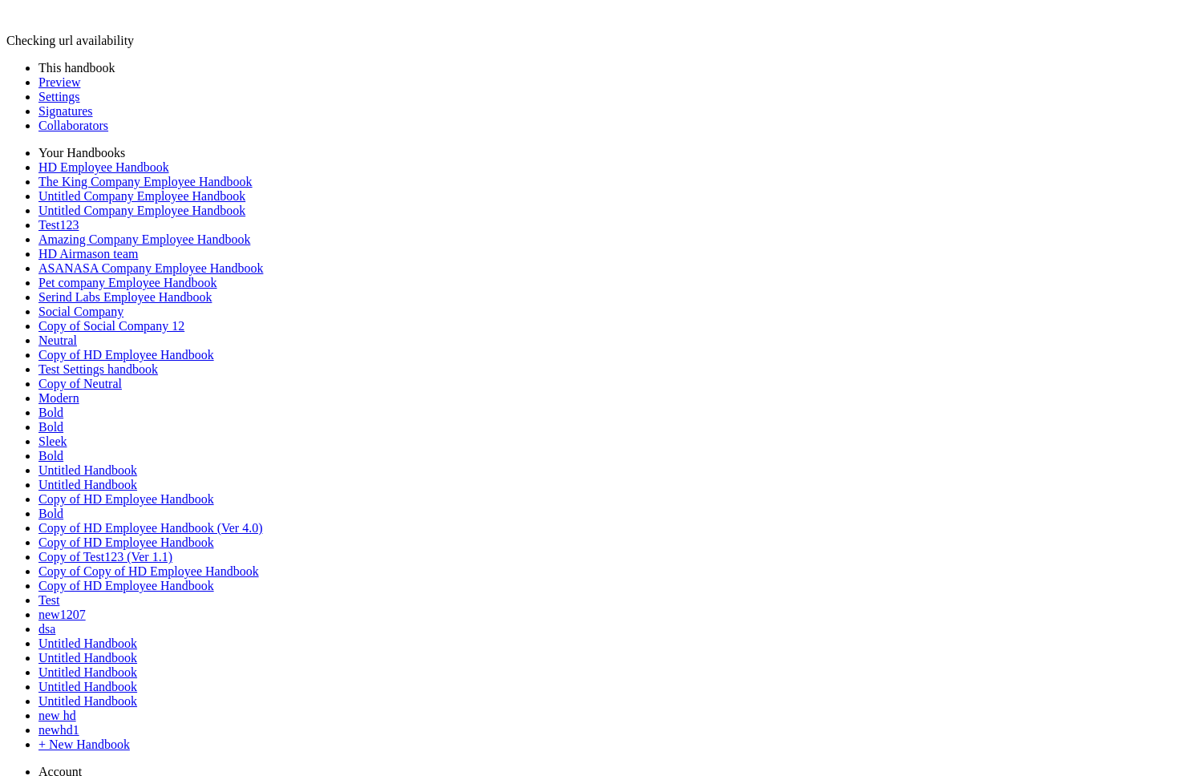
scroll to position [434, 0]
drag, startPoint x: 465, startPoint y: 189, endPoint x: 255, endPoint y: 184, distance: 210.1
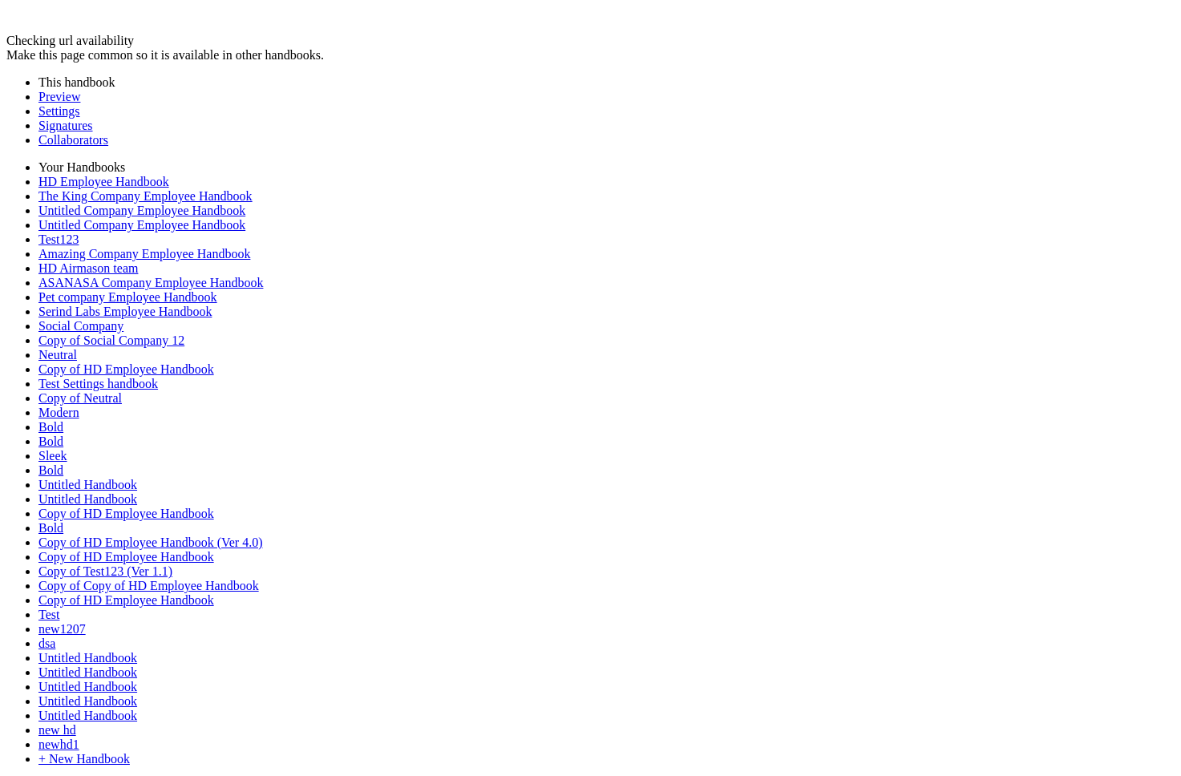
drag, startPoint x: 459, startPoint y: 220, endPoint x: 257, endPoint y: 216, distance: 201.3
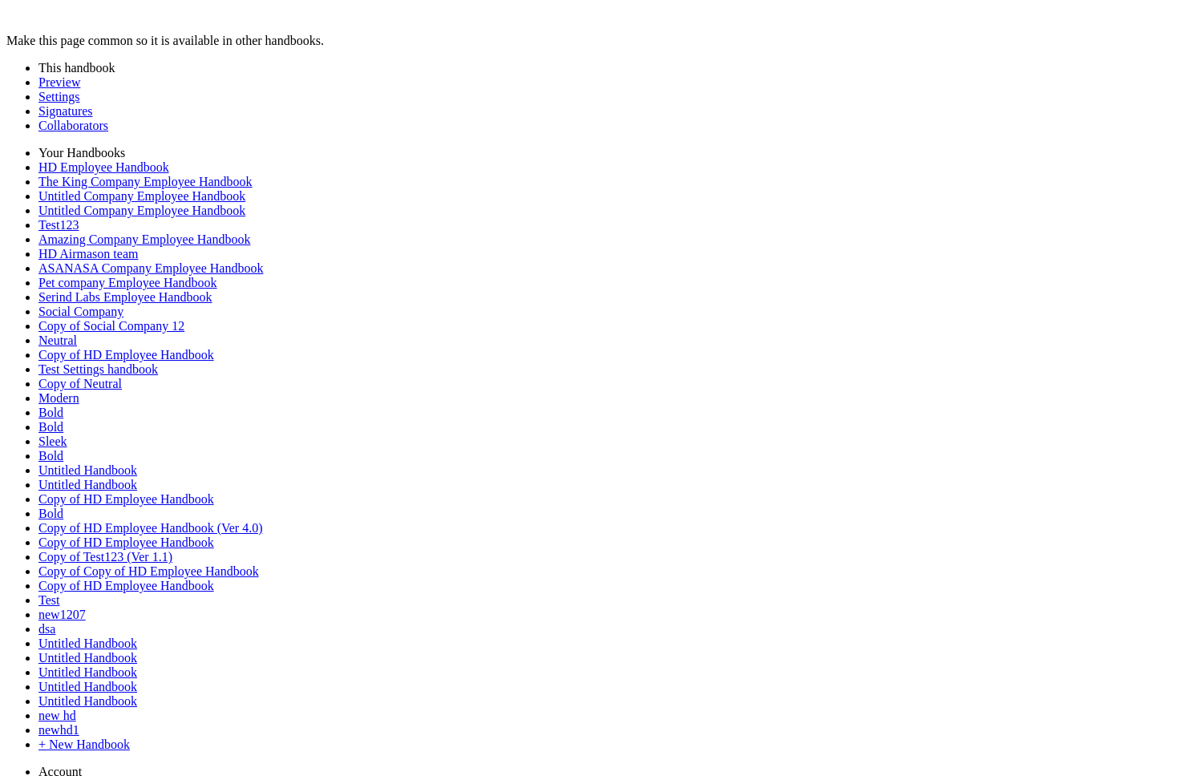
scroll to position [6919, 0]
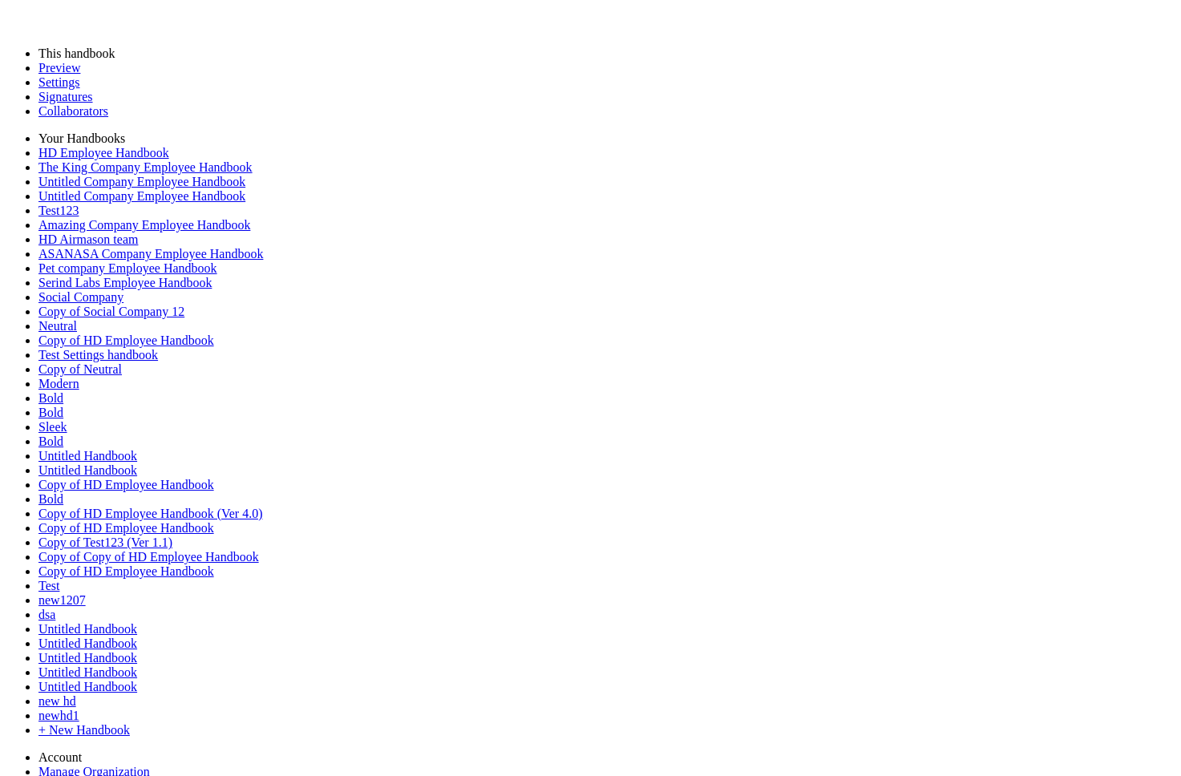
scroll to position [5700, 0]
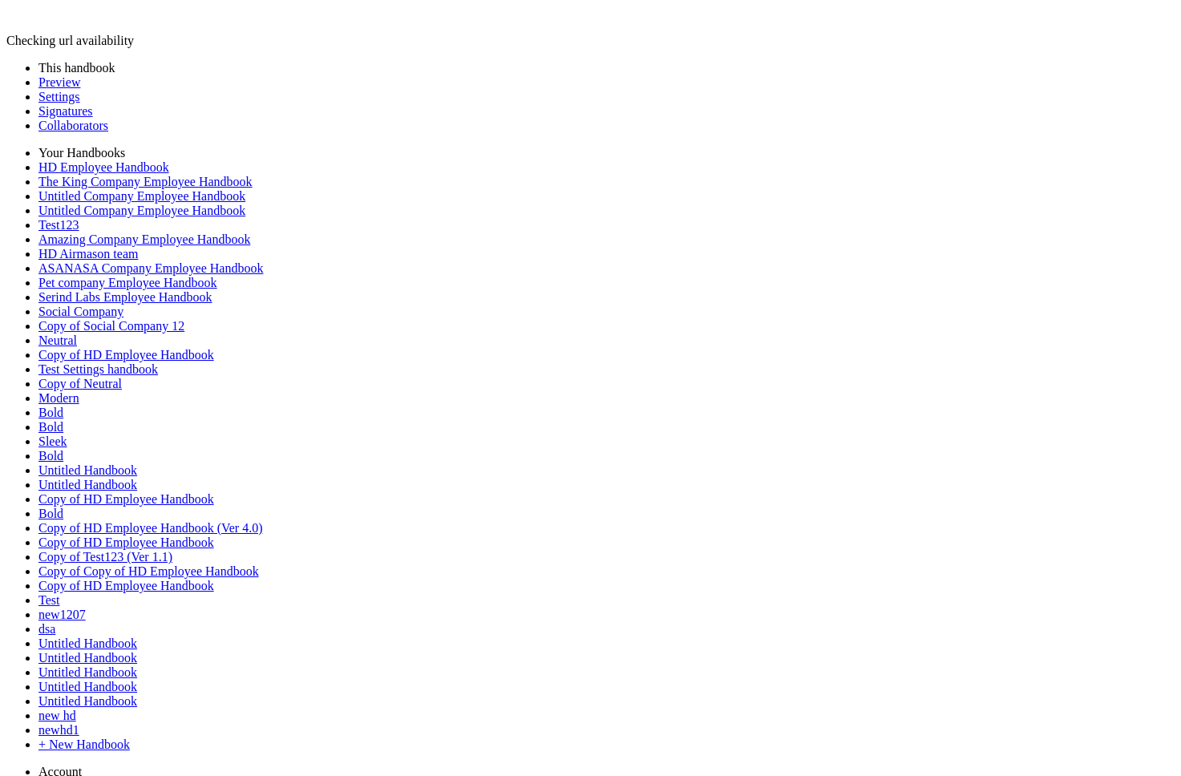
scroll to position [4684, 0]
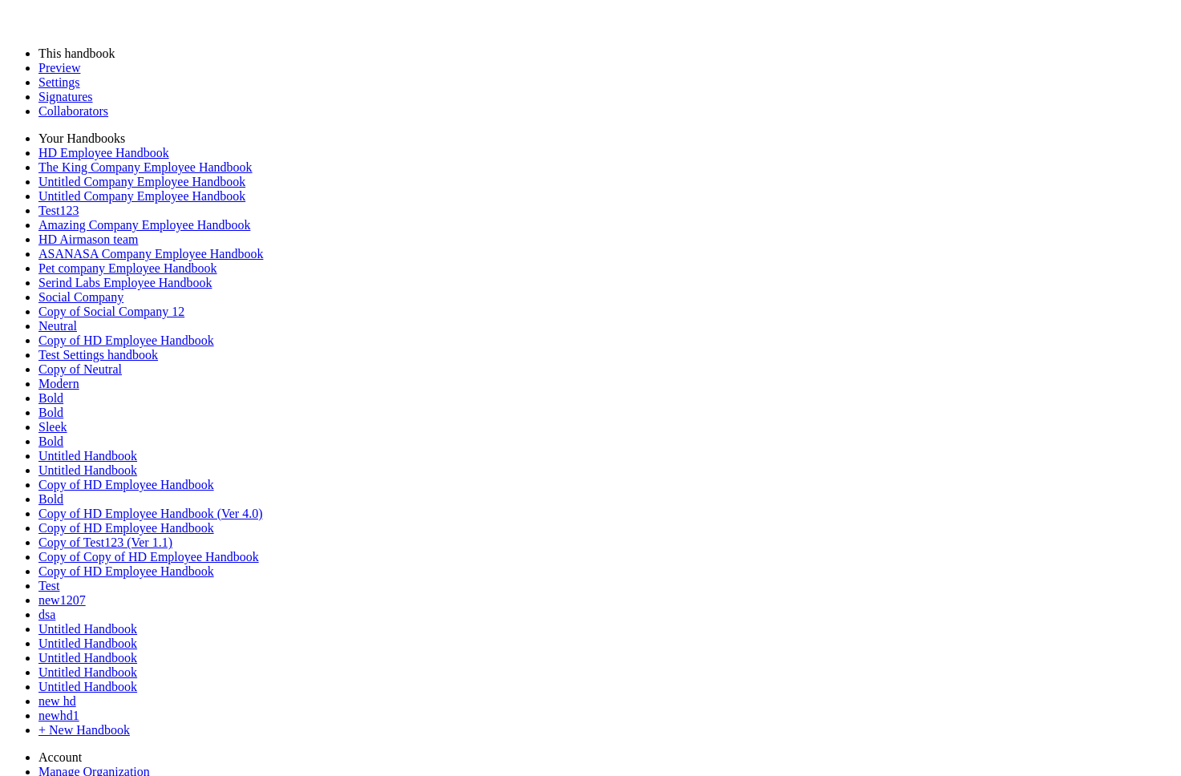
scroll to position [6684, 0]
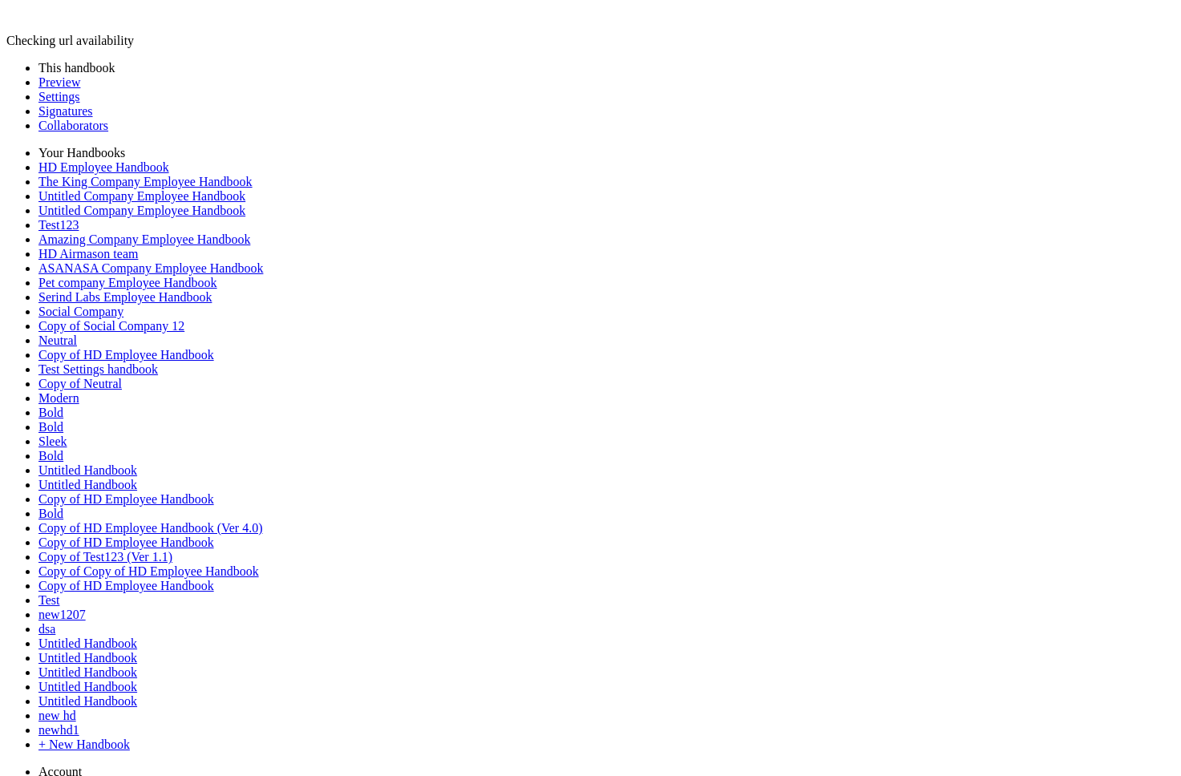
type input "********"
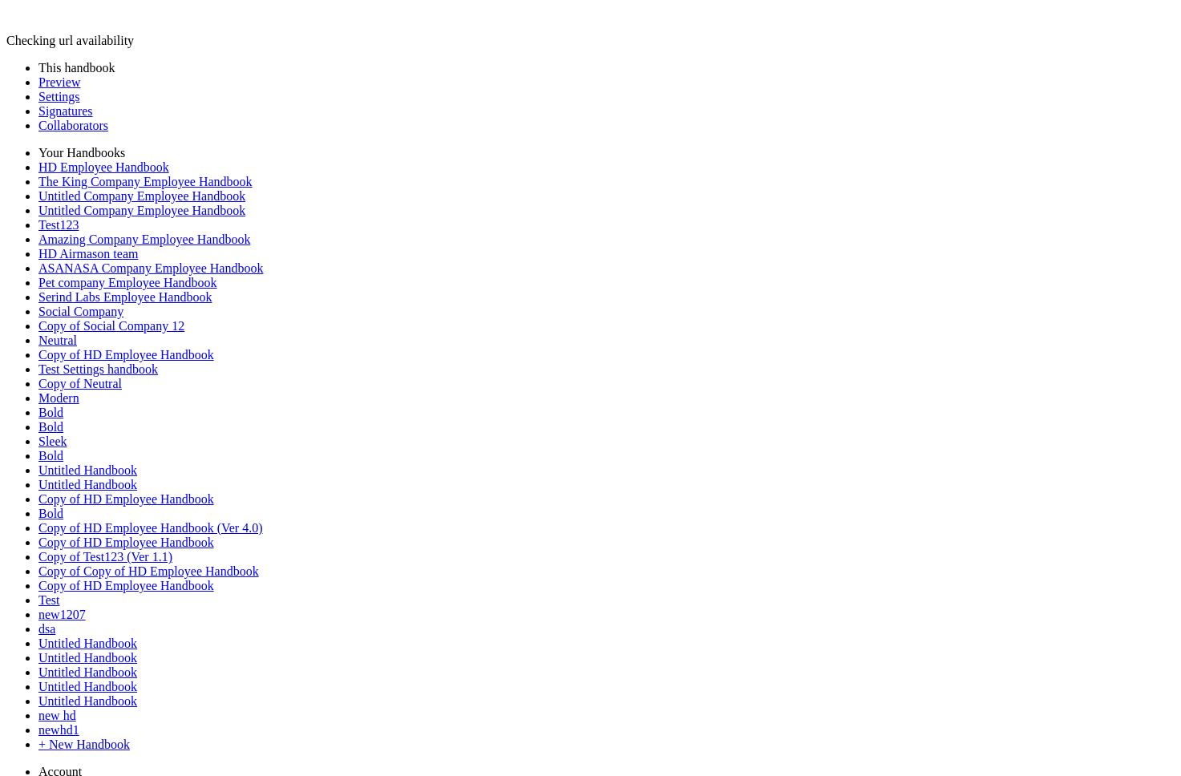
scroll to position [893, 0]
type input "*********"
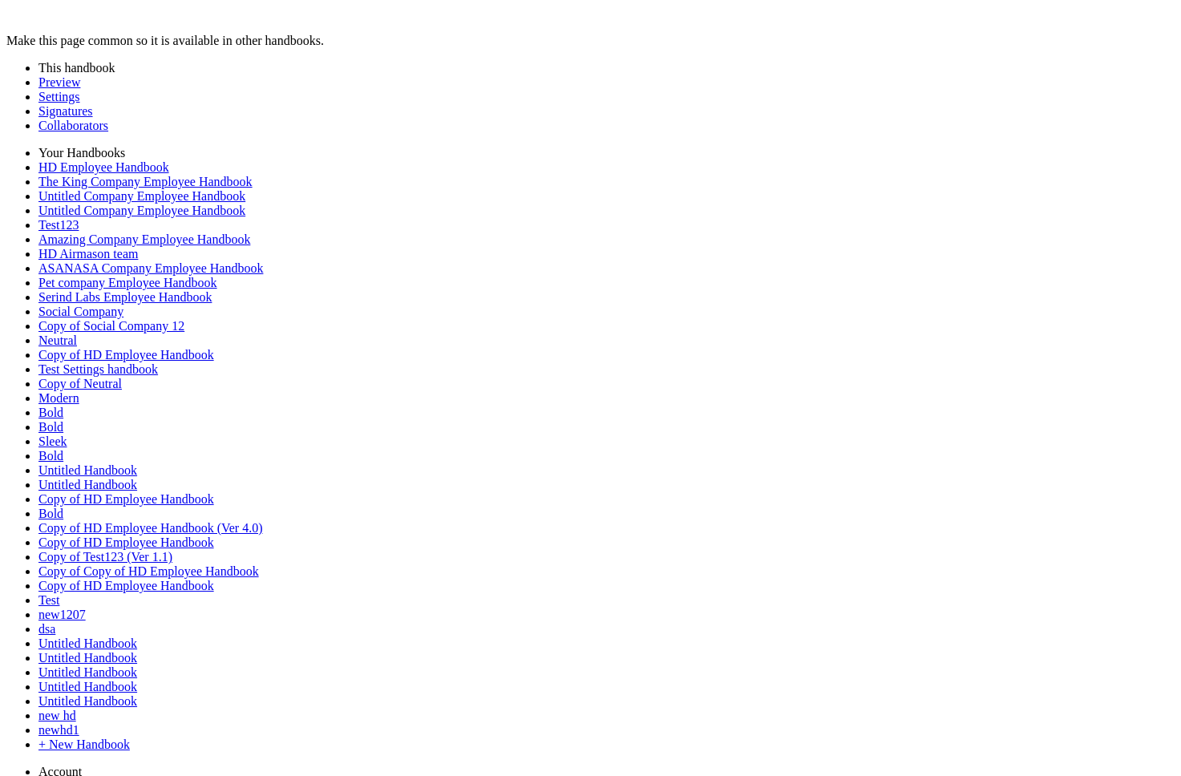
drag, startPoint x: 551, startPoint y: 280, endPoint x: 690, endPoint y: 423, distance: 199.6
copy p "**********"
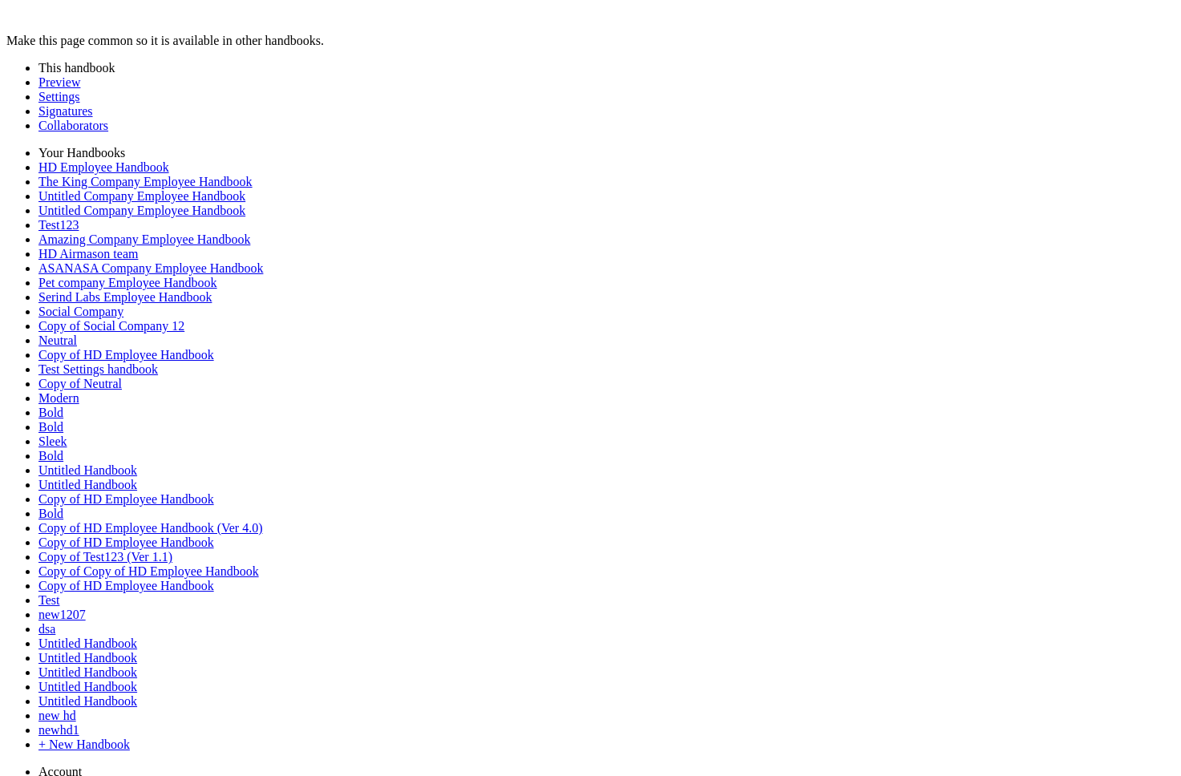
drag, startPoint x: 352, startPoint y: 192, endPoint x: 177, endPoint y: 192, distance: 174.8
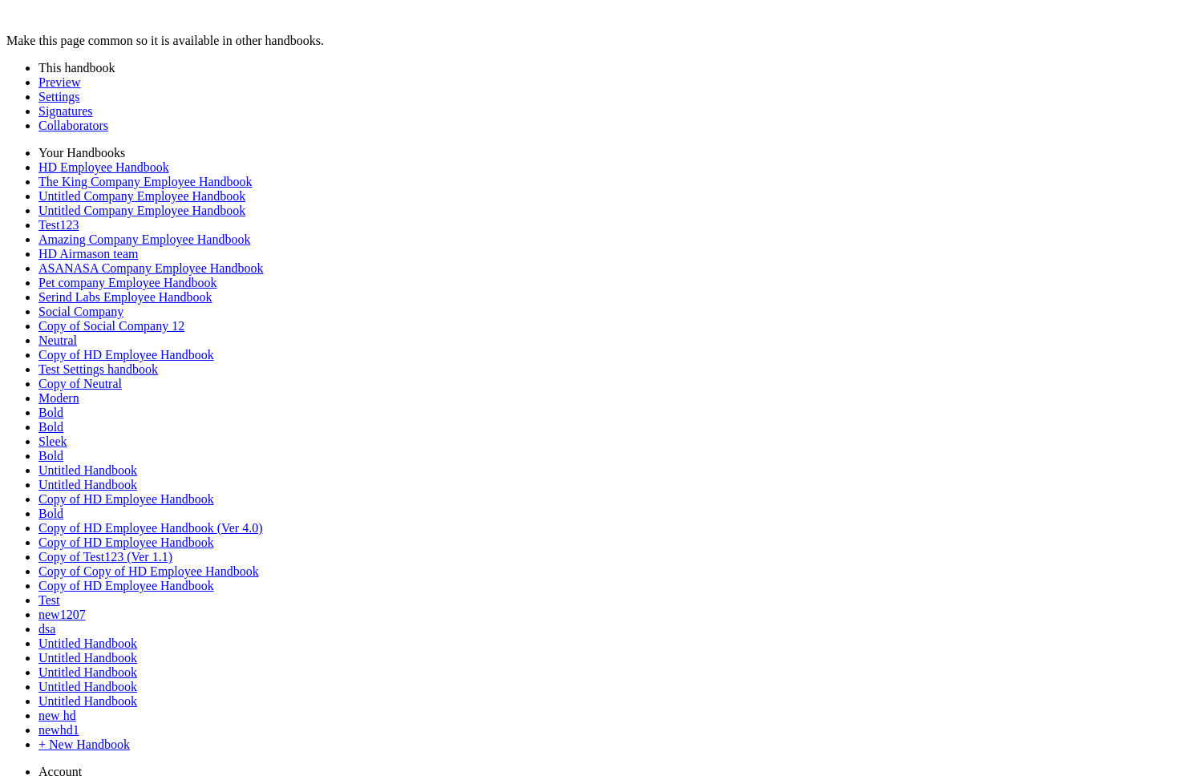
scroll to position [5735, 0]
drag, startPoint x: 396, startPoint y: 316, endPoint x: 149, endPoint y: 316, distance: 247.0
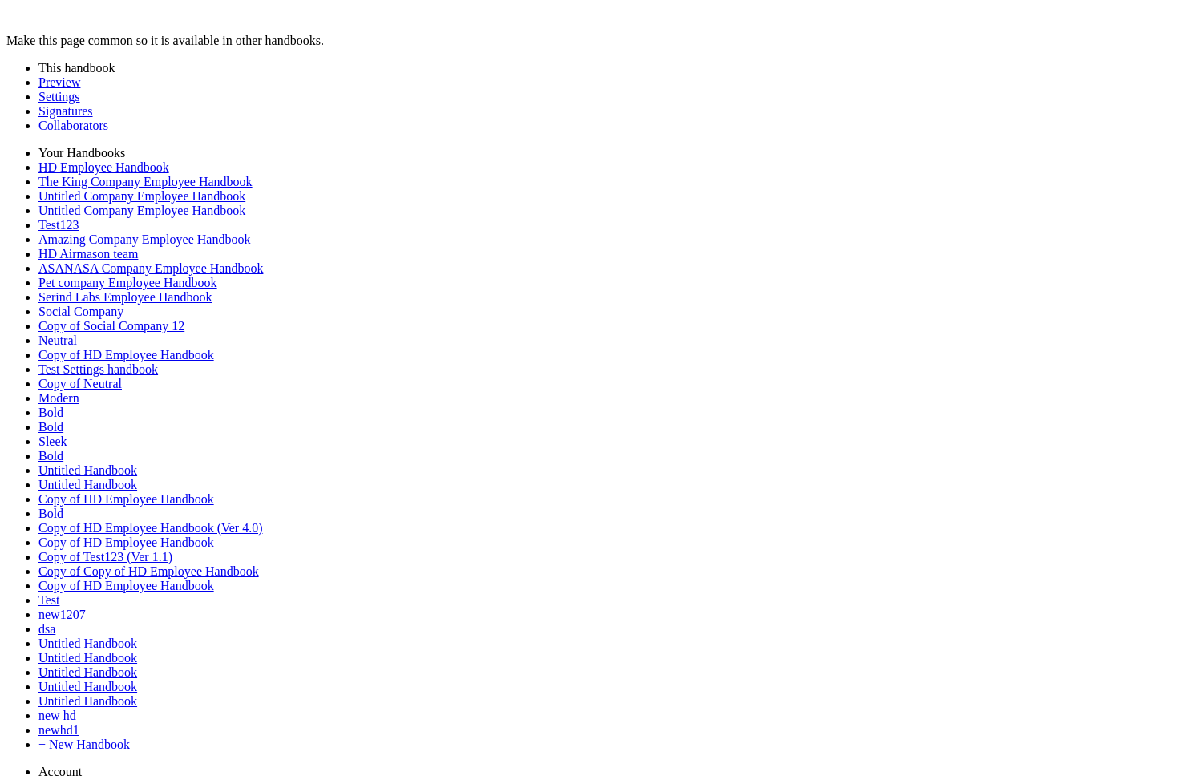
drag, startPoint x: 395, startPoint y: 177, endPoint x: 157, endPoint y: 175, distance: 237.4
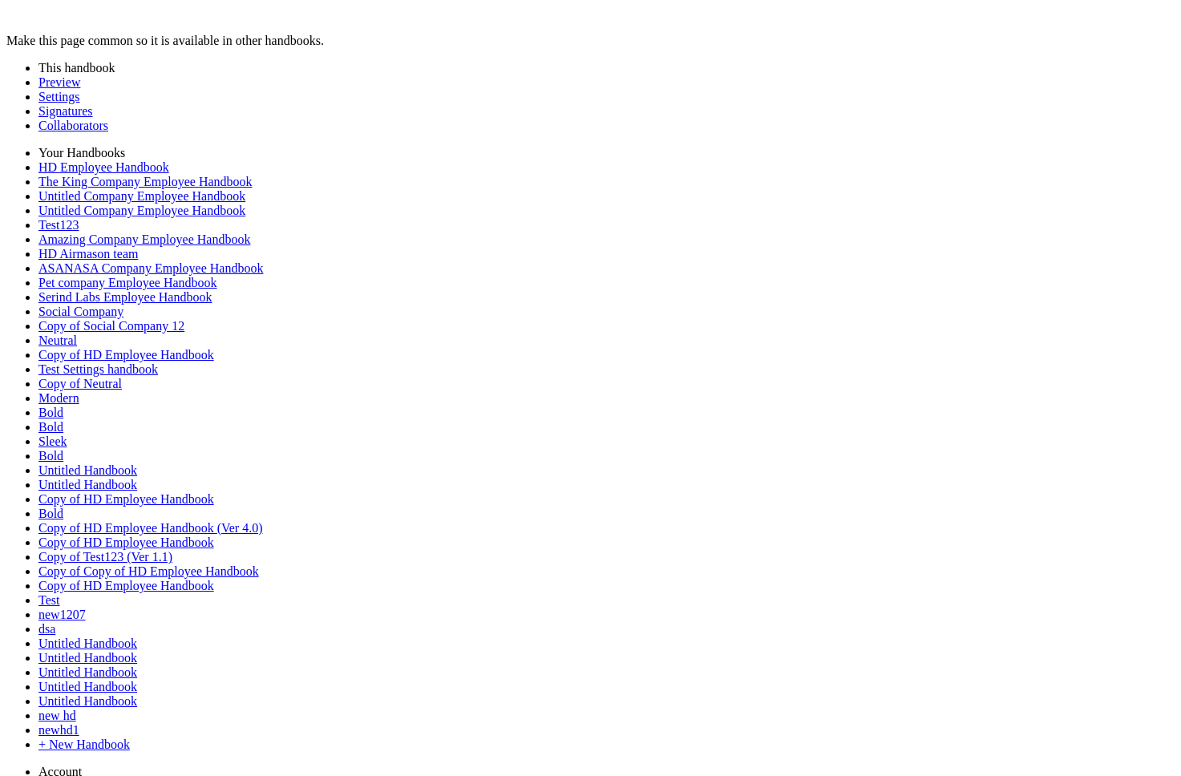
drag, startPoint x: 393, startPoint y: 174, endPoint x: 110, endPoint y: 174, distance: 283.1
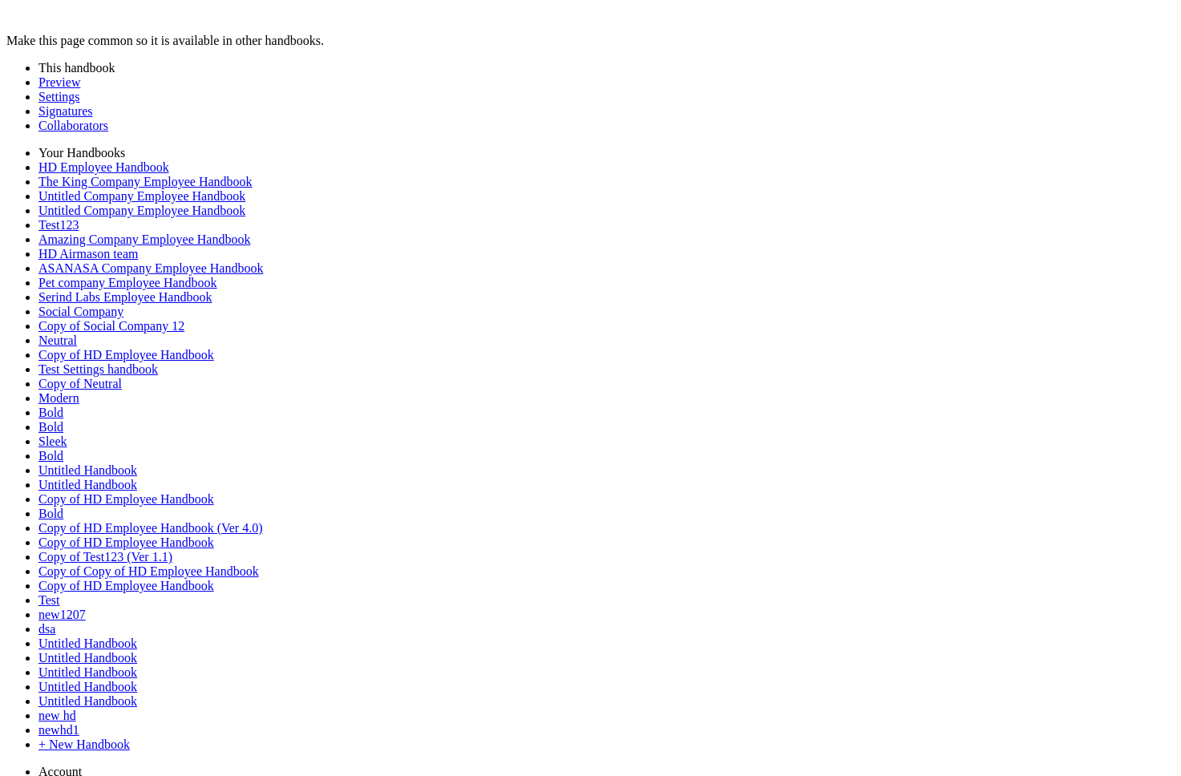
scroll to position [6037, 0]
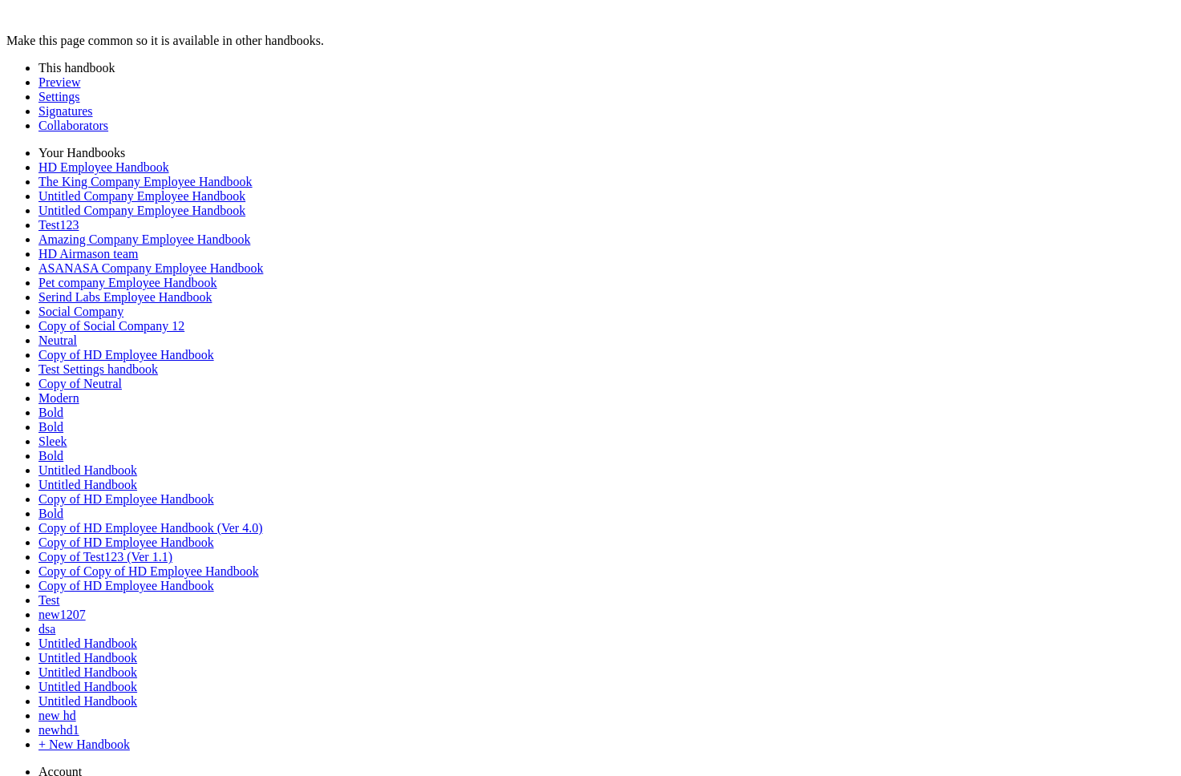
drag, startPoint x: 392, startPoint y: 337, endPoint x: 159, endPoint y: 337, distance: 233.3
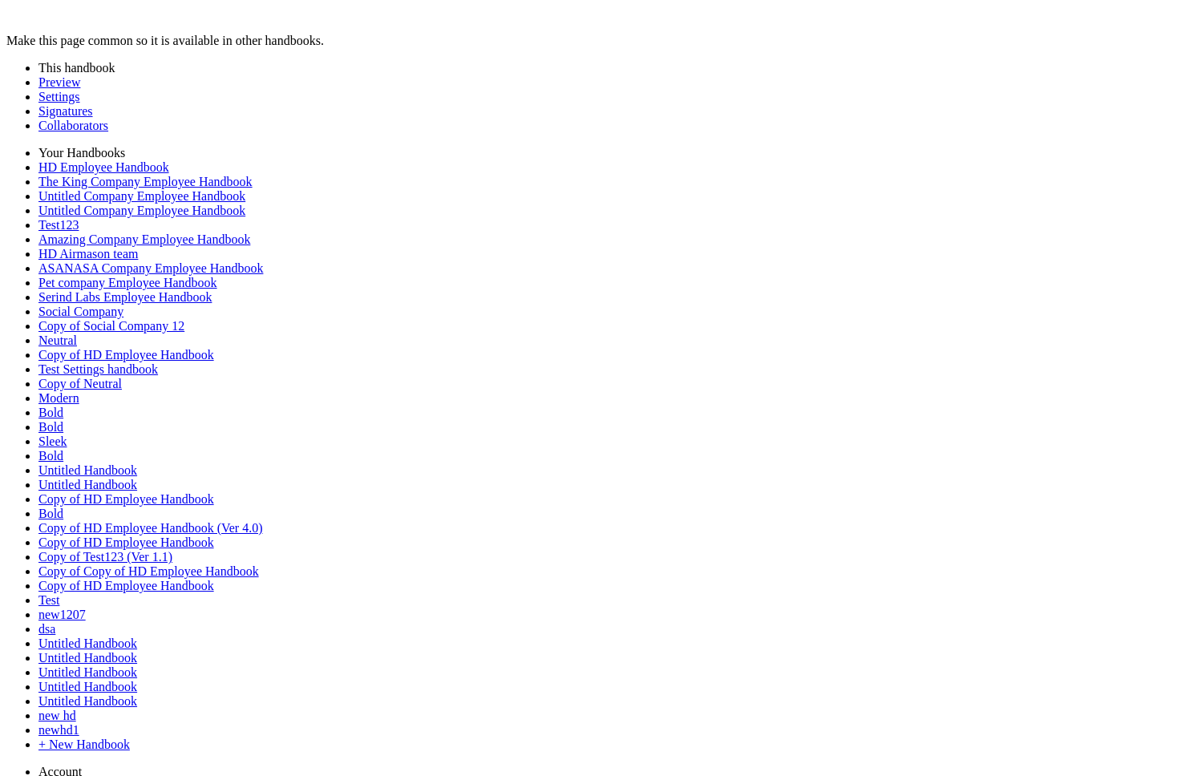
scroll to position [5937, 0]
drag, startPoint x: 402, startPoint y: 249, endPoint x: 200, endPoint y: 249, distance: 201.3
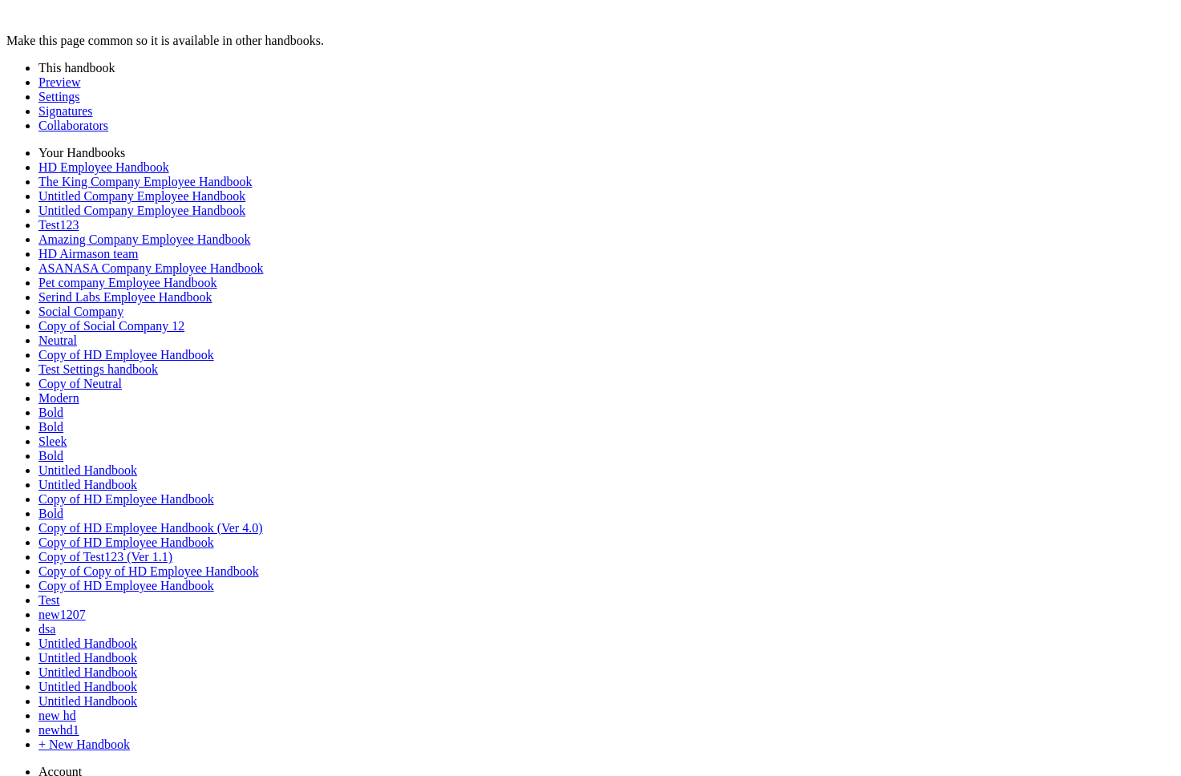
scroll to position [6213, 0]
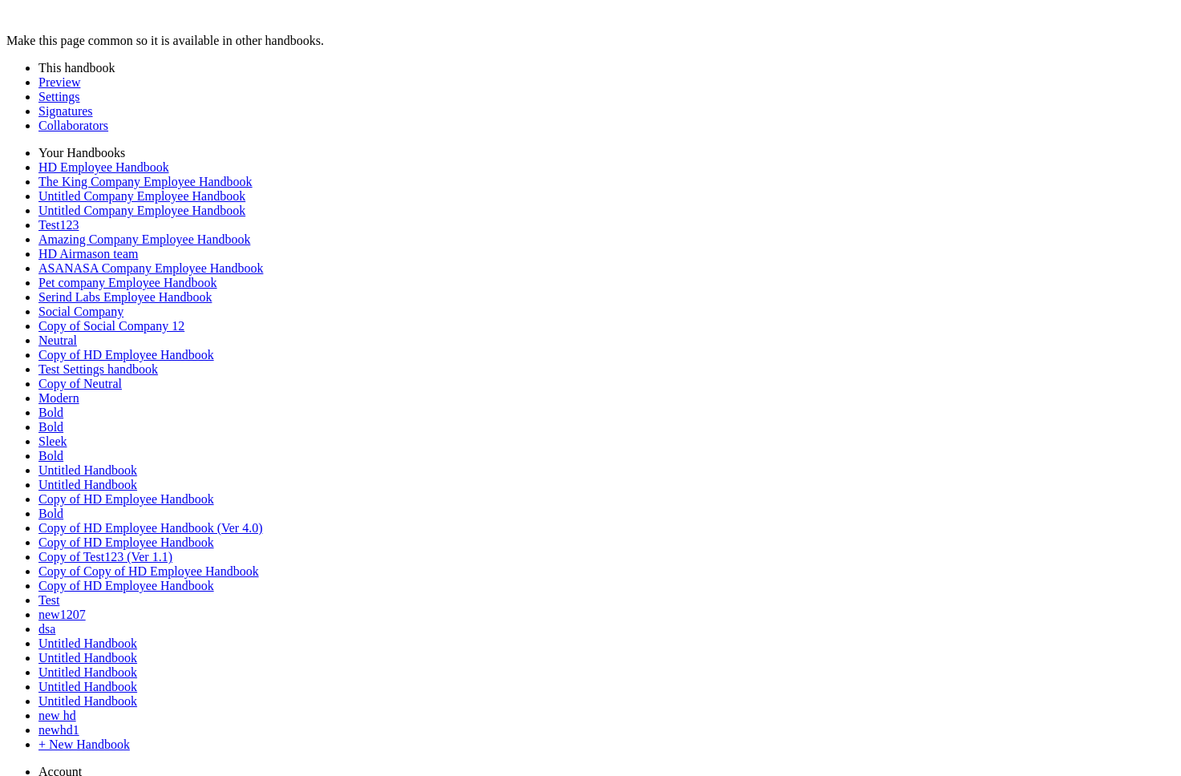
scroll to position [6125, 0]
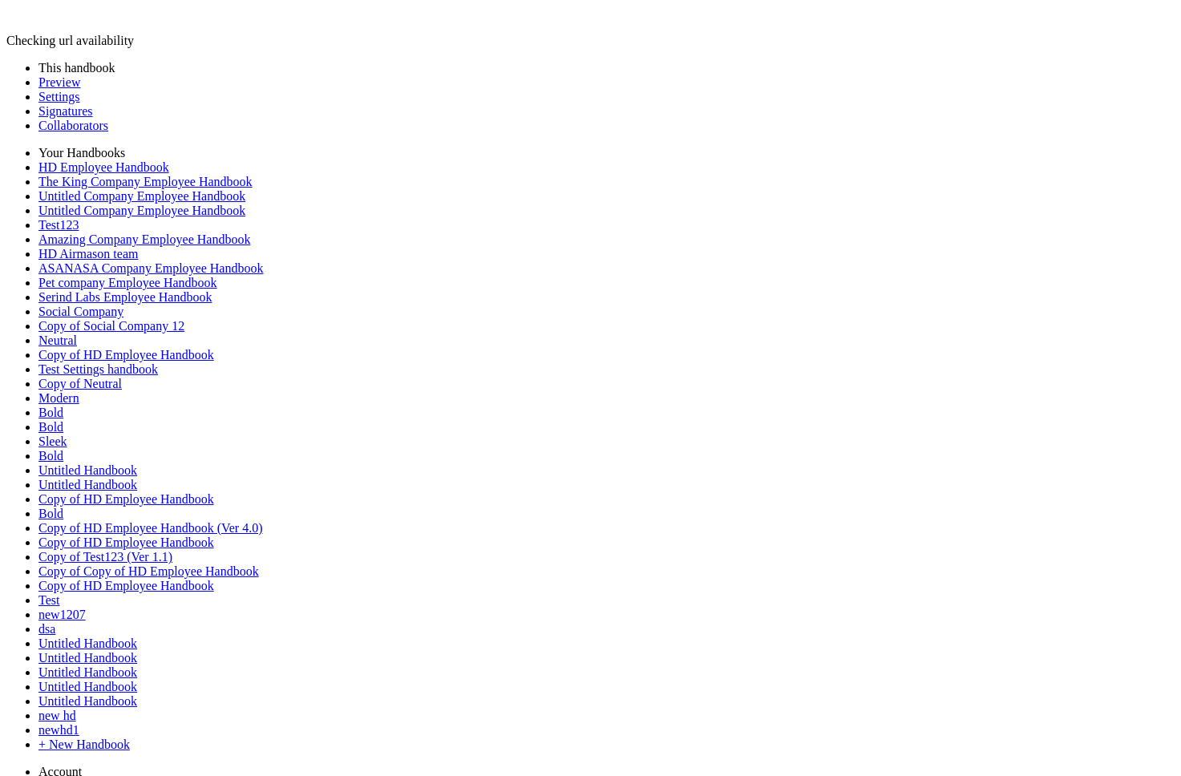
click at [72, 88] on link "Preview" at bounding box center [59, 82] width 42 height 14
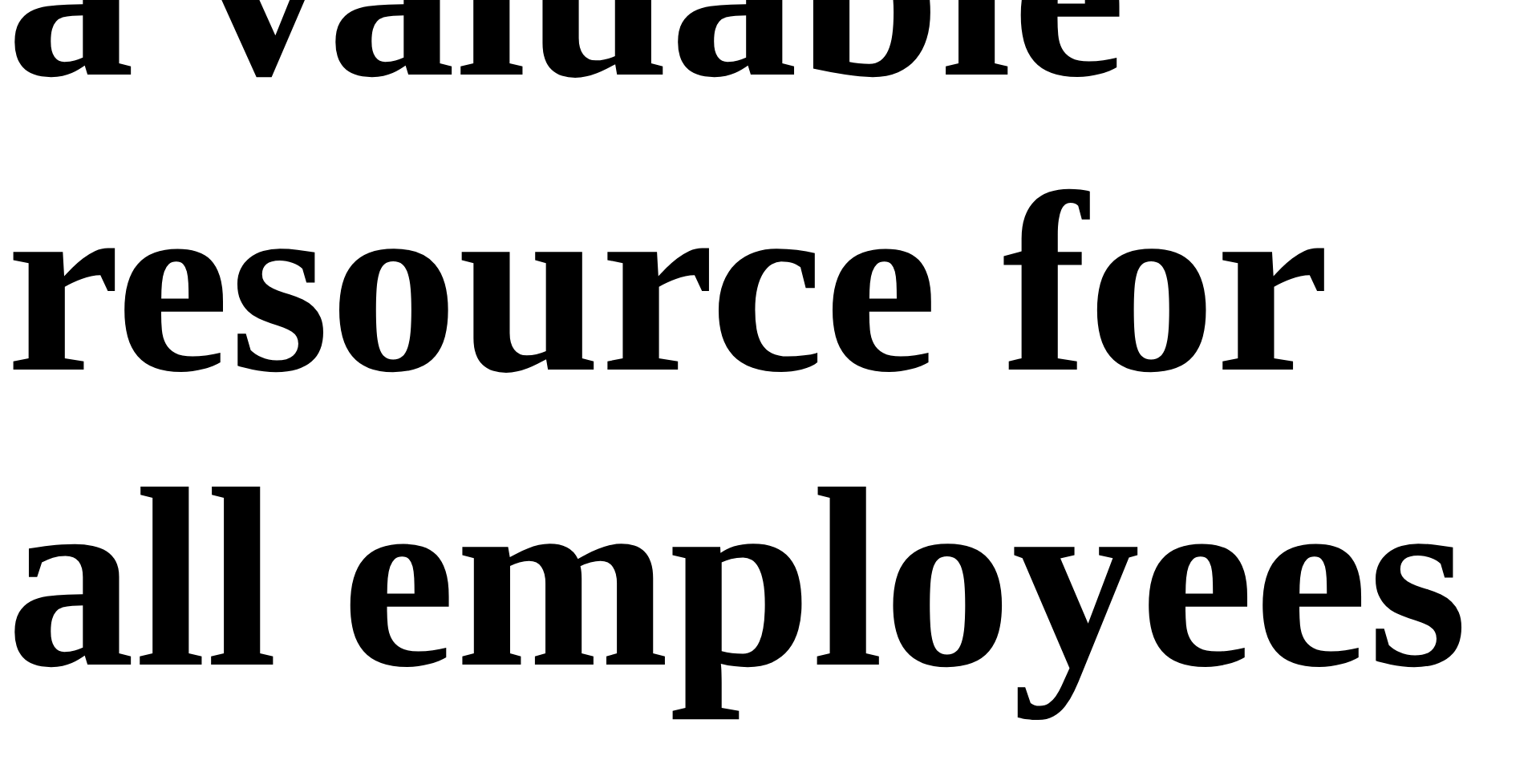
scroll to position [3381, 0]
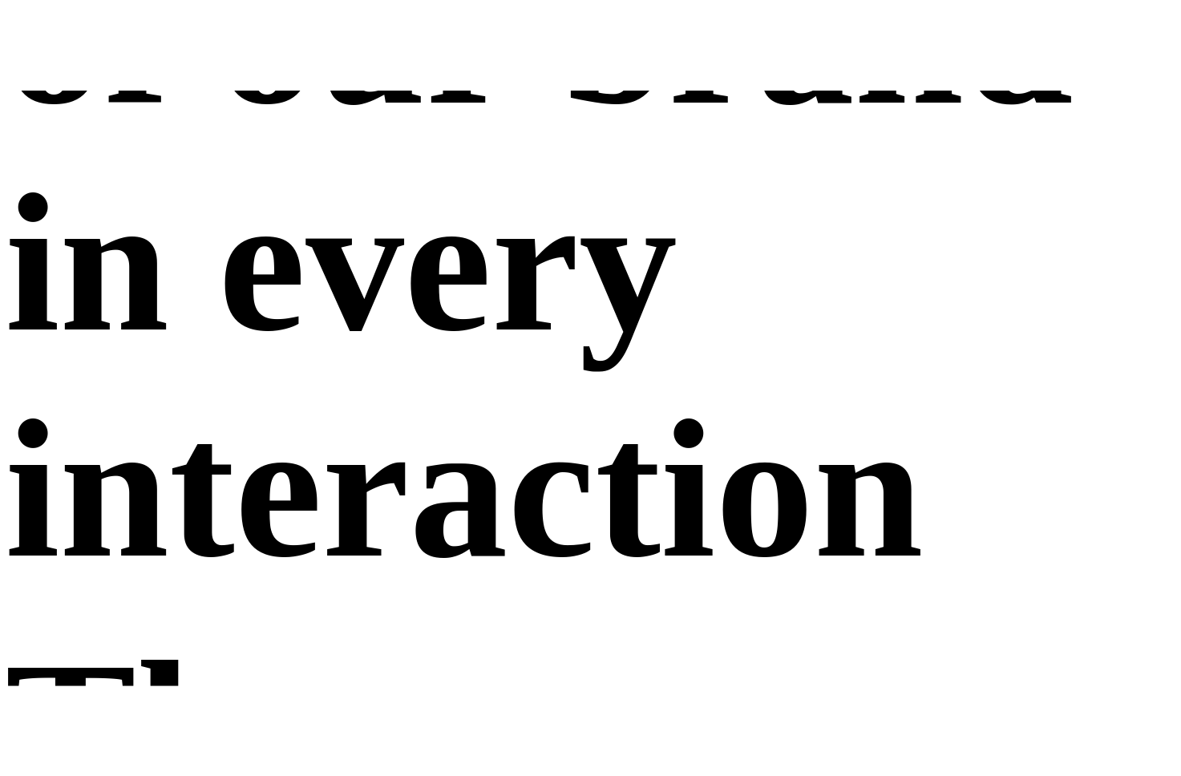
scroll to position [5474, 0]
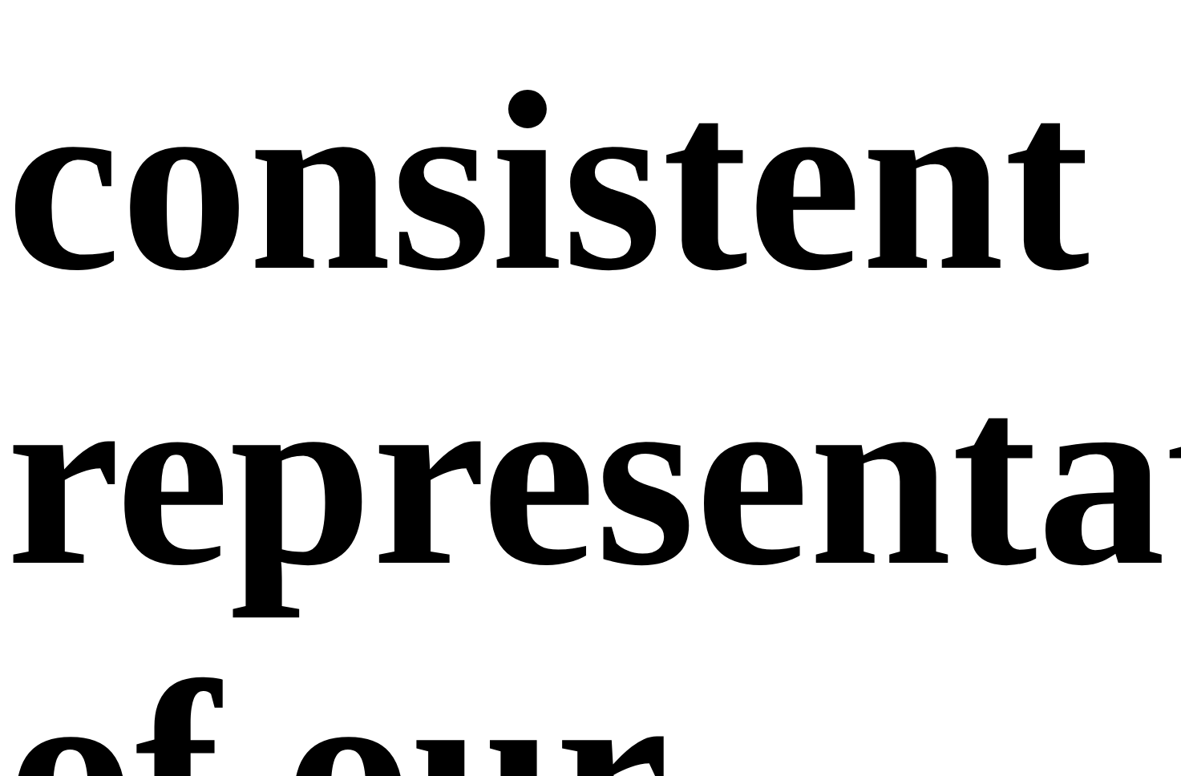
scroll to position [5375, 0]
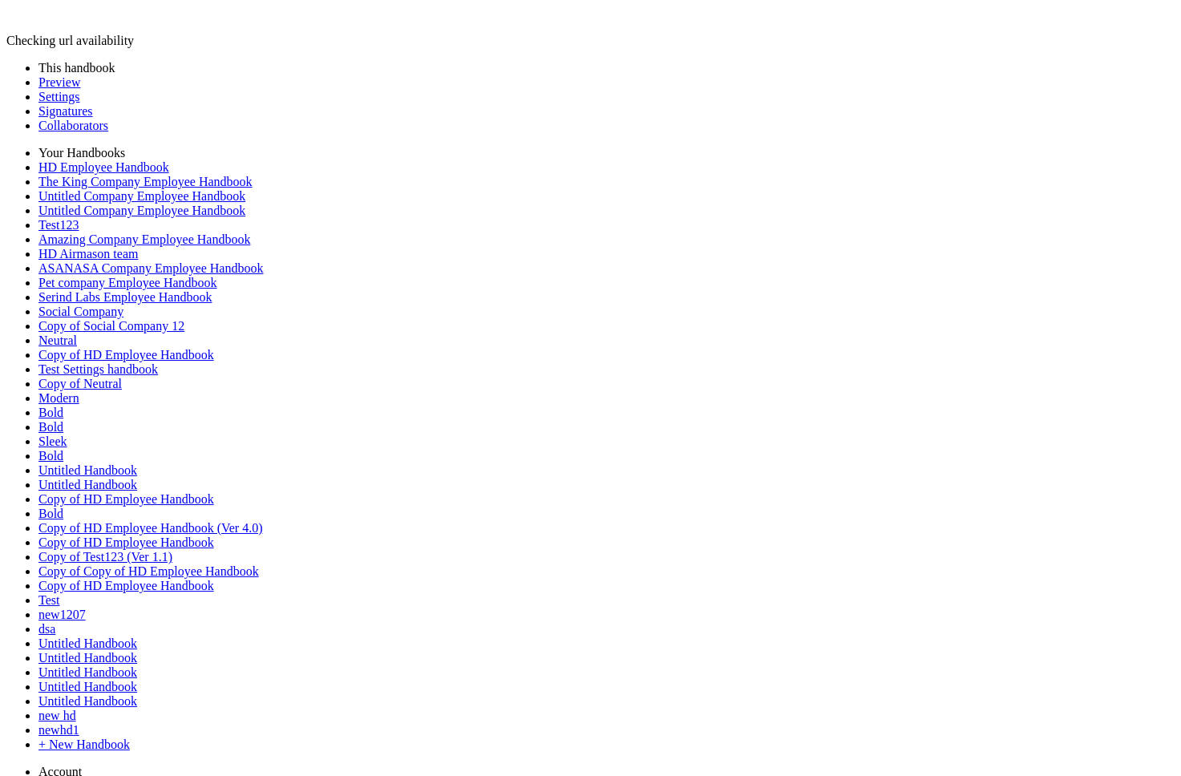
scroll to position [615, 0]
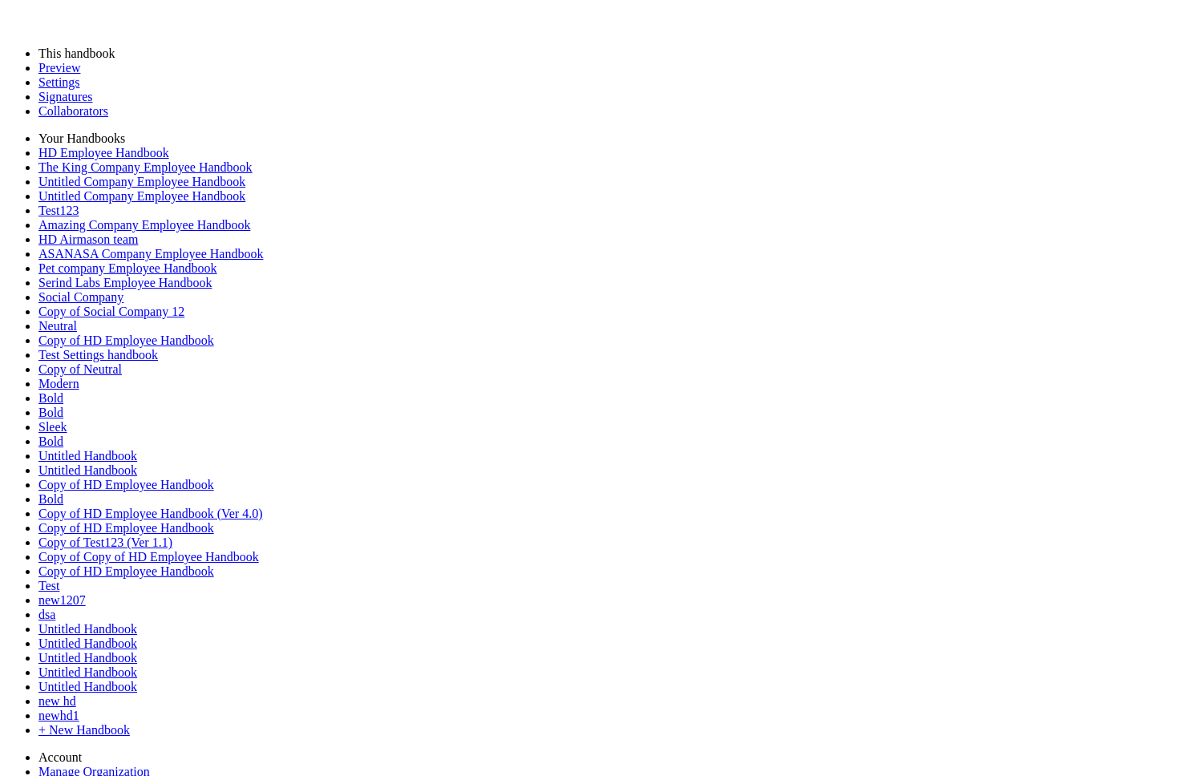
scroll to position [6689, 0]
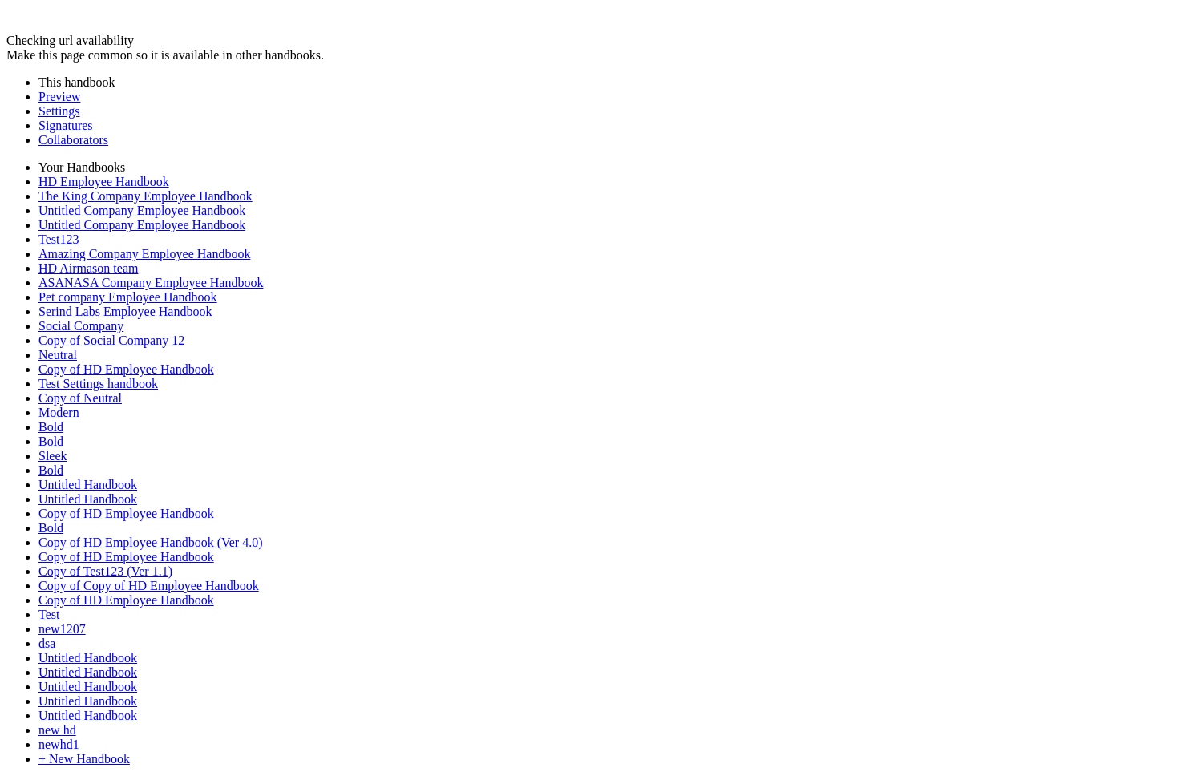
scroll to position [534, 0]
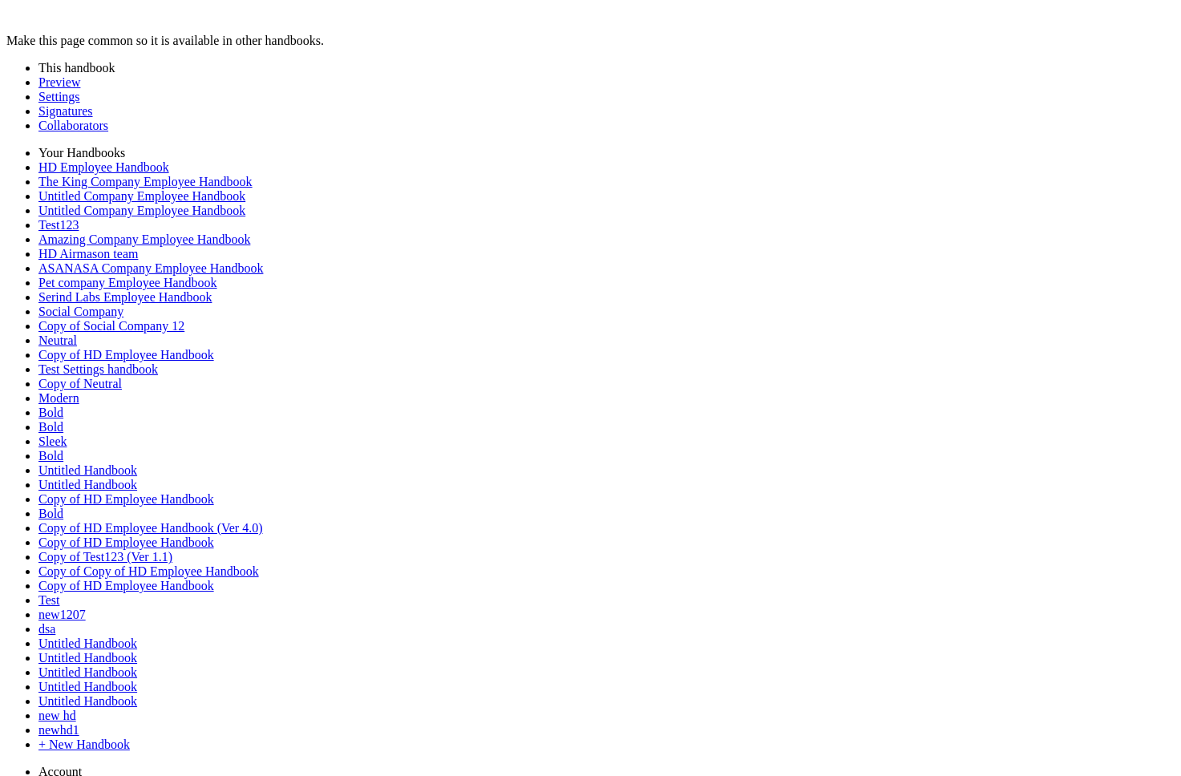
scroll to position [6308, 0]
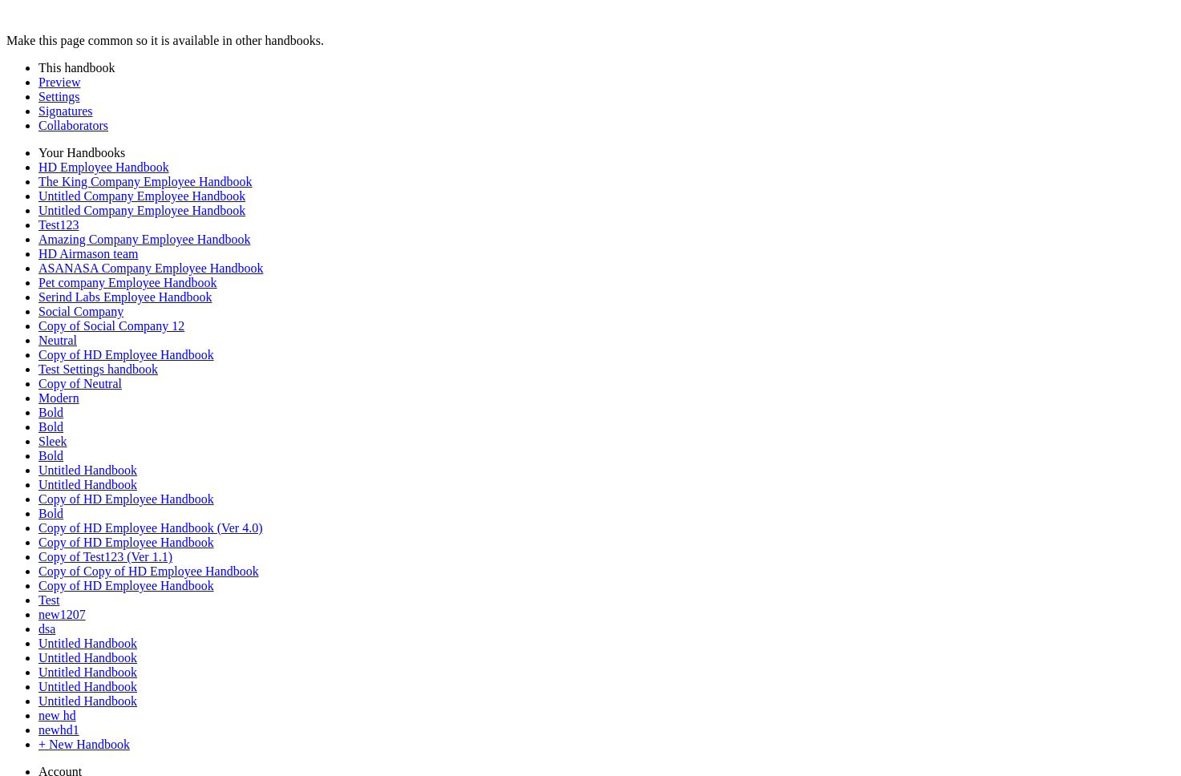
type input "********"
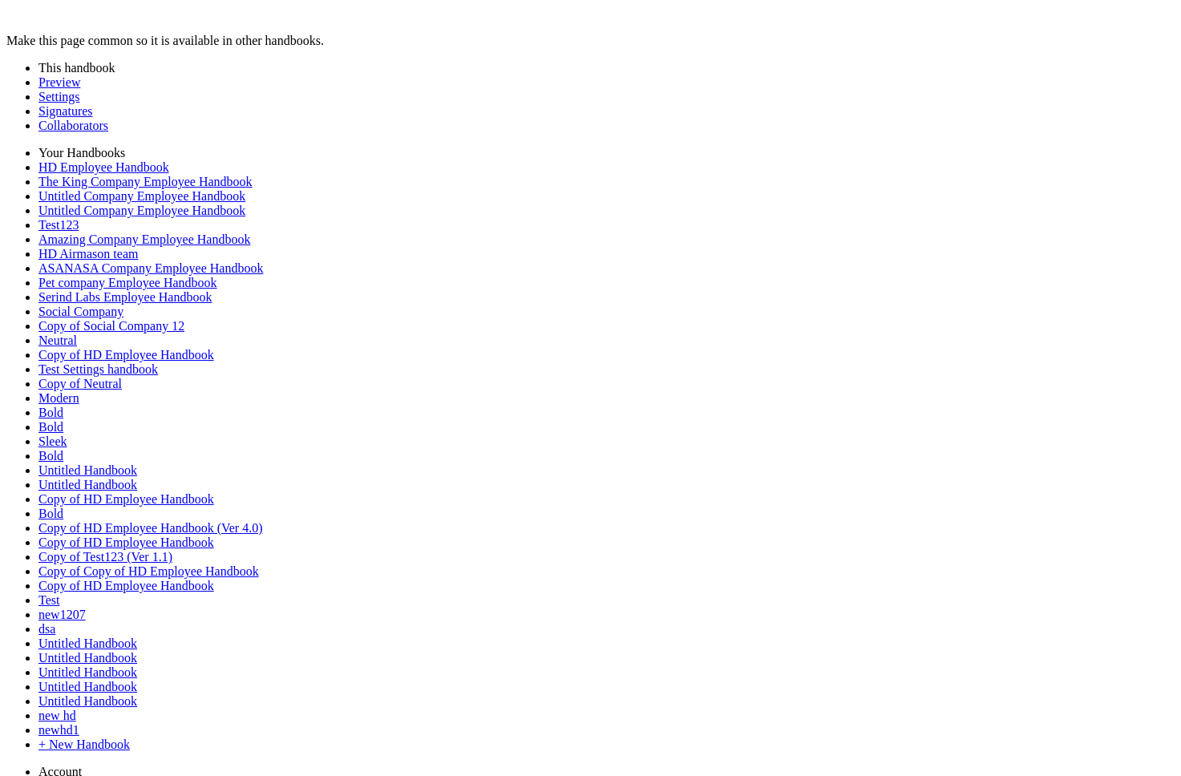
type input "*********"
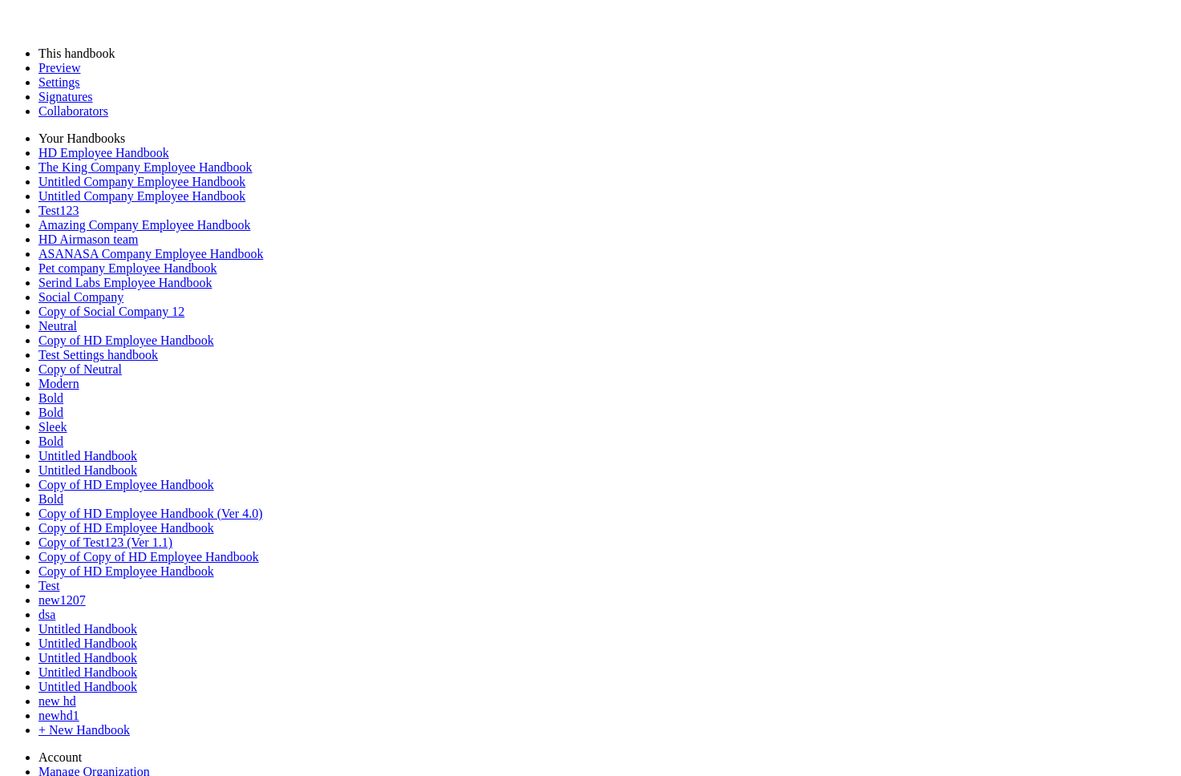
type input "********"
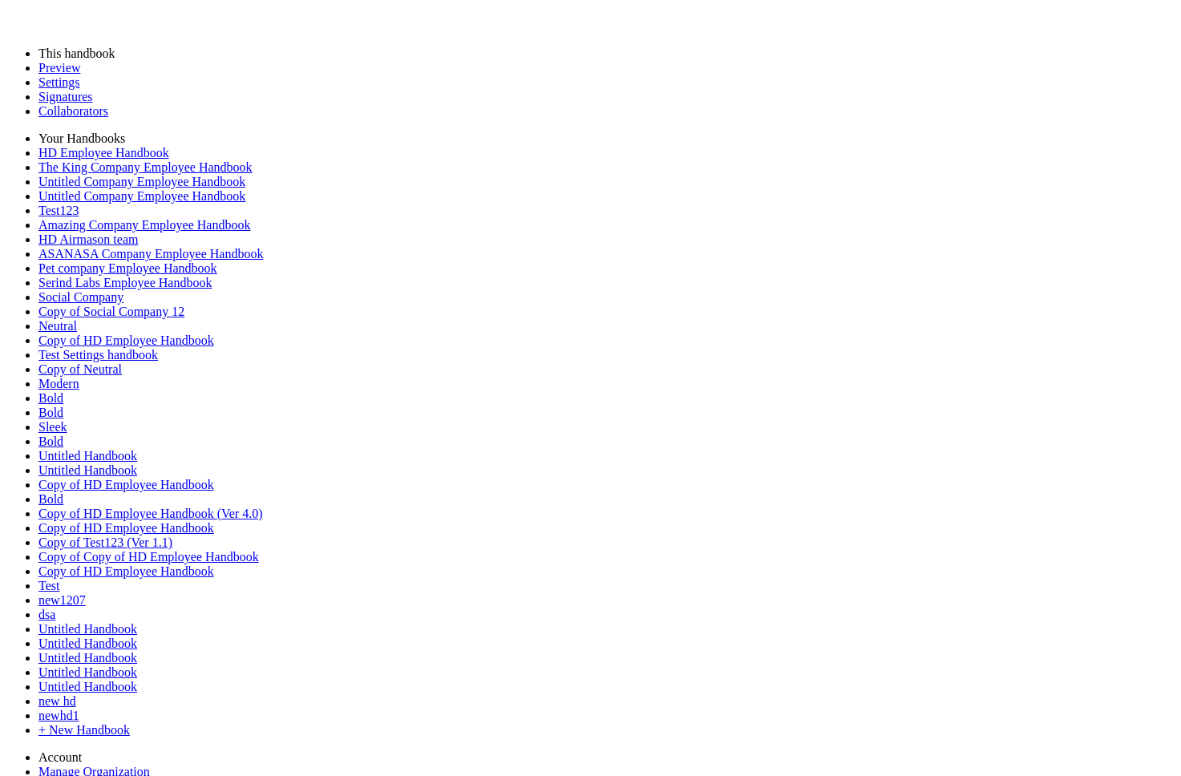
type input "*********"
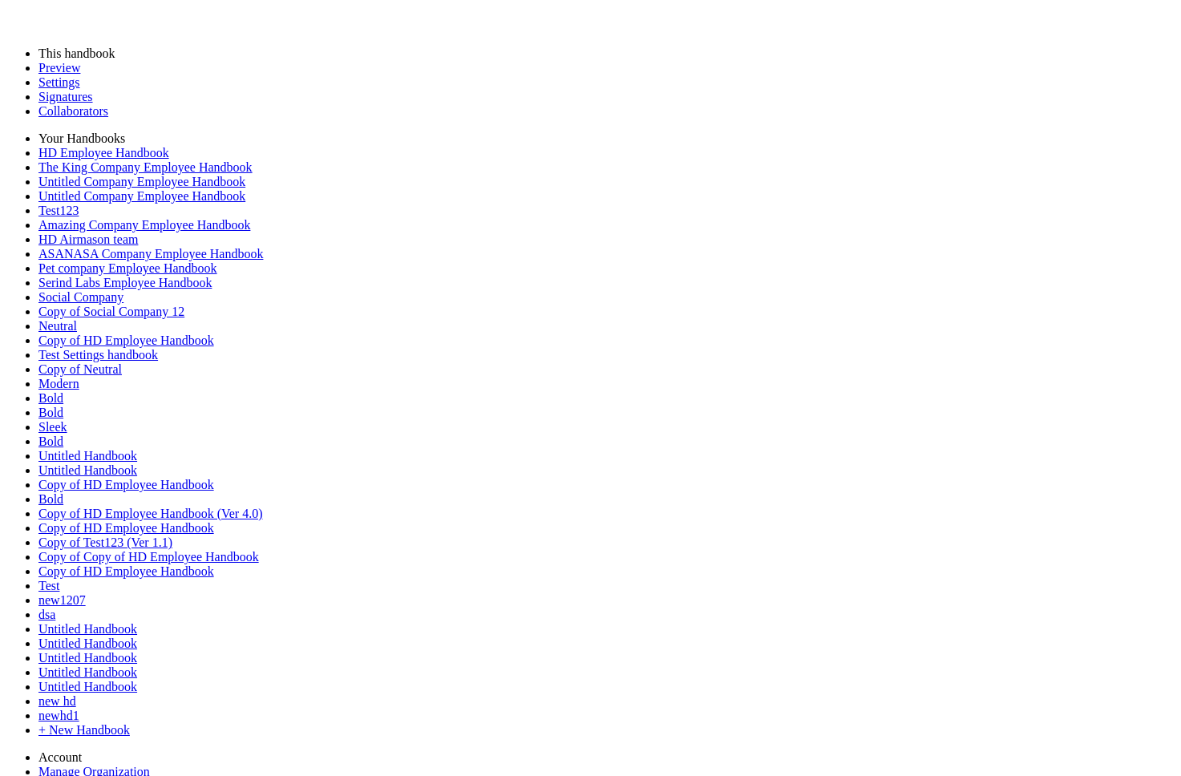
scroll to position [1916, 0]
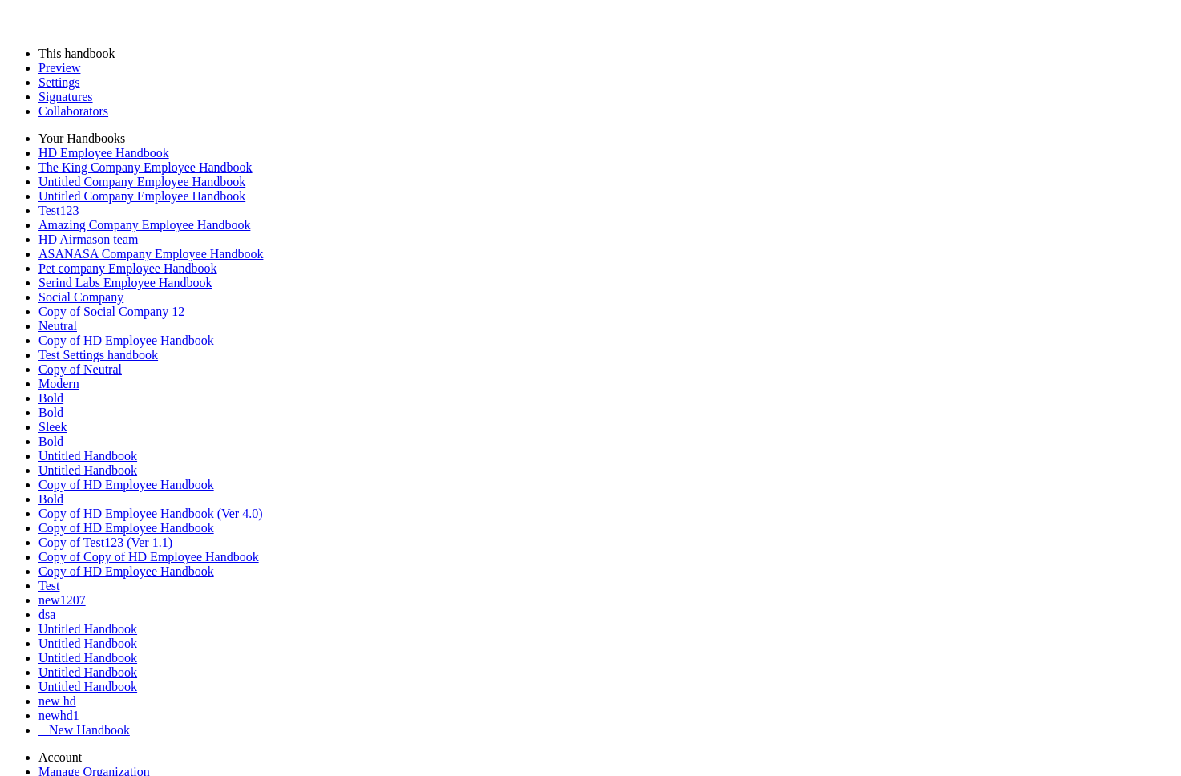
type input "********"
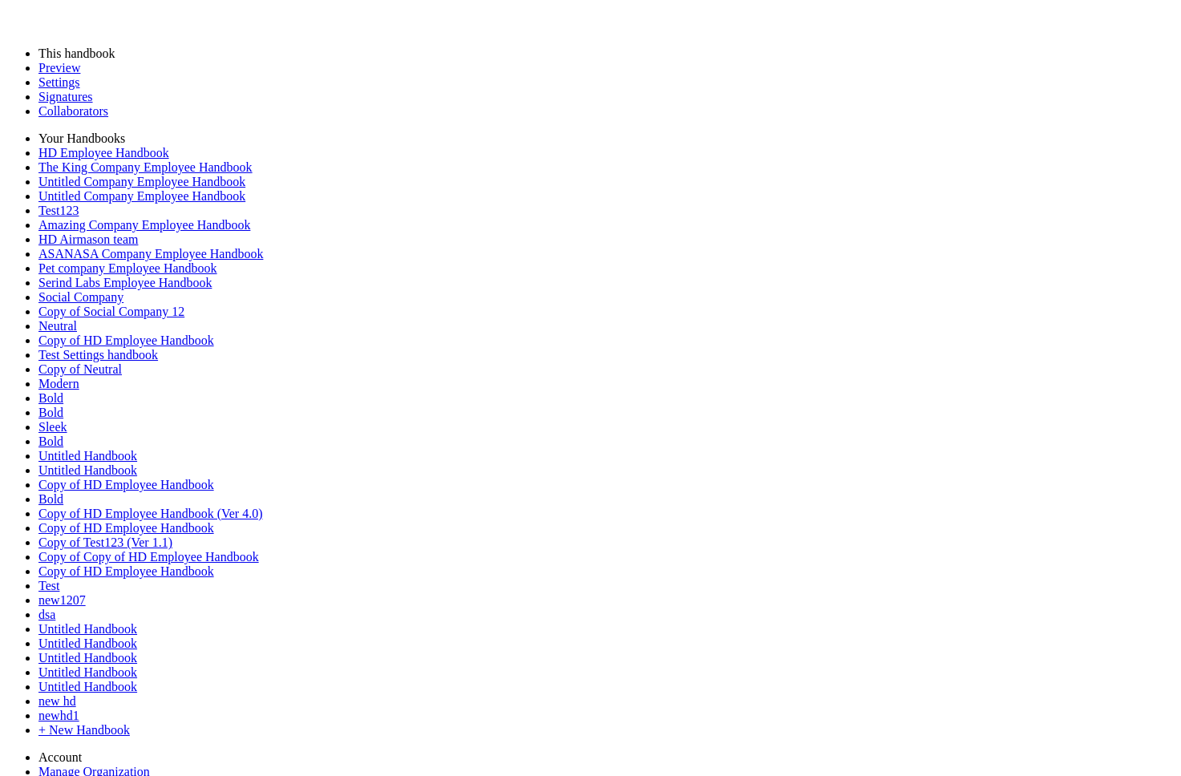
type input "*********"
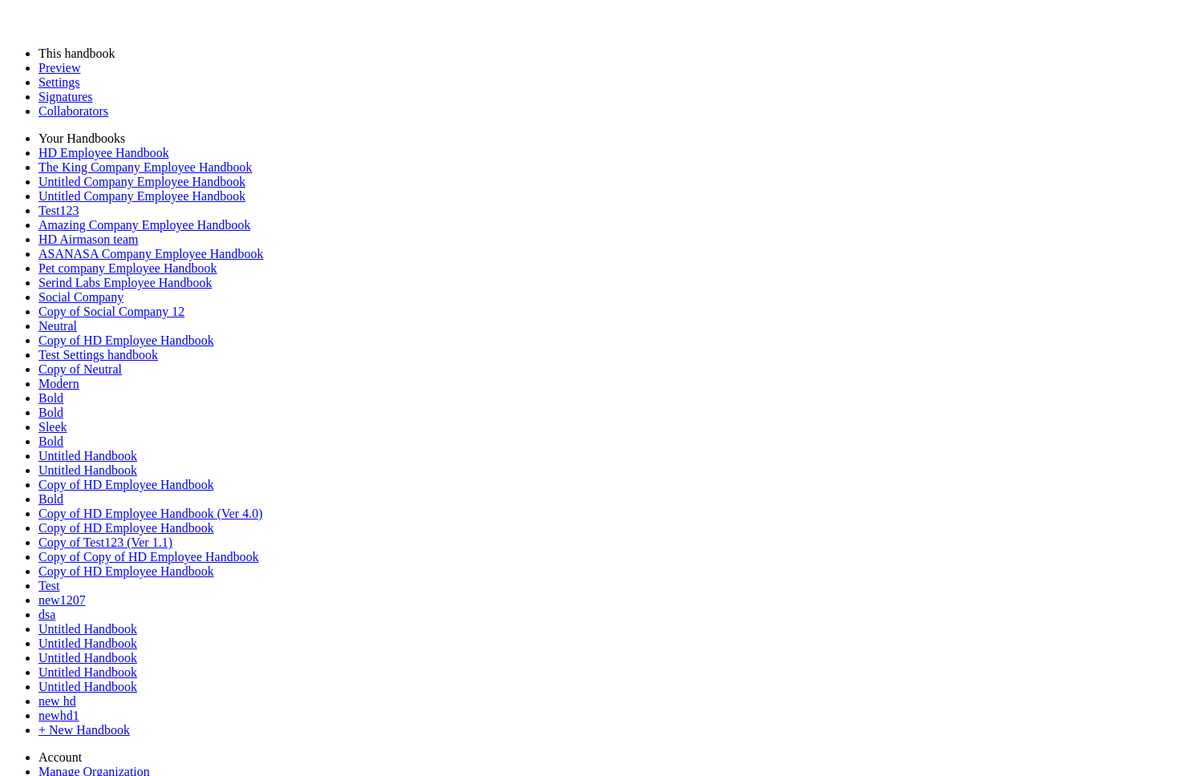
scroll to position [3272, 0]
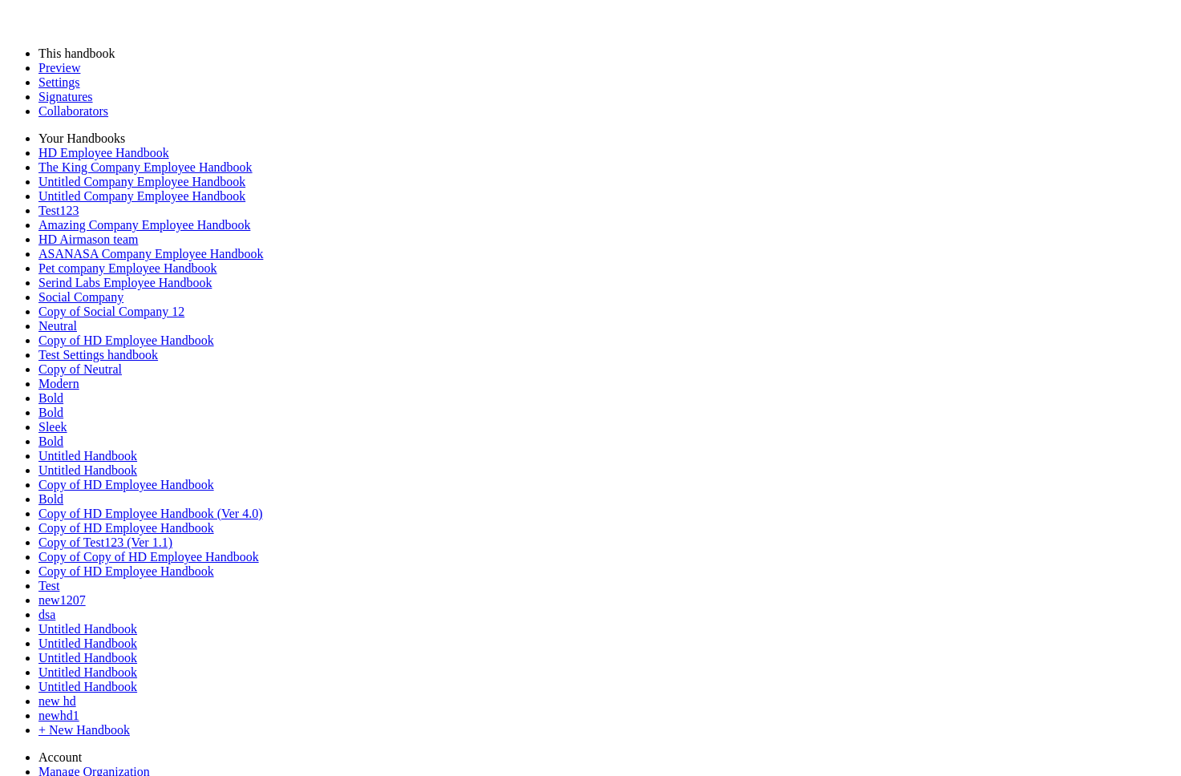
paste div
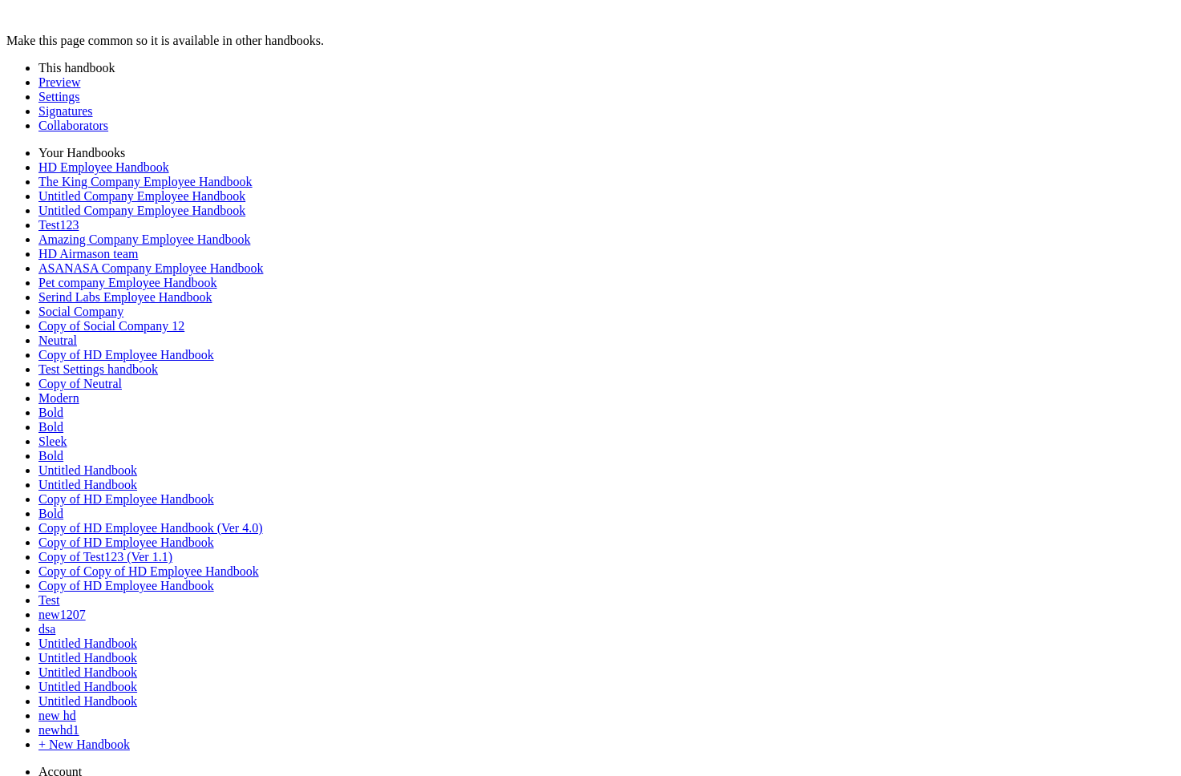
drag, startPoint x: 755, startPoint y: 240, endPoint x: 265, endPoint y: 237, distance: 489.9
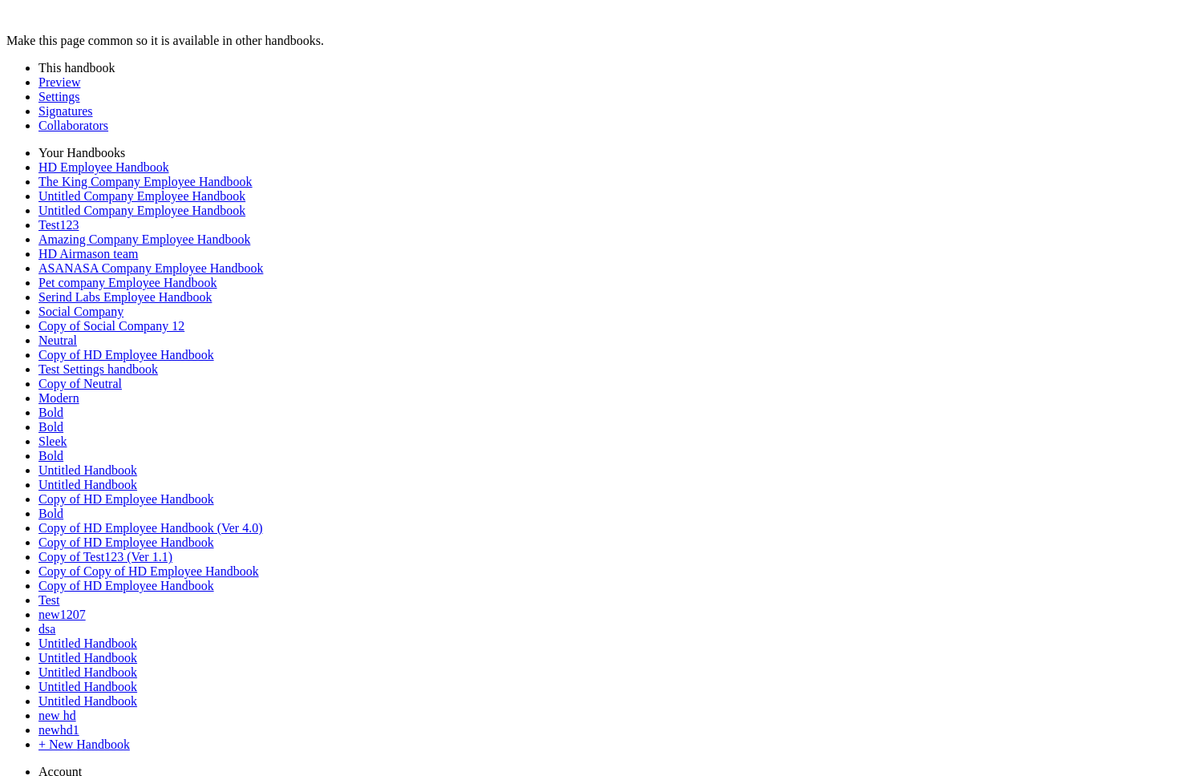
scroll to position [0, 0]
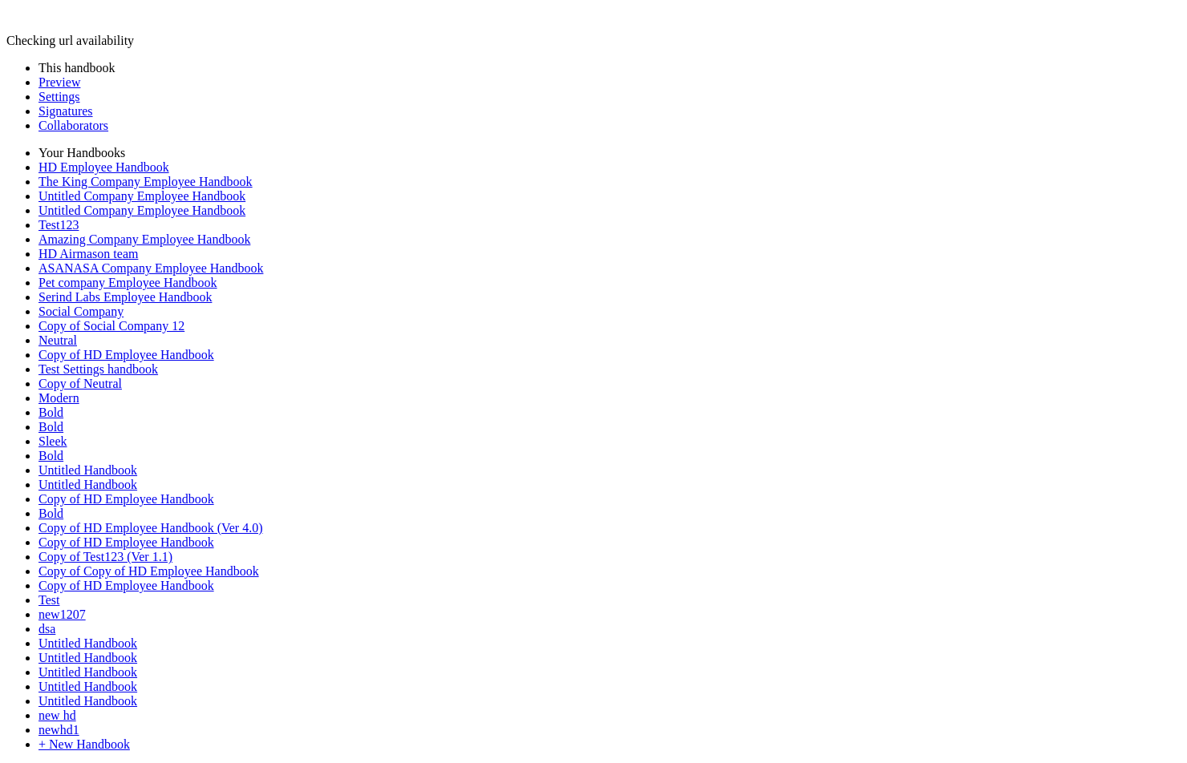
type input "********"
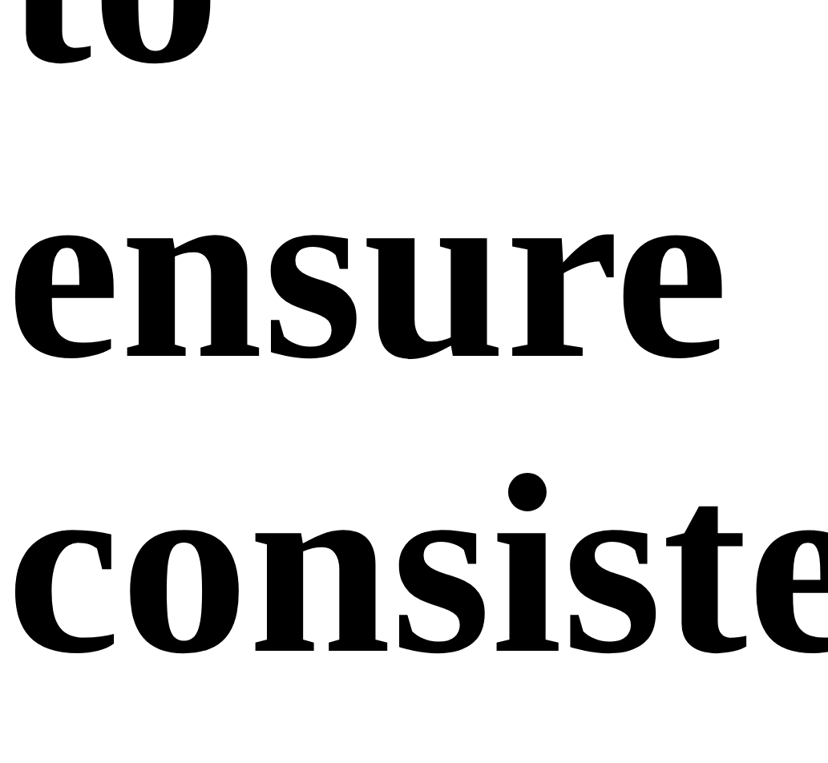
scroll to position [249, 0]
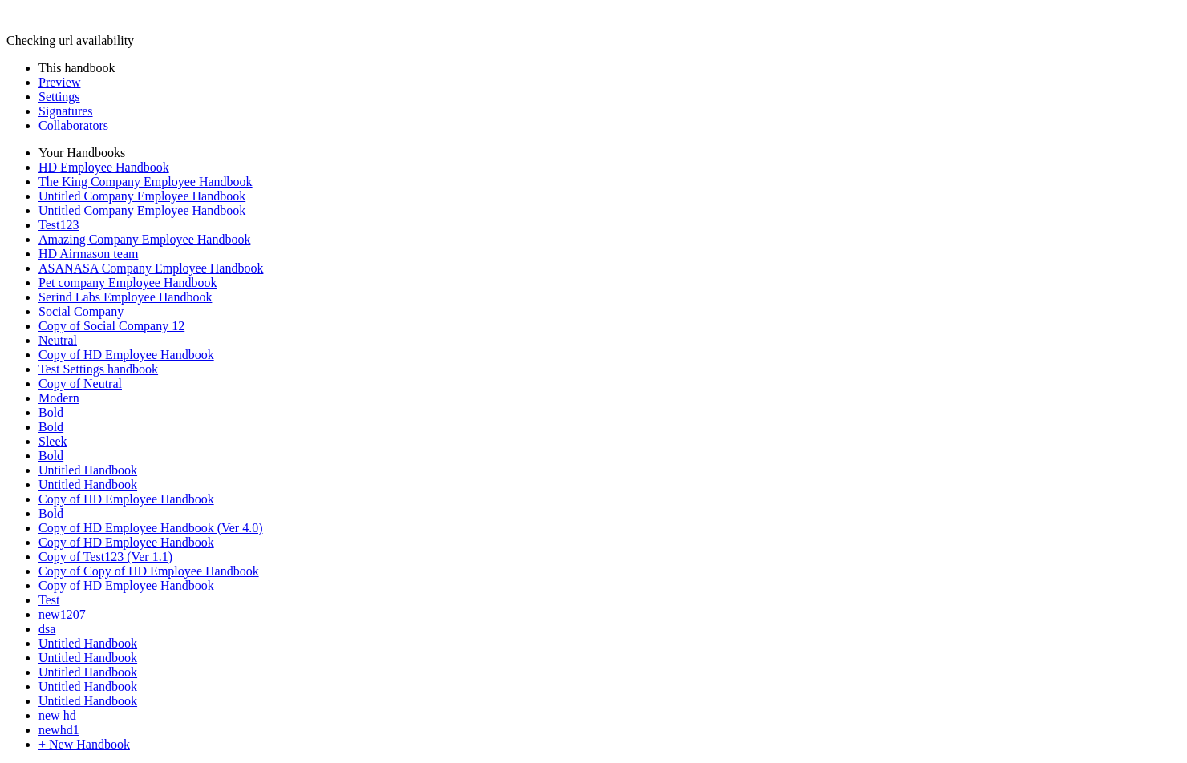
type input "**********"
type input "******"
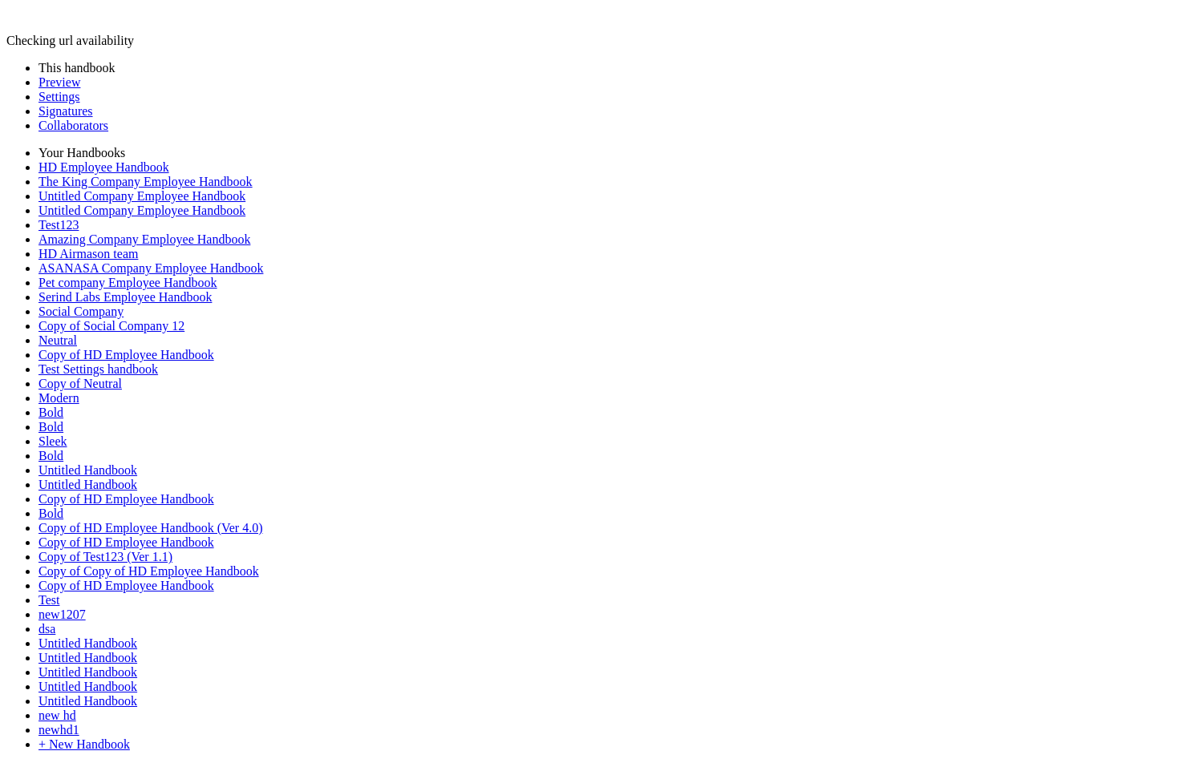
type input "******"
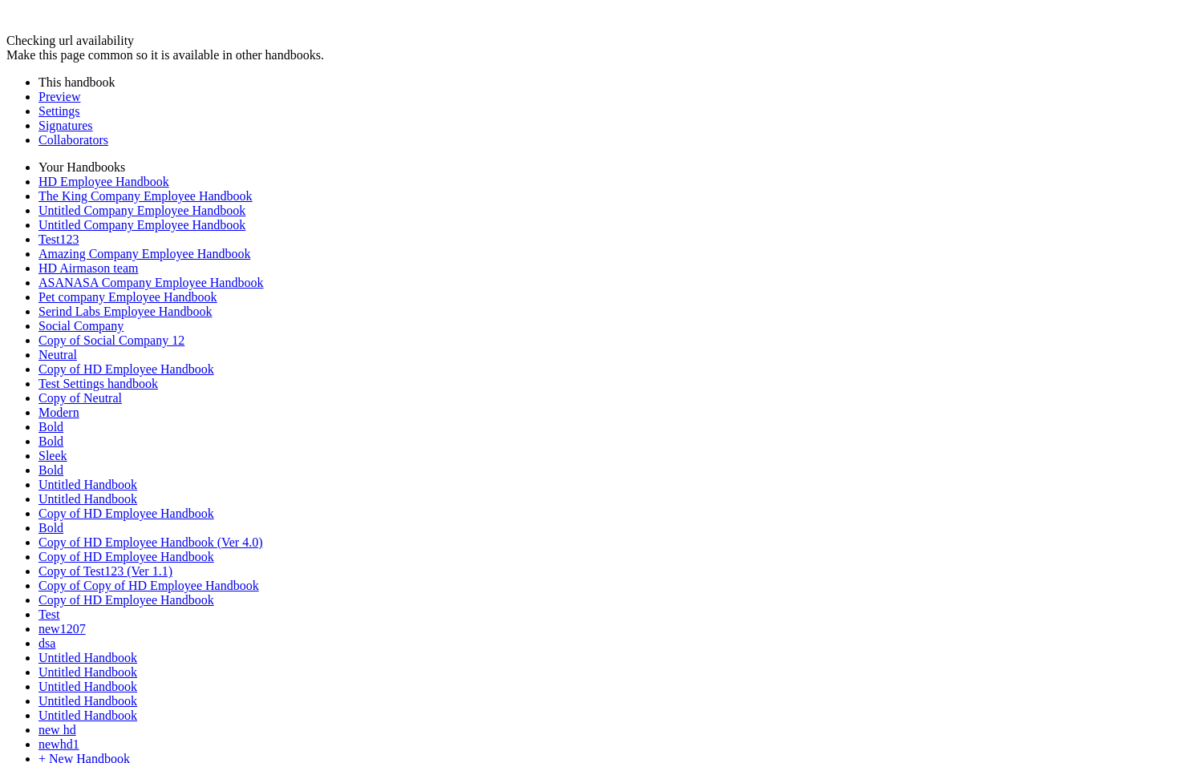
scroll to position [219, 0]
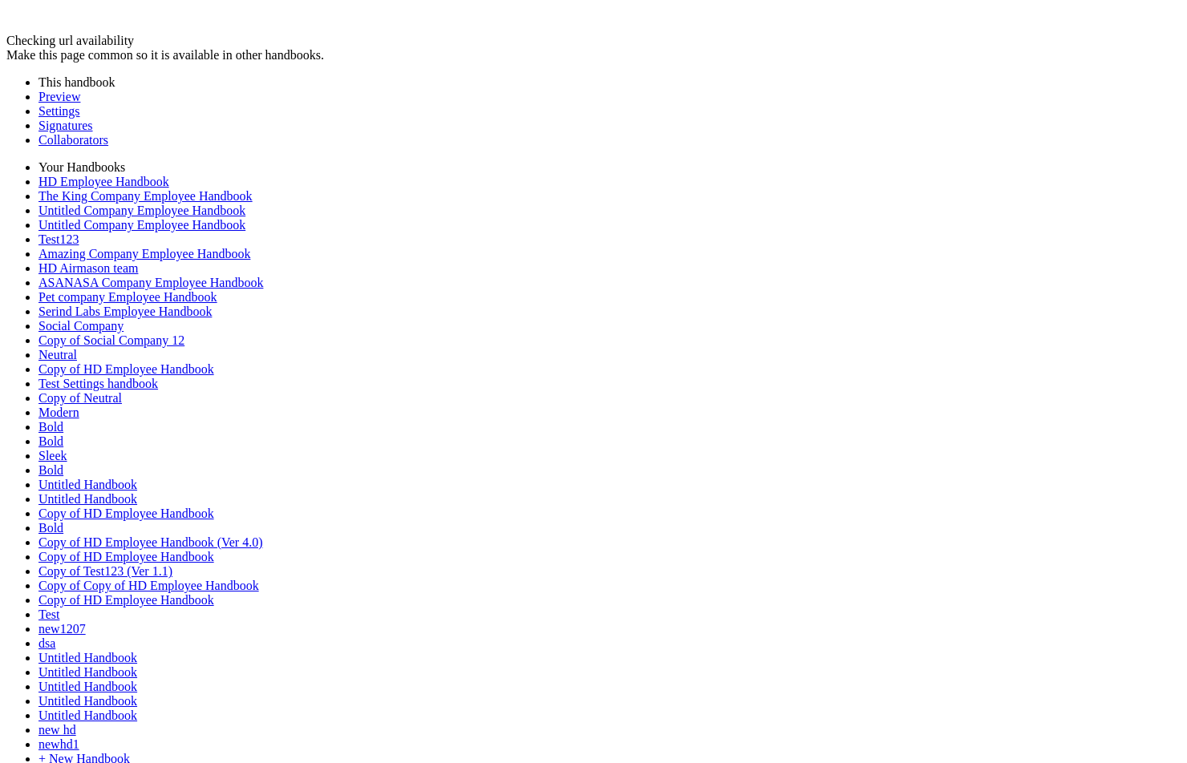
scroll to position [102, 0]
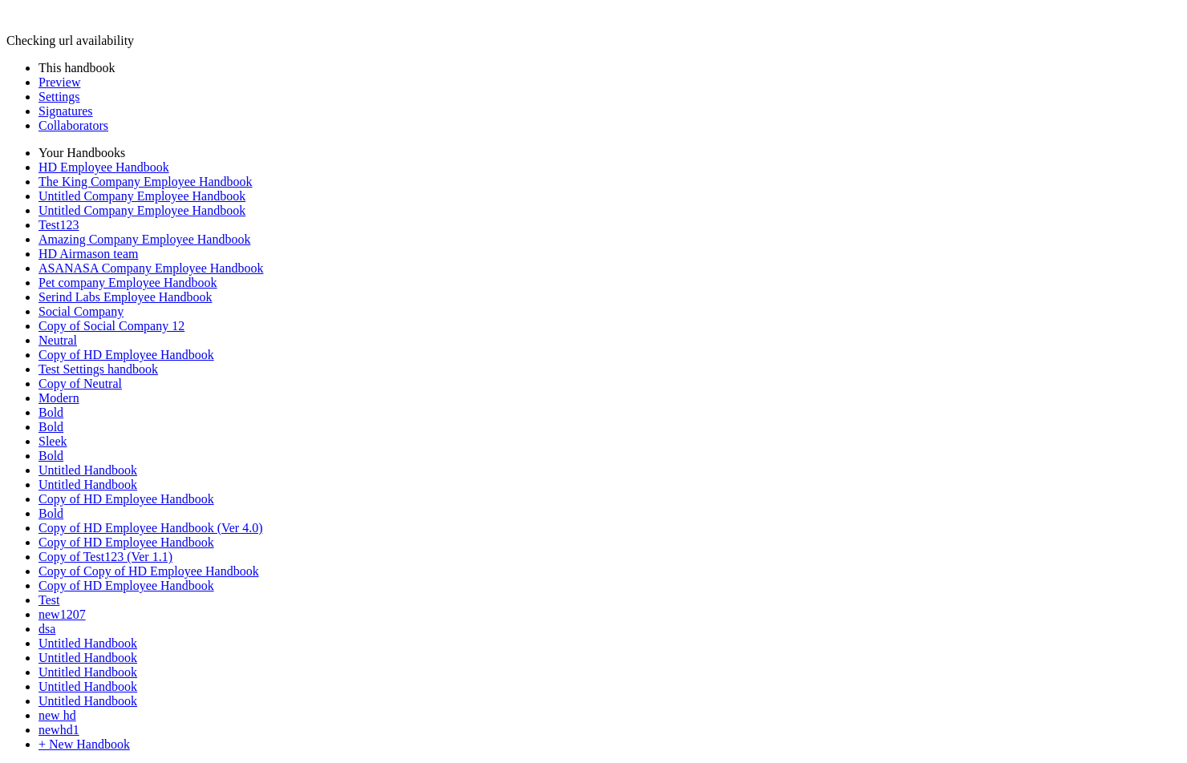
scroll to position [269, 0]
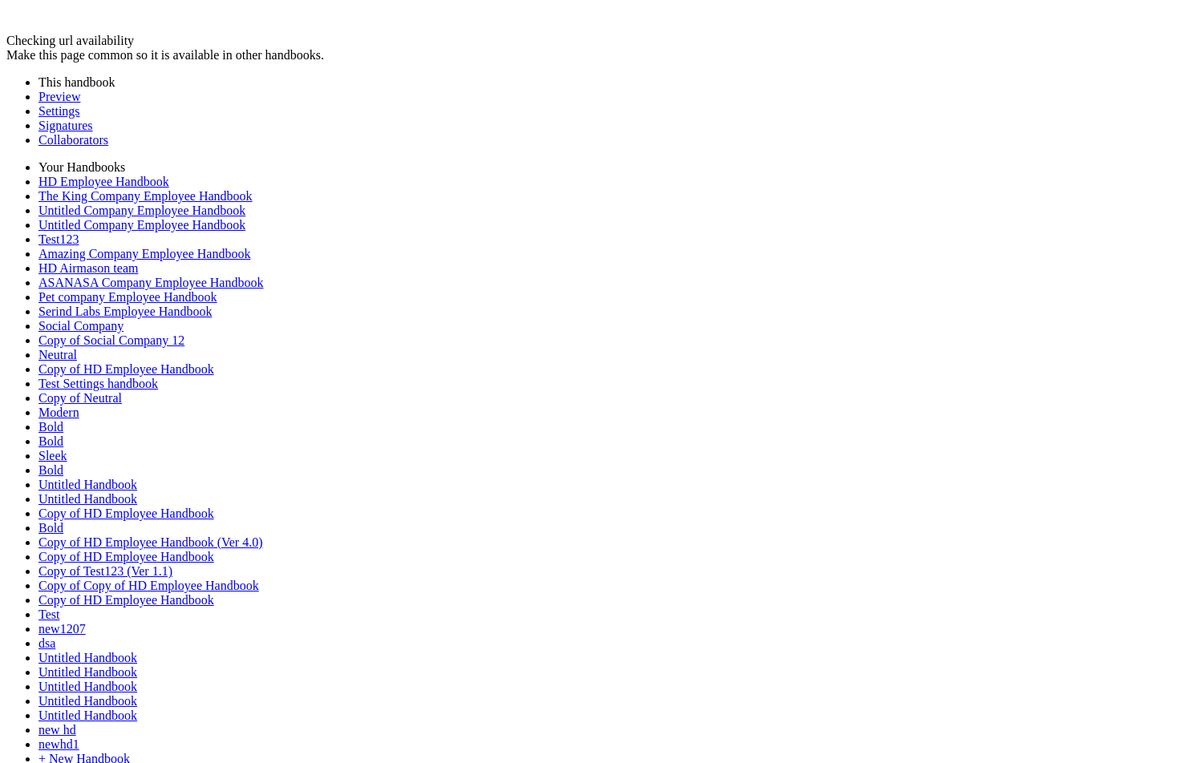
scroll to position [122, 0]
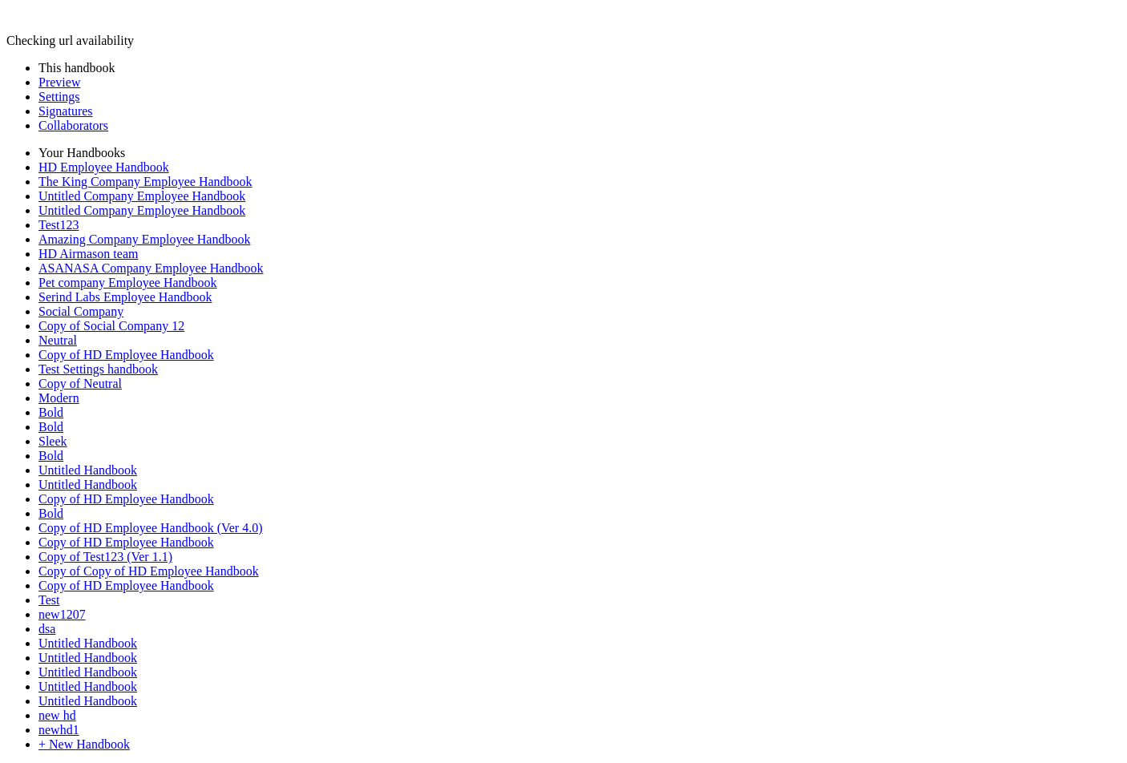
type input "**********"
type input "******"
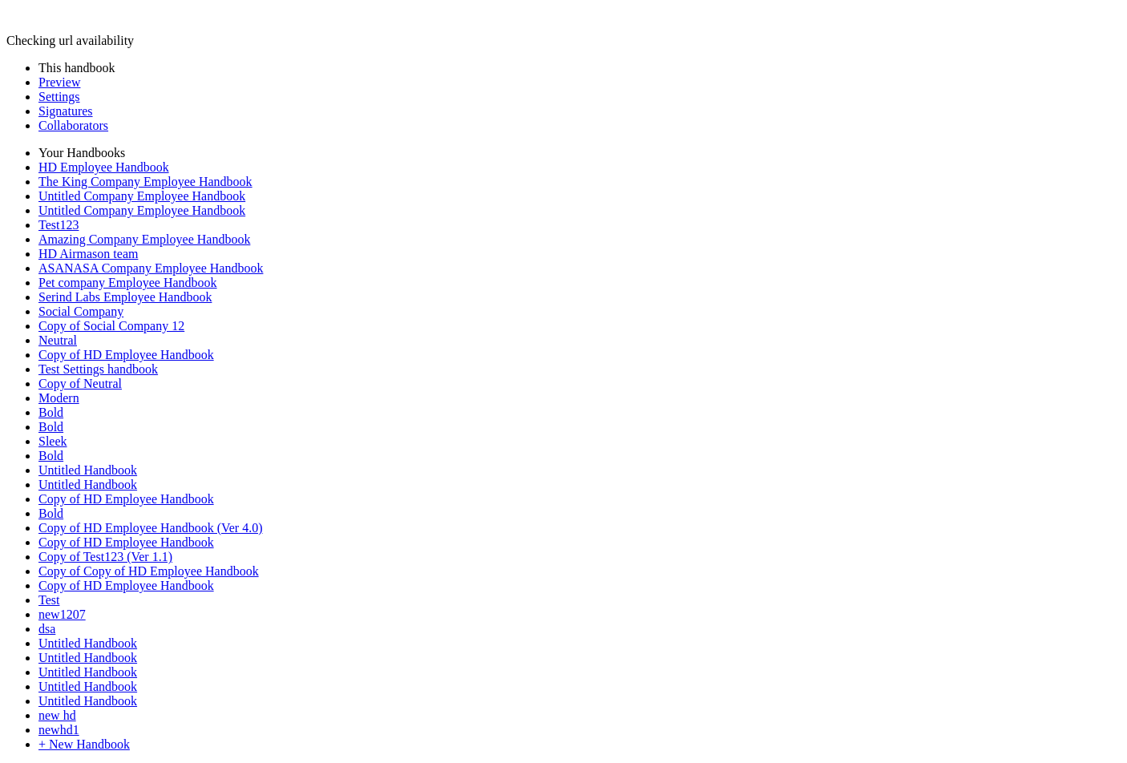
type input "******"
type input "**********"
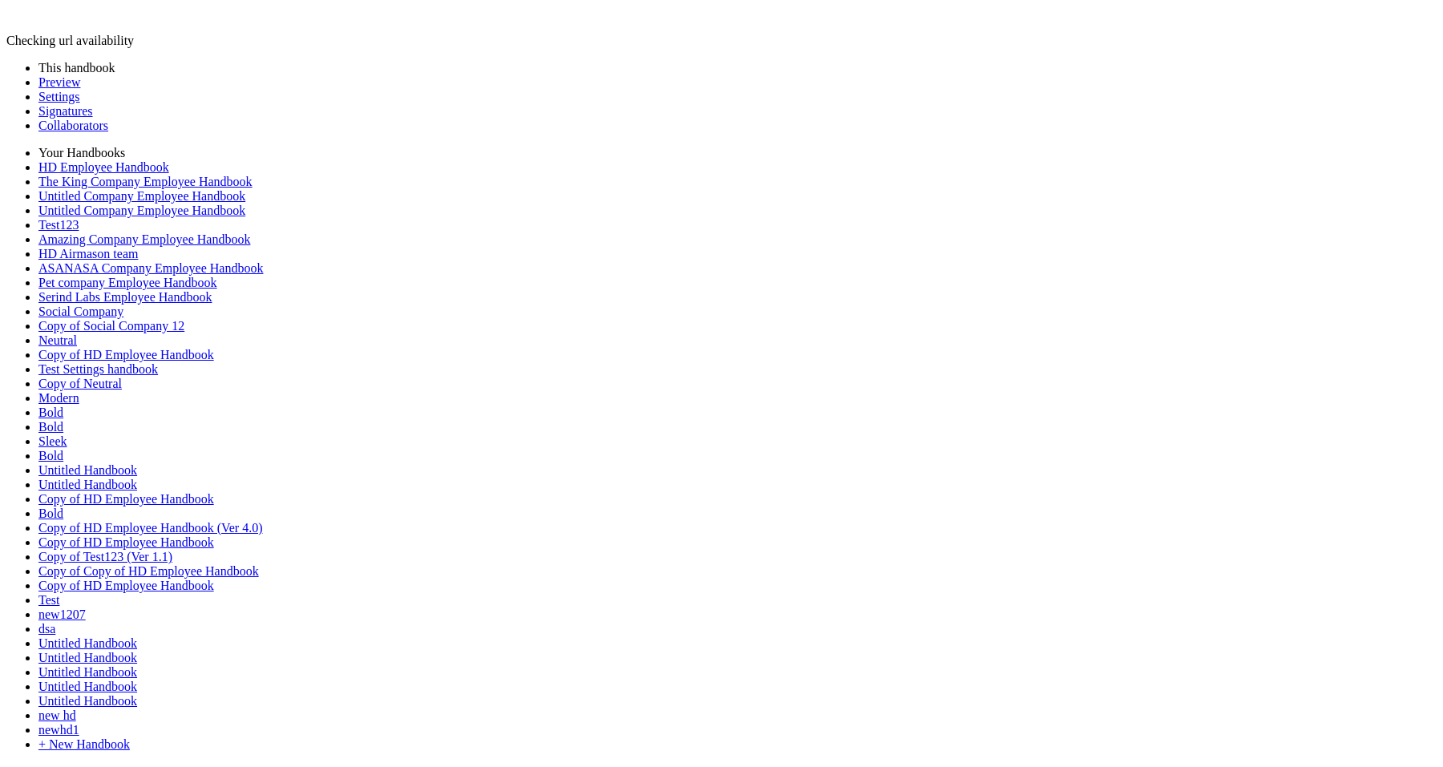
scroll to position [94, 0]
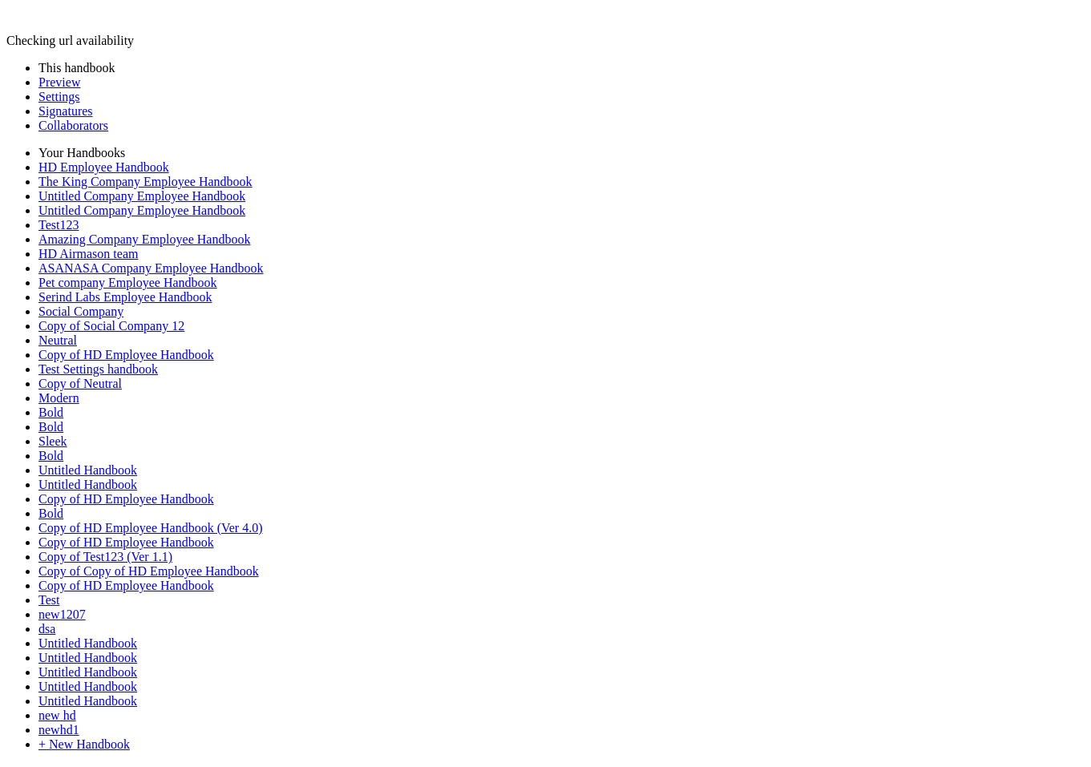
scroll to position [89, 0]
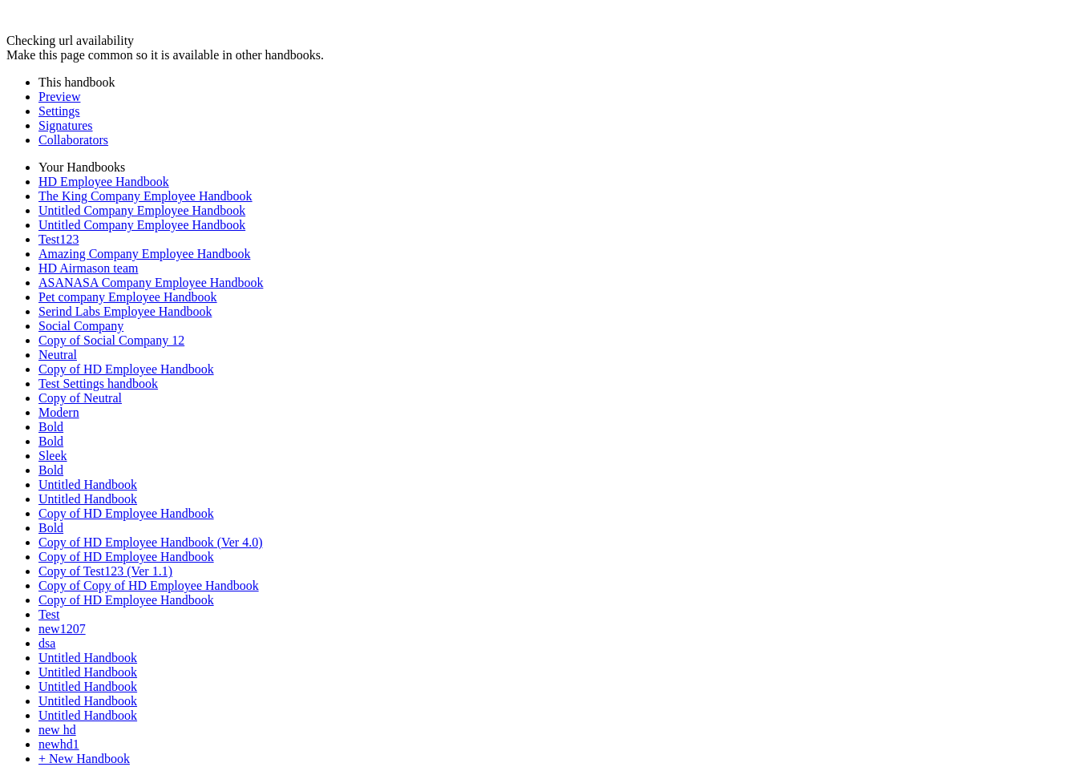
scroll to position [1167, 0]
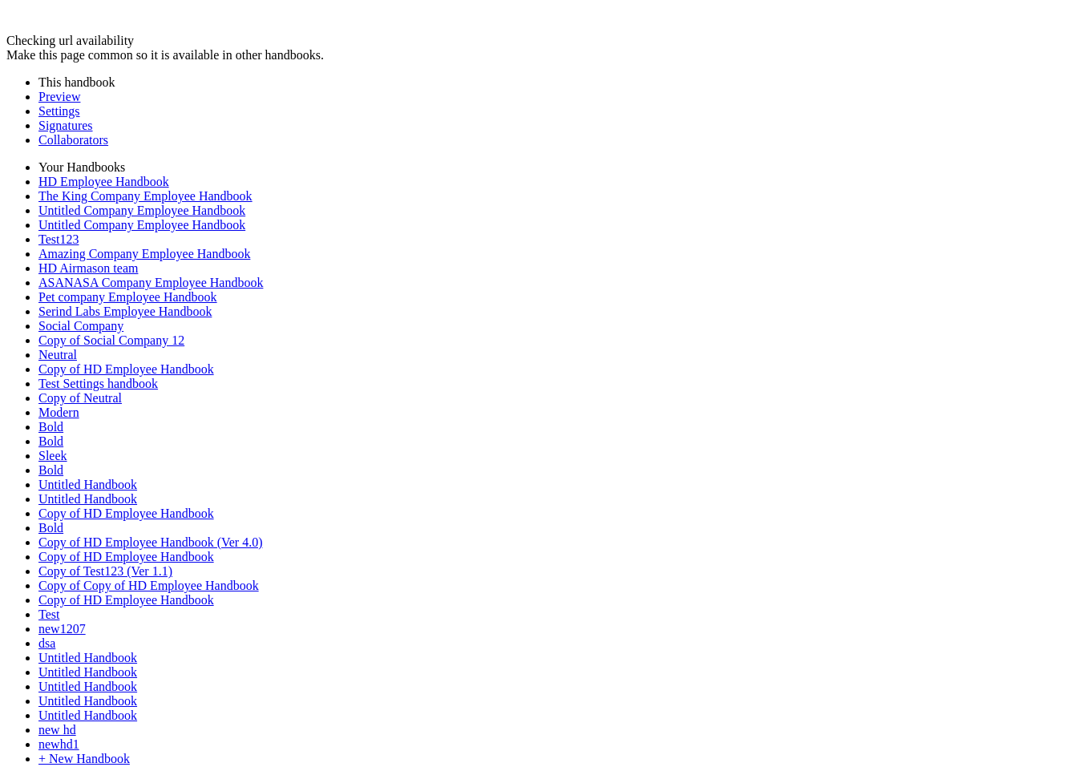
scroll to position [133, 0]
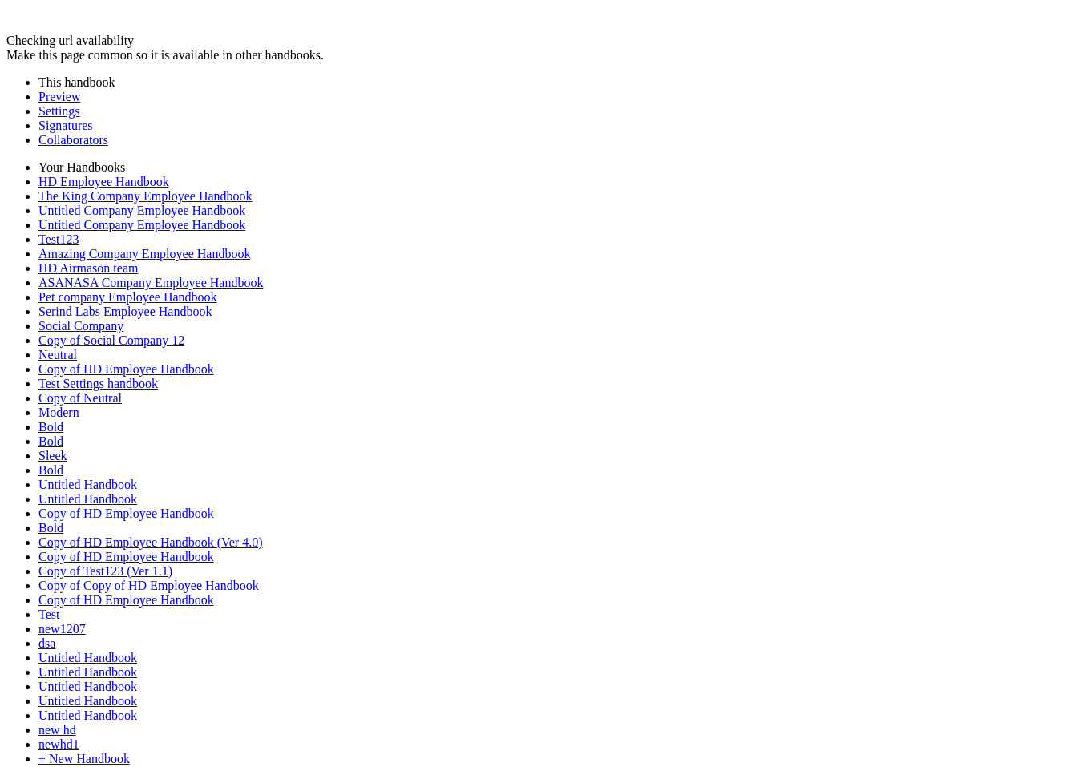
drag, startPoint x: 483, startPoint y: 192, endPoint x: 266, endPoint y: 191, distance: 216.5
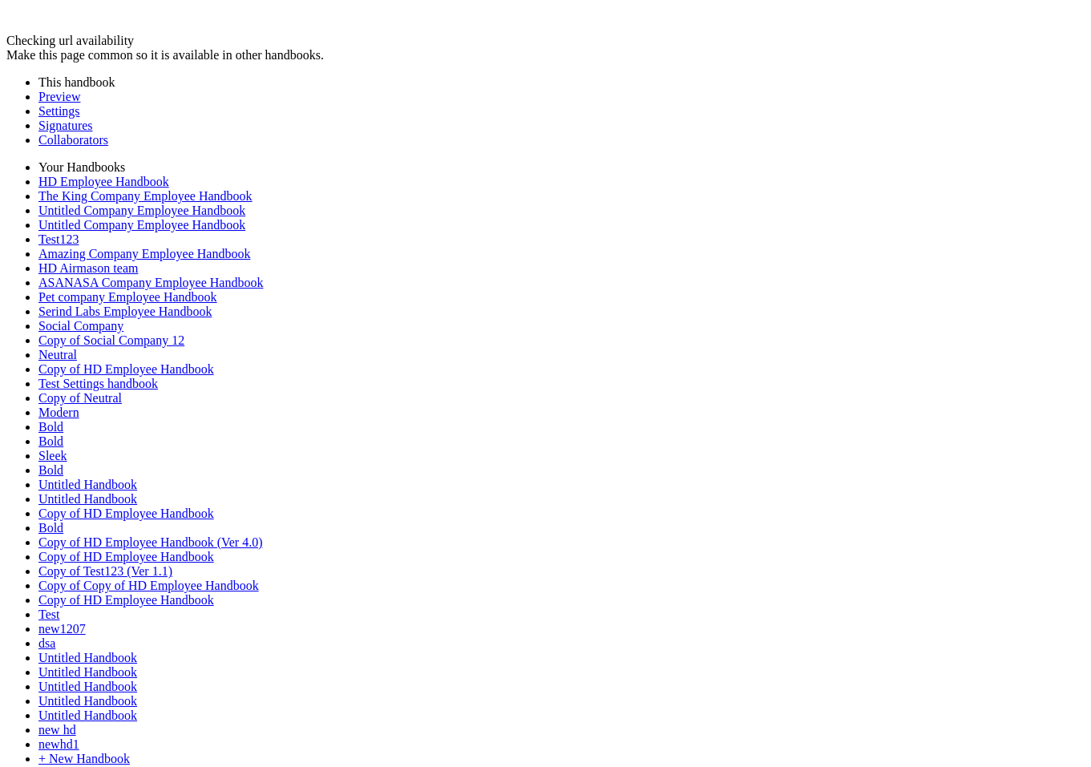
scroll to position [222, 0]
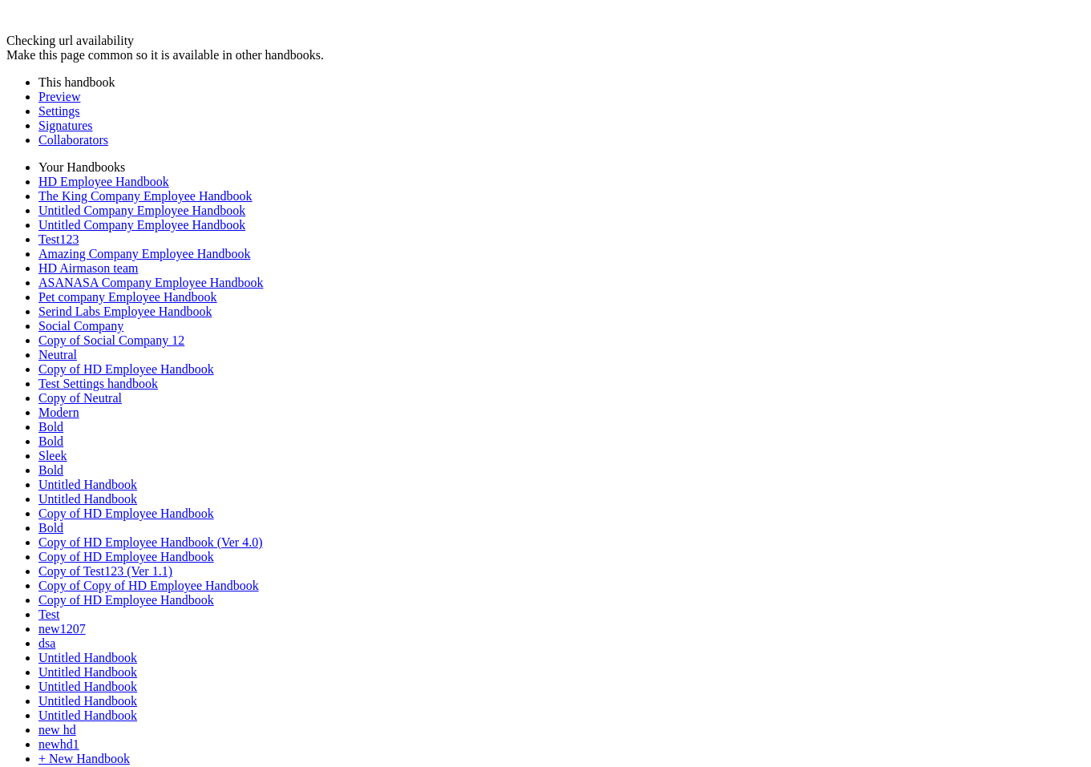
scroll to position [407, 0]
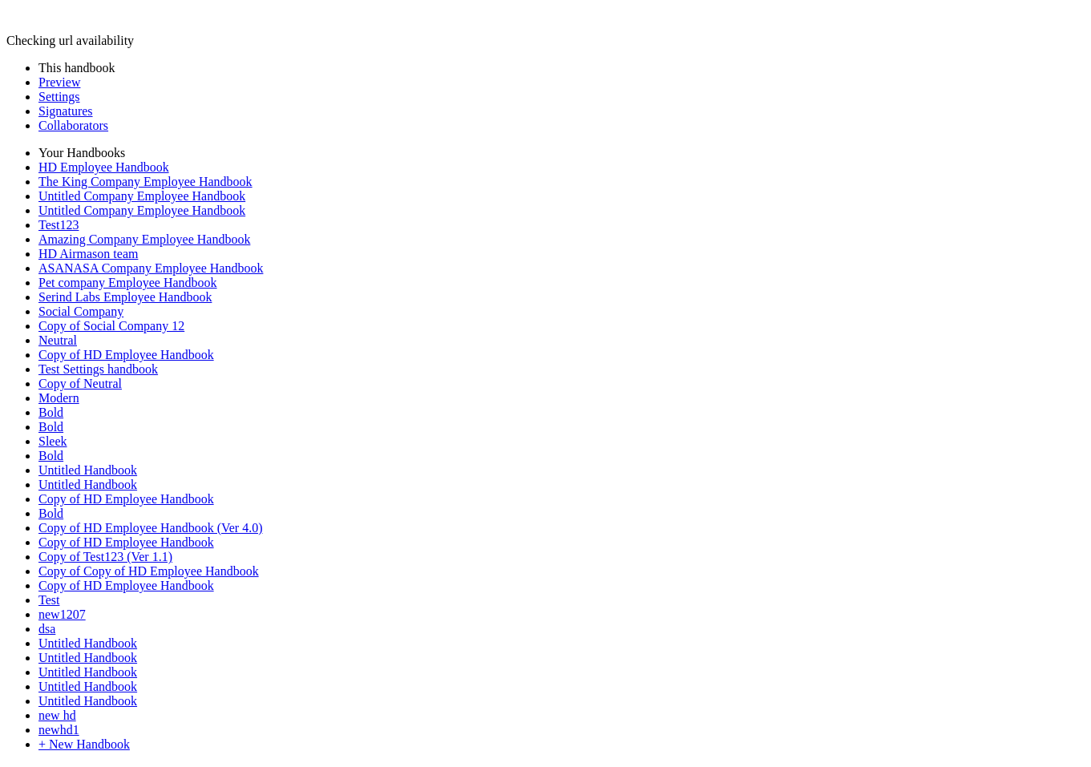
scroll to position [624, 0]
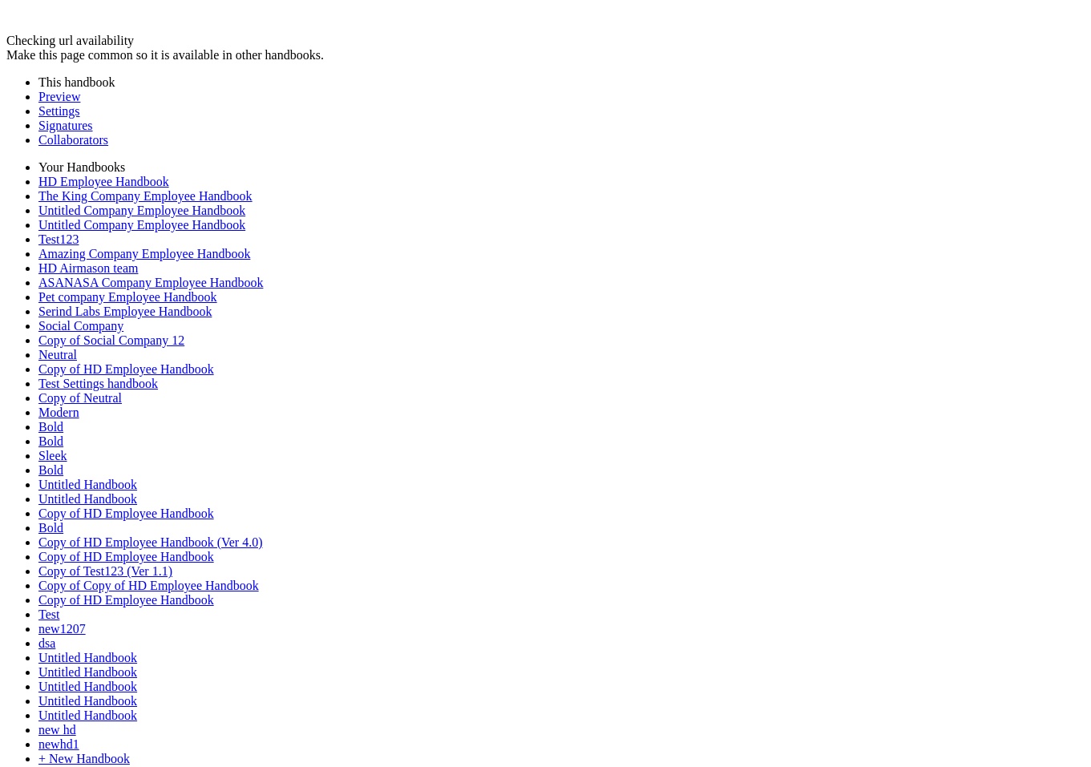
scroll to position [5479, 0]
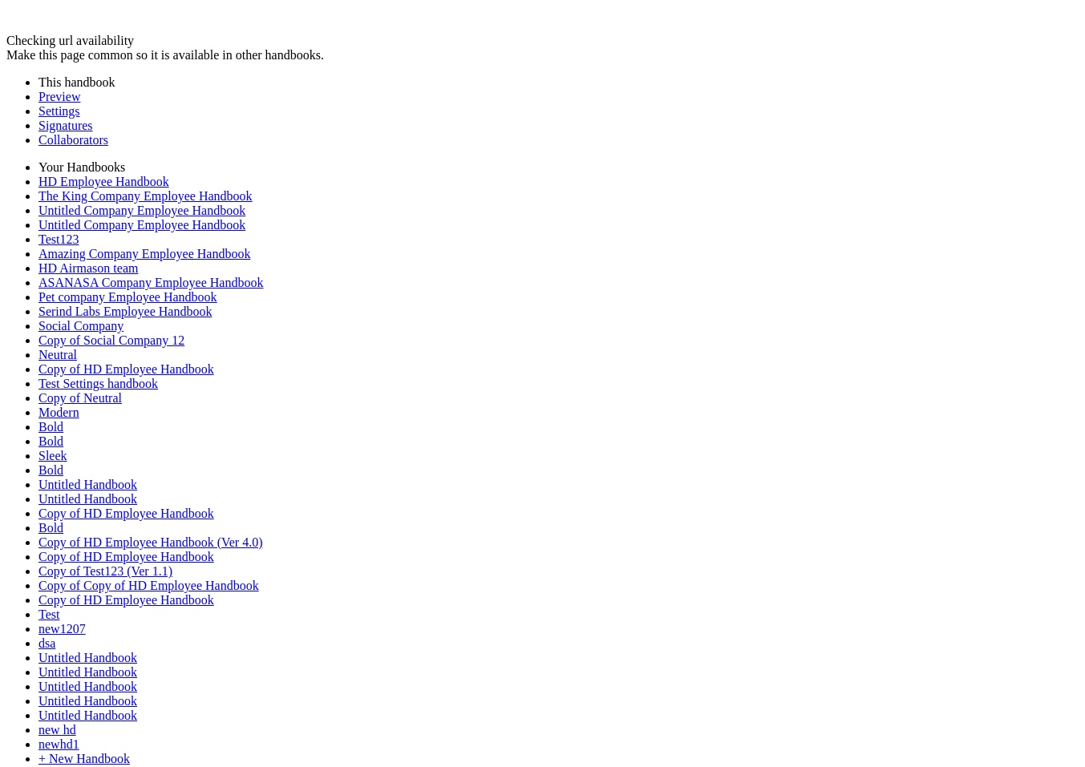
scroll to position [5441, 0]
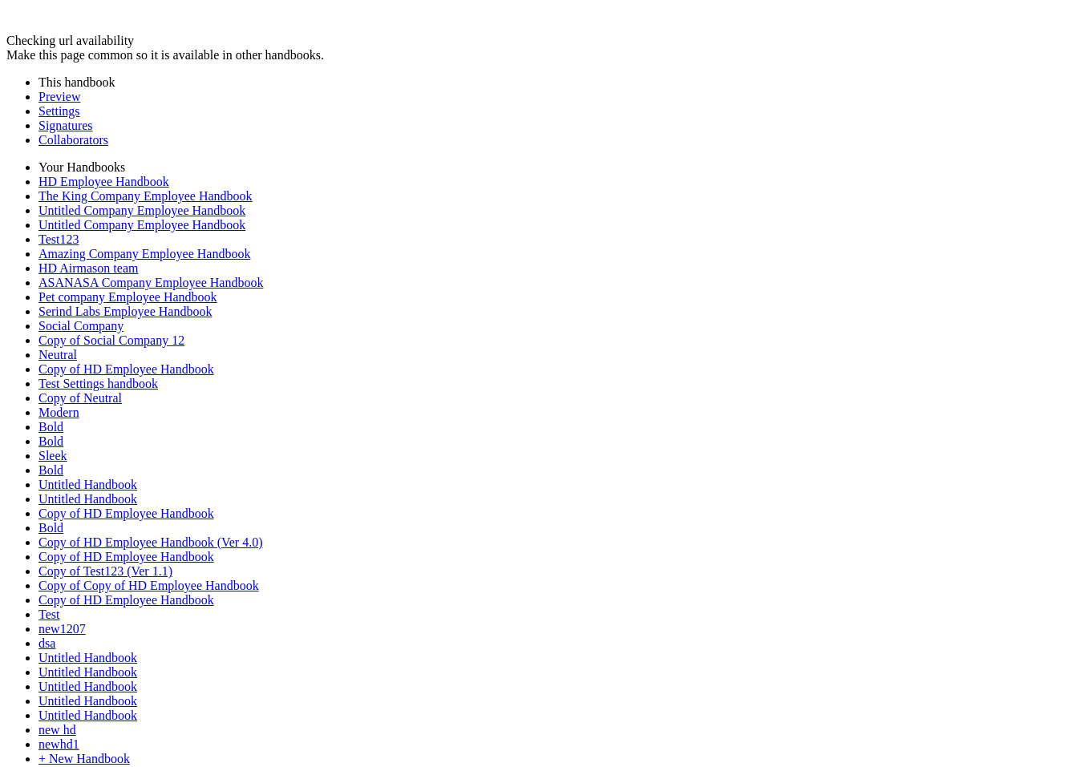
scroll to position [3224, 0]
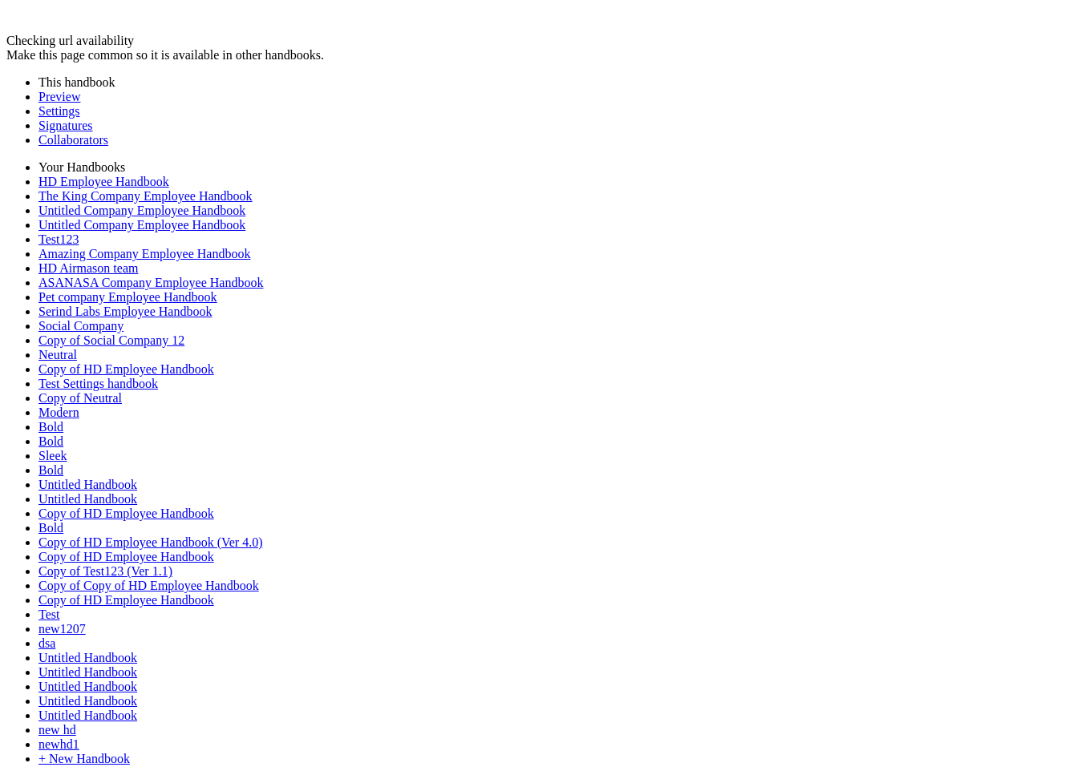
scroll to position [4041, 0]
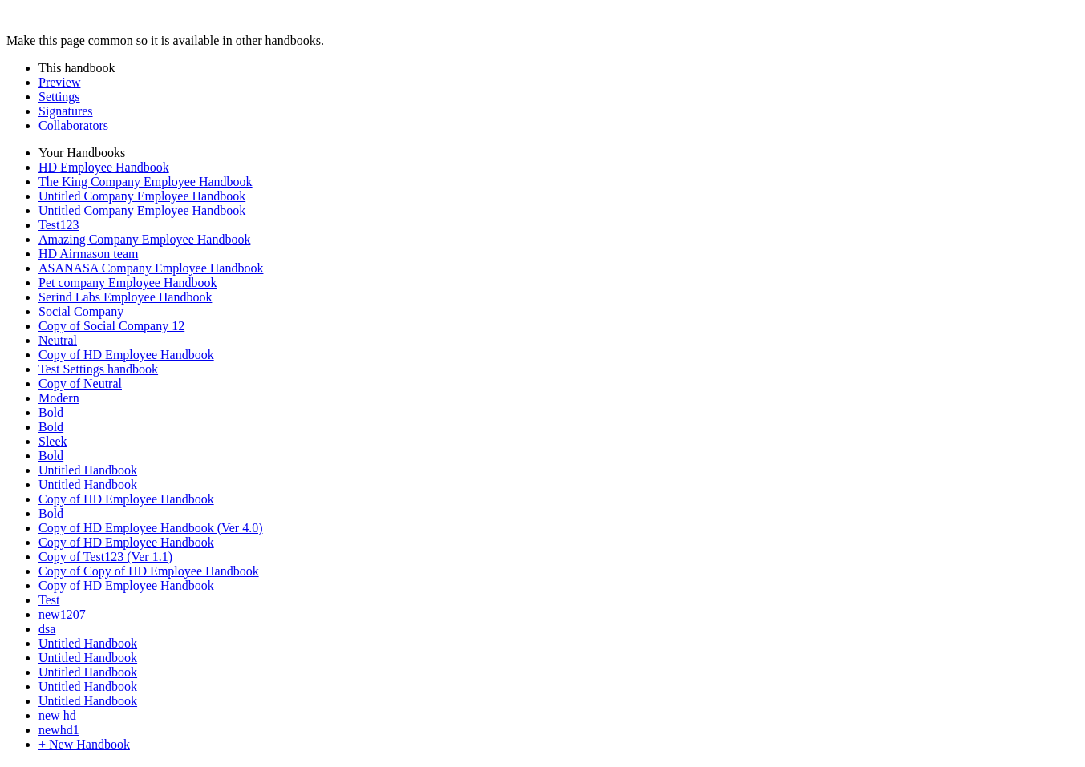
scroll to position [4579, 0]
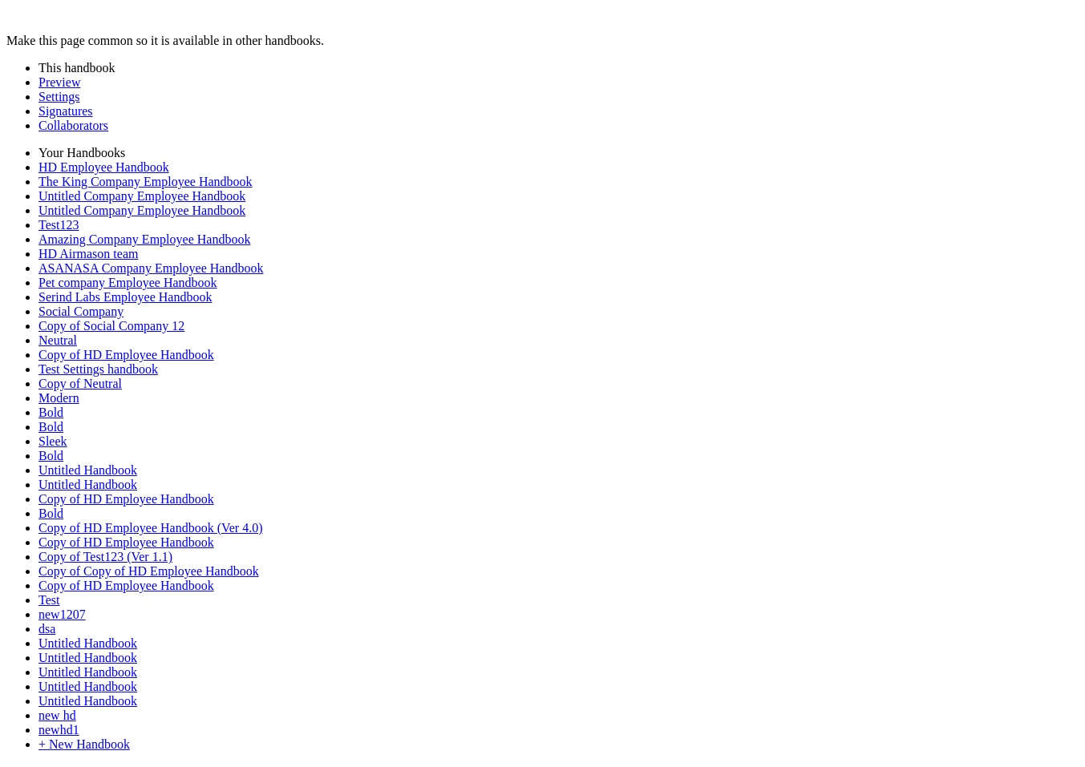
scroll to position [5332, 0]
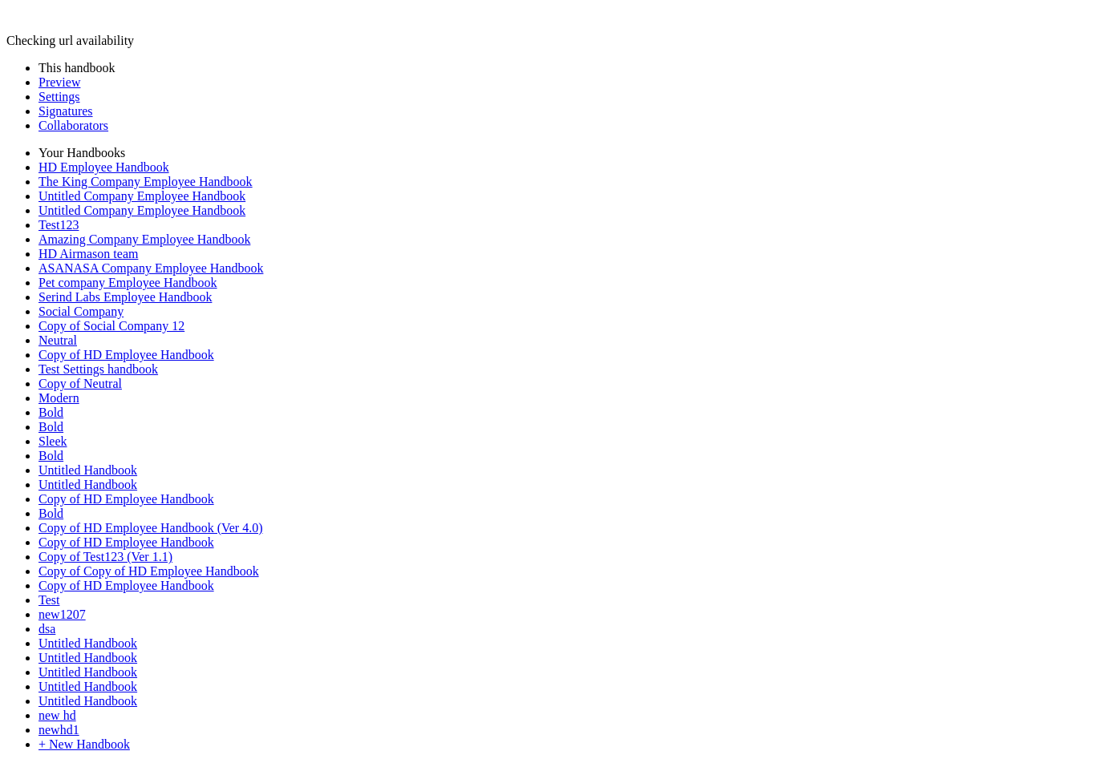
scroll to position [2157, 0]
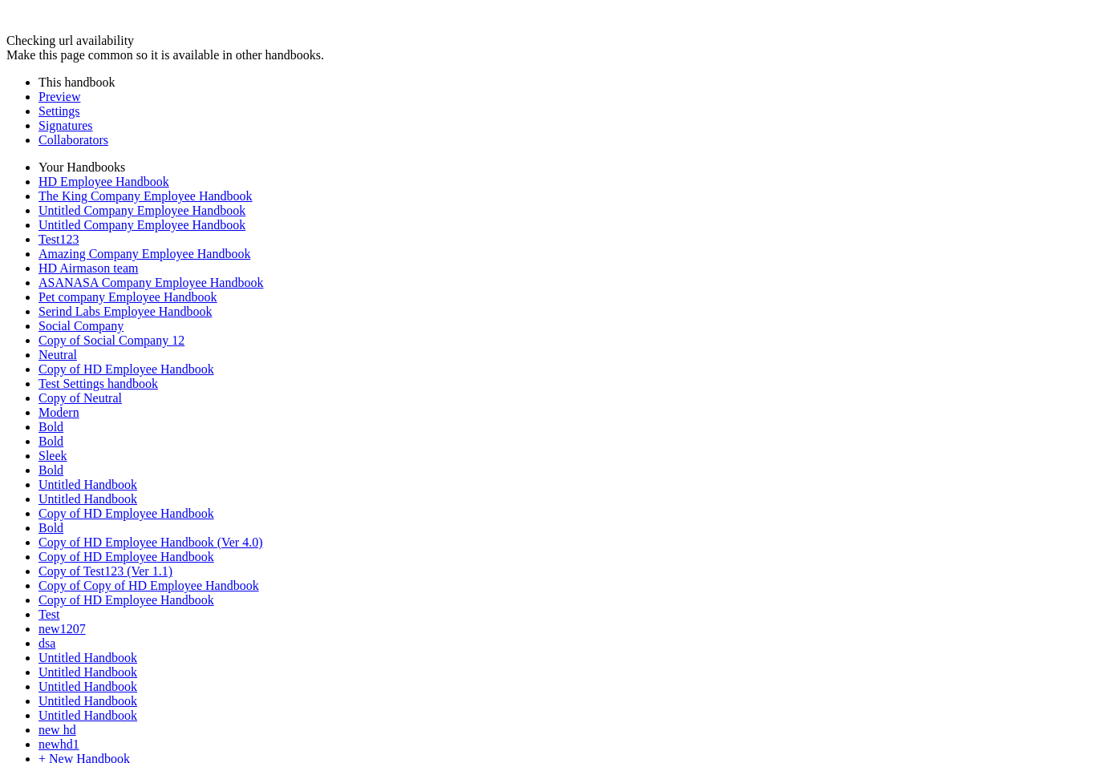
drag, startPoint x: 462, startPoint y: 415, endPoint x: 247, endPoint y: 411, distance: 214.9
copy p "**********"
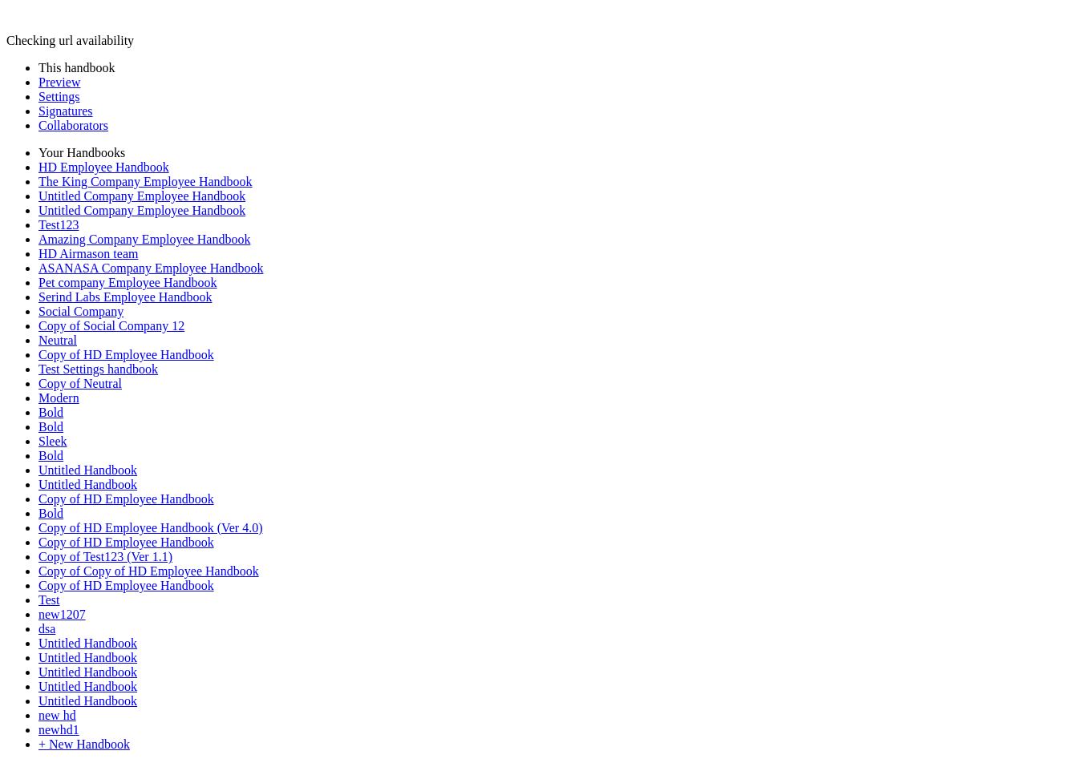
scroll to position [492, 0]
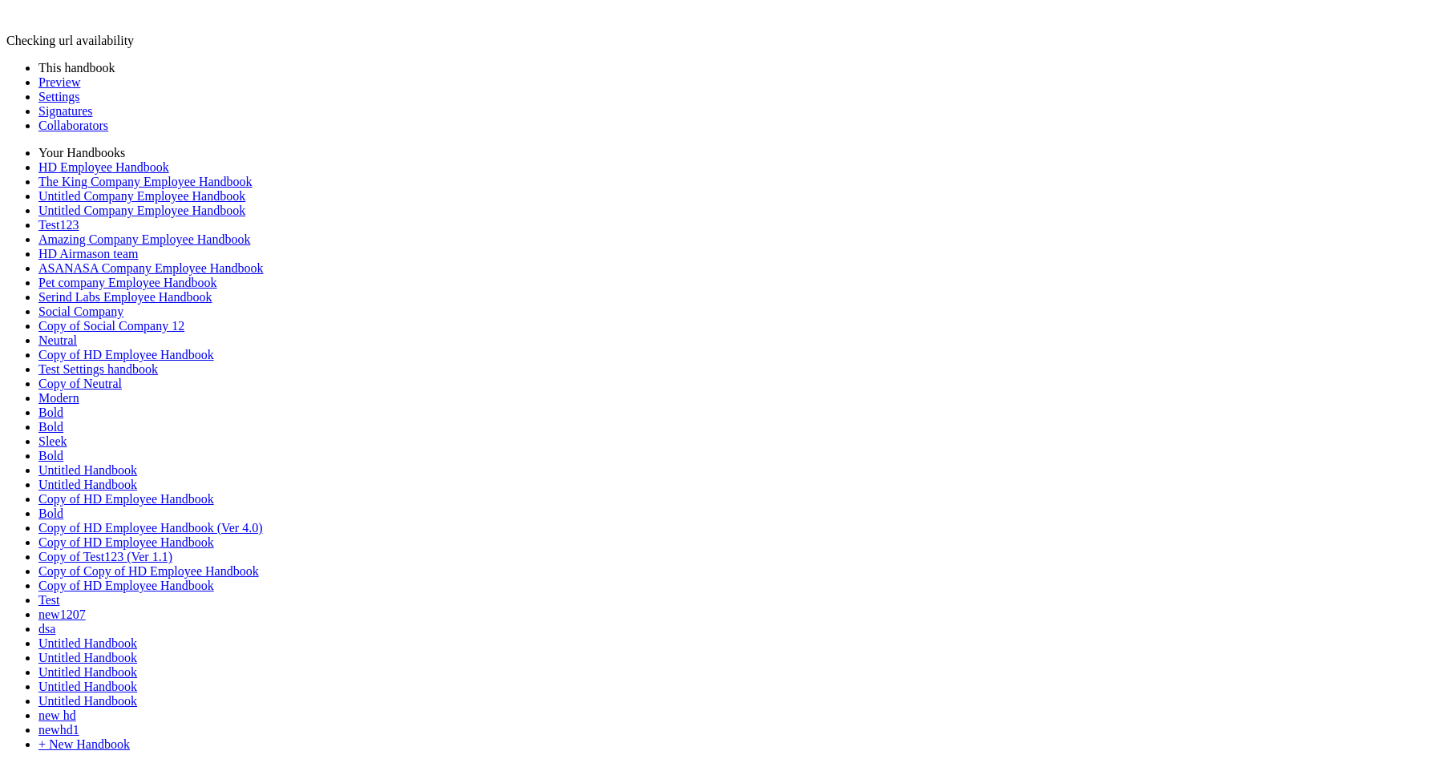
scroll to position [1105, 0]
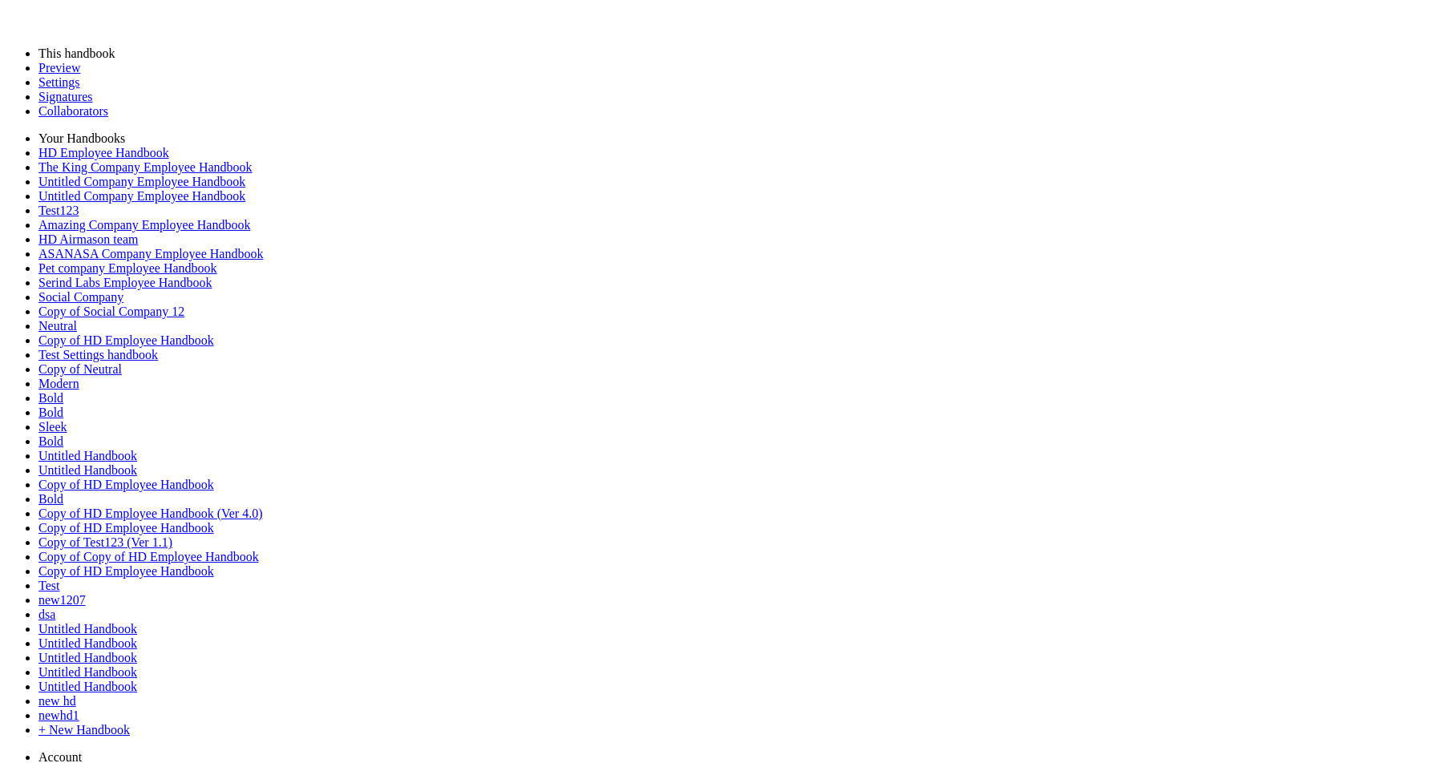
scroll to position [2566, 0]
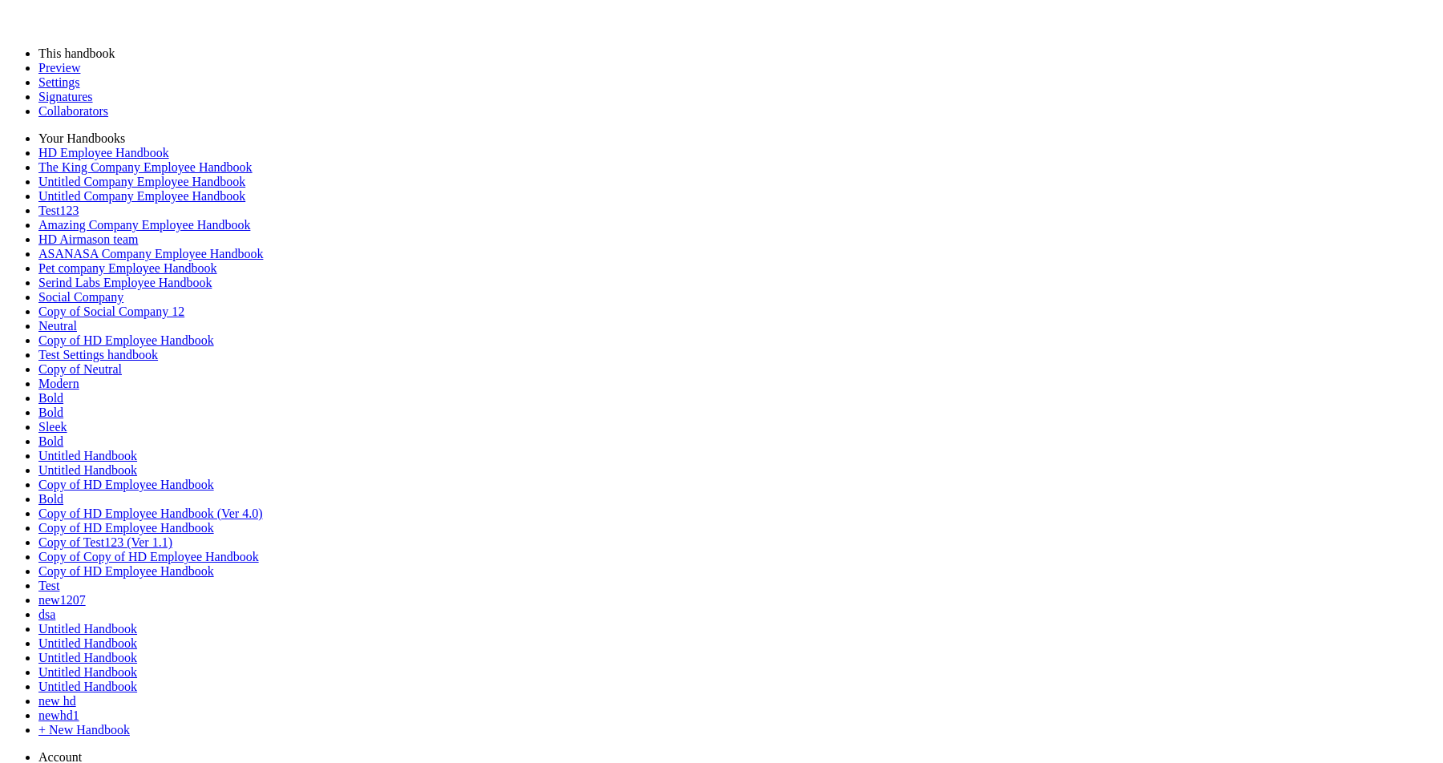
type input "********"
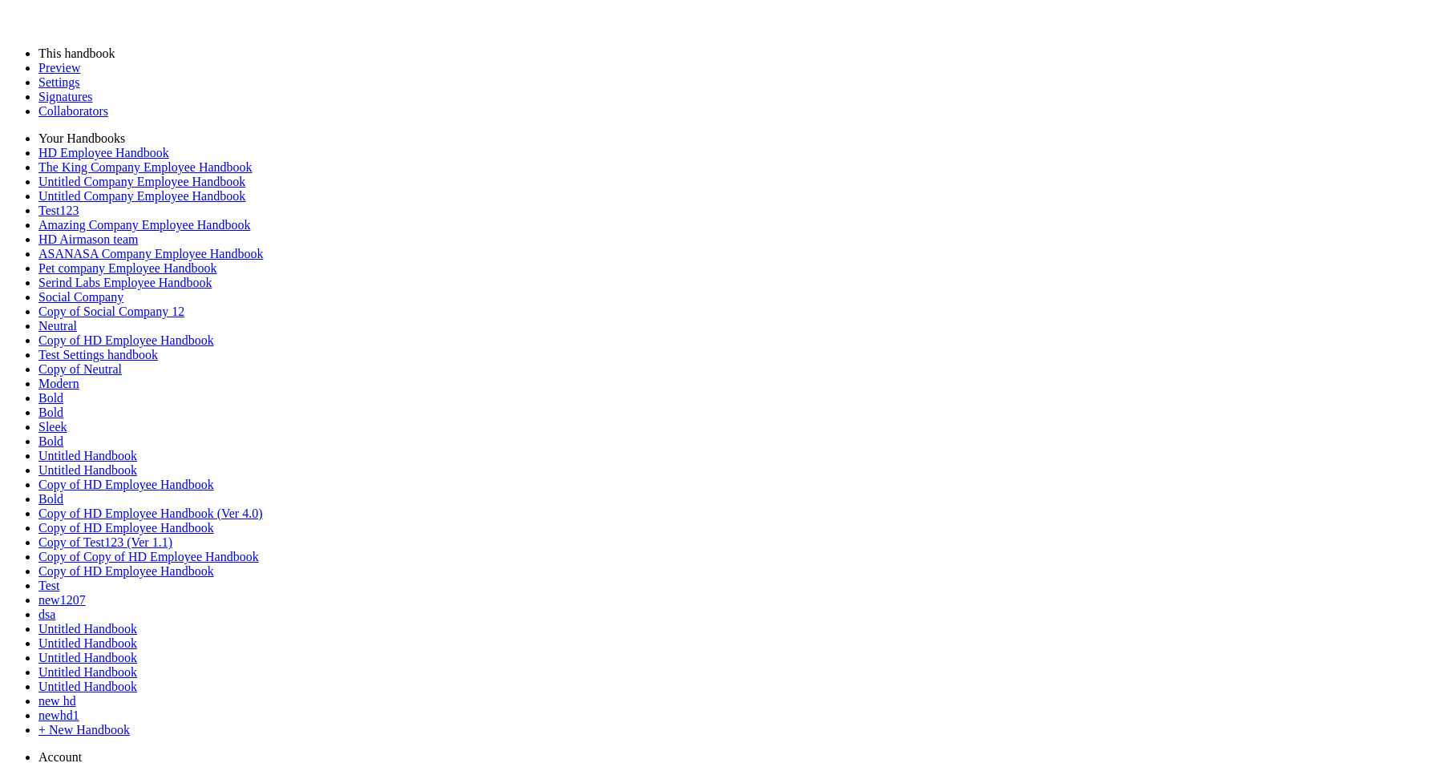
type input "********"
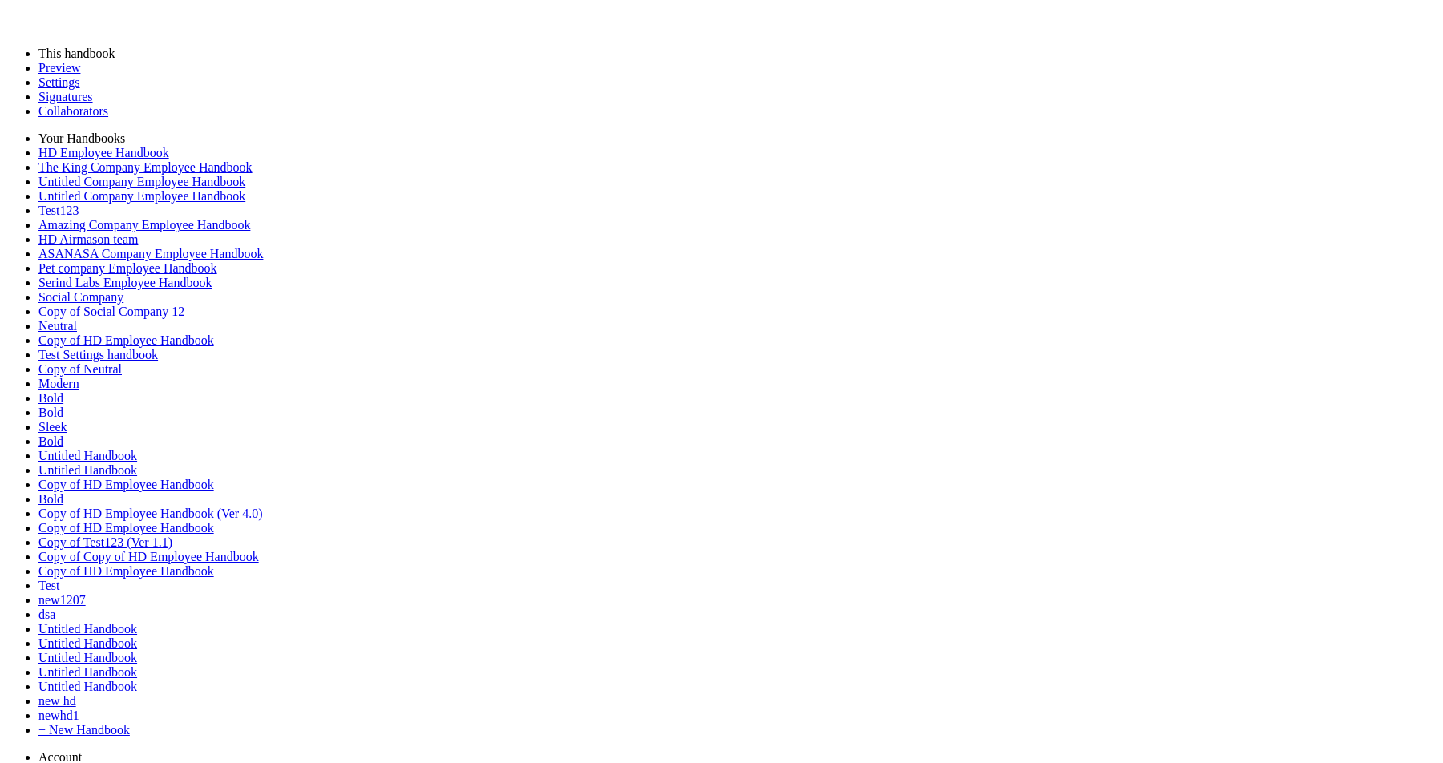
drag, startPoint x: 447, startPoint y: 427, endPoint x: 941, endPoint y: 529, distance: 504.3
copy div "**********"
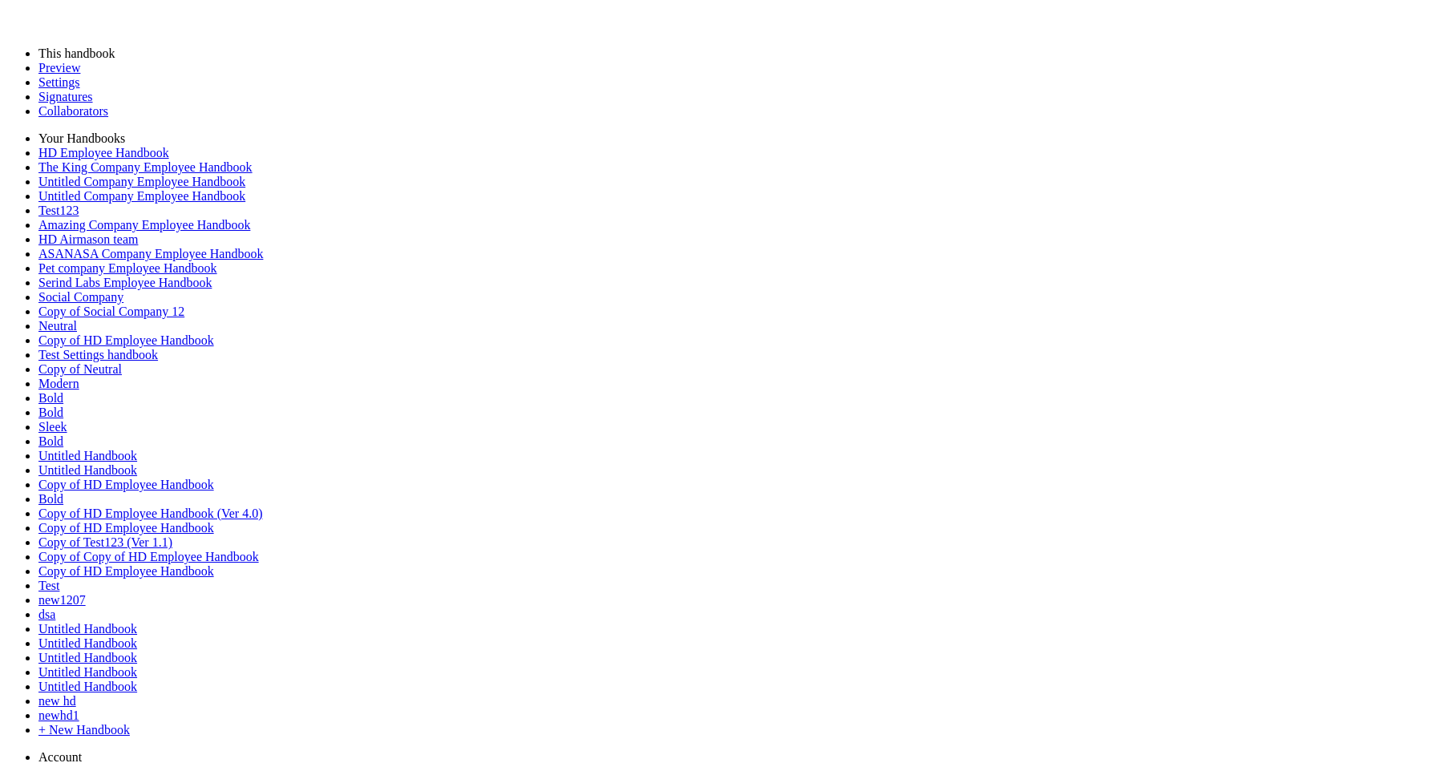
scroll to position [156, 0]
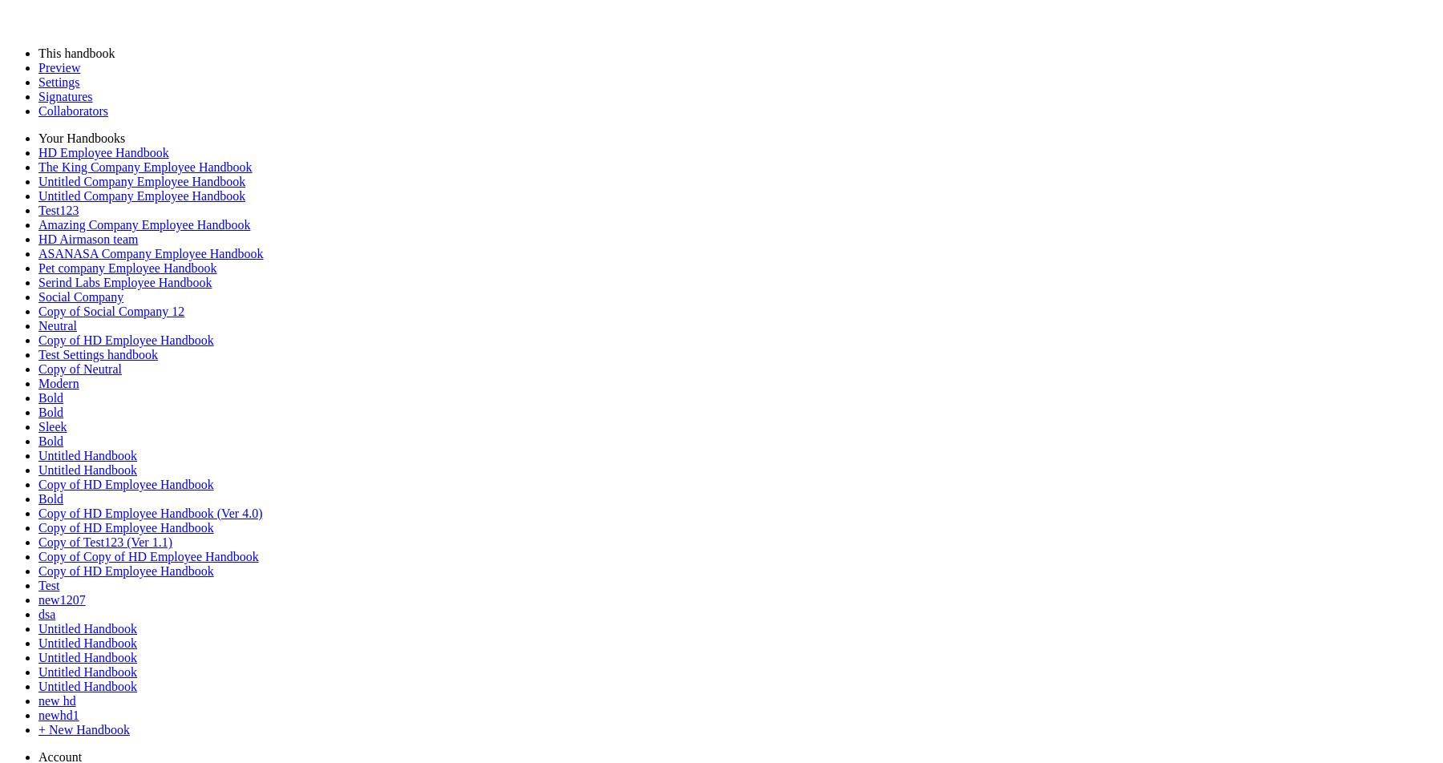
scroll to position [301, 0]
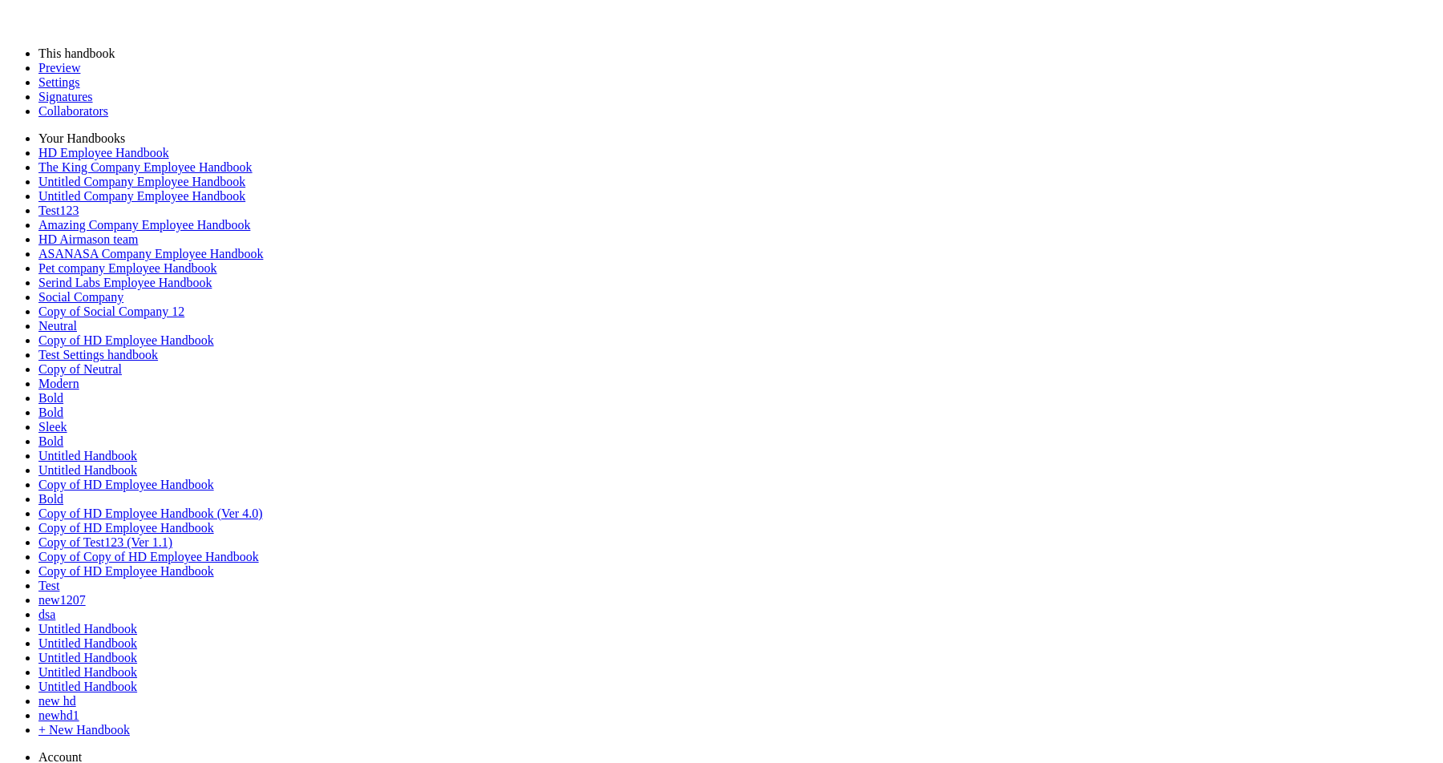
scroll to position [1912, 0]
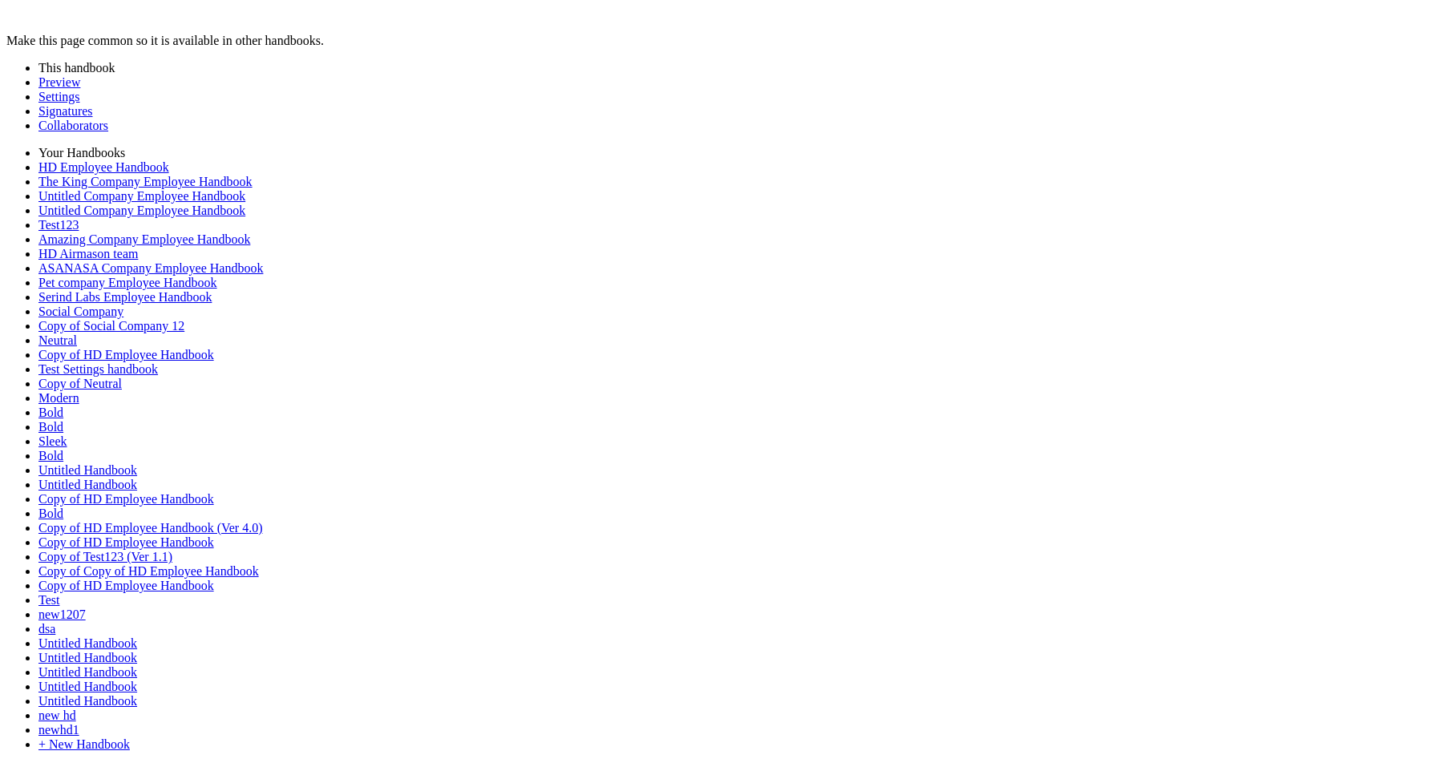
scroll to position [239, 0]
type input "********"
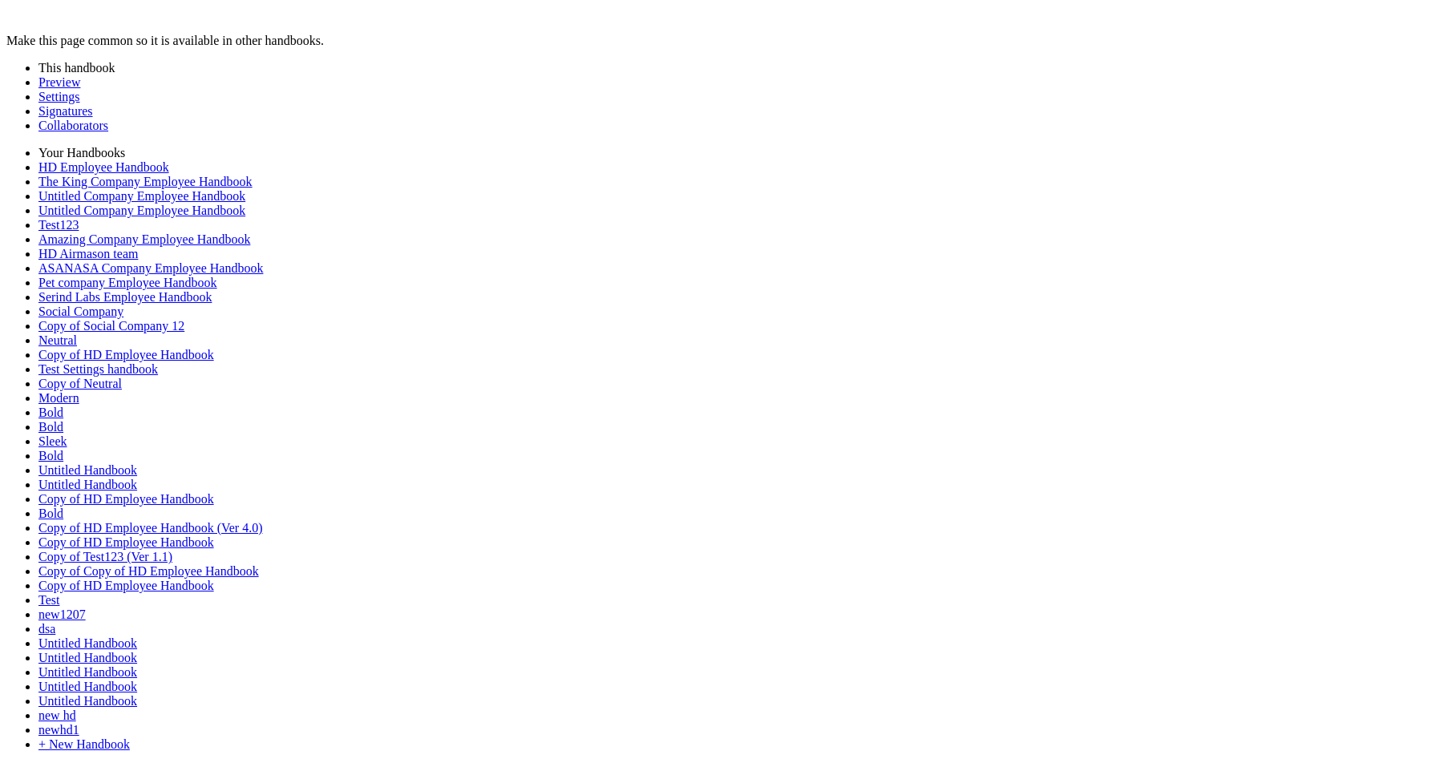
scroll to position [411, 0]
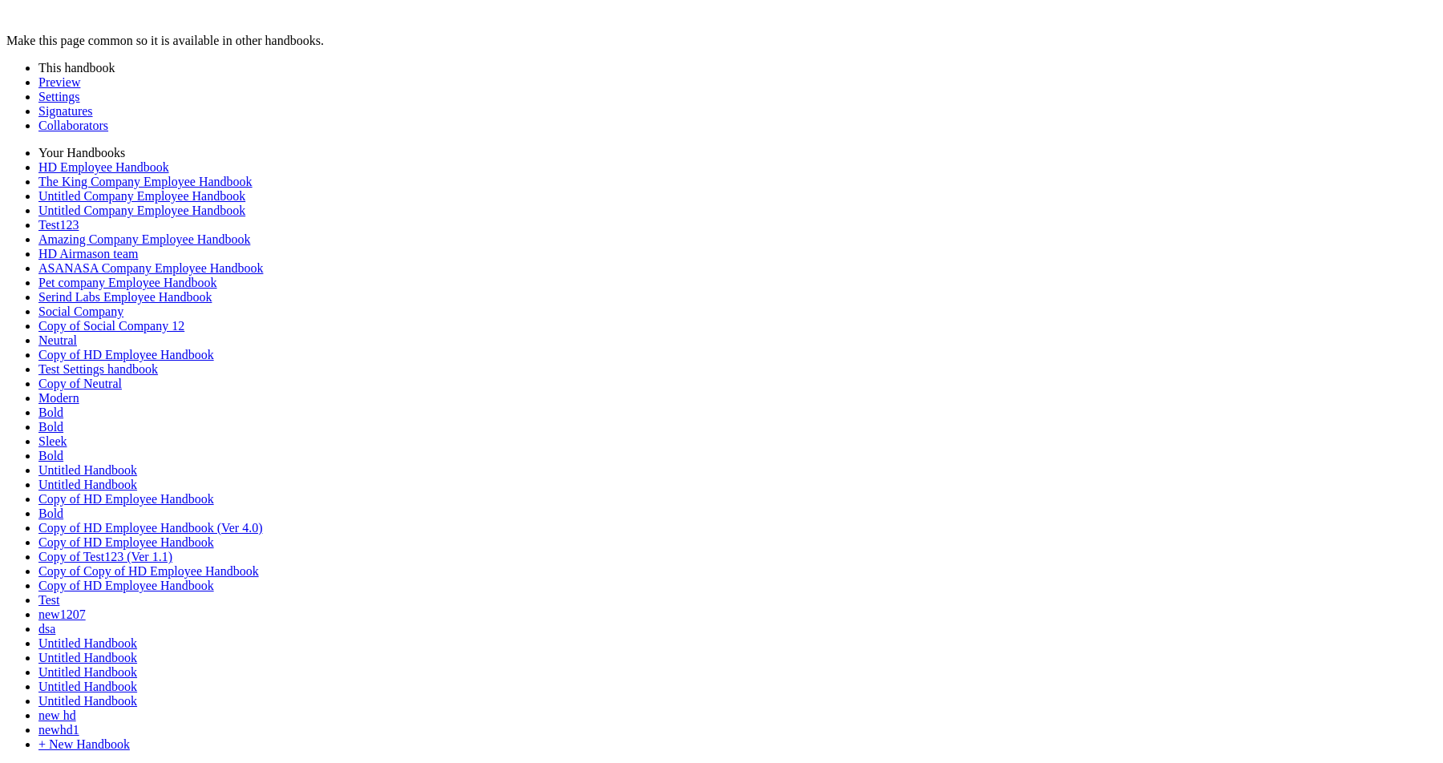
type input "**********"
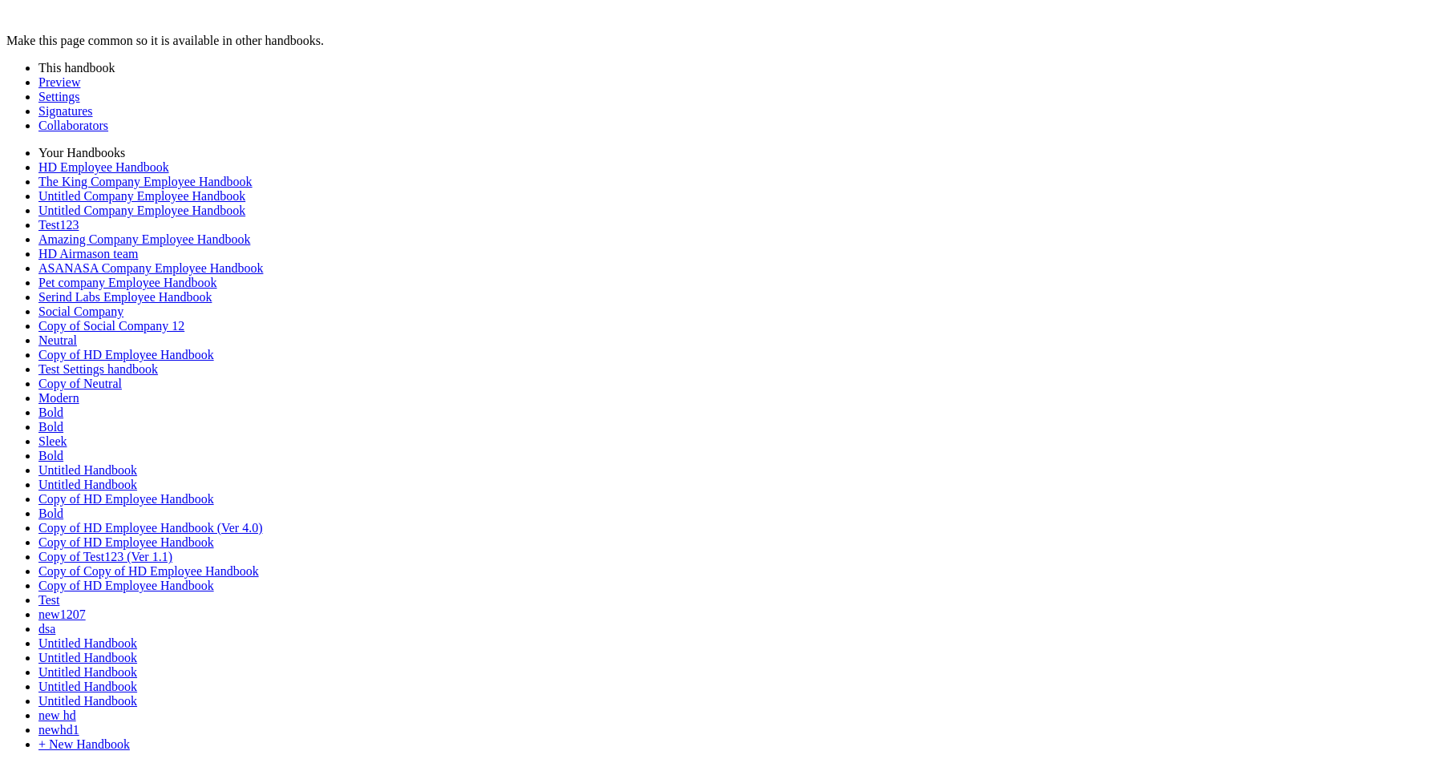
drag, startPoint x: 694, startPoint y: 261, endPoint x: 888, endPoint y: 513, distance: 318.5
copy p "**********"
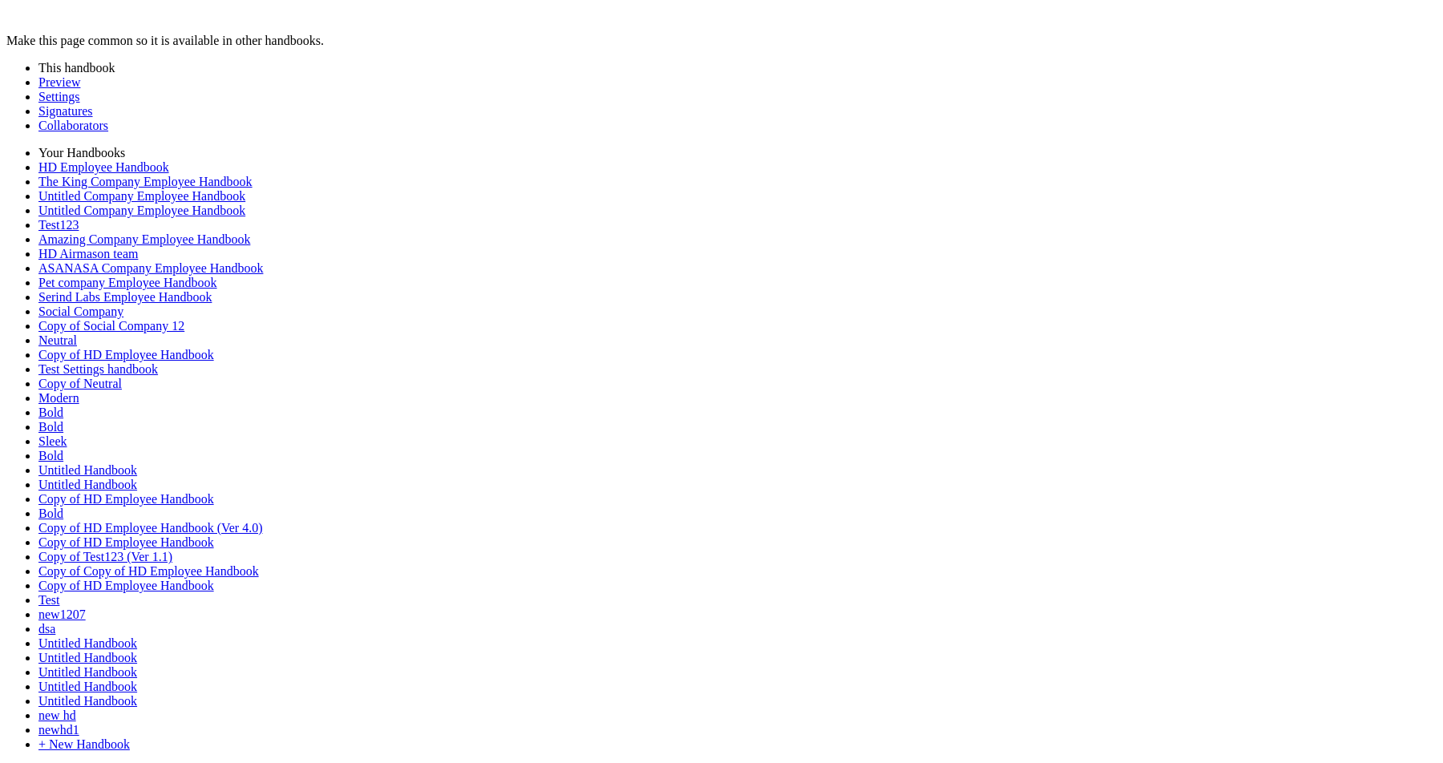
drag, startPoint x: 29, startPoint y: 620, endPoint x: 30, endPoint y: 279, distance: 340.8
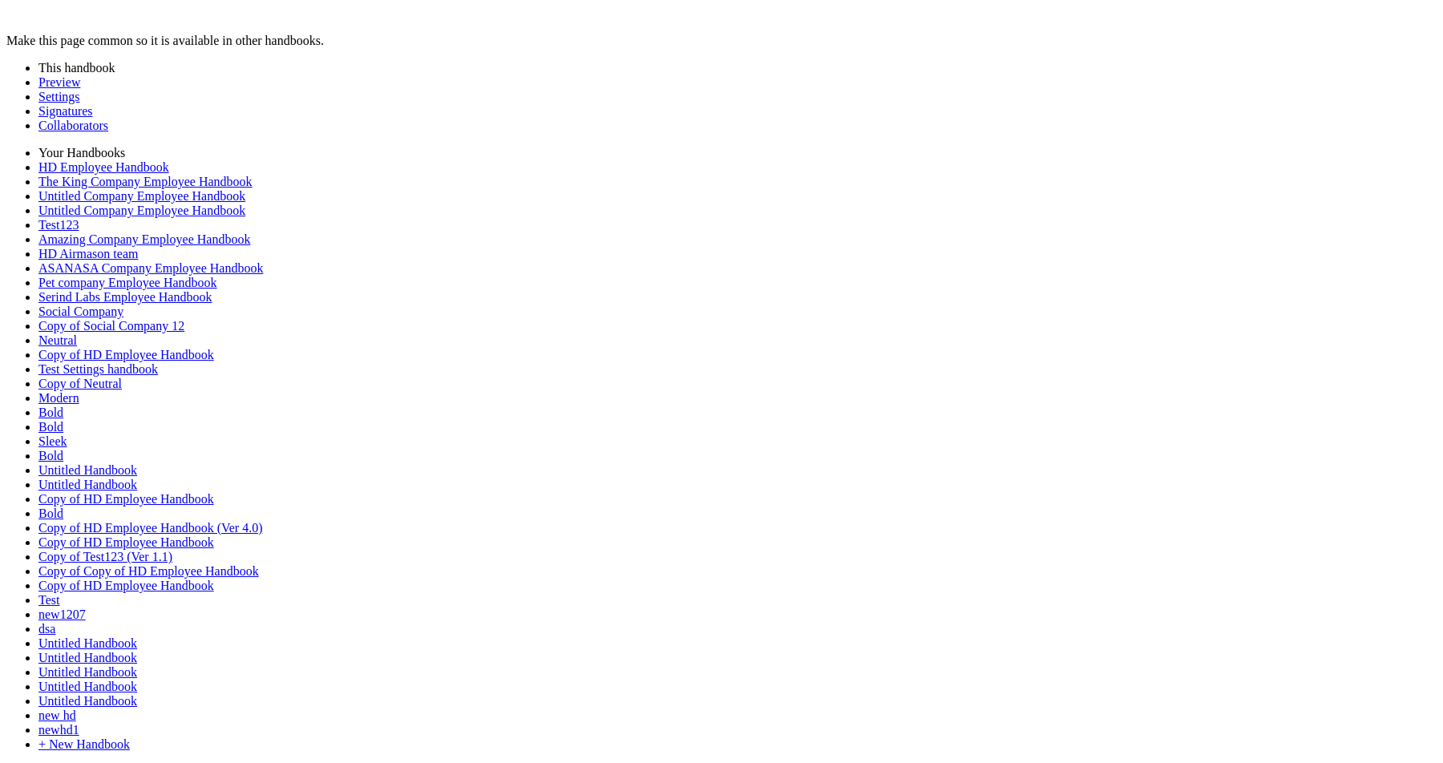
scroll to position [6335, 0]
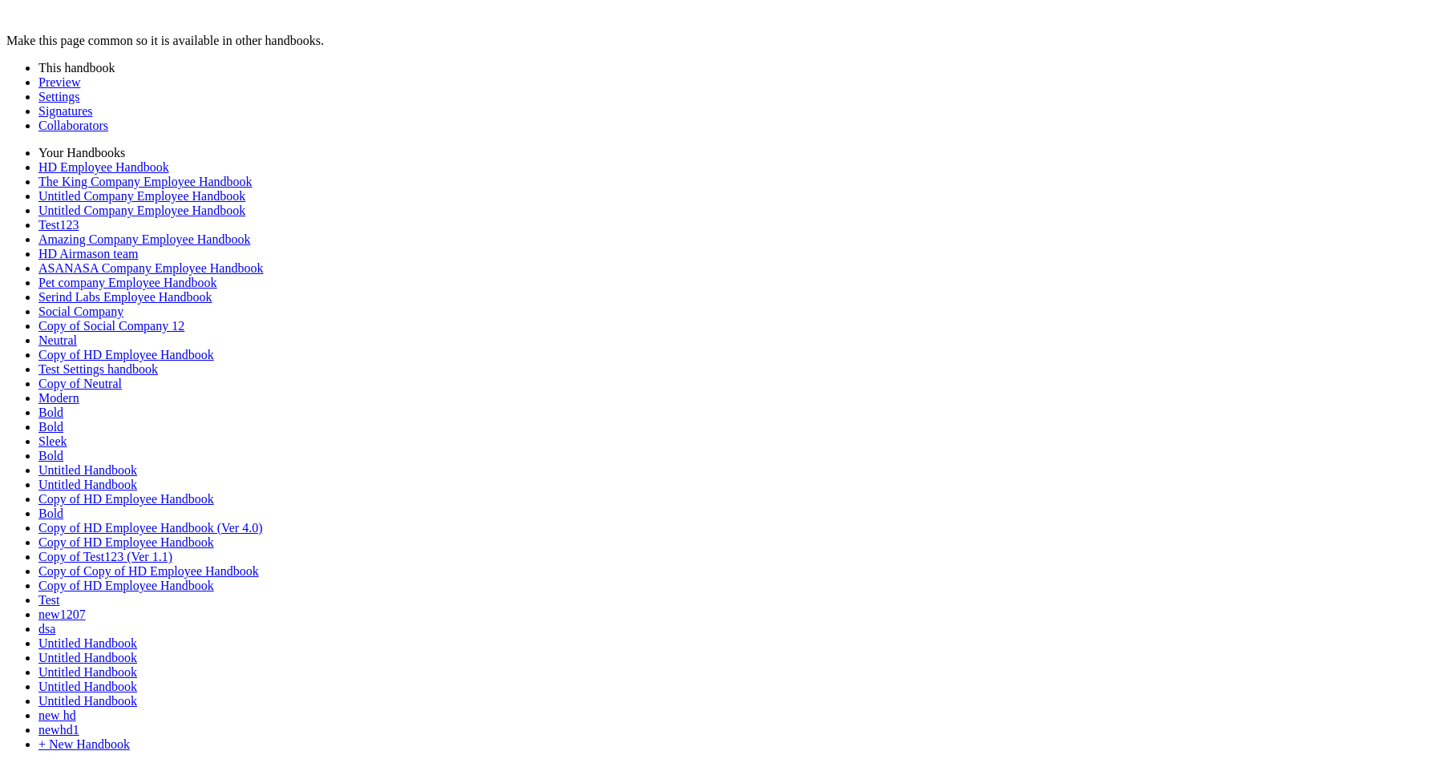
drag, startPoint x: 26, startPoint y: 731, endPoint x: 26, endPoint y: 385, distance: 346.4
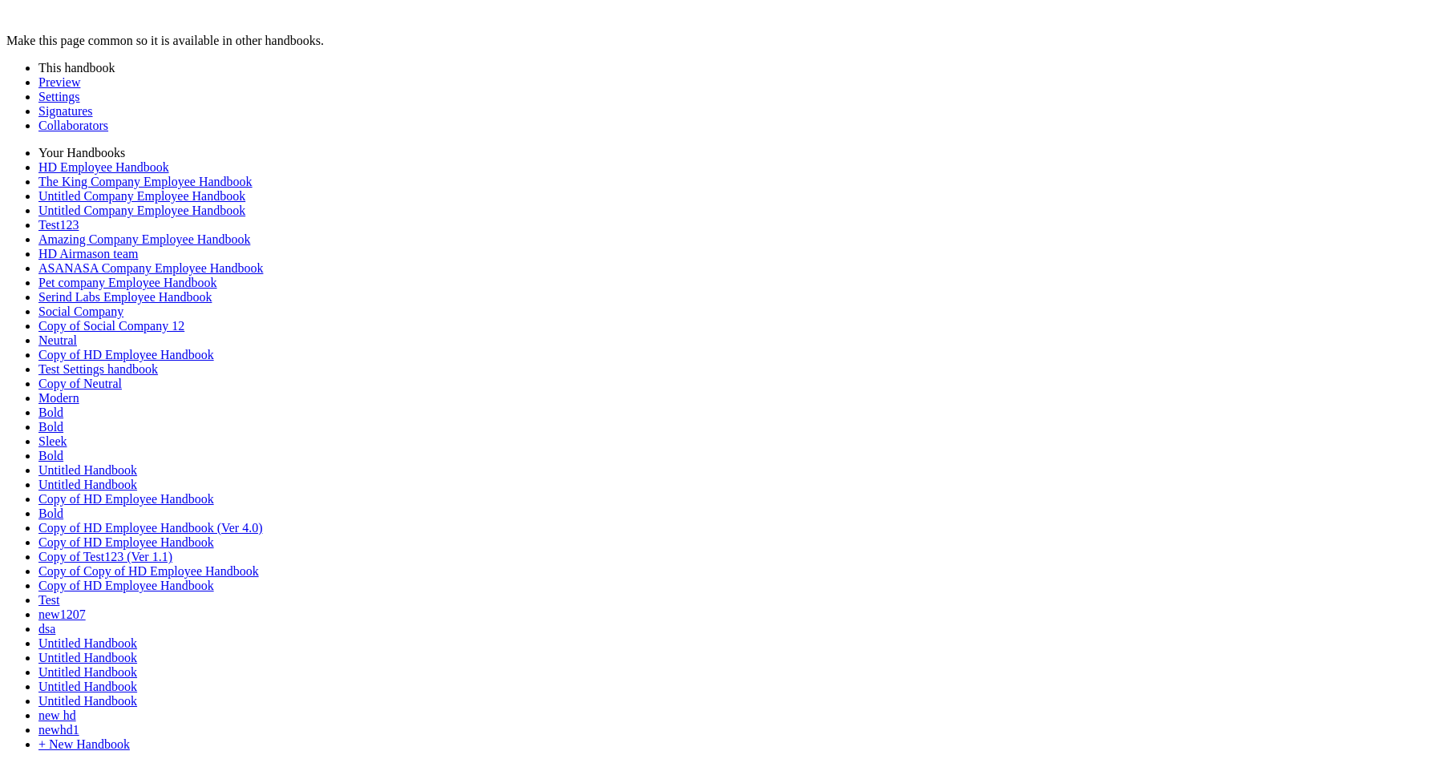
scroll to position [9298, 0]
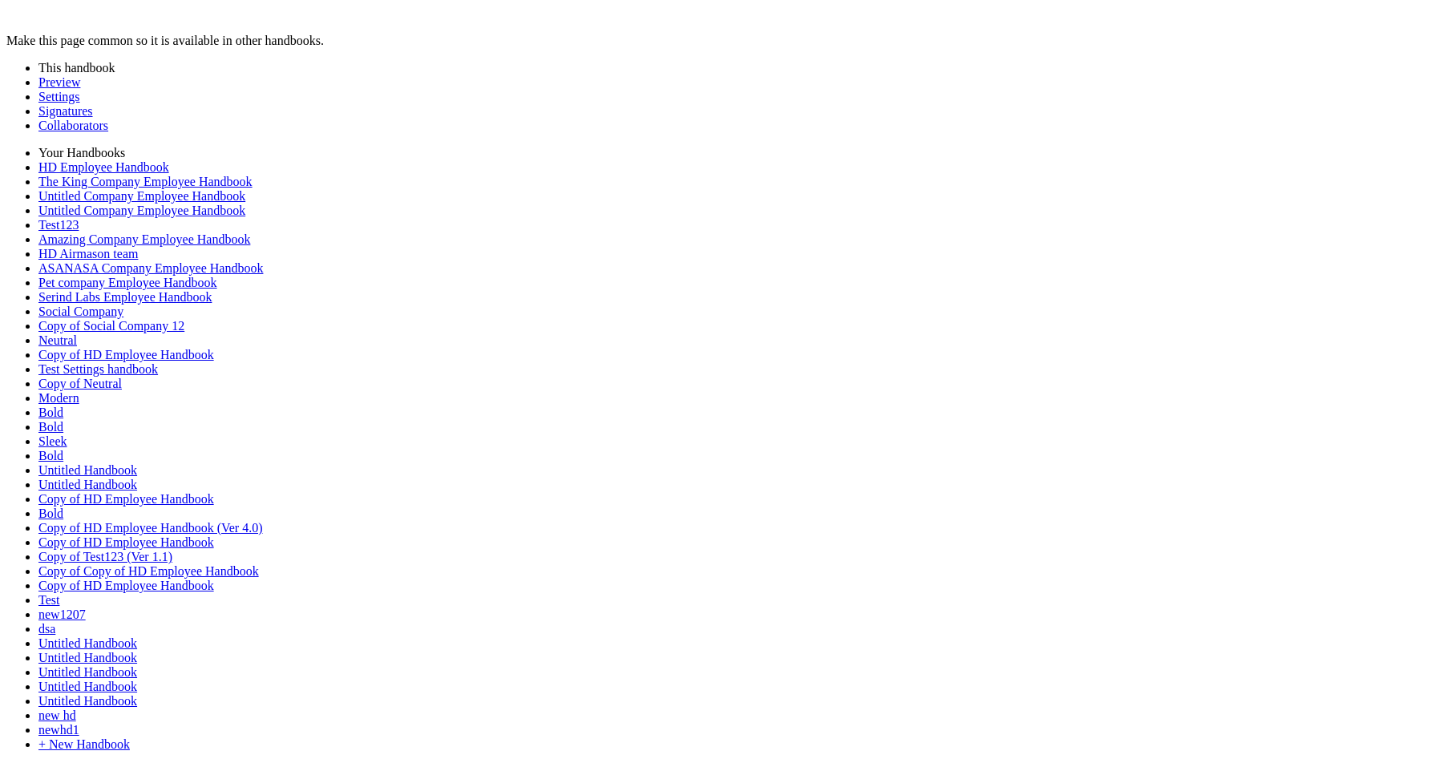
scroll to position [9679, 0]
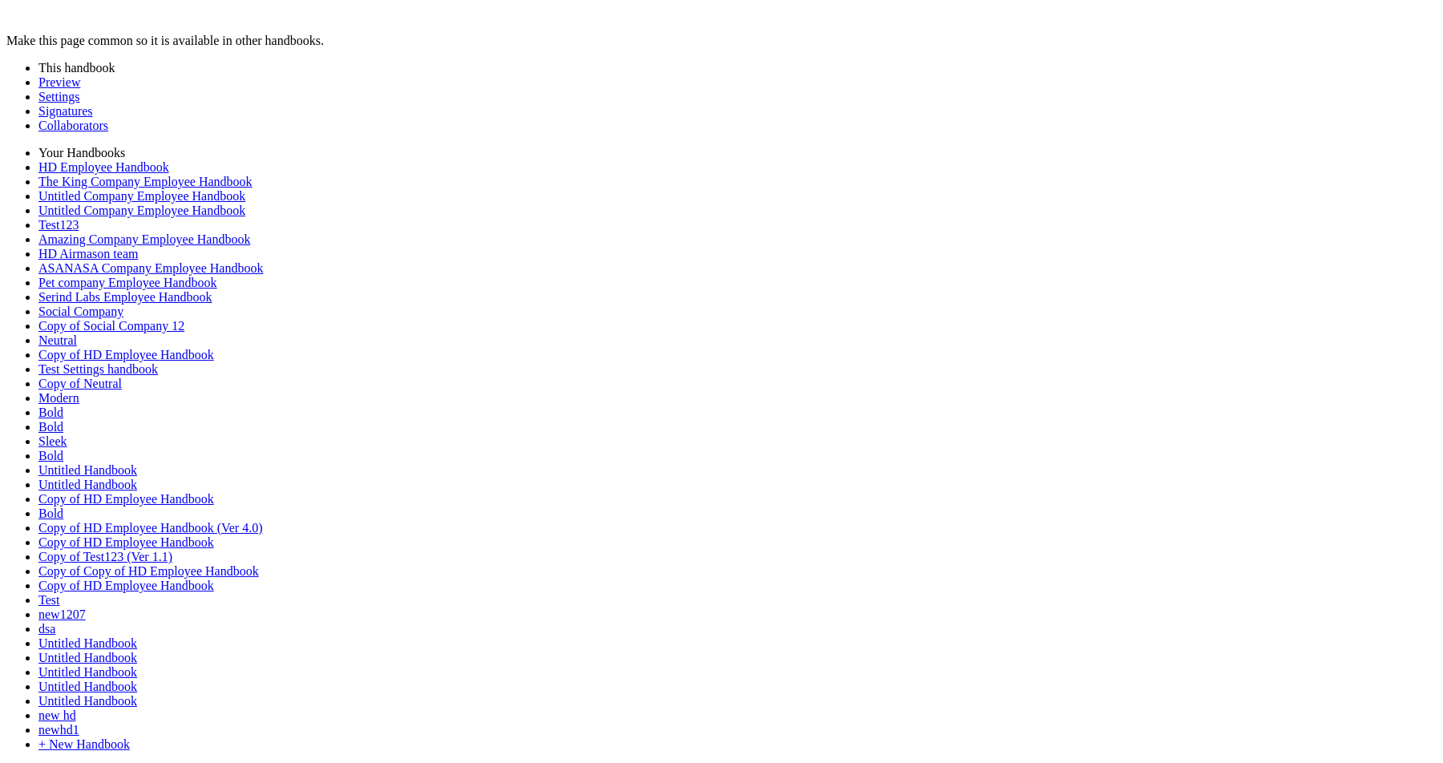
drag, startPoint x: 13, startPoint y: 96, endPoint x: 23, endPoint y: 131, distance: 36.0
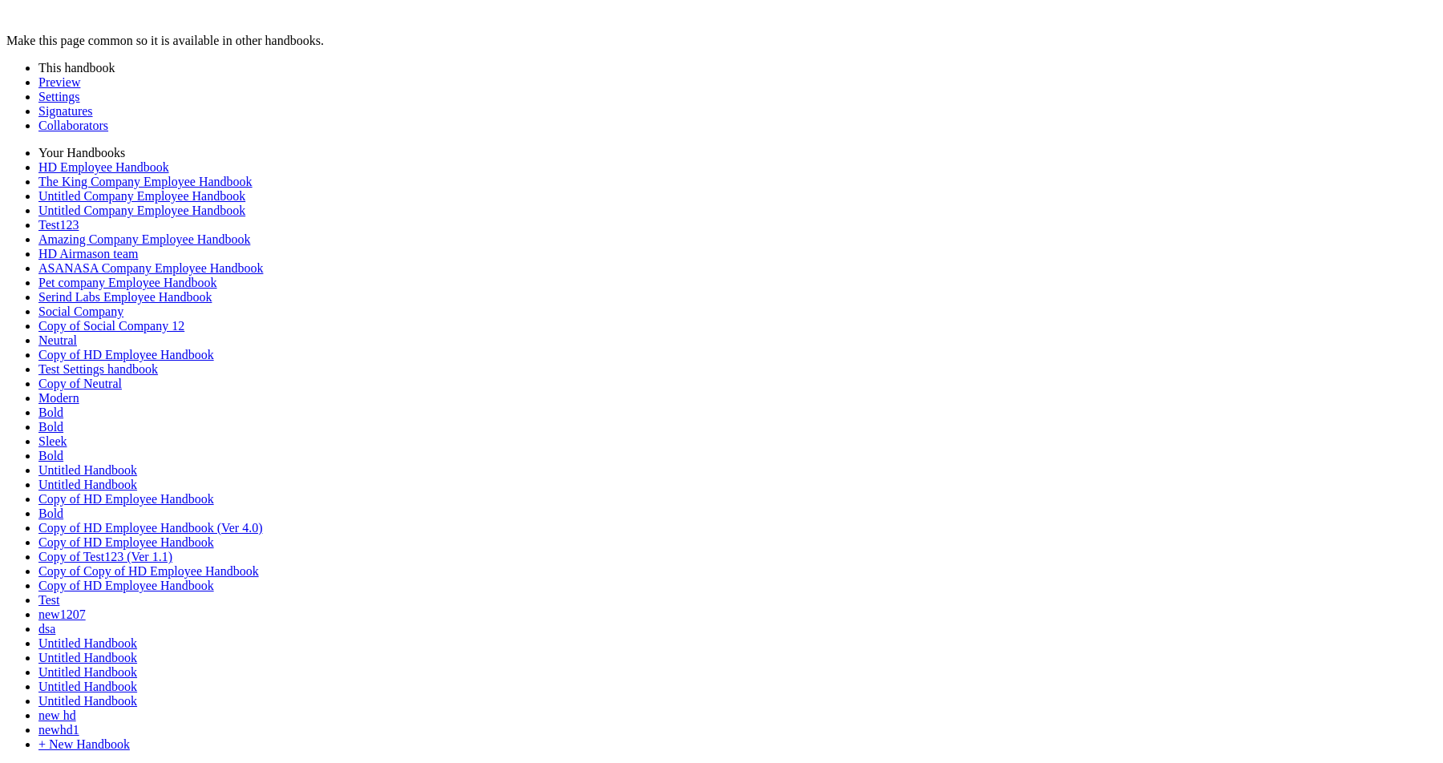
scroll to position [176, 0]
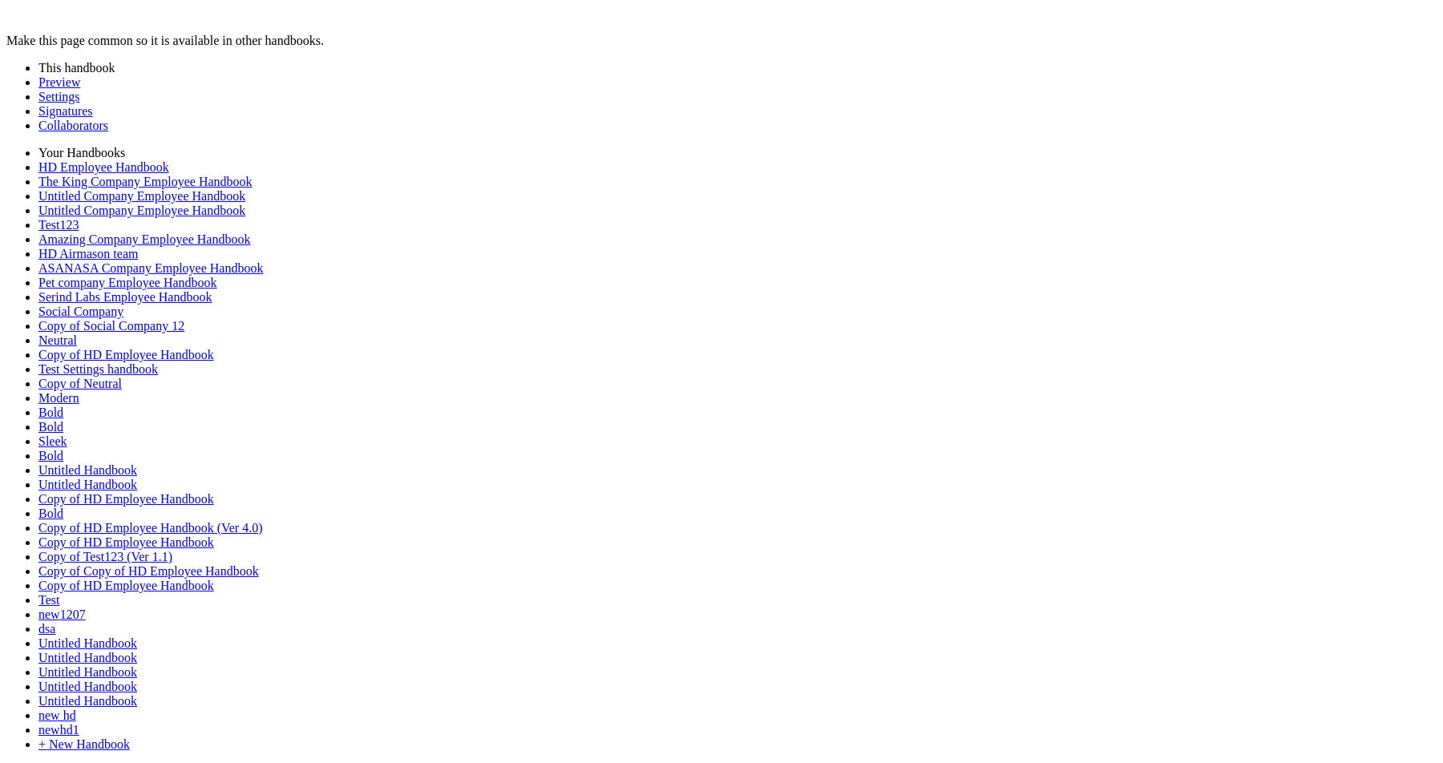
scroll to position [4510, 0]
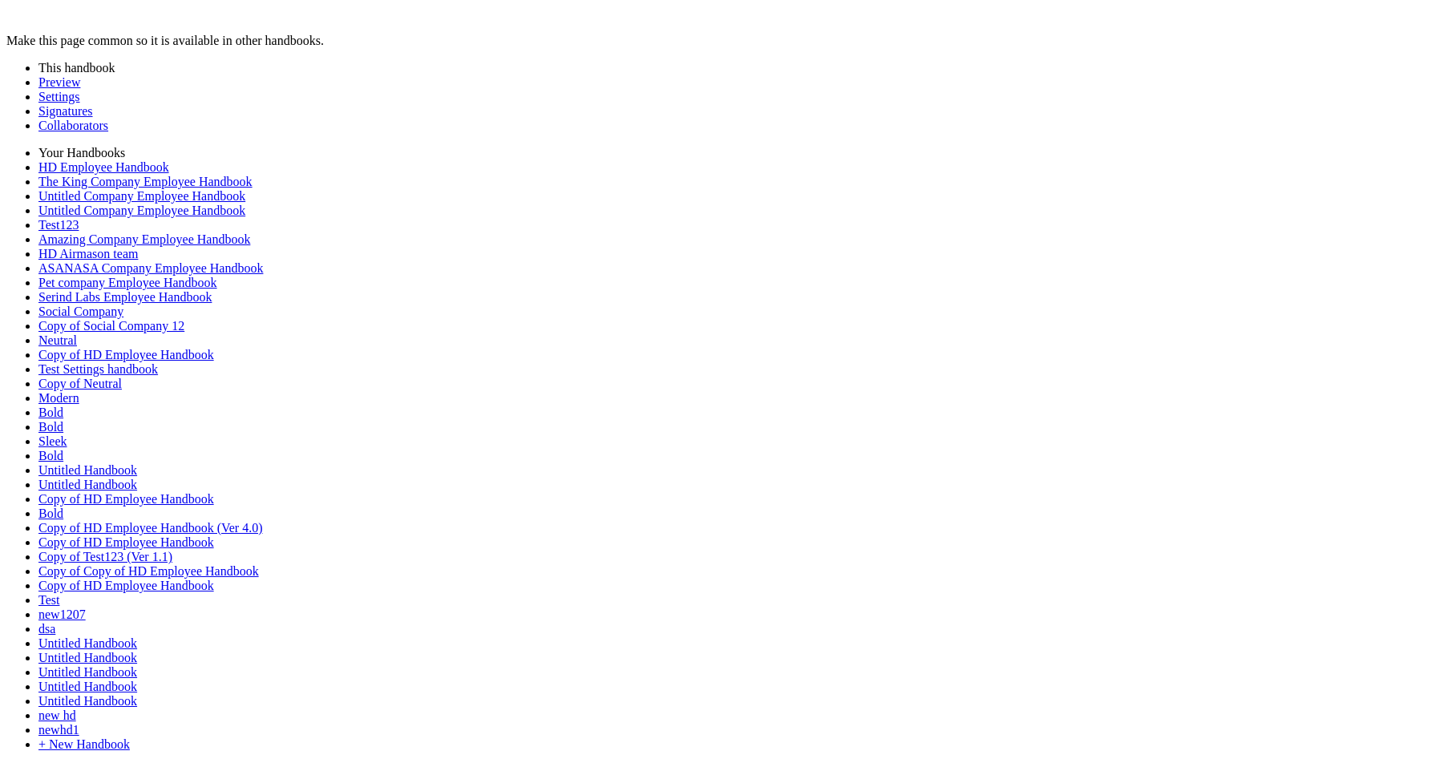
scroll to position [6598, 0]
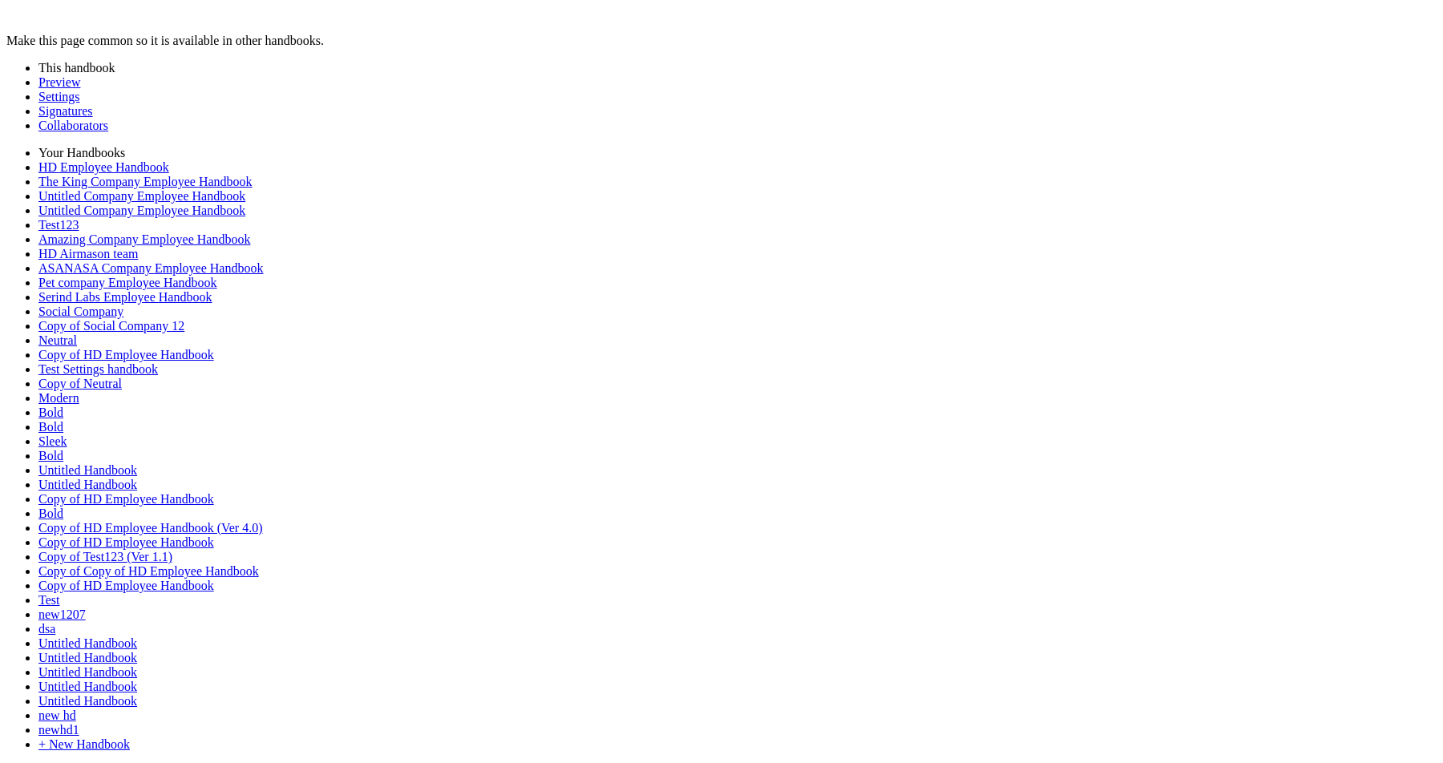
scroll to position [449, 0]
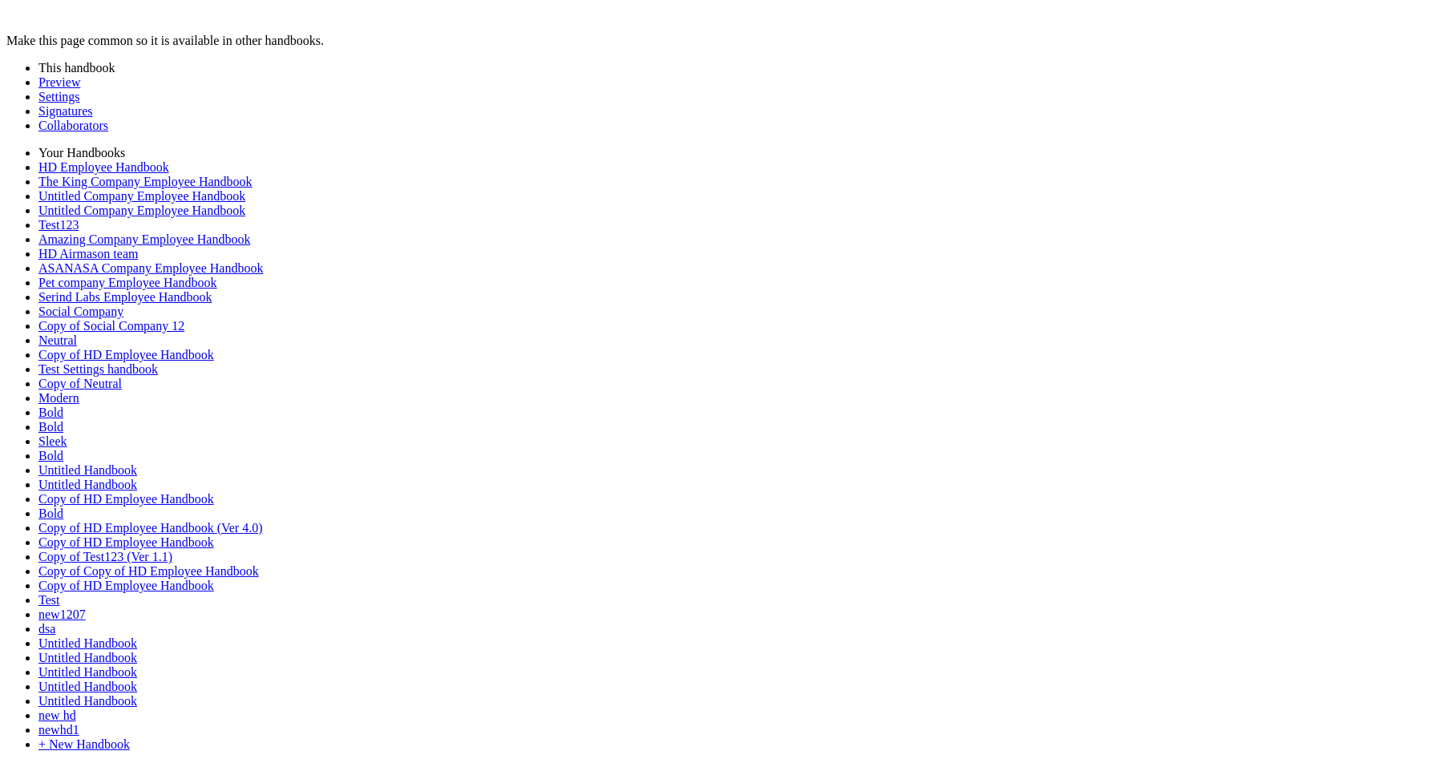
drag, startPoint x: 15, startPoint y: 101, endPoint x: 1217, endPoint y: 215, distance: 1207.3
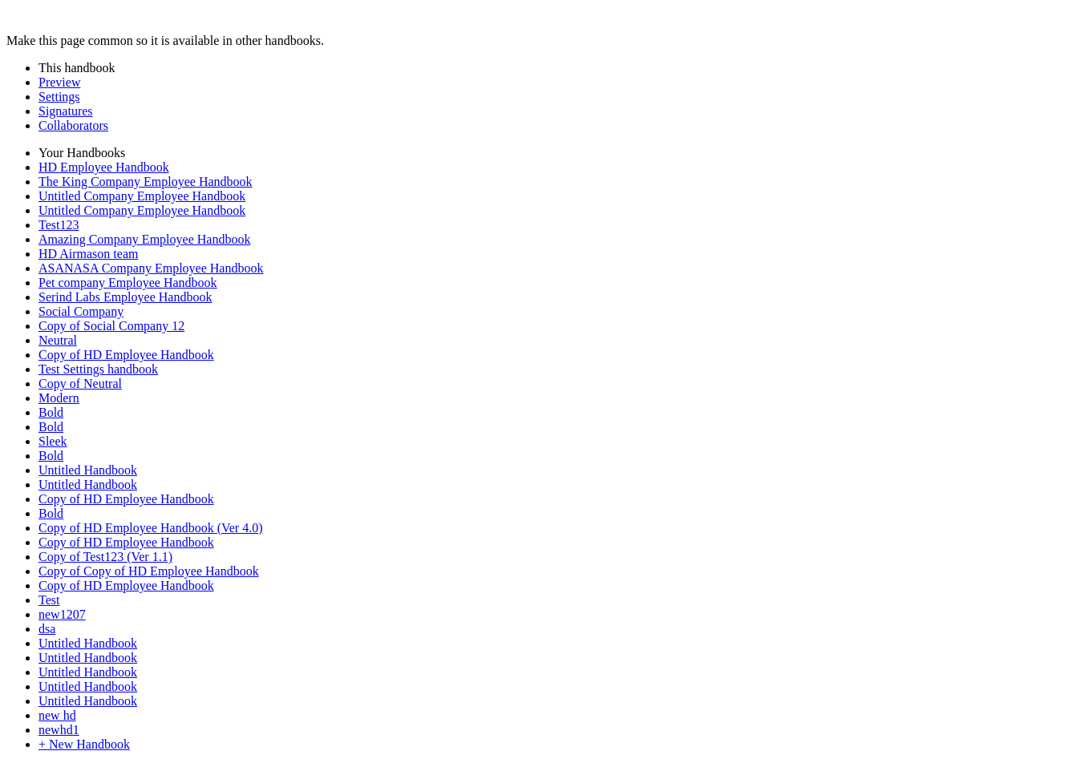
scroll to position [9679, 0]
type input "********"
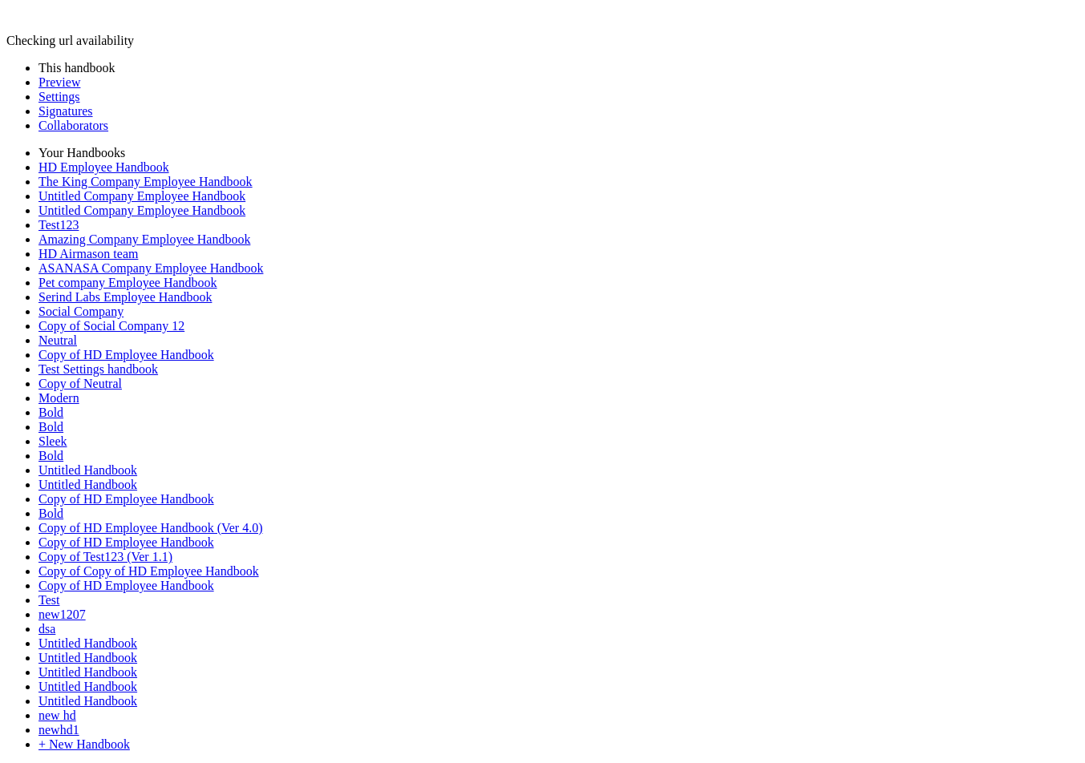
scroll to position [132, 0]
type input "*********"
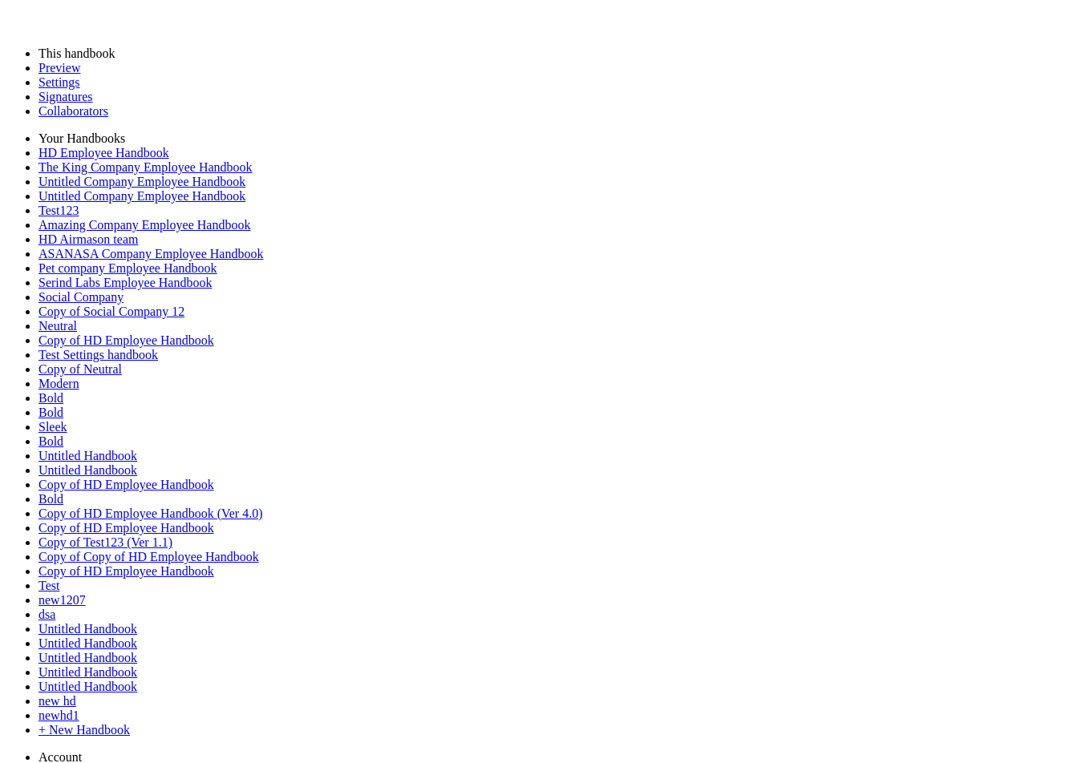
scroll to position [0, 0]
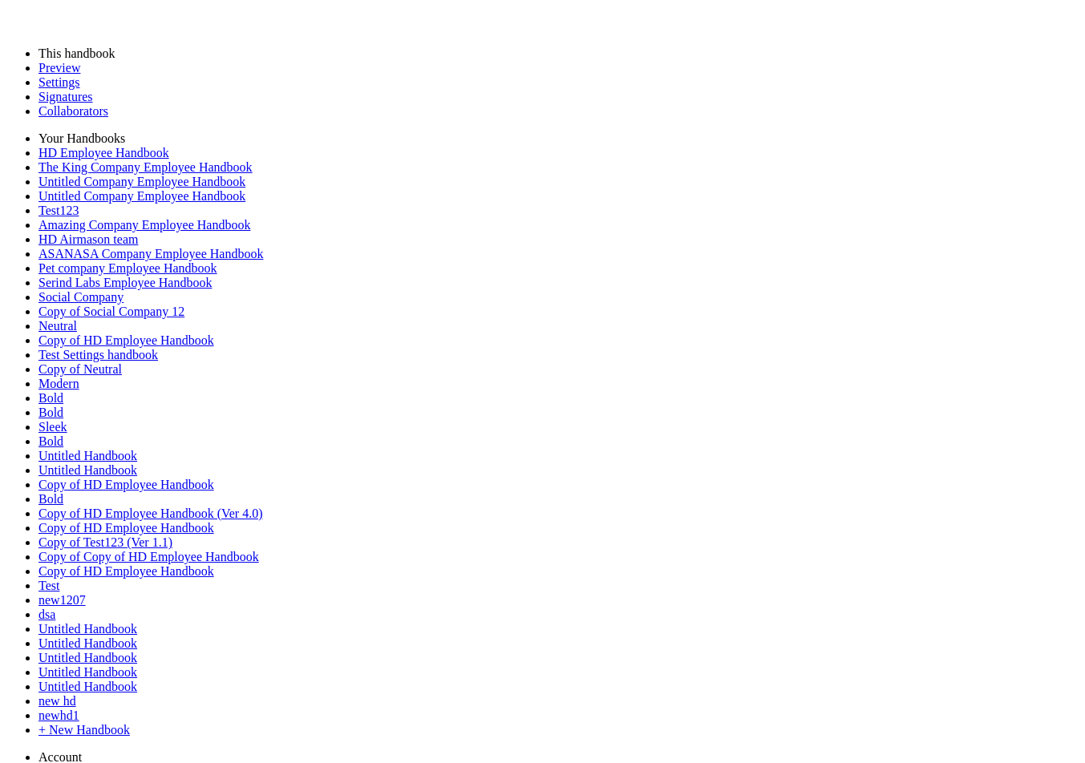
scroll to position [2292, 0]
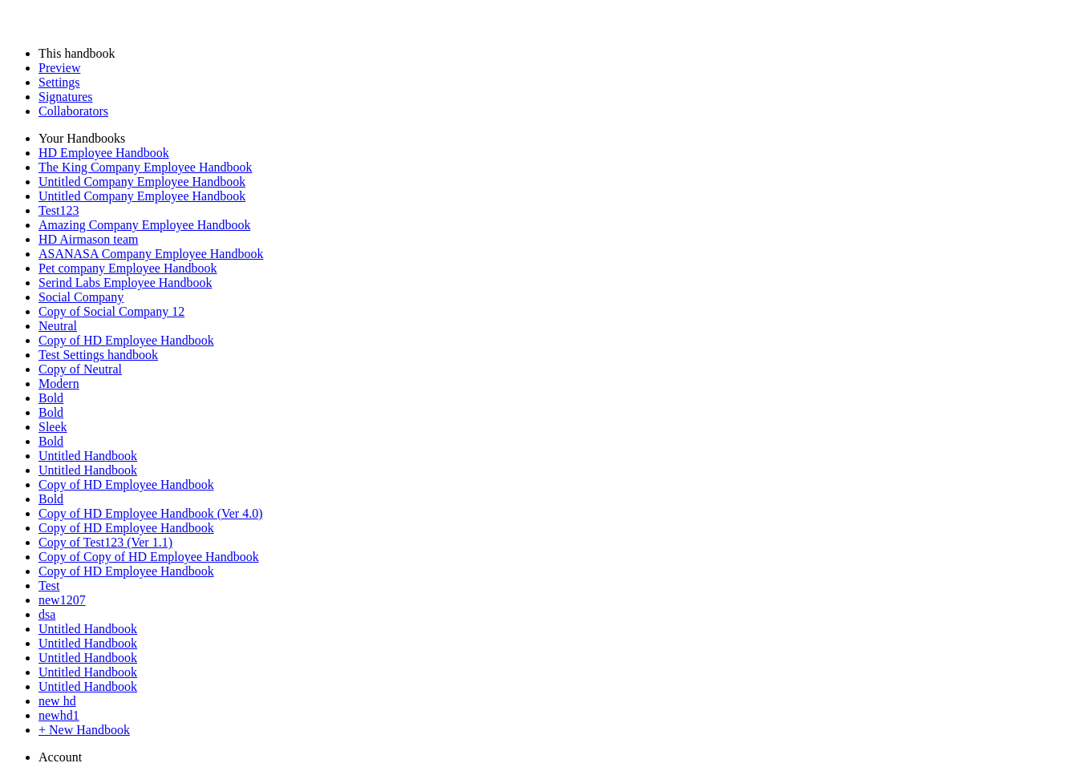
click at [80, 75] on link "Preview" at bounding box center [59, 68] width 42 height 14
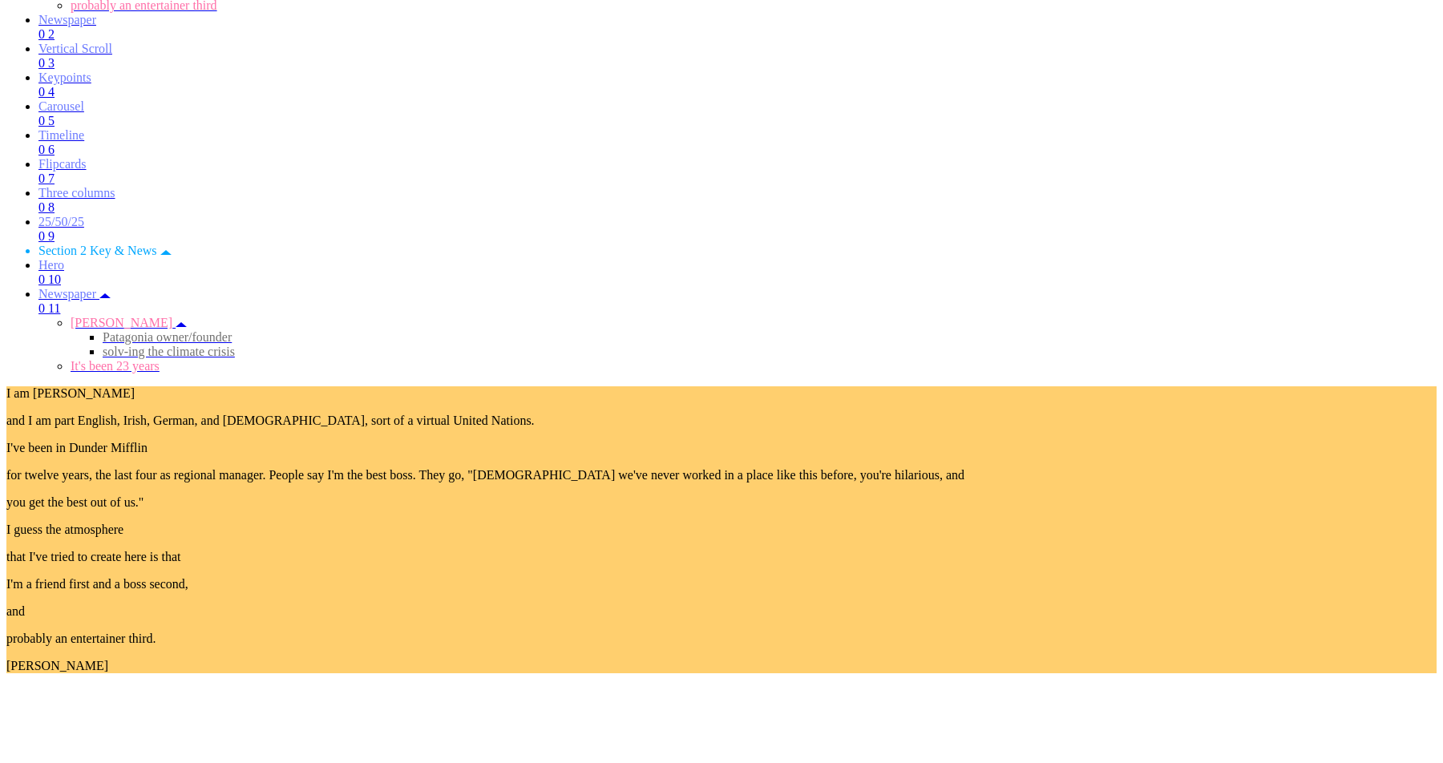
scroll to position [1301, 0]
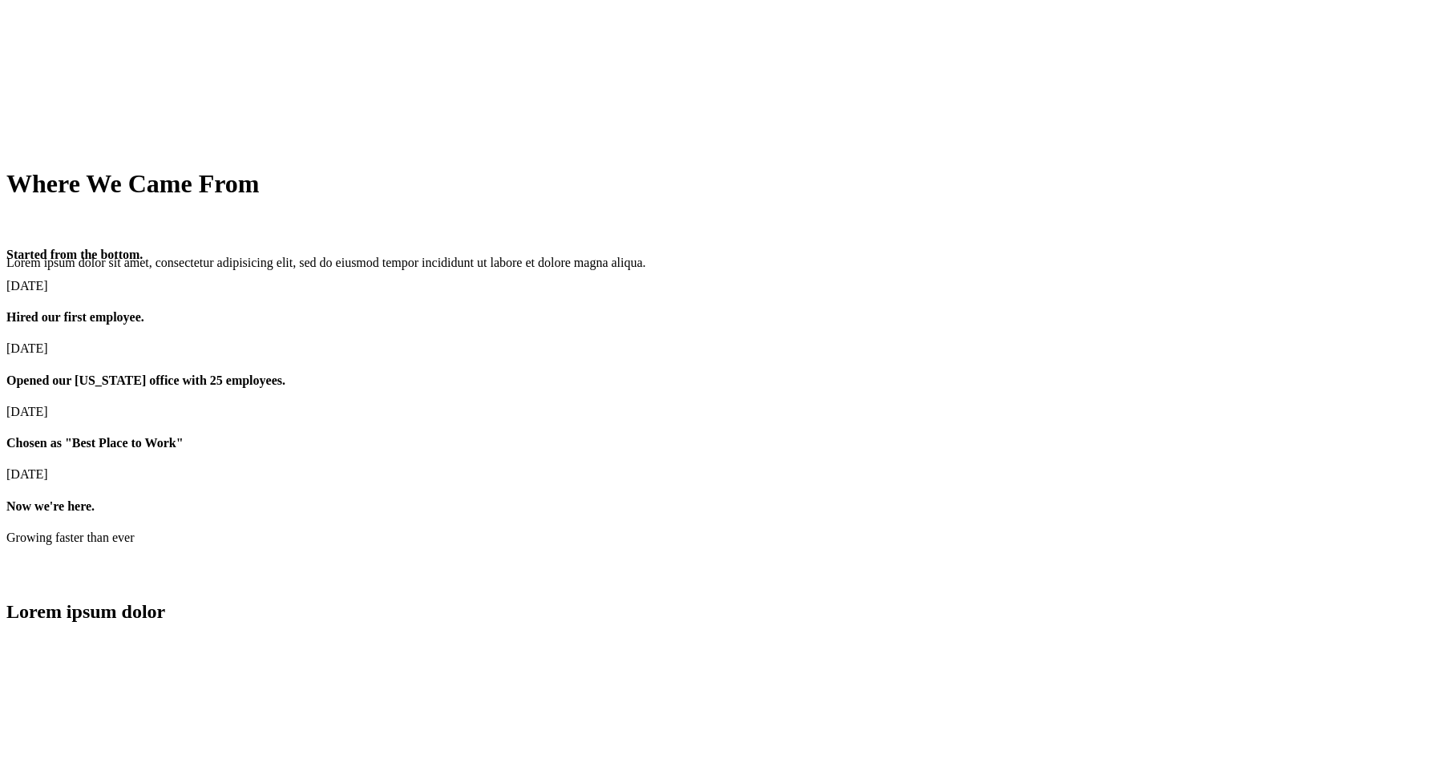
scroll to position [7282, 0]
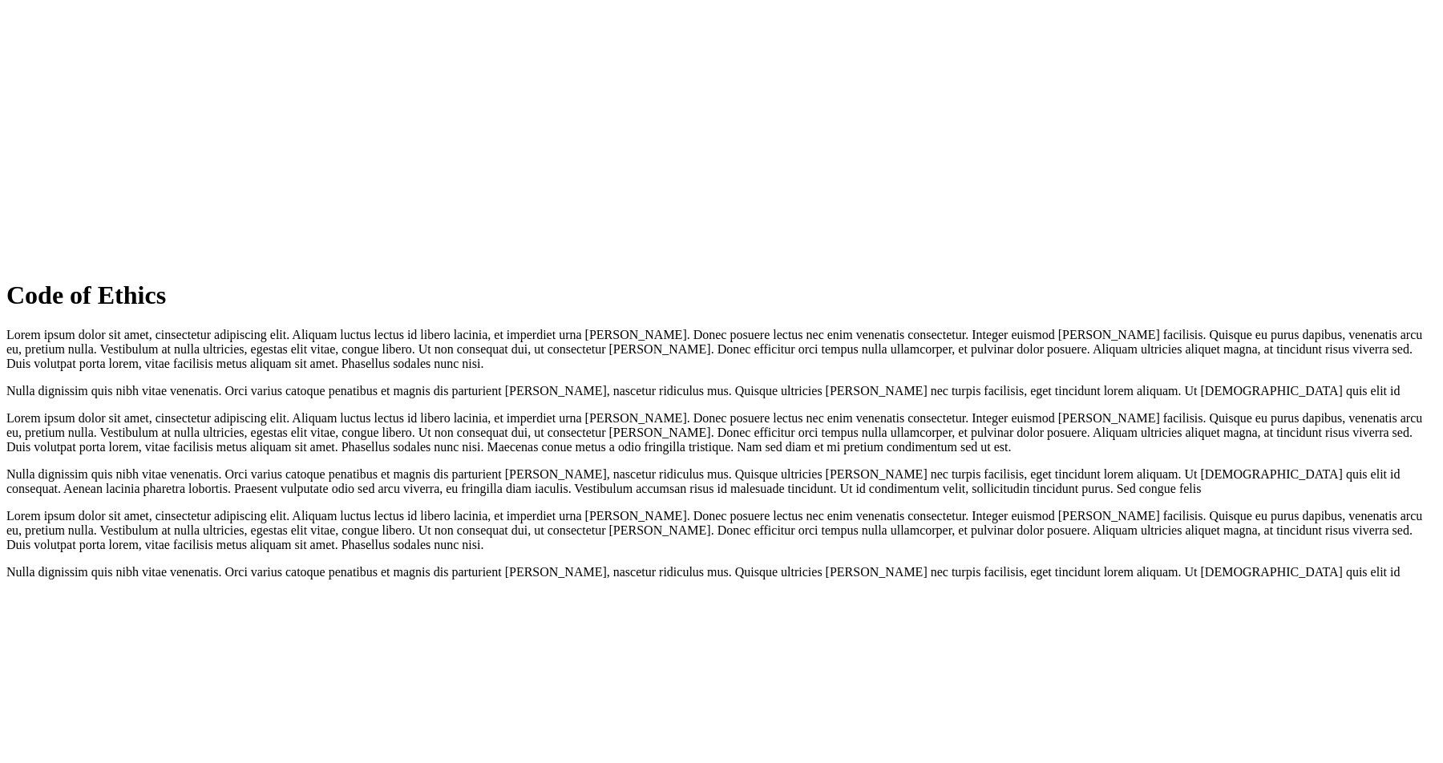
scroll to position [9994, 0]
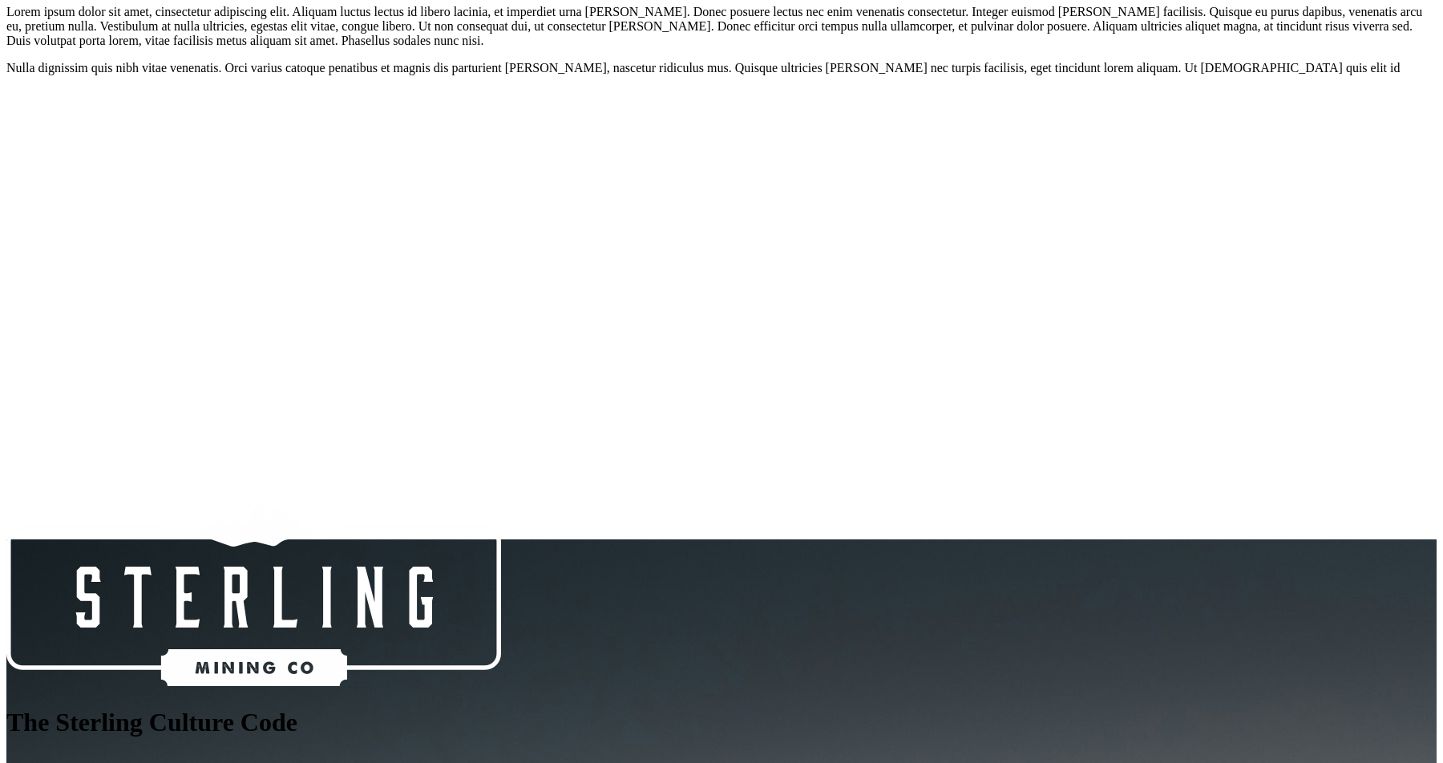
scroll to position [10333, 0]
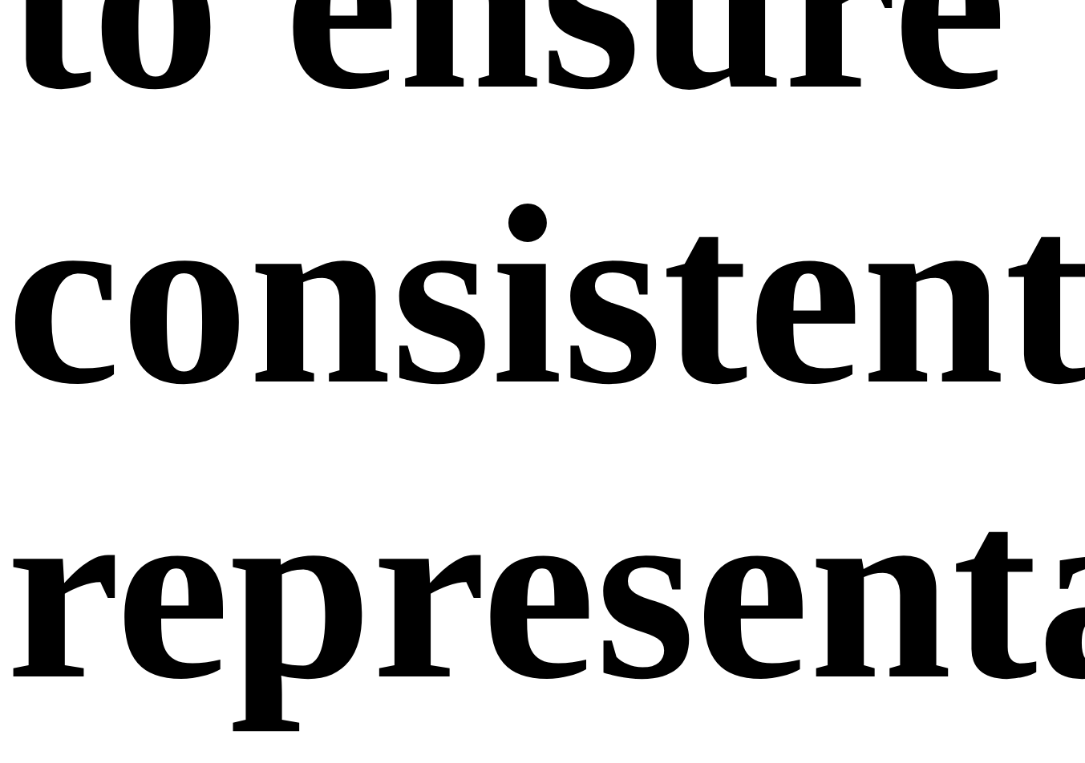
scroll to position [249, 0]
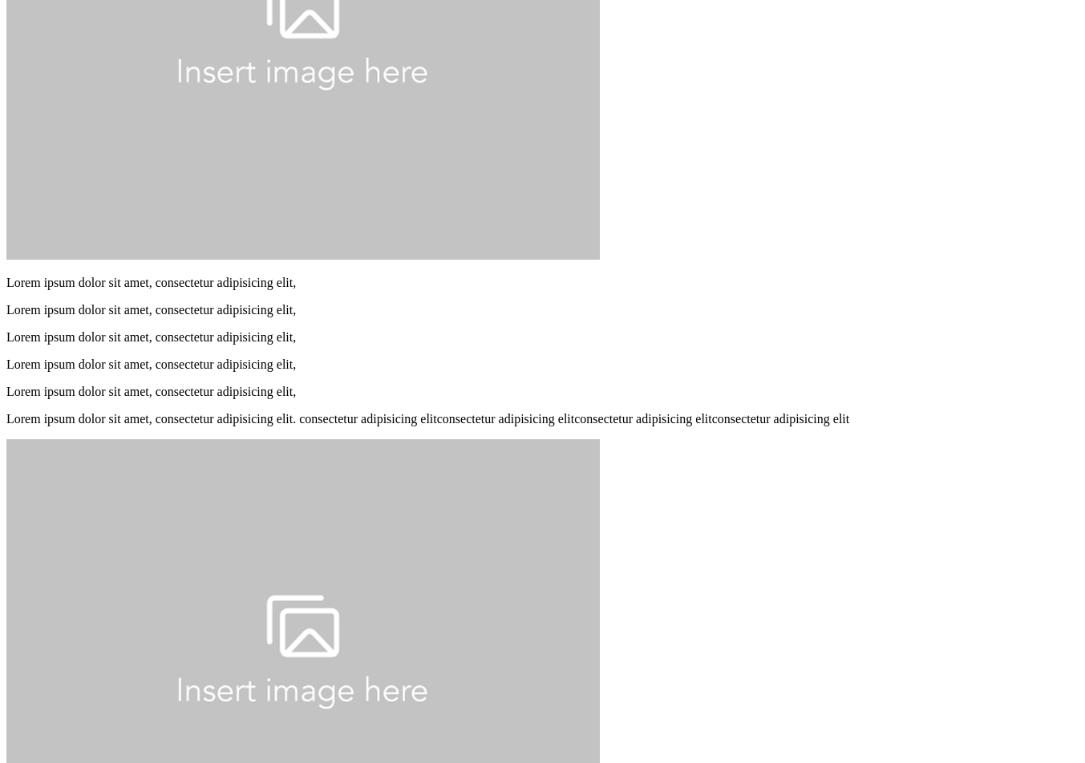
scroll to position [5375, 0]
